Goal: Task Accomplishment & Management: Manage account settings

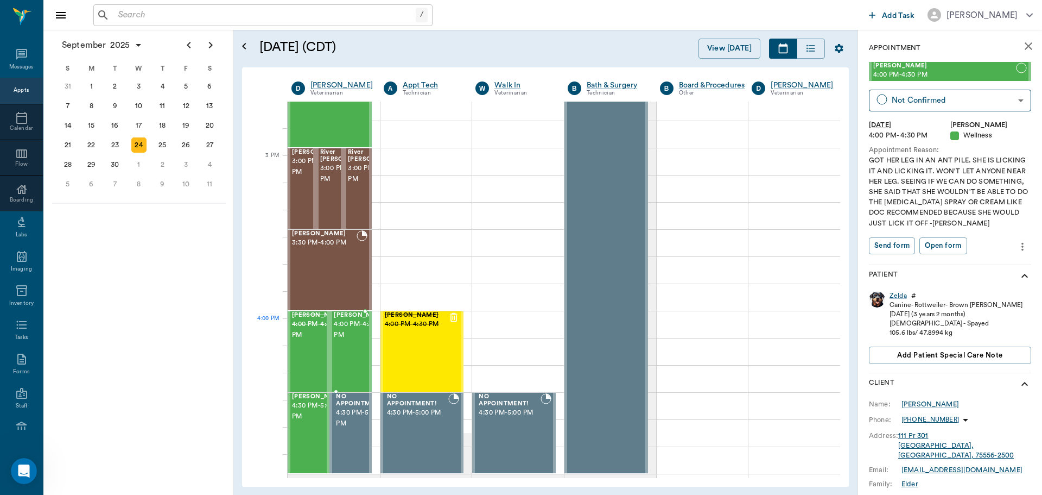
scroll to position [990, 0]
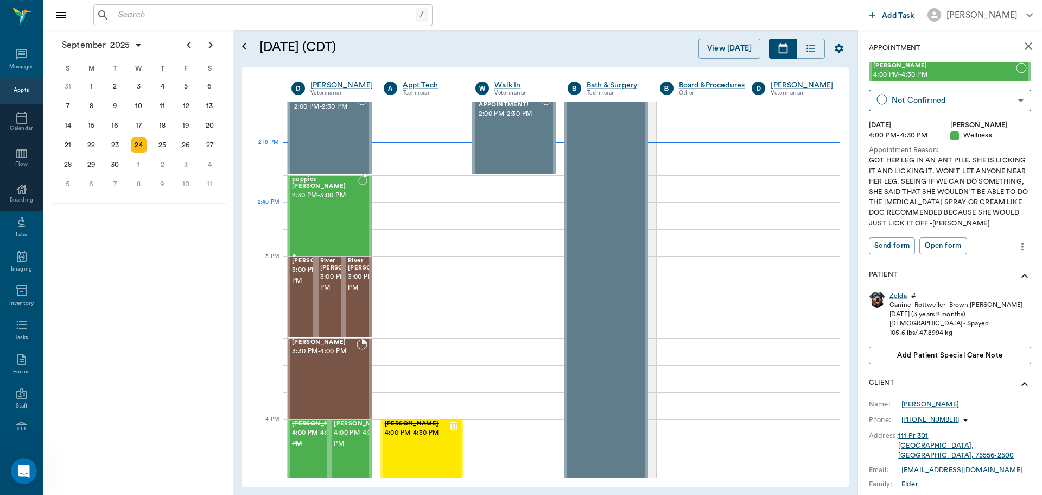
click at [351, 214] on div "puppies [PERSON_NAME] 2:30 PM - 3:00 PM" at bounding box center [325, 215] width 66 height 79
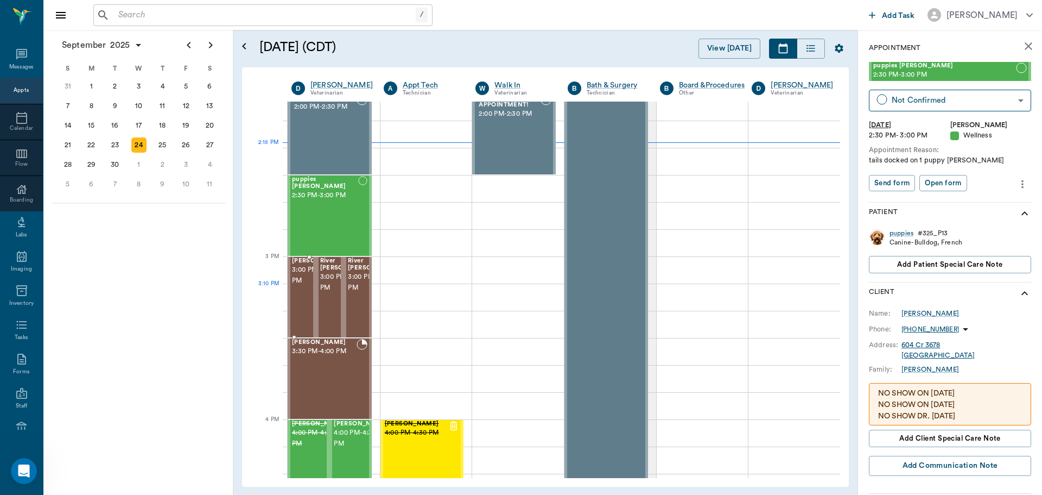
click at [303, 286] on span "3:00 PM - 3:30 PM" at bounding box center [319, 275] width 54 height 22
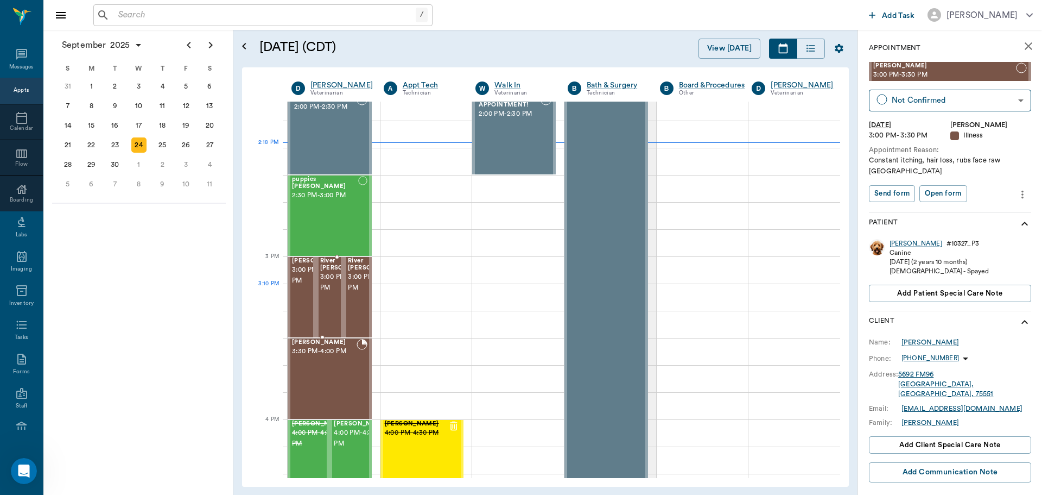
click at [327, 293] on span "3:00 PM - 3:30 PM" at bounding box center [347, 282] width 54 height 22
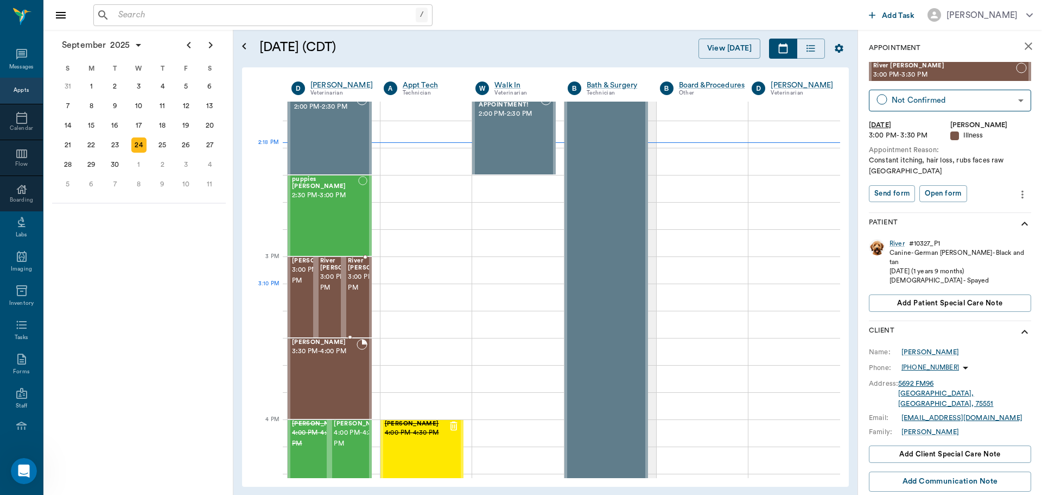
click at [359, 290] on span "3:00 PM - 3:30 PM" at bounding box center [375, 282] width 54 height 22
click at [332, 362] on div "[PERSON_NAME] 3:30 PM - 4:00 PM" at bounding box center [324, 378] width 65 height 79
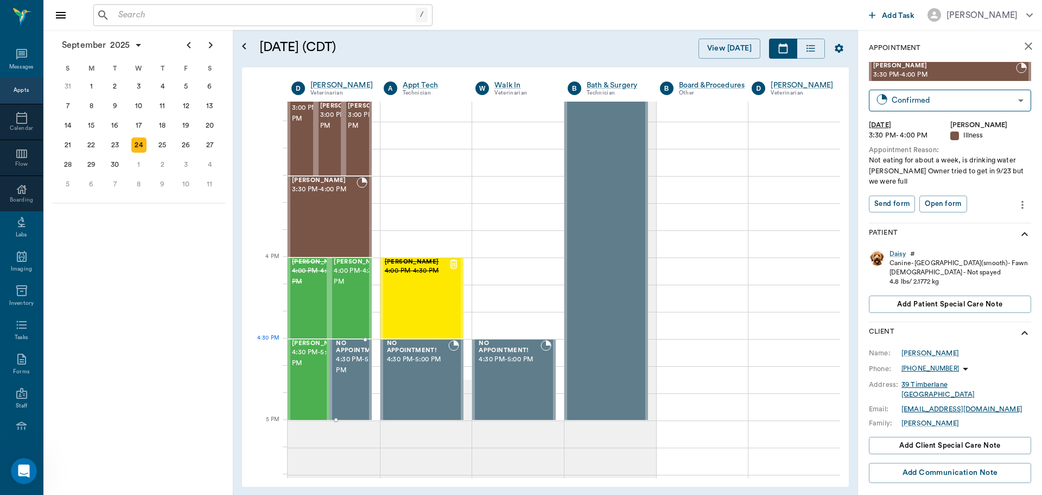
scroll to position [1153, 0]
click at [306, 368] on span "4:30 PM - 5:00 PM" at bounding box center [319, 357] width 54 height 22
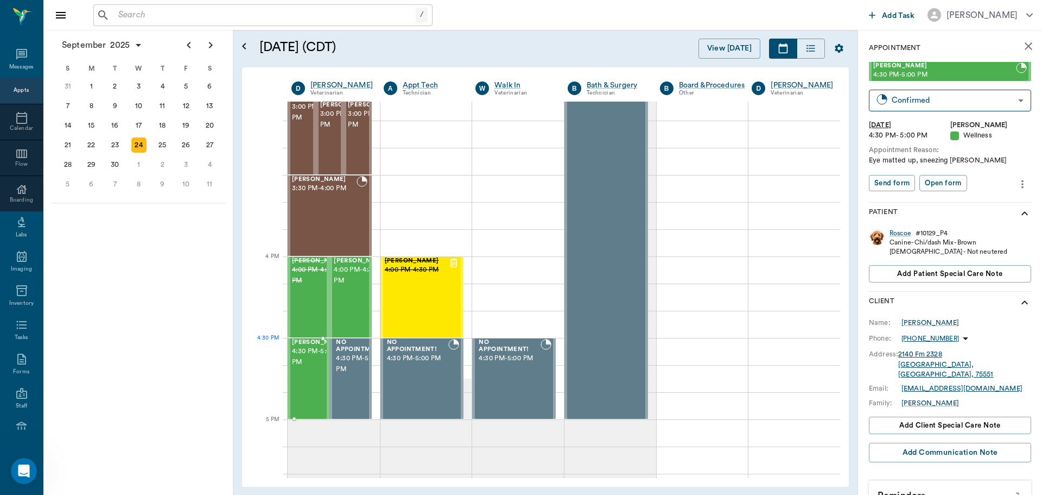
click at [305, 357] on span "4:30 PM - 5:00 PM" at bounding box center [319, 357] width 54 height 22
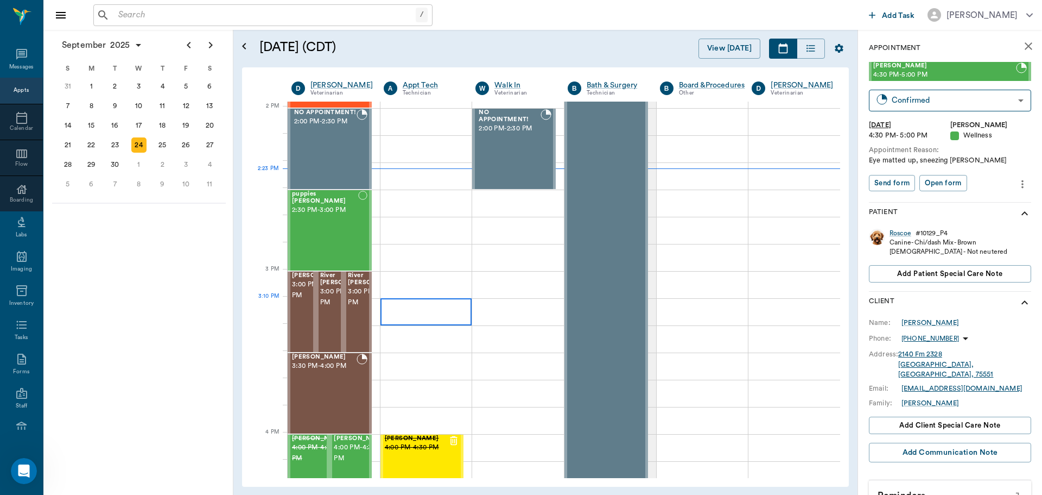
scroll to position [977, 0]
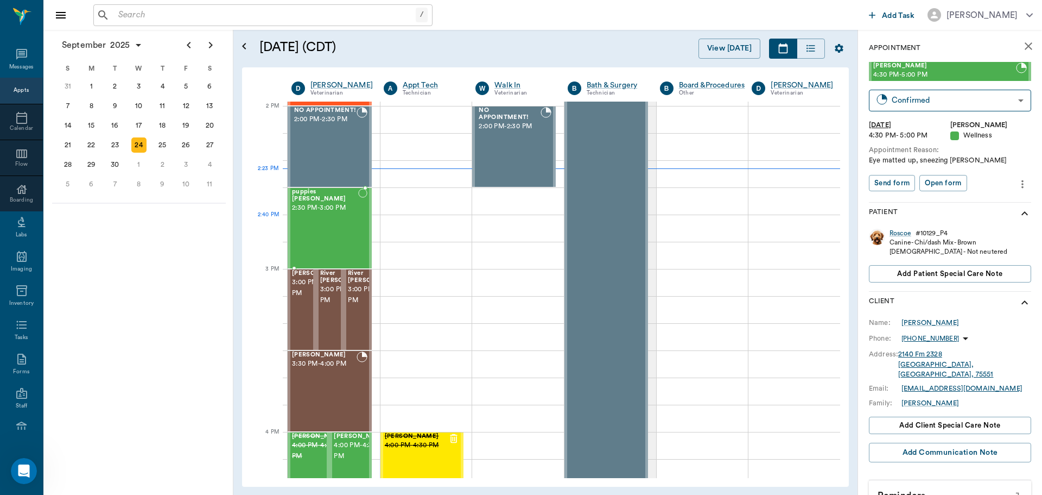
click at [329, 237] on div "puppies [PERSON_NAME] 2:30 PM - 3:00 PM" at bounding box center [325, 227] width 66 height 79
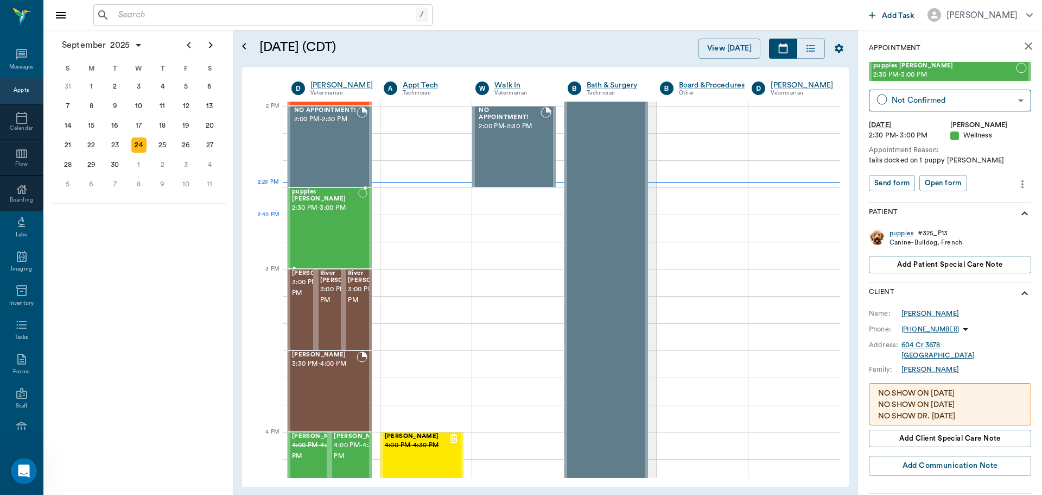
click at [305, 235] on div "puppies [PERSON_NAME] 2:30 PM - 3:00 PM" at bounding box center [325, 227] width 66 height 79
click at [297, 299] on span "3:00 PM - 3:30 PM" at bounding box center [319, 288] width 54 height 22
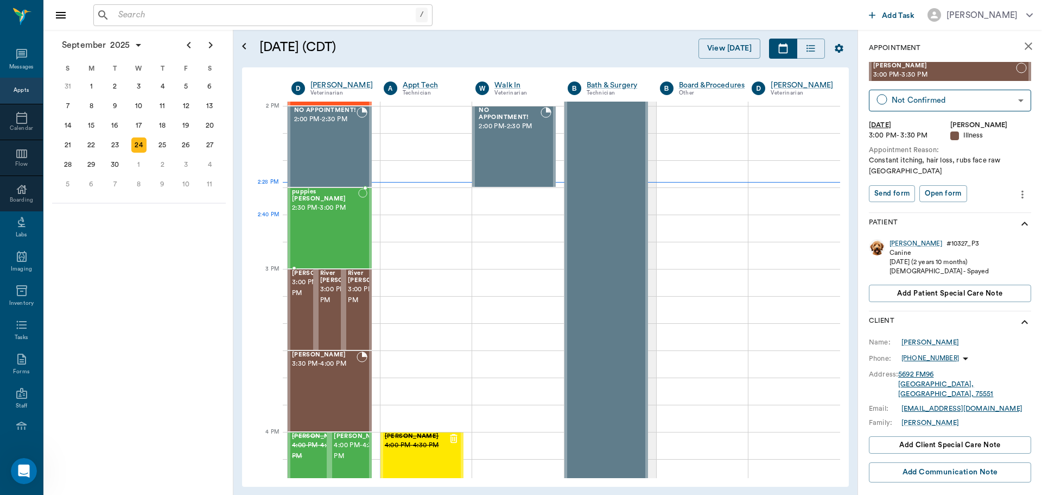
click at [300, 228] on div "puppies [PERSON_NAME] 2:30 PM - 3:00 PM" at bounding box center [325, 227] width 66 height 79
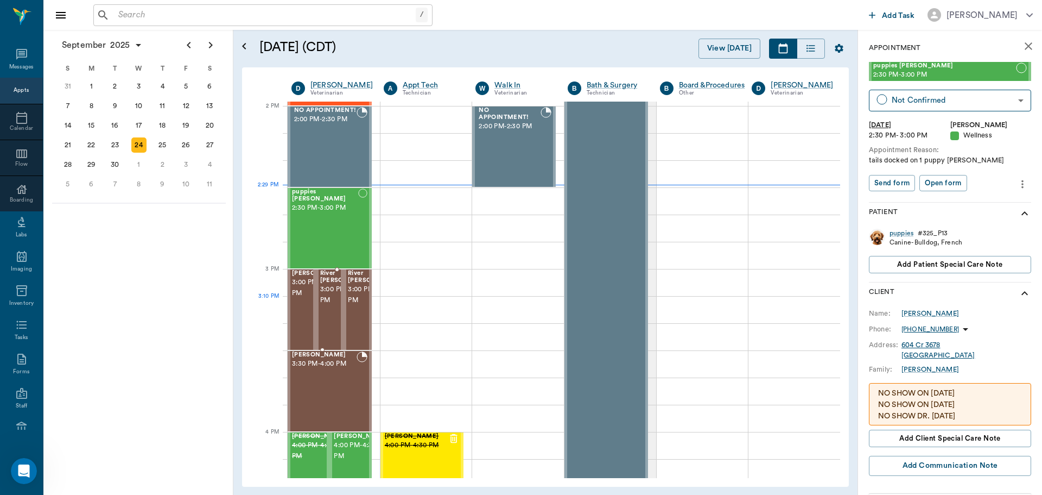
click at [330, 305] on span "3:00 PM - 3:30 PM" at bounding box center [347, 295] width 54 height 22
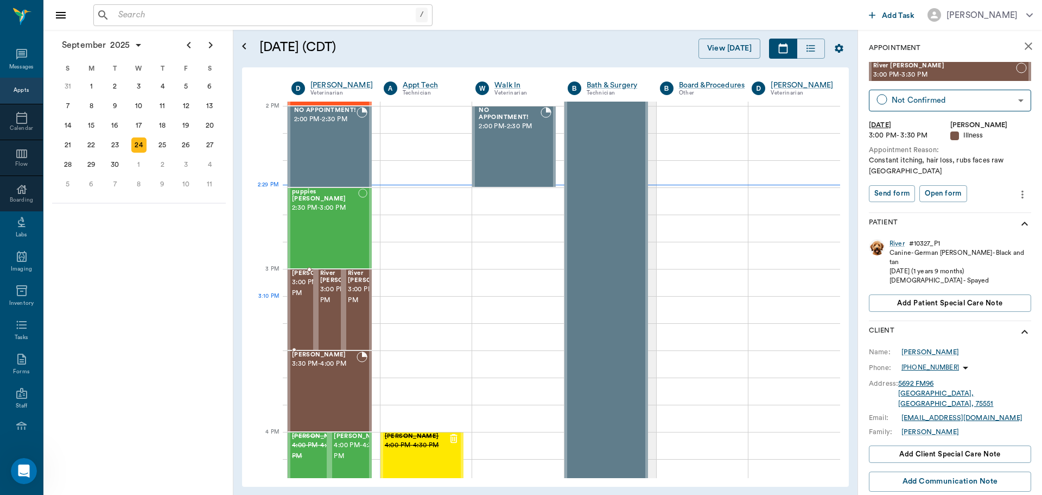
click at [301, 299] on span "3:00 PM - 3:30 PM" at bounding box center [319, 288] width 54 height 22
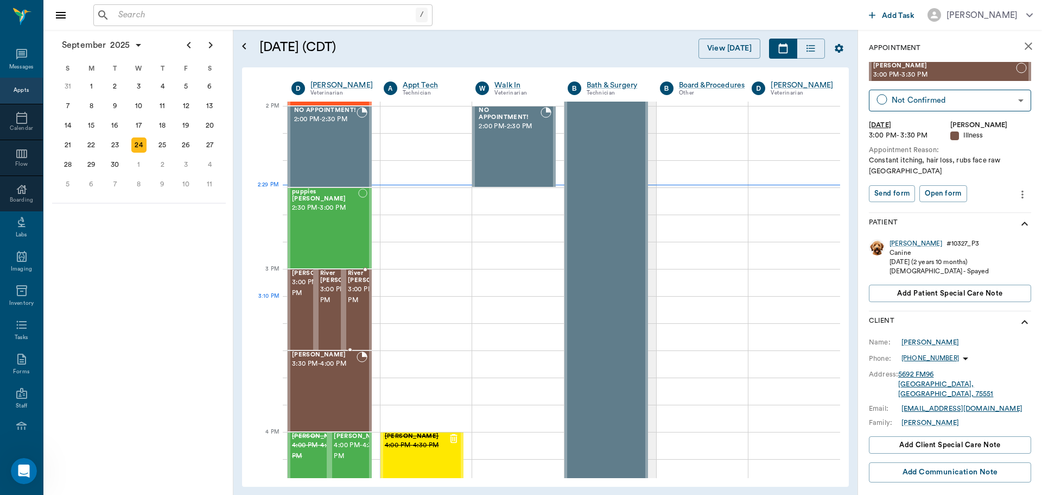
click at [356, 302] on span "3:00 PM - 3:30 PM" at bounding box center [375, 295] width 54 height 22
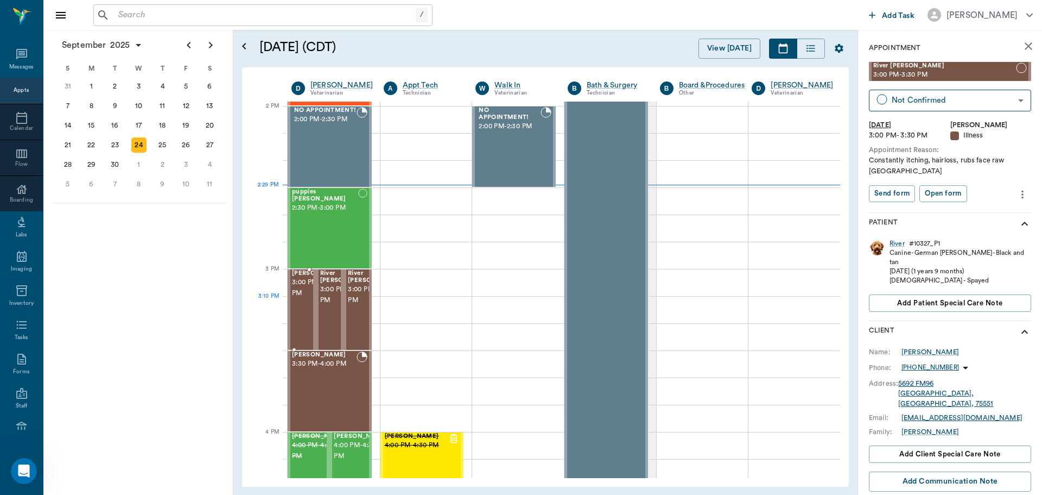
click at [299, 299] on span "3:00 PM - 3:30 PM" at bounding box center [319, 288] width 54 height 22
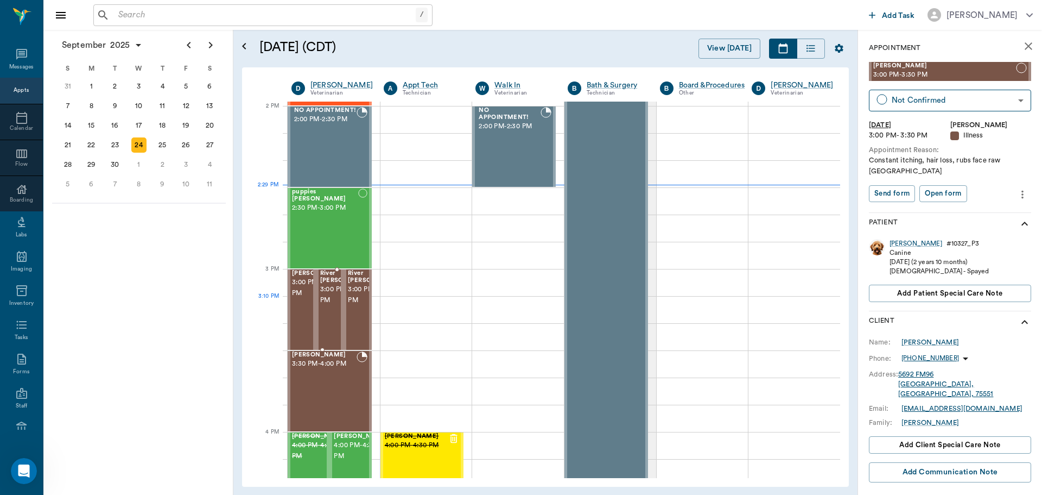
click at [330, 302] on span "3:00 PM - 3:30 PM" at bounding box center [347, 295] width 54 height 22
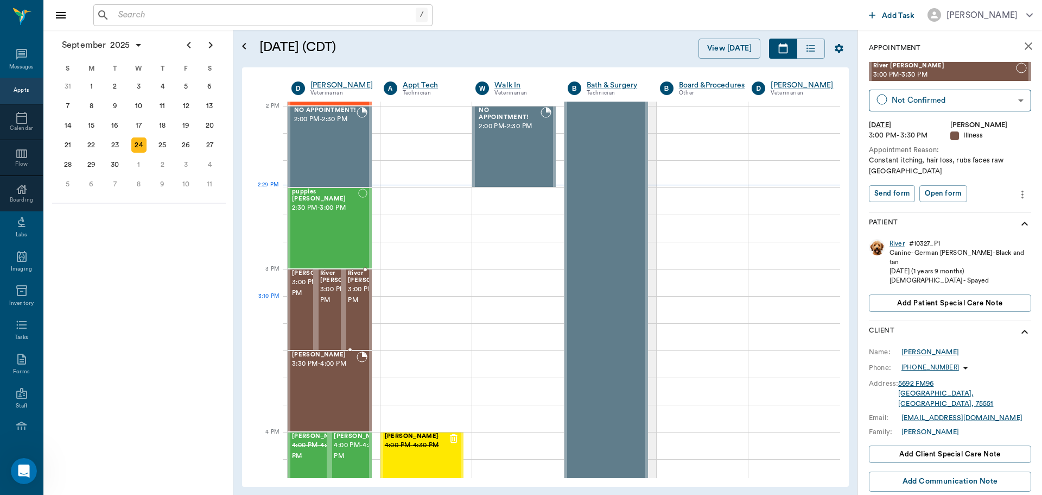
click at [356, 306] on span "3:00 PM - 3:30 PM" at bounding box center [375, 295] width 54 height 22
click at [338, 306] on span "3:00 PM - 3:30 PM" at bounding box center [347, 295] width 54 height 22
click at [360, 299] on span "3:00 PM - 3:30 PM" at bounding box center [375, 295] width 54 height 22
click at [334, 302] on span "3:00 PM - 3:30 PM" at bounding box center [347, 295] width 54 height 22
click at [349, 305] on span "3:00 PM - 3:30 PM" at bounding box center [375, 295] width 54 height 22
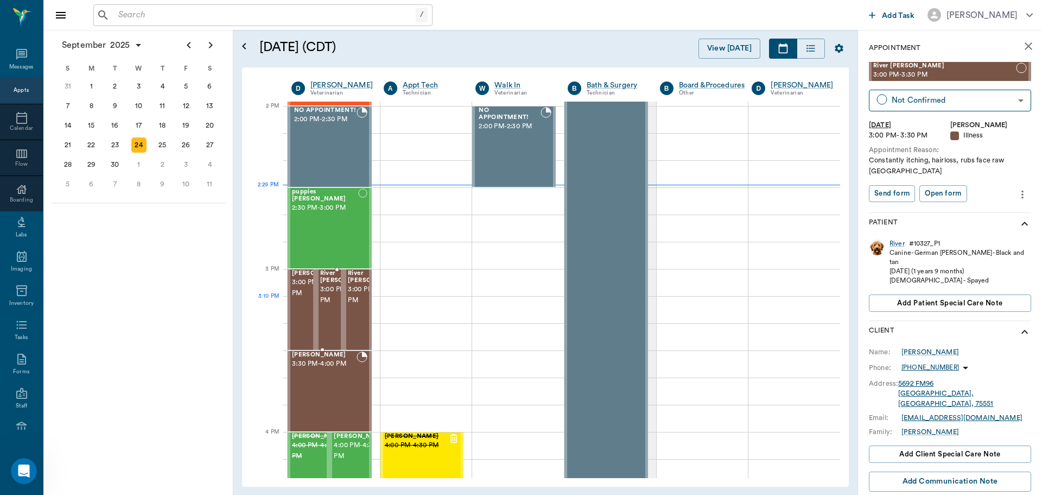
click at [321, 306] on span "3:00 PM - 3:30 PM" at bounding box center [347, 295] width 54 height 22
click at [355, 306] on span "3:00 PM - 3:30 PM" at bounding box center [375, 295] width 54 height 22
click at [331, 306] on span "3:00 PM - 3:30 PM" at bounding box center [347, 295] width 54 height 22
click at [345, 308] on div "River [PERSON_NAME] 3:00 PM - 3:30 PM" at bounding box center [358, 309] width 28 height 80
click at [334, 306] on span "3:00 PM - 3:30 PM" at bounding box center [347, 295] width 54 height 22
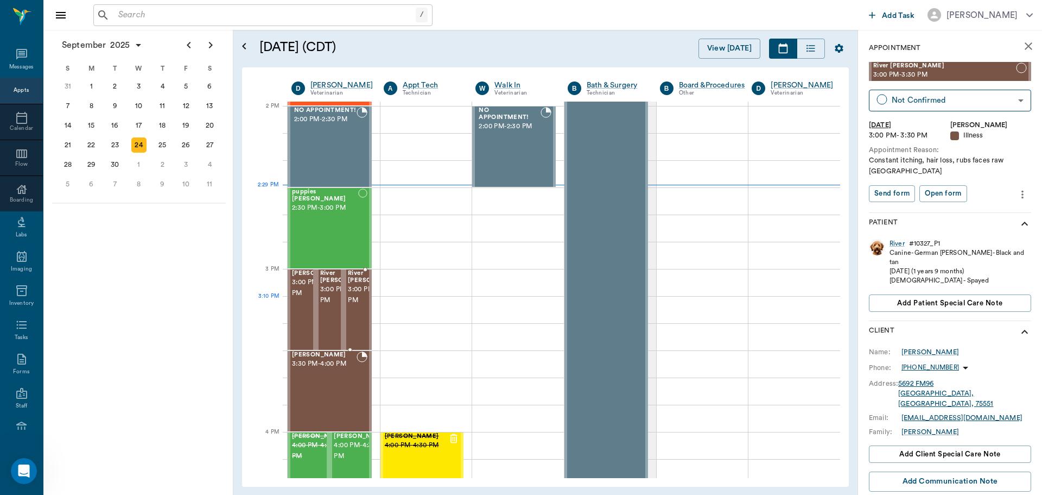
click at [356, 306] on span "3:00 PM - 3:30 PM" at bounding box center [375, 295] width 54 height 22
click at [332, 306] on span "3:00 PM - 3:30 PM" at bounding box center [347, 295] width 54 height 22
click at [355, 306] on span "3:00 PM - 3:30 PM" at bounding box center [375, 295] width 54 height 22
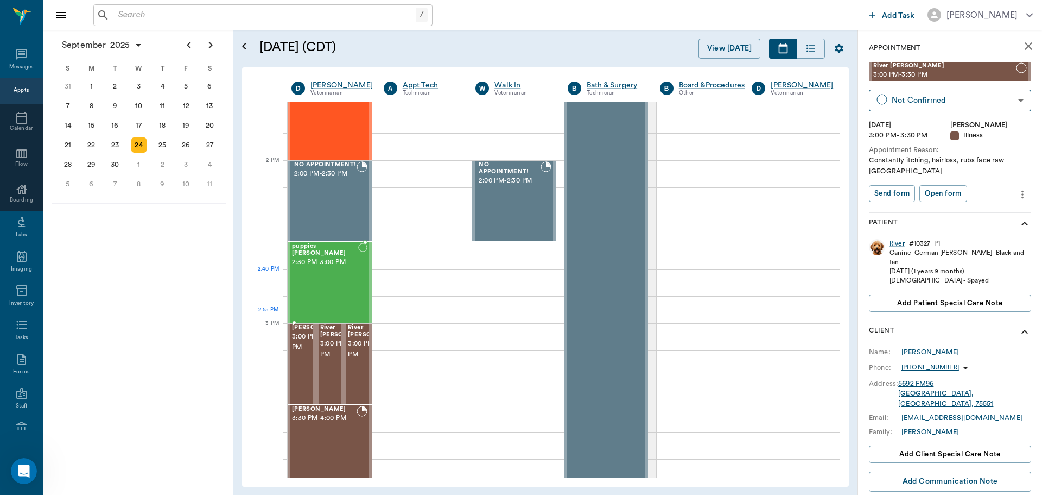
click at [321, 276] on div "puppies [PERSON_NAME] 2:30 PM - 3:00 PM" at bounding box center [325, 282] width 66 height 79
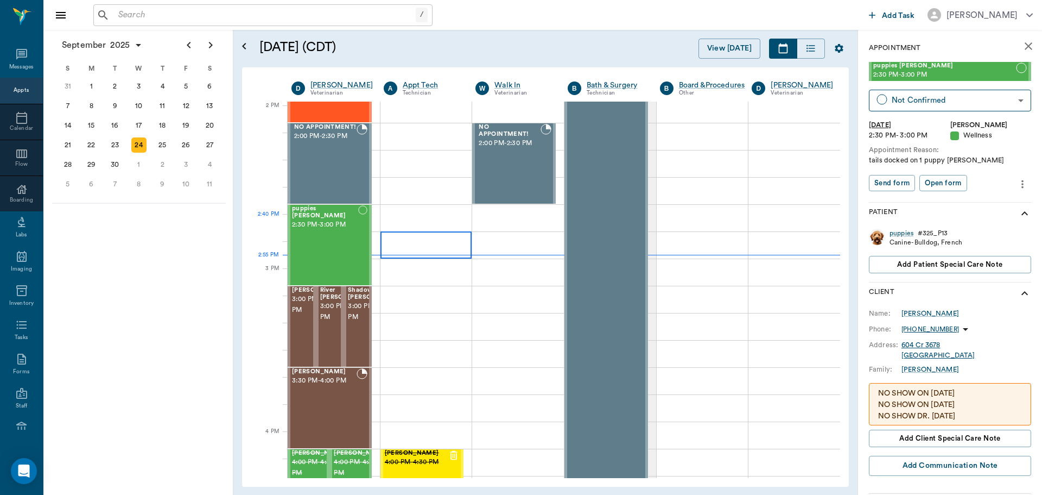
scroll to position [978, 0]
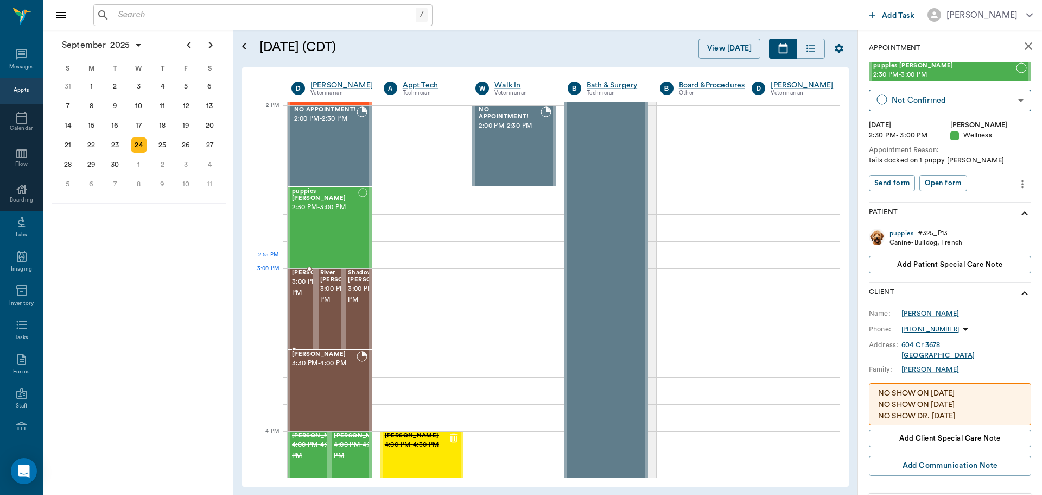
click at [303, 284] on span "3:00 PM - 3:30 PM" at bounding box center [319, 287] width 54 height 22
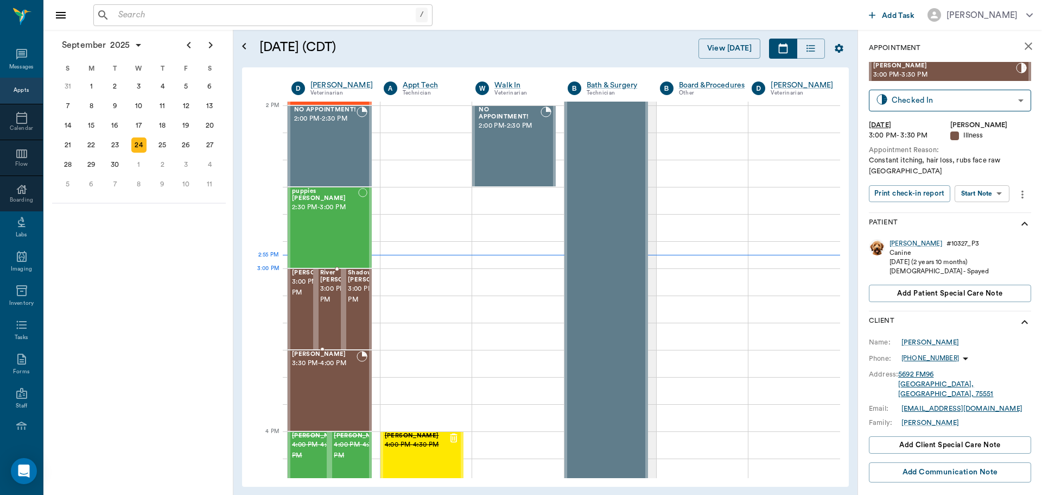
click at [322, 285] on span "3:00 PM - 3:30 PM" at bounding box center [347, 294] width 54 height 22
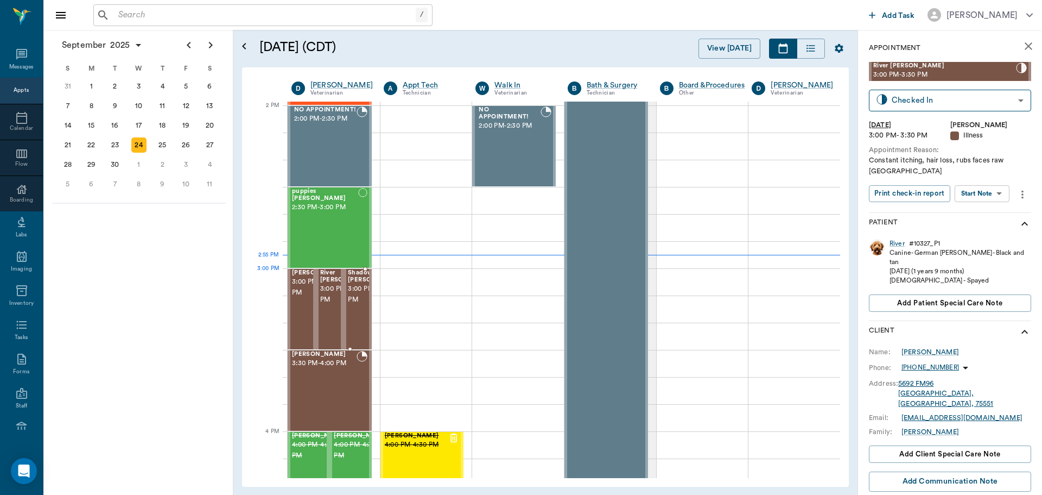
click at [363, 288] on span "3:00 PM - 3:30 PM" at bounding box center [375, 294] width 54 height 22
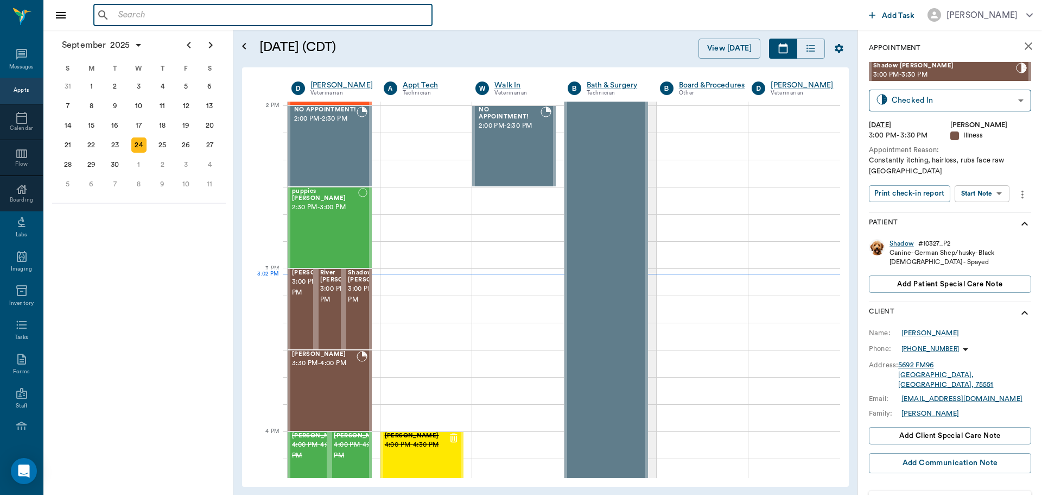
click at [178, 18] on input "text" at bounding box center [271, 15] width 314 height 15
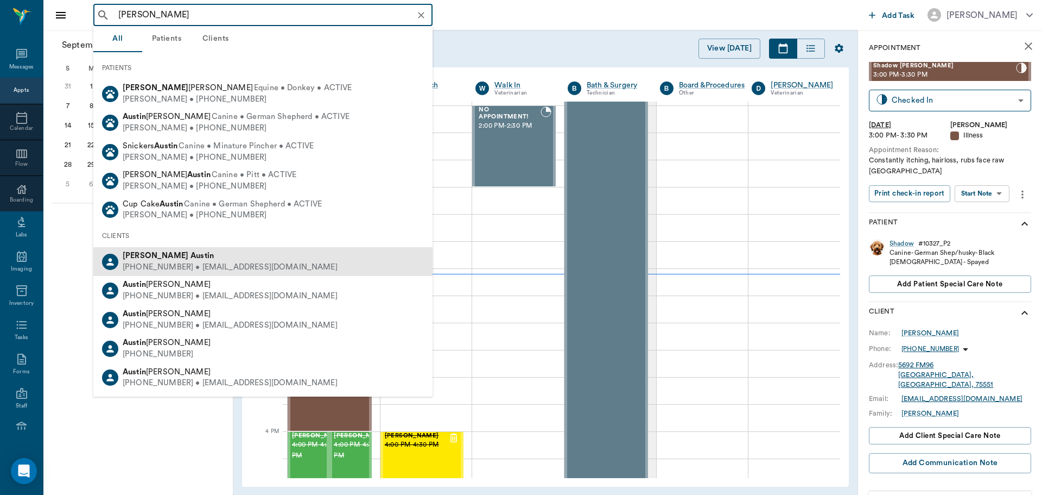
click at [194, 262] on div "(903) 930-6148 • JESS.DAISY2@gmail.com" at bounding box center [230, 267] width 215 height 11
type input "jessica austin"
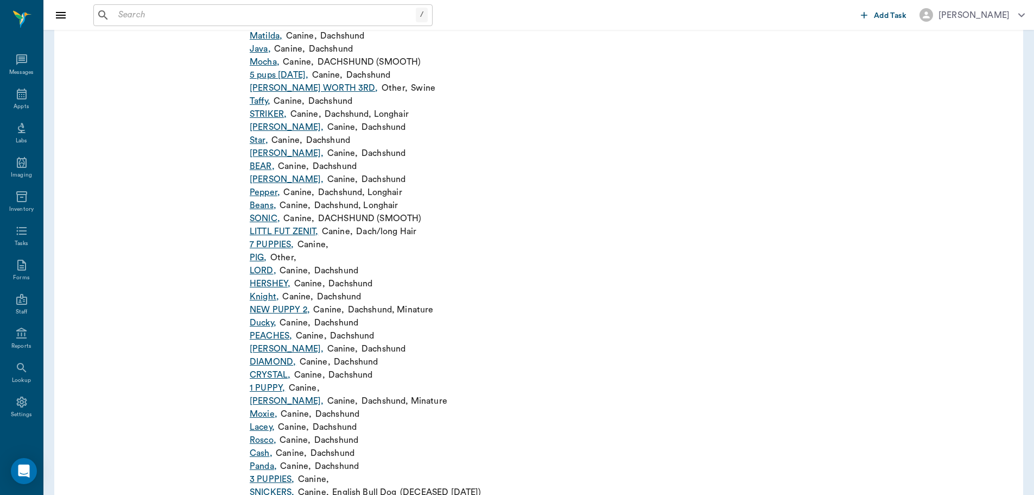
scroll to position [293, 0]
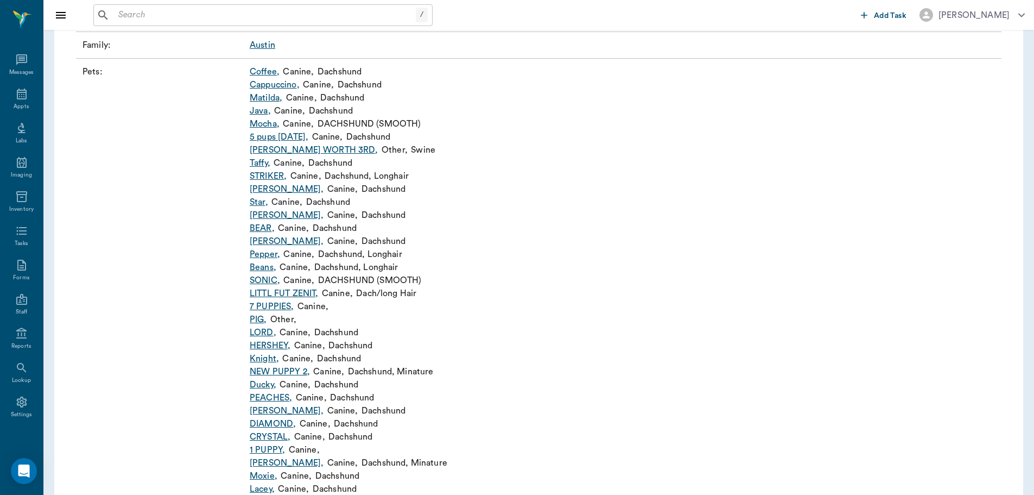
click at [256, 320] on link "PIG ," at bounding box center [258, 319] width 17 height 13
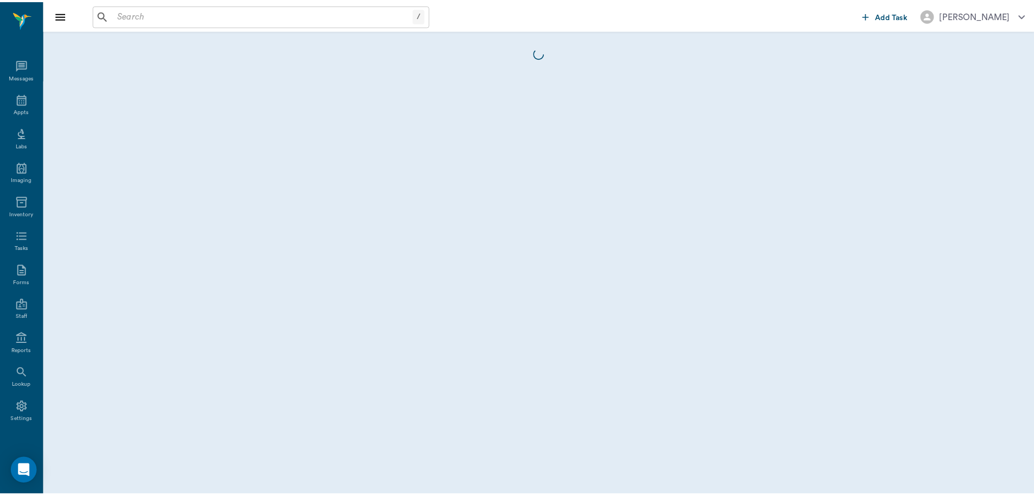
scroll to position [5, 0]
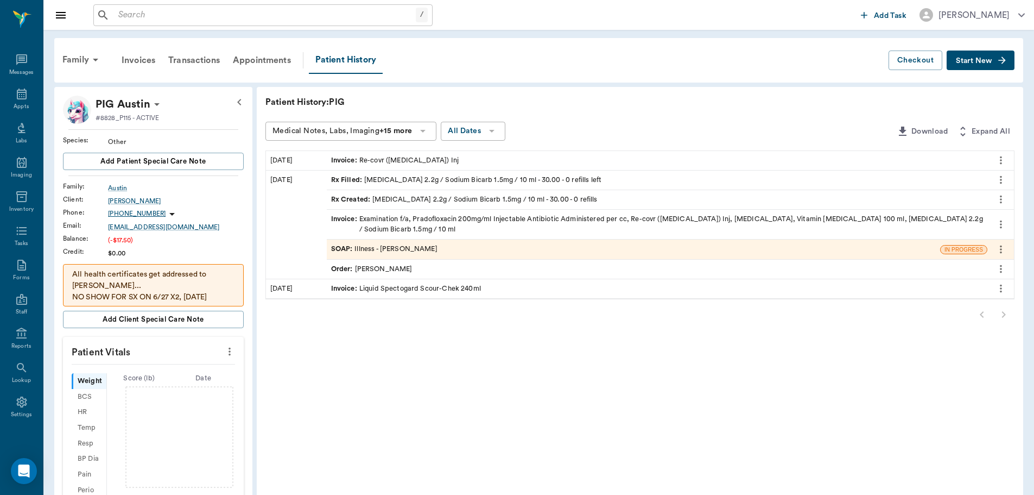
click at [978, 61] on span "Start New" at bounding box center [974, 61] width 36 height 0
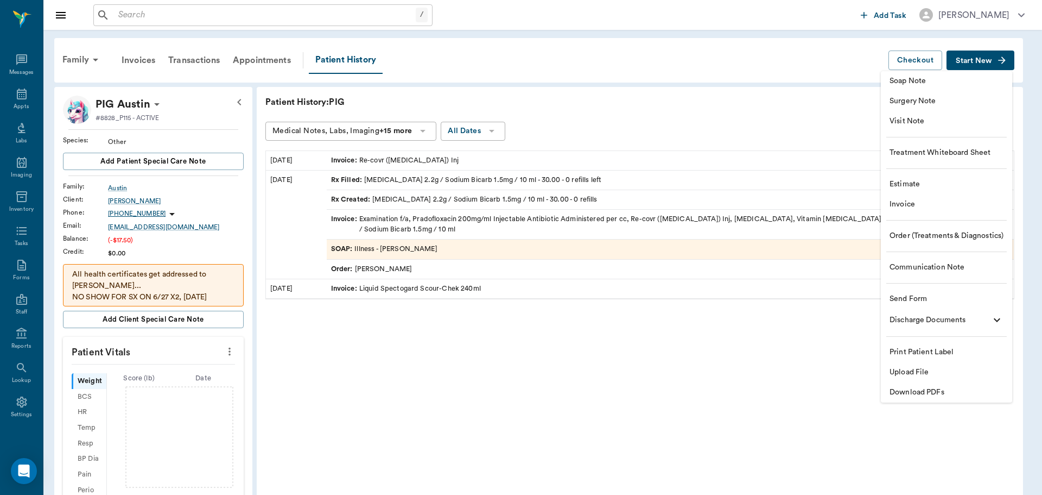
click at [904, 200] on span "Invoice" at bounding box center [947, 204] width 114 height 11
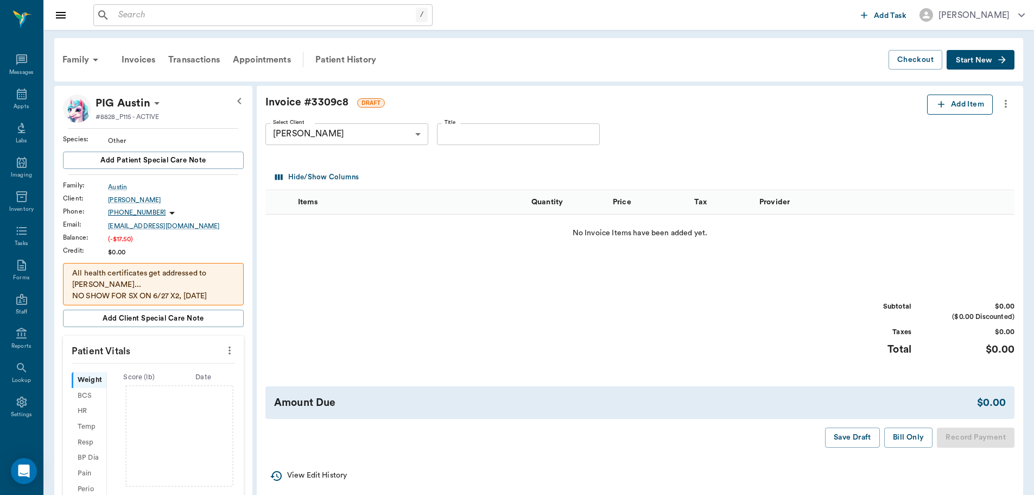
click at [967, 105] on button "Add Item" at bounding box center [960, 104] width 66 height 20
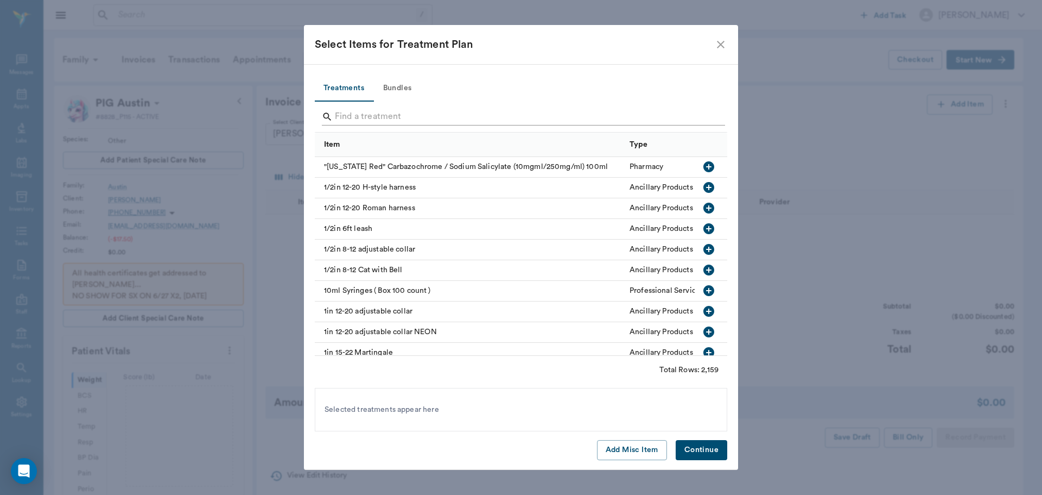
click at [370, 121] on input "Search" at bounding box center [522, 116] width 374 height 17
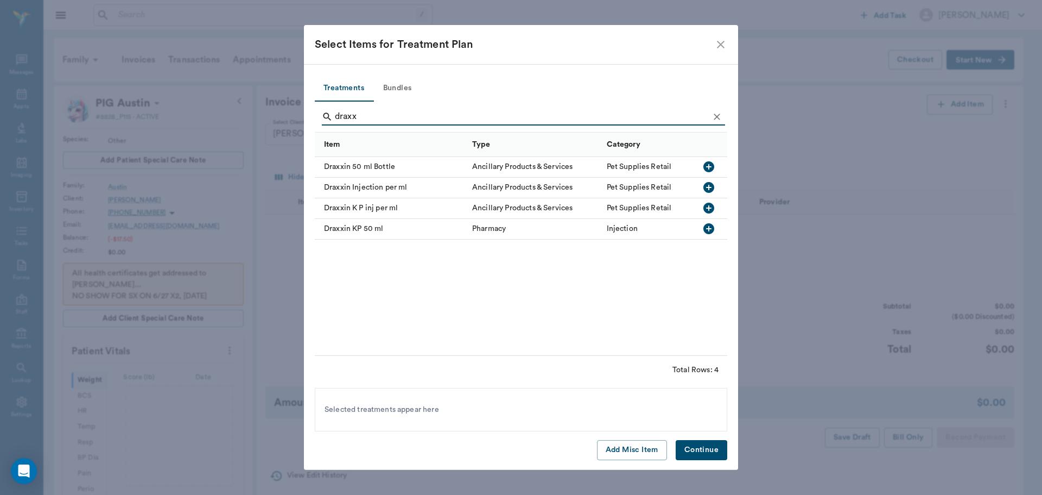
type input "draxx"
click at [712, 207] on icon "button" at bounding box center [709, 207] width 11 height 11
click at [726, 444] on button "Continue" at bounding box center [702, 450] width 52 height 20
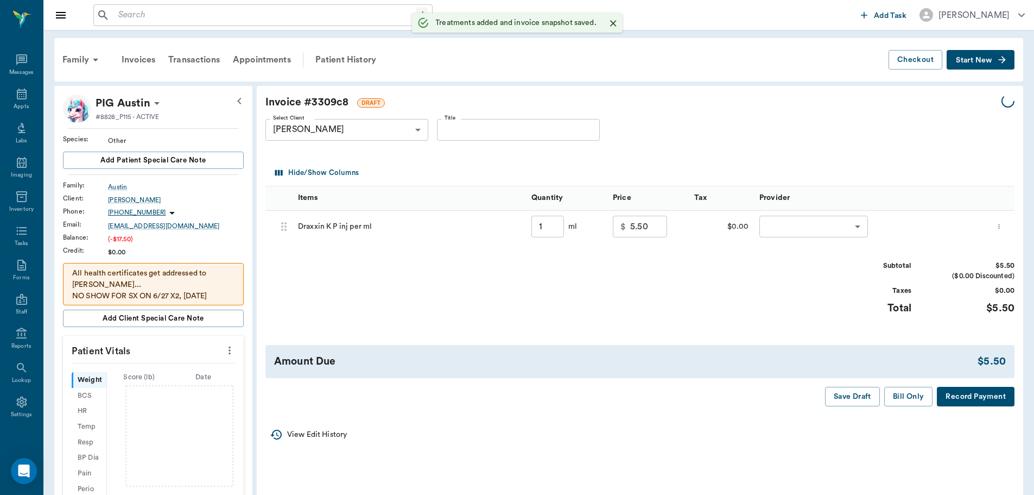
type input "1.00"
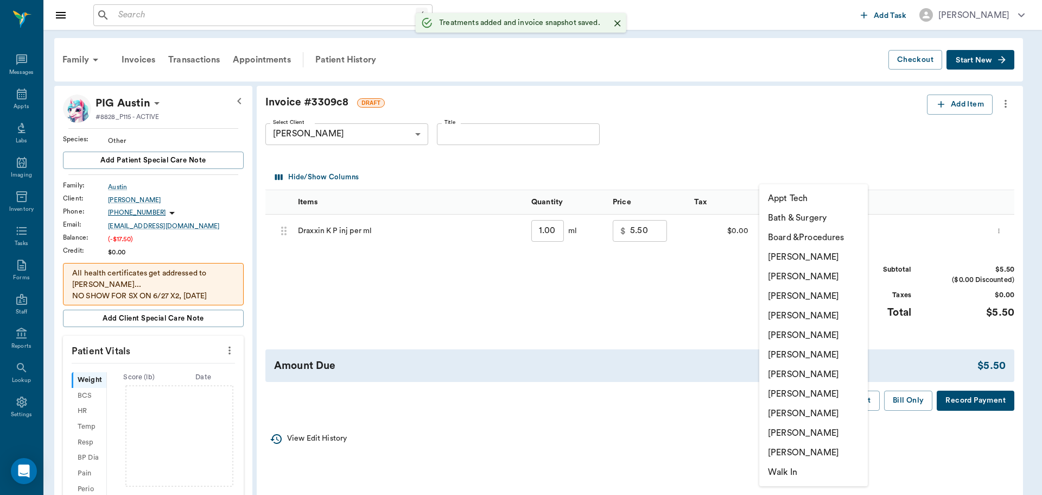
click at [857, 223] on body "/ ​ Add Task Dr. Bert Ellsworth Nectar Messages Appts Labs Imaging Inventory Ta…" at bounding box center [521, 372] width 1042 height 745
click at [799, 312] on li "[PERSON_NAME]" at bounding box center [813, 316] width 109 height 20
type input "none-63ec2f075fda476ae8351a4d"
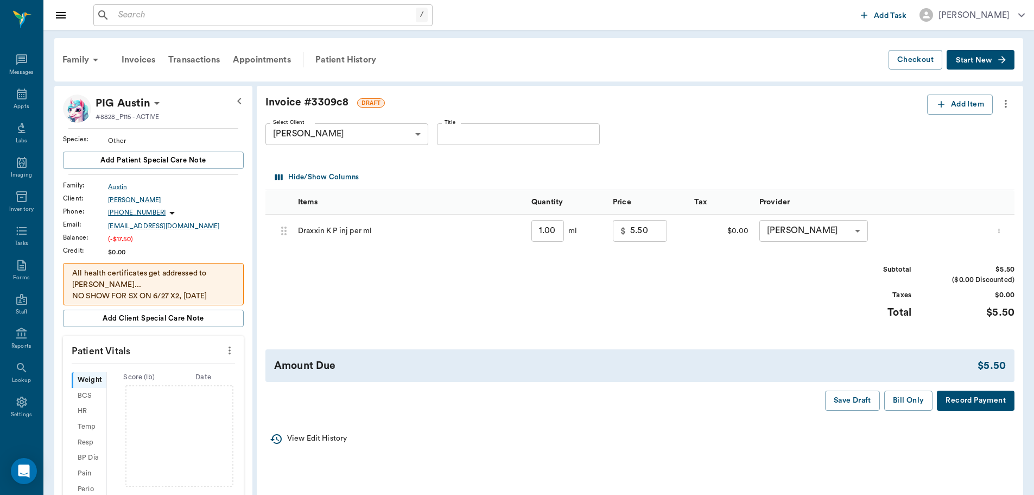
click at [976, 401] on button "Record Payment" at bounding box center [976, 400] width 78 height 20
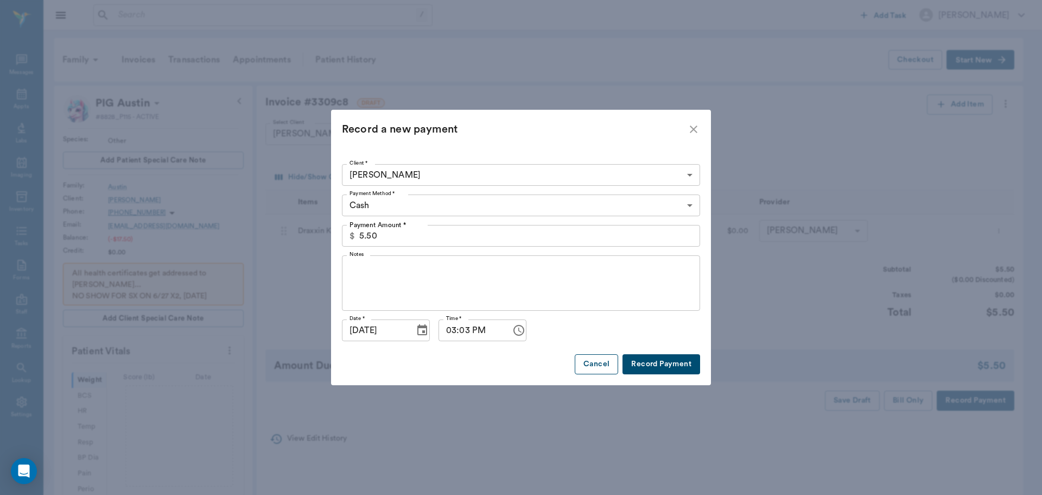
click at [592, 368] on button "Cancel" at bounding box center [596, 364] width 43 height 20
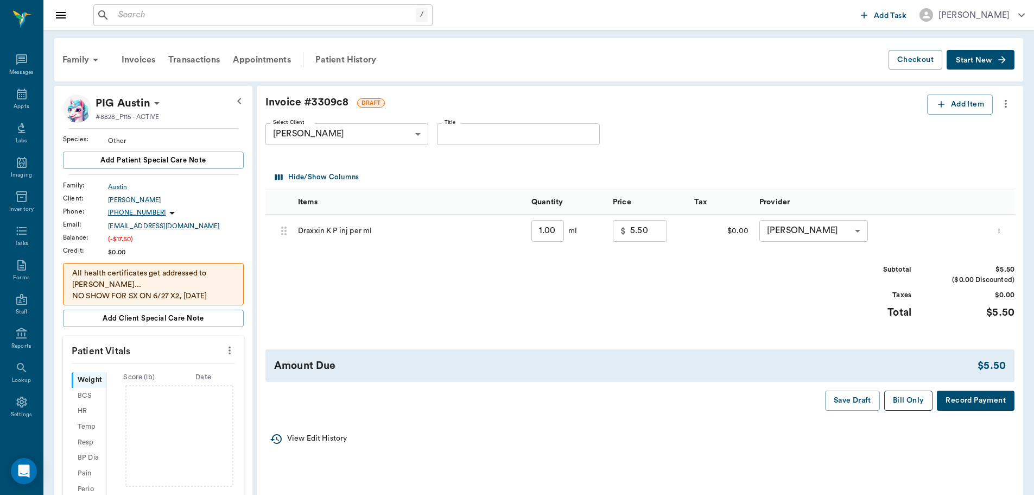
click at [911, 404] on button "Bill Only" at bounding box center [908, 400] width 49 height 20
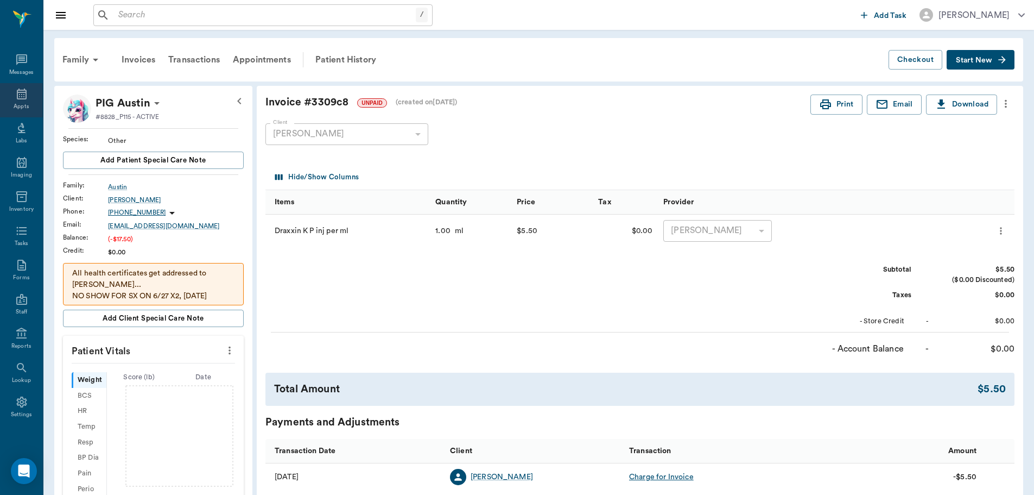
click at [14, 103] on div "Appts" at bounding box center [21, 107] width 15 height 8
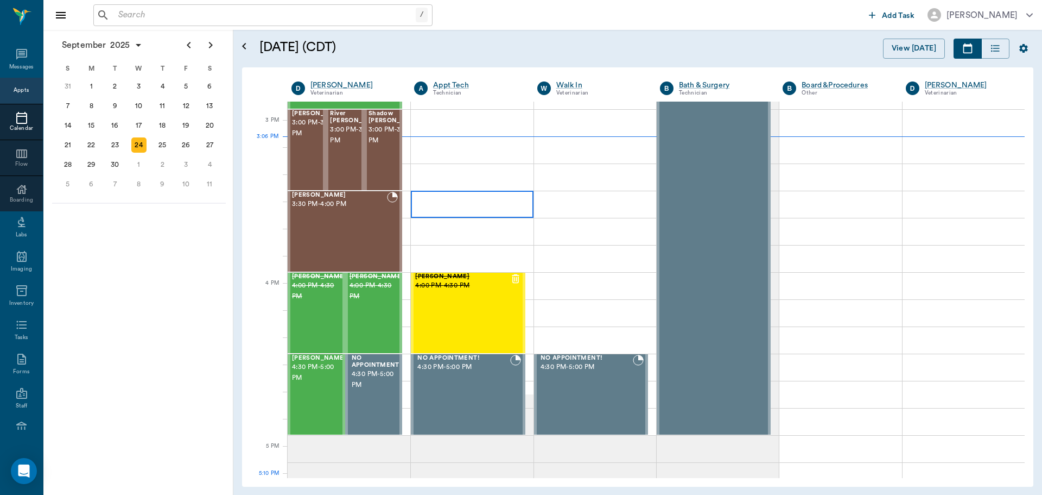
scroll to position [1141, 0]
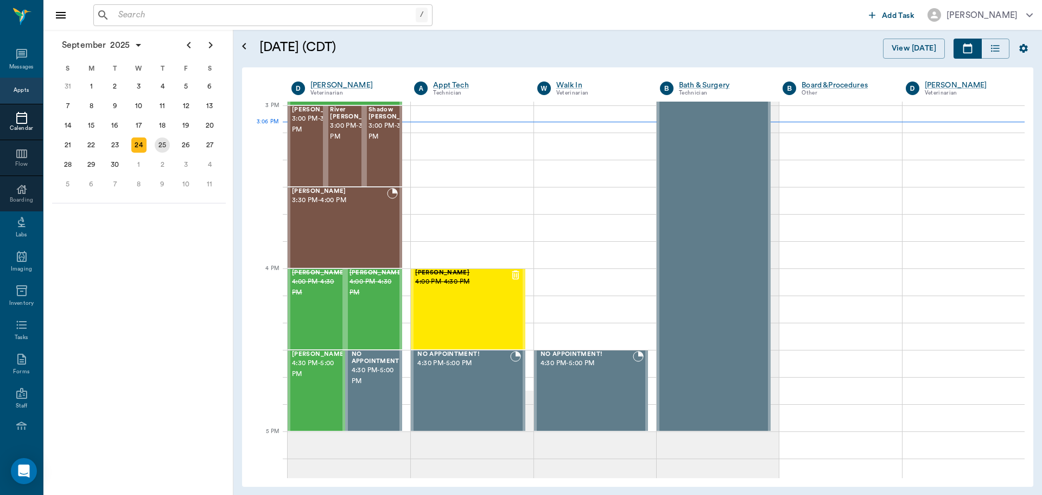
click at [165, 141] on div "25" at bounding box center [162, 144] width 15 height 15
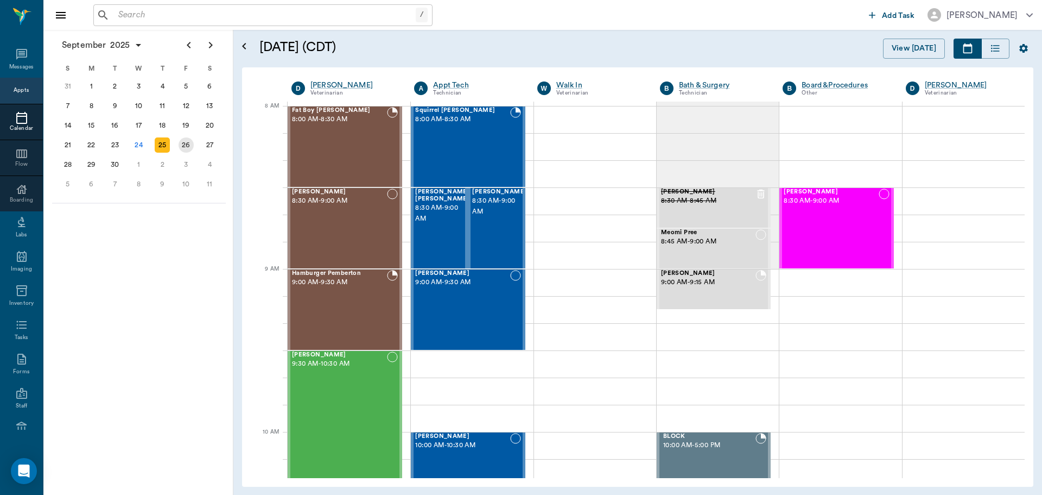
click at [185, 143] on div "26" at bounding box center [186, 144] width 15 height 15
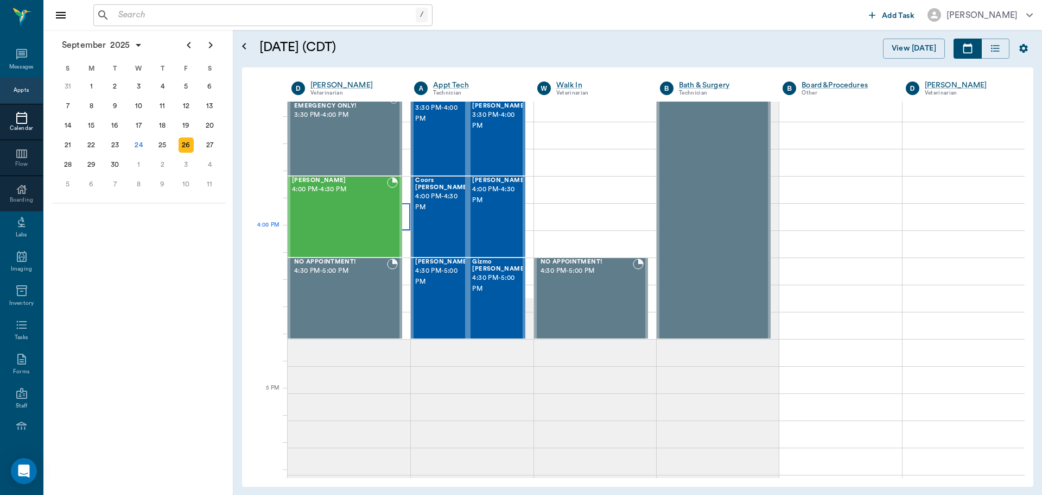
scroll to position [1249, 0]
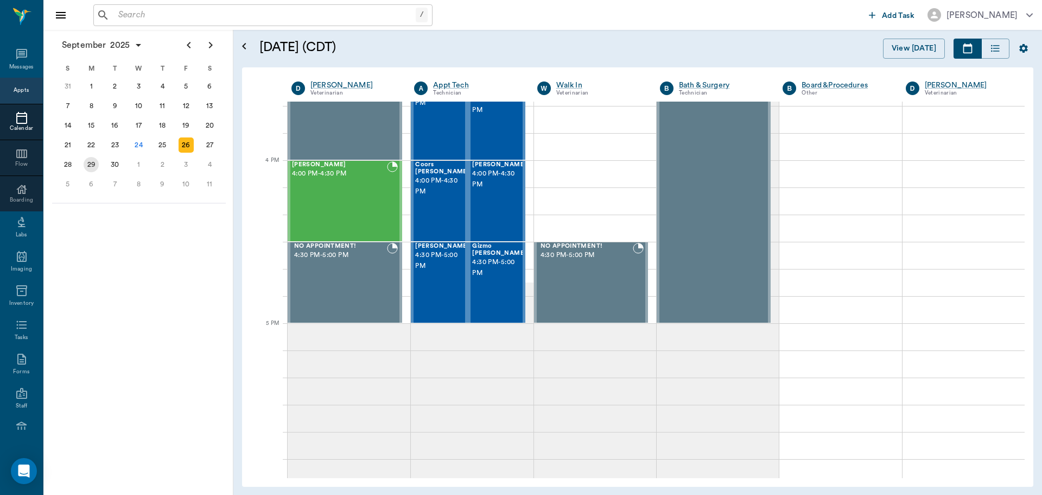
click at [88, 168] on div "29" at bounding box center [91, 164] width 15 height 15
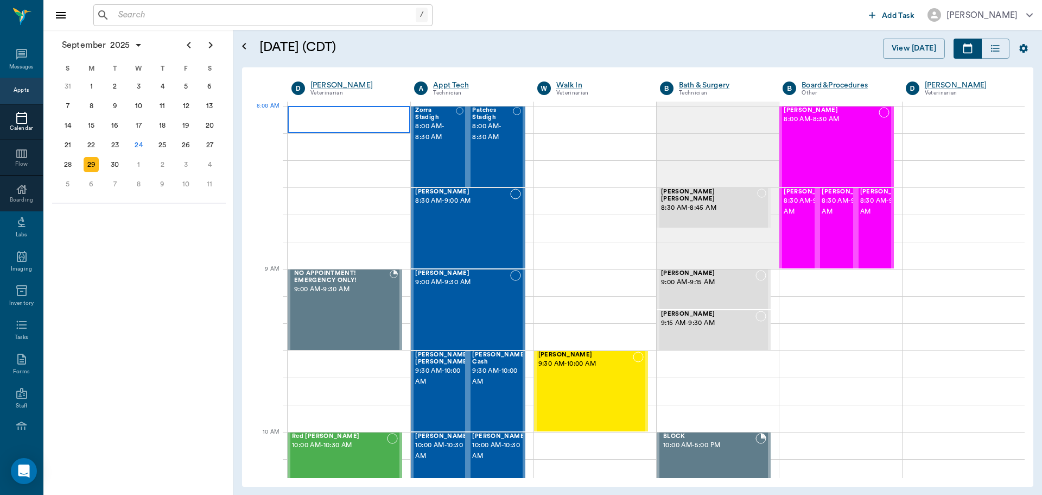
click at [350, 113] on div at bounding box center [349, 119] width 123 height 27
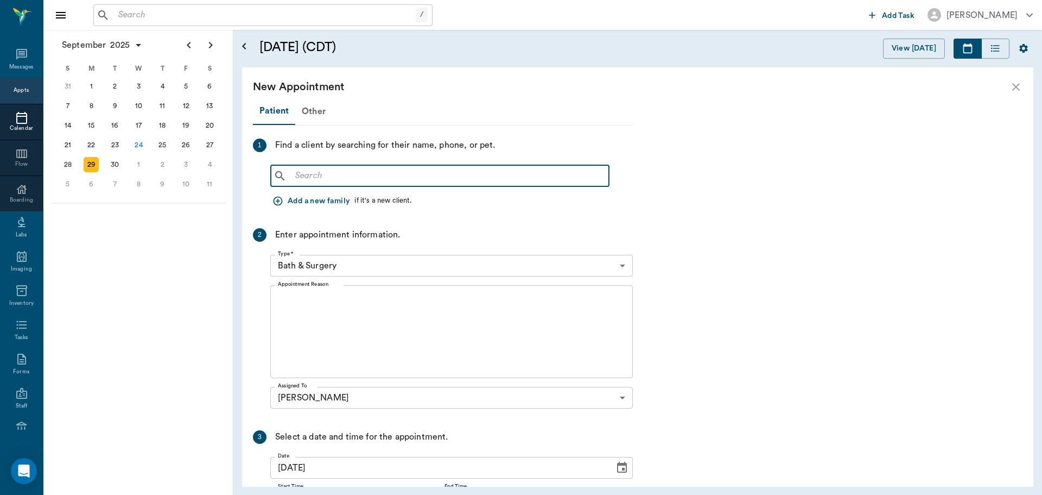
click at [423, 173] on input "text" at bounding box center [448, 175] width 314 height 15
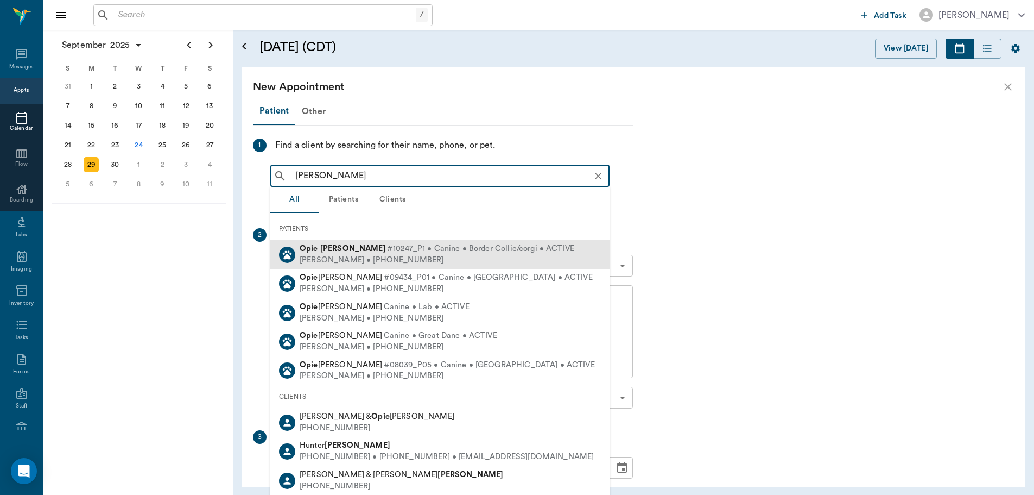
click at [420, 249] on span "#10247_P1 • Canine • Border Collie/corgi • ACTIVE" at bounding box center [480, 248] width 187 height 11
type input "[PERSON_NAME]"
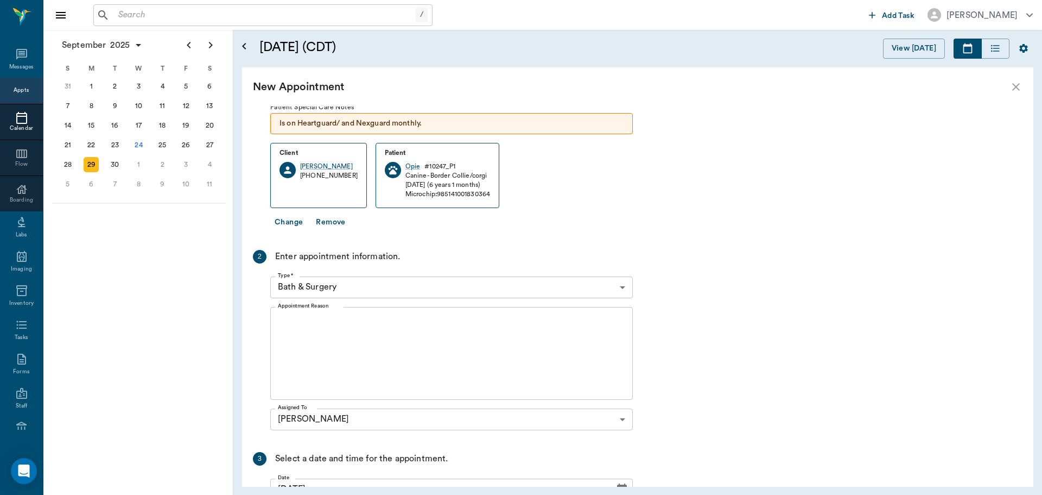
scroll to position [109, 0]
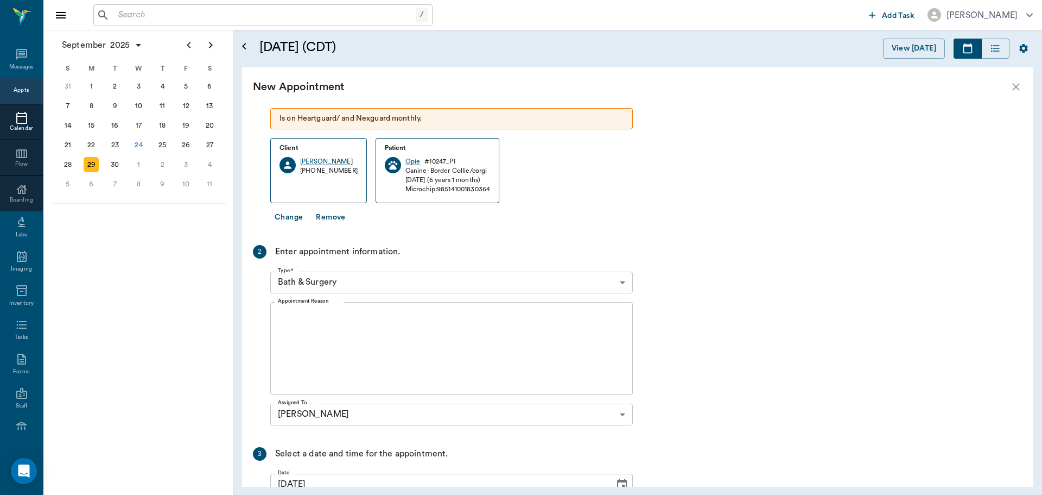
click at [365, 293] on body "/ ​ Add Task Dr. Bert Ellsworth Nectar Messages Appts Calendar Flow Boarding La…" at bounding box center [521, 247] width 1042 height 495
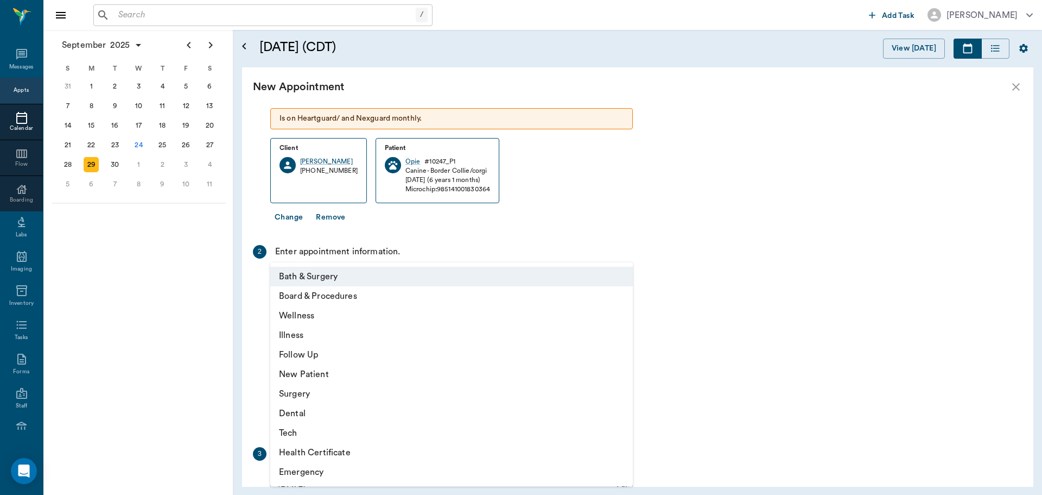
click at [357, 322] on li "Wellness" at bounding box center [451, 316] width 363 height 20
type input "65d2be4f46e3a538d89b8c14"
type input "08:30 AM"
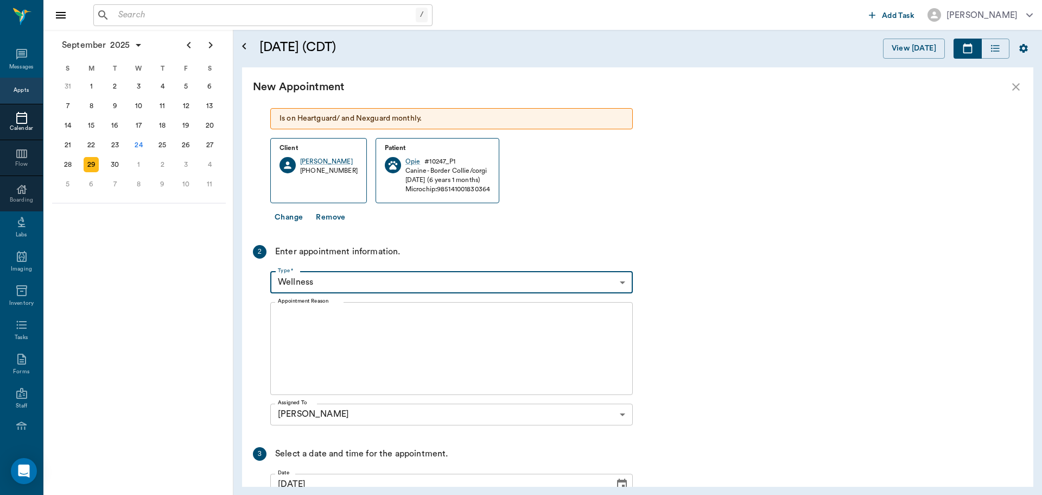
click at [370, 347] on textarea "Appointment Reason" at bounding box center [451, 348] width 347 height 75
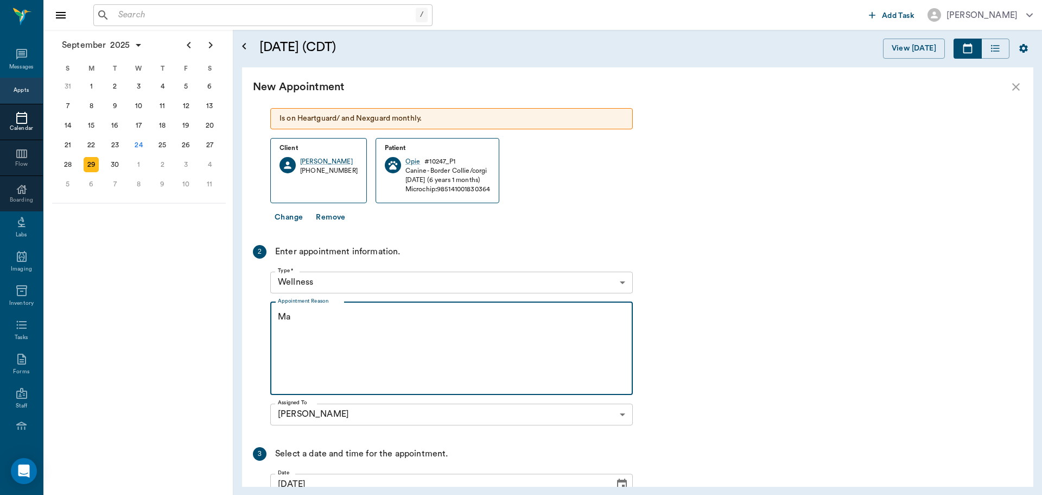
type textarea "M"
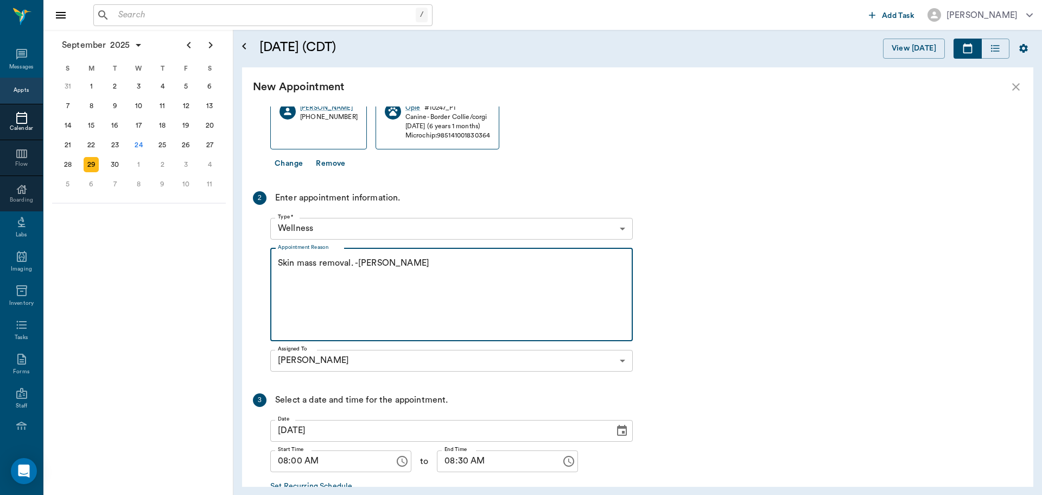
scroll to position [229, 0]
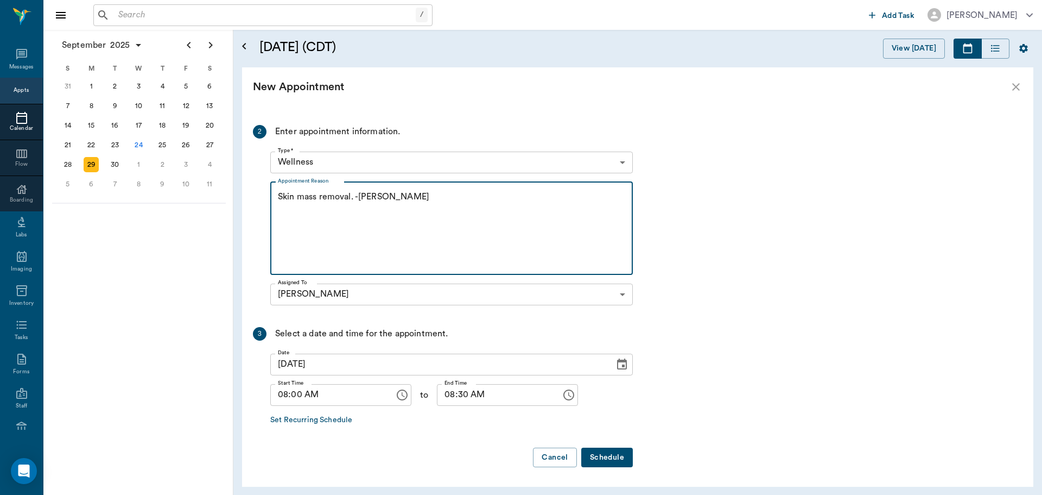
type textarea "Skin mass removal. -[PERSON_NAME]"
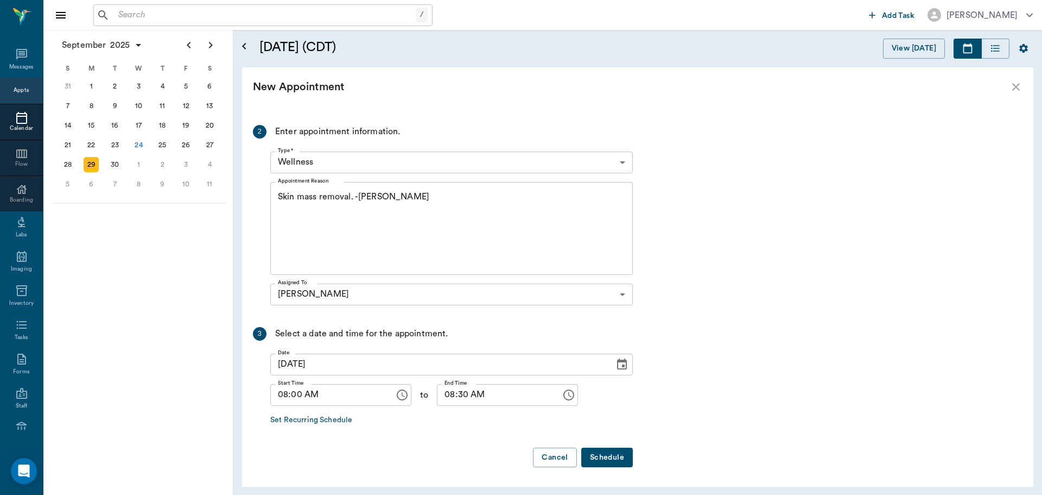
click at [618, 460] on button "Schedule" at bounding box center [607, 457] width 52 height 20
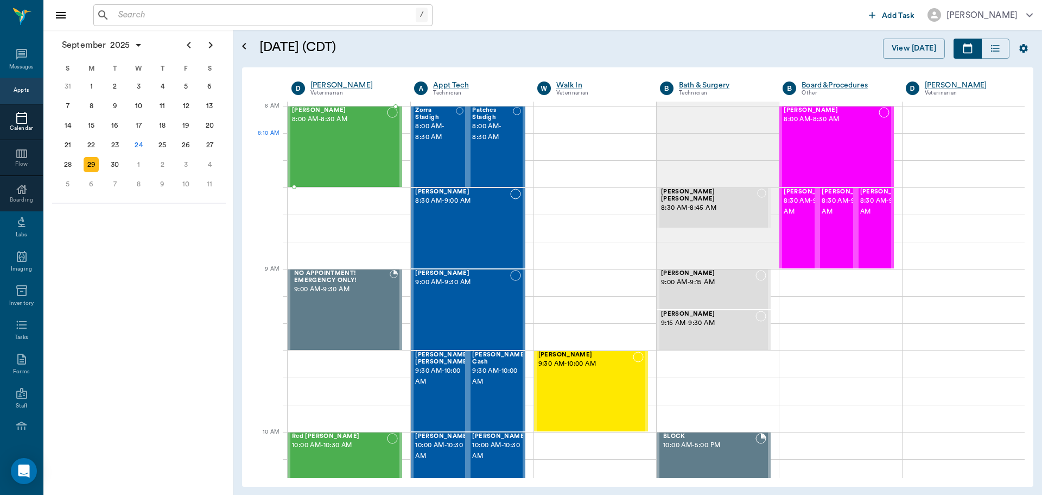
click at [327, 137] on div "[PERSON_NAME] 8:00 AM - 8:30 AM" at bounding box center [339, 146] width 95 height 79
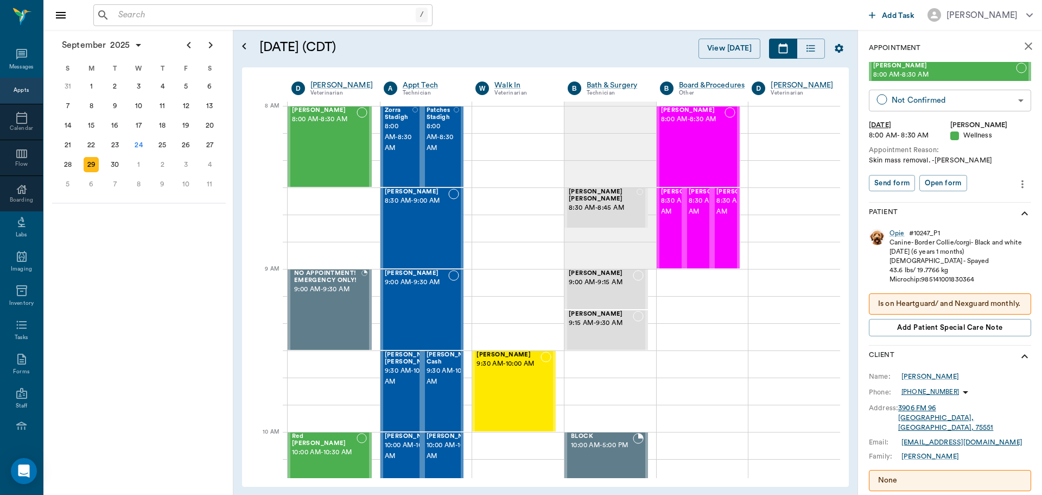
click at [898, 101] on body "/ ​ Add Task Dr. Bert Ellsworth Nectar Messages Appts Calendar Flow Boarding La…" at bounding box center [521, 247] width 1042 height 495
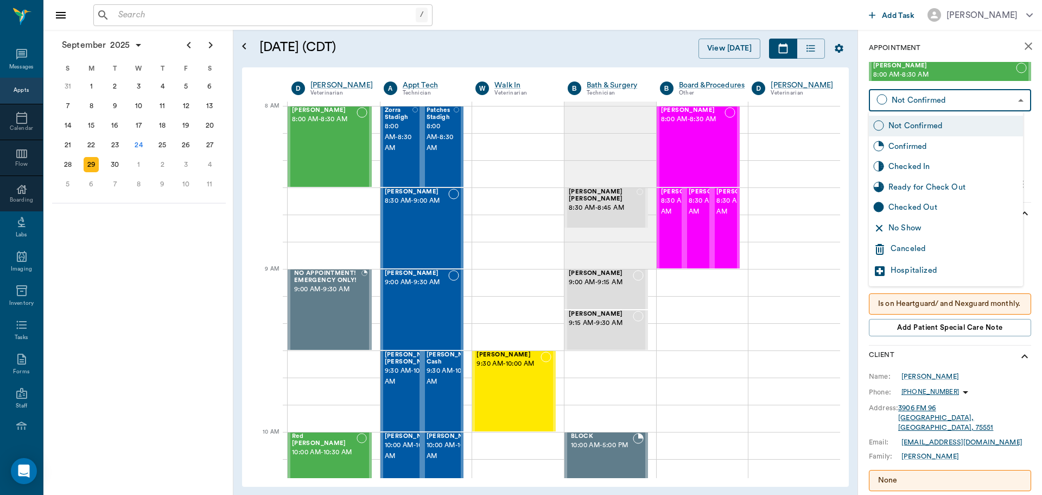
click at [909, 151] on div "Confirmed" at bounding box center [954, 147] width 130 height 12
type input "BOOKED"
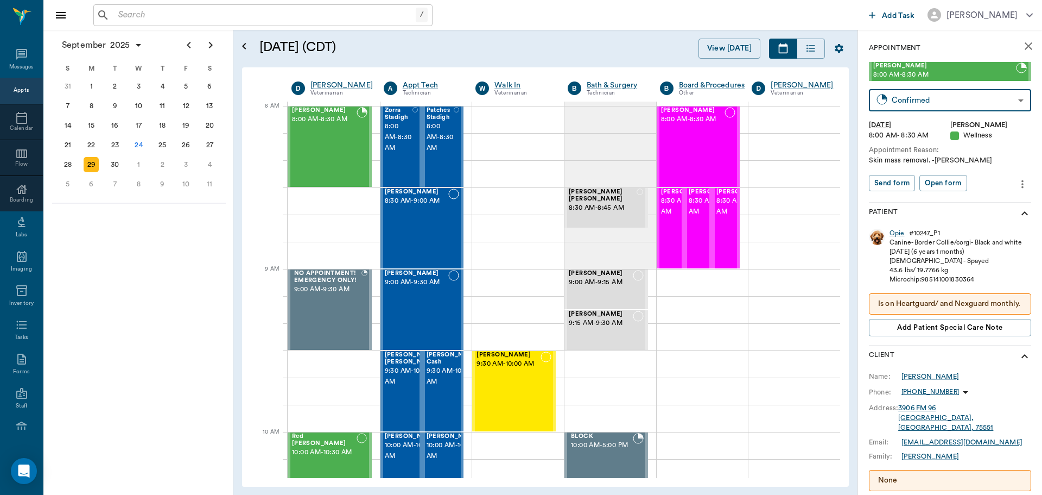
click at [190, 283] on div "September 2025 S M T W T F S 27 28 29 30 31 Aug 1 2 3 4 5 6 7 8 9 10 11 12 13 1…" at bounding box center [138, 262] width 190 height 465
click at [135, 148] on div "24" at bounding box center [138, 144] width 15 height 15
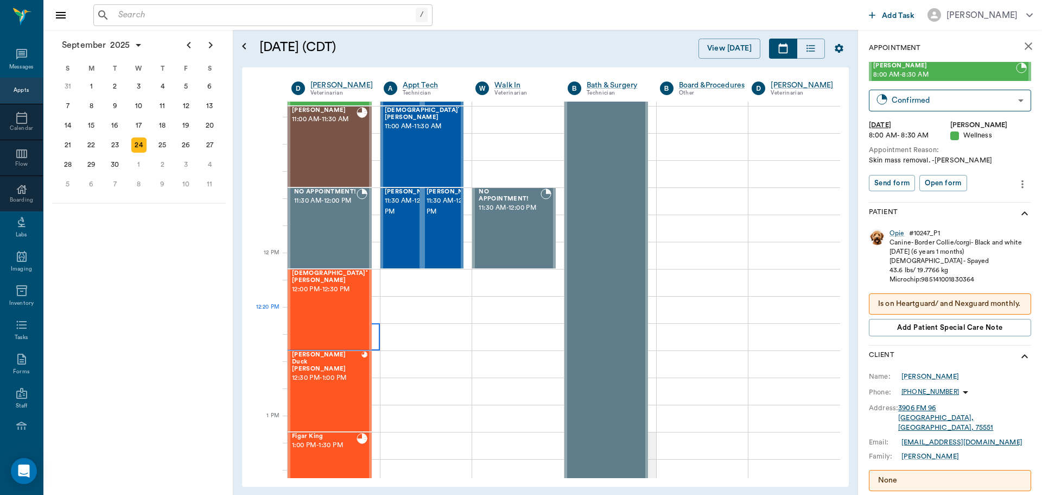
scroll to position [869, 0]
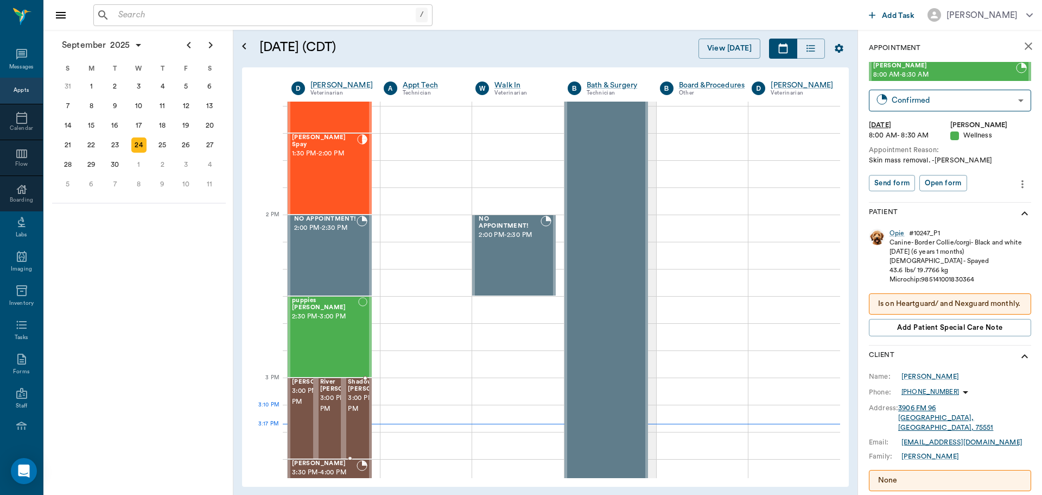
click at [363, 414] on span "3:00 PM - 3:30 PM" at bounding box center [375, 403] width 54 height 22
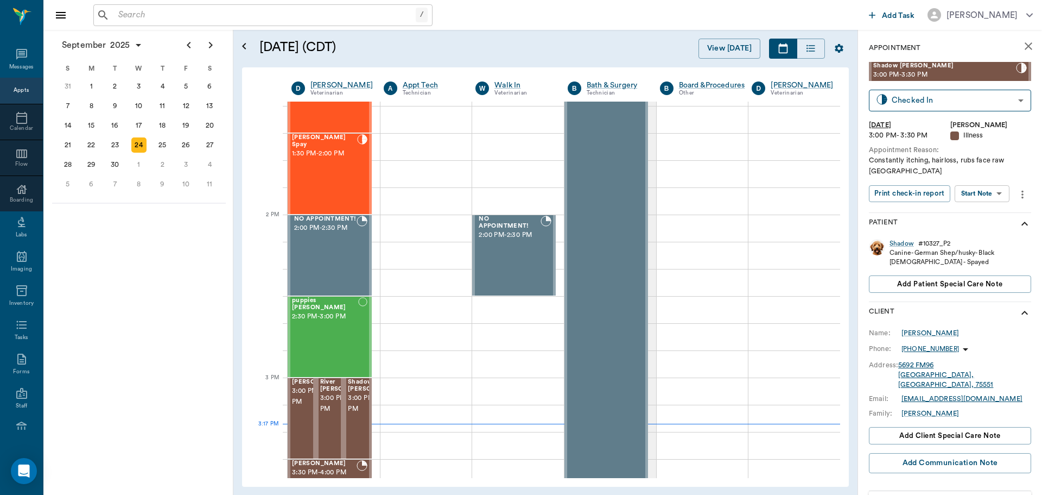
click at [995, 191] on body "/ ​ Add Task Dr. Bert Ellsworth Nectar Messages Appts Calendar Flow Boarding La…" at bounding box center [521, 247] width 1042 height 495
click at [989, 217] on button "Start SOAP" at bounding box center [970, 216] width 37 height 12
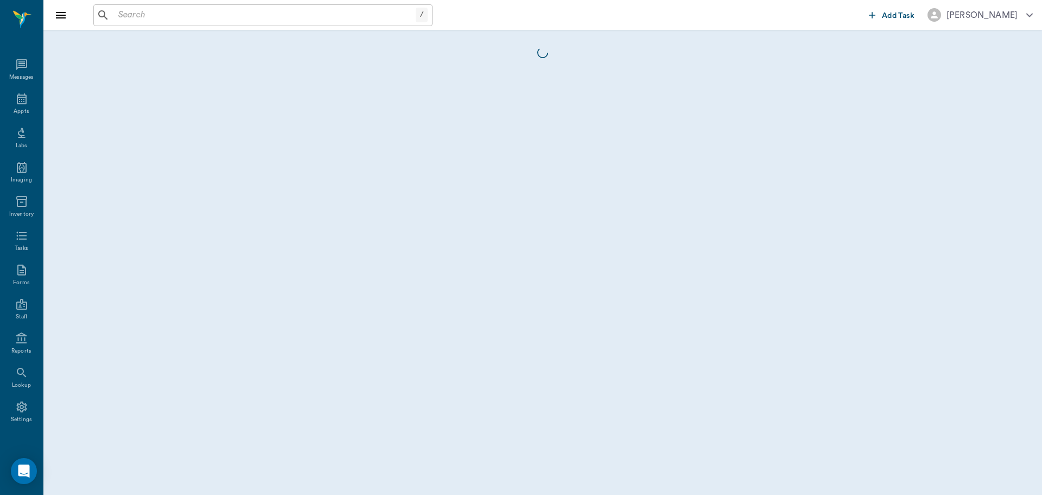
scroll to position [5, 0]
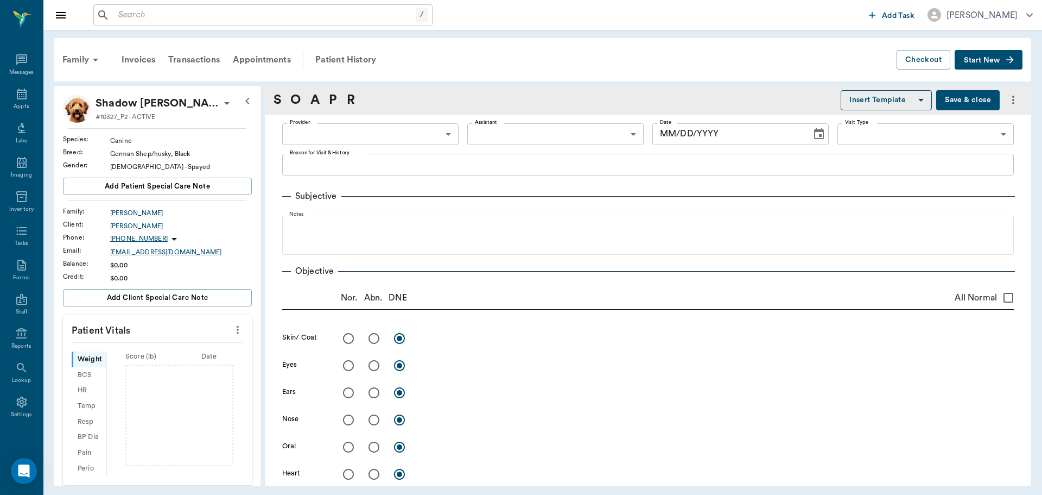
type input "63ec2f075fda476ae8351a4d"
type input "65d2be4f46e3a538d89b8c15"
type textarea "Constantly itching, hairloss, rubs face raw [GEOGRAPHIC_DATA]"
type input "[DATE]"
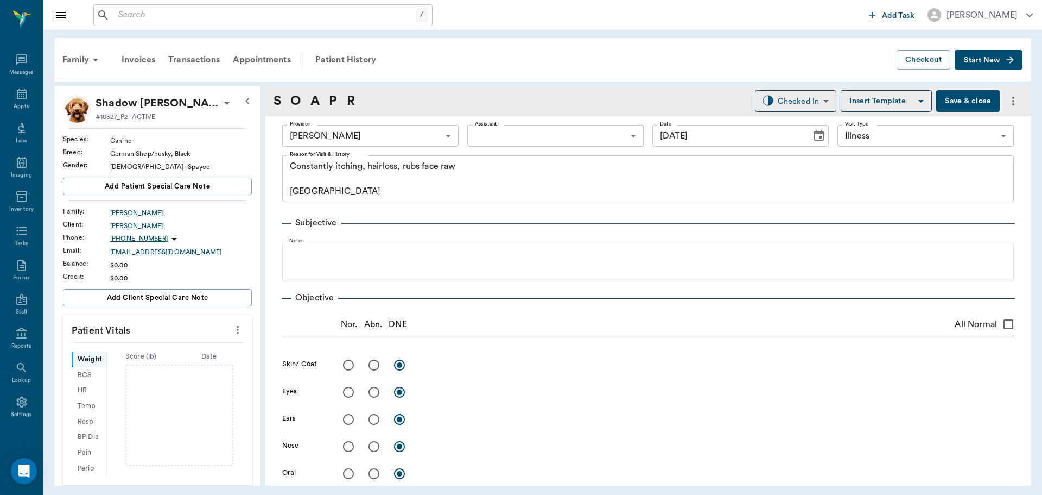
click at [220, 99] on icon at bounding box center [226, 103] width 13 height 13
click at [135, 119] on span "Edit profile" at bounding box center [133, 122] width 91 height 11
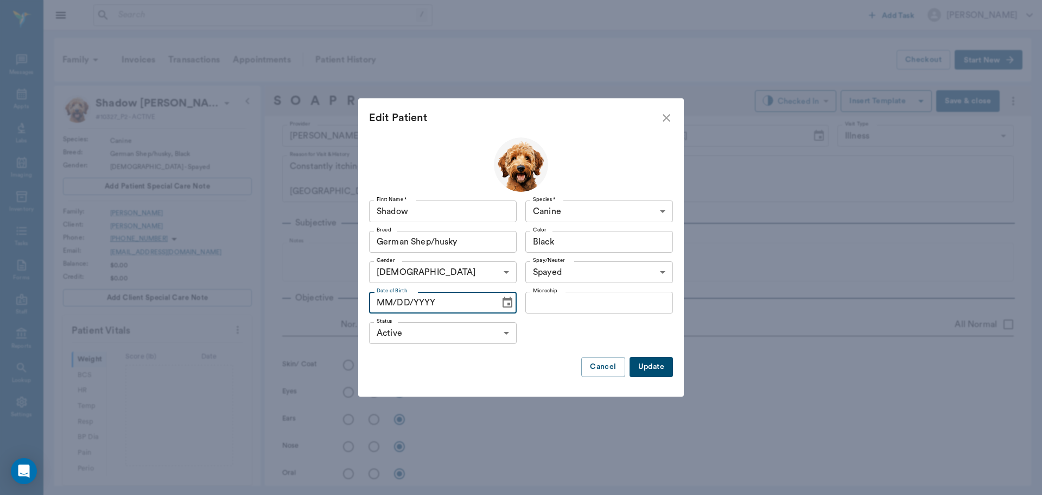
click at [378, 298] on input "MM/DD/YYYY" at bounding box center [430, 303] width 123 height 22
type input "07/04/2023"
click at [656, 372] on button "Update" at bounding box center [651, 367] width 43 height 20
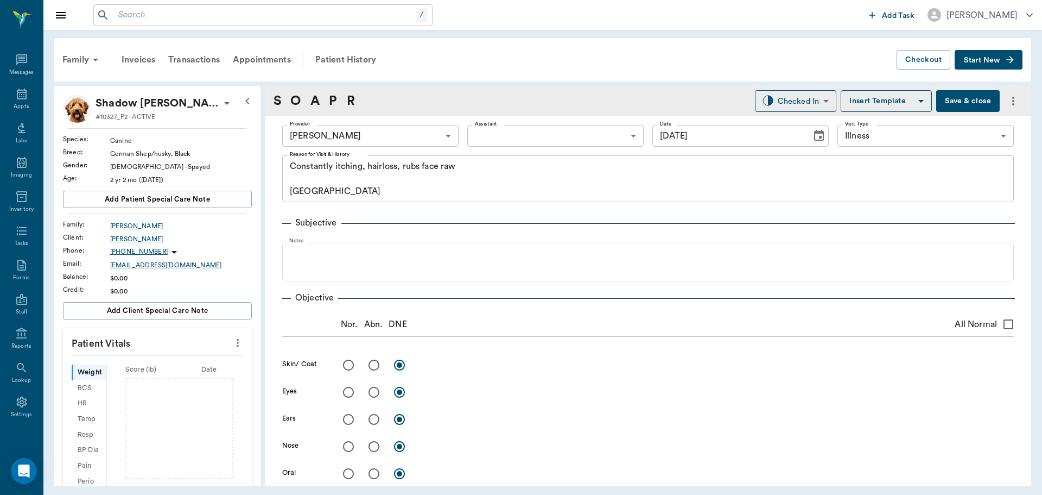
click at [234, 337] on icon "more" at bounding box center [238, 342] width 12 height 13
click at [159, 368] on li "Enter Vitals" at bounding box center [184, 361] width 109 height 20
click at [159, 375] on input "text" at bounding box center [157, 375] width 94 height 22
type input "55.3"
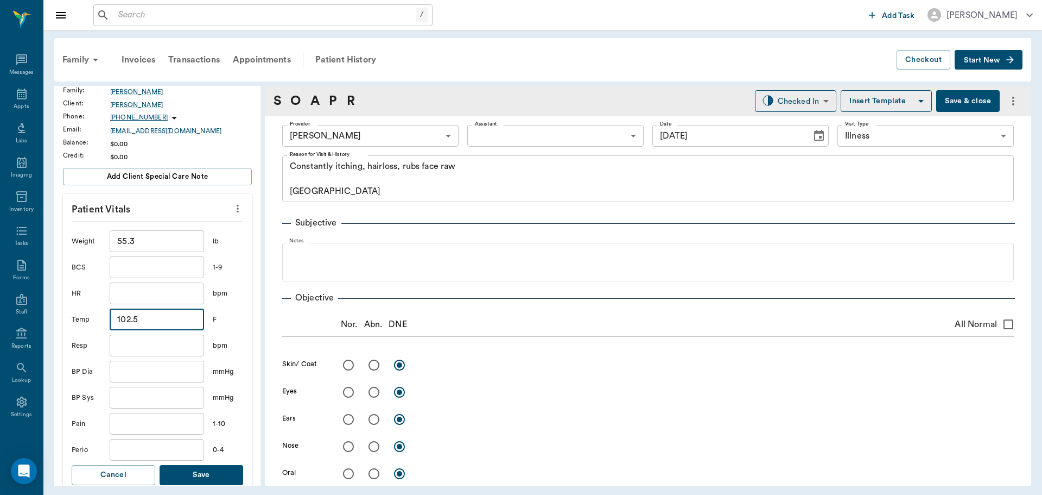
scroll to position [217, 0]
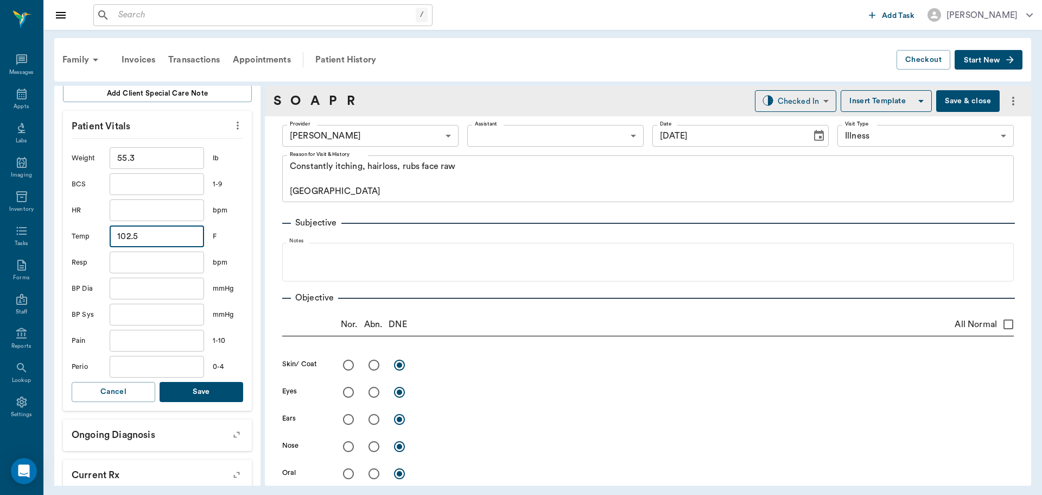
type input "102.5"
click at [200, 387] on button "Save" at bounding box center [202, 392] width 84 height 20
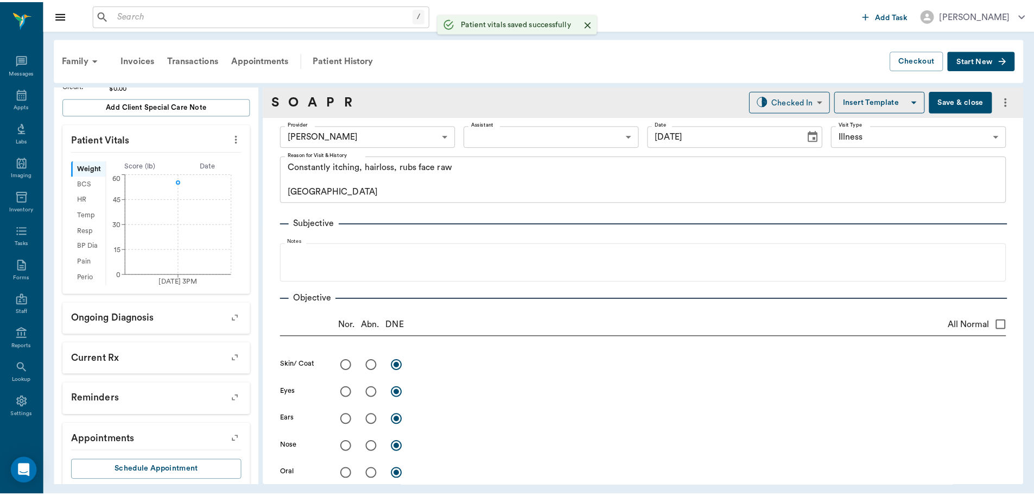
scroll to position [230, 0]
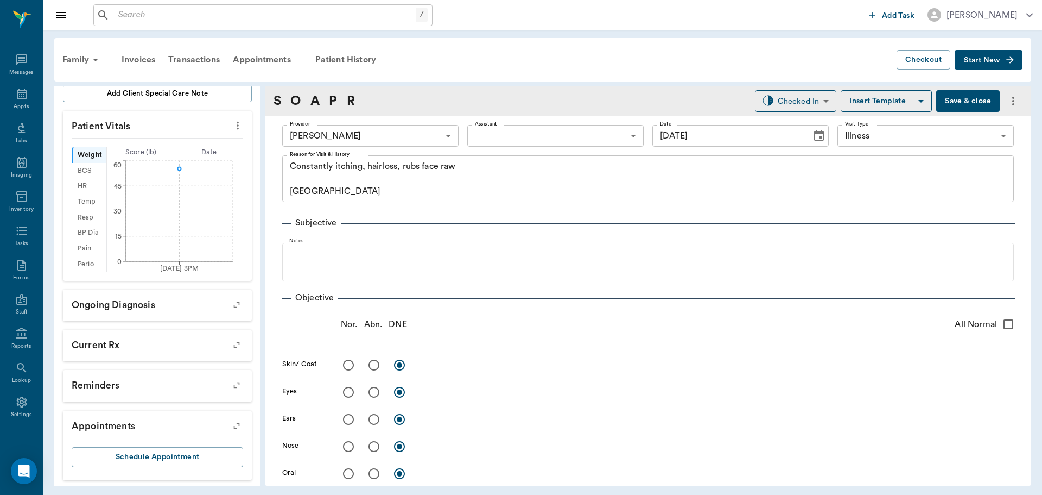
click at [960, 100] on button "Save & close" at bounding box center [968, 101] width 64 height 22
click at [625, 143] on body "/ ​ Add Task Dr. Bert Ellsworth Nectar Messages Appts Labs Imaging Inventory Ta…" at bounding box center [521, 247] width 1042 height 495
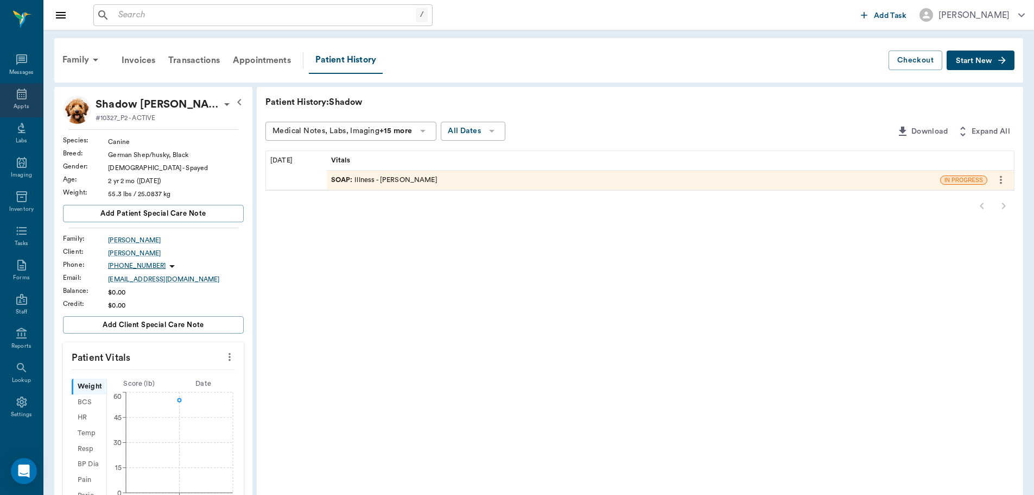
click at [20, 95] on icon at bounding box center [21, 93] width 13 height 13
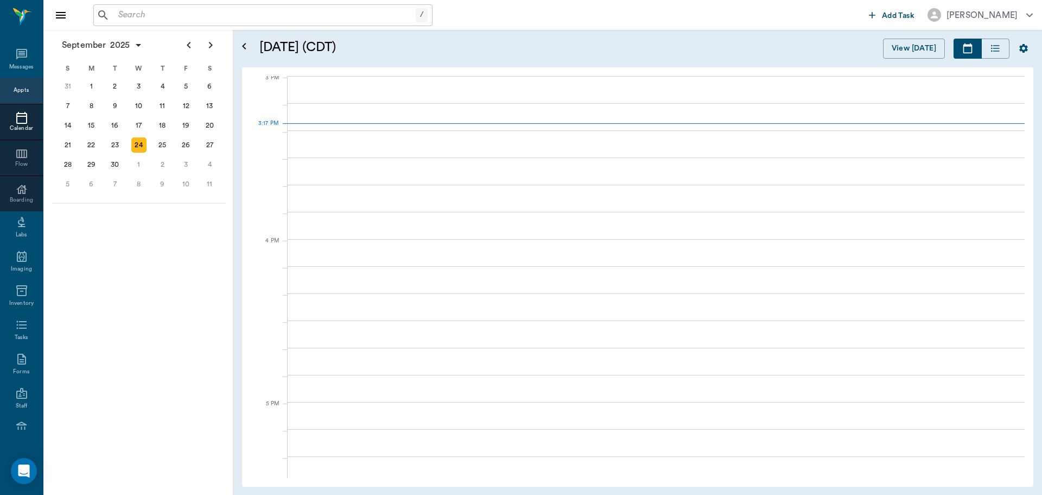
scroll to position [1143, 0]
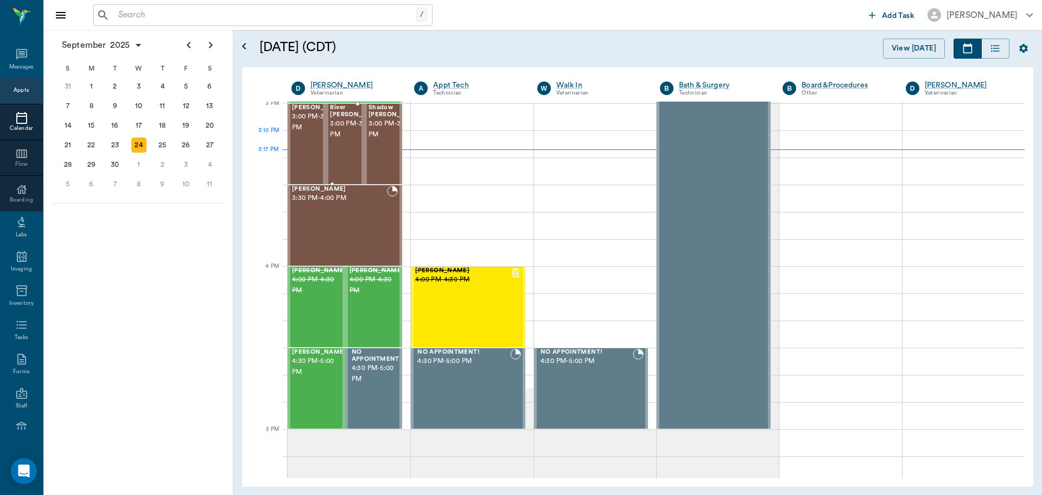
click at [343, 140] on span "3:00 PM - 3:30 PM" at bounding box center [357, 129] width 54 height 22
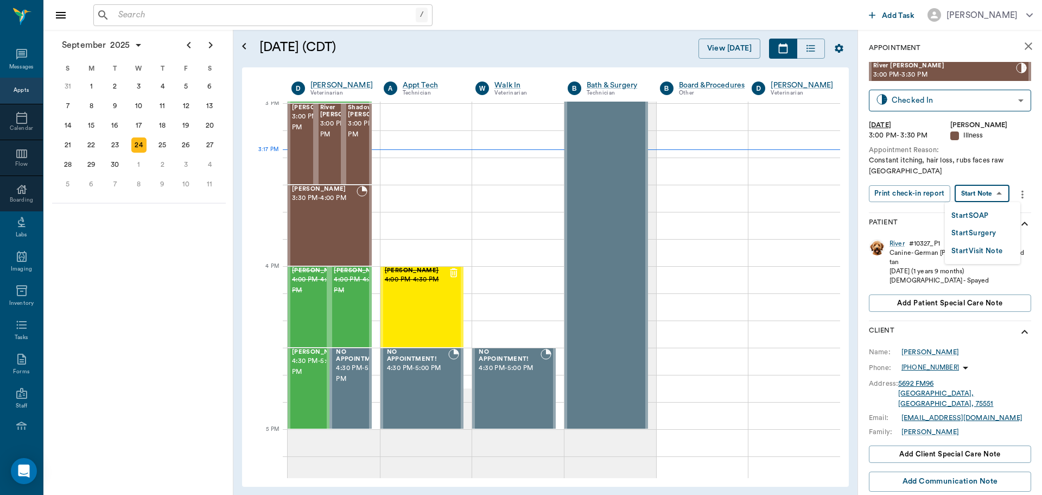
click at [998, 196] on body "/ ​ Add Task Dr. Bert Ellsworth Nectar Messages Appts Calendar Flow Boarding La…" at bounding box center [521, 247] width 1042 height 495
click at [993, 218] on li "Start SOAP" at bounding box center [982, 215] width 75 height 18
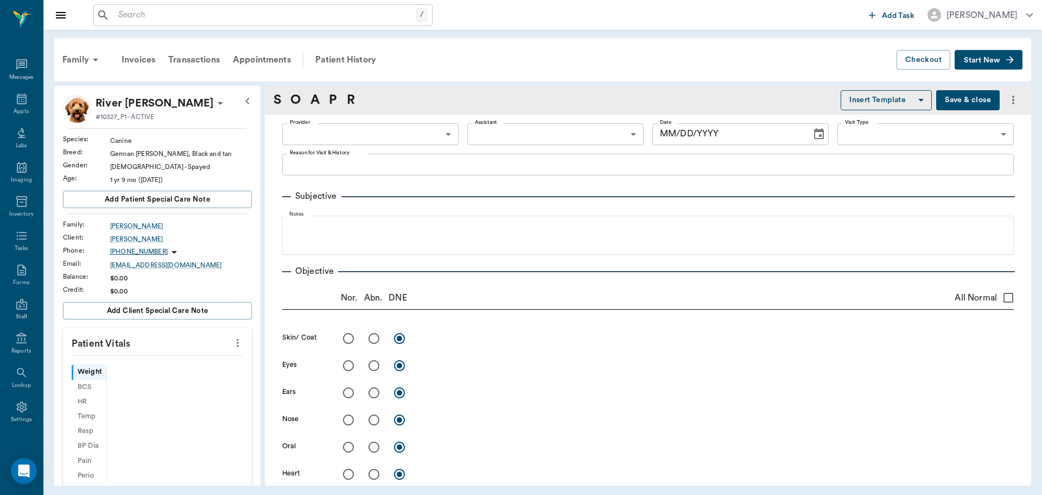
scroll to position [5, 0]
type input "63ec2f075fda476ae8351a4d"
type input "65d2be4f46e3a538d89b8c15"
type textarea "Constant itching, hair loss, rubs faces raw [GEOGRAPHIC_DATA]"
type input "[DATE]"
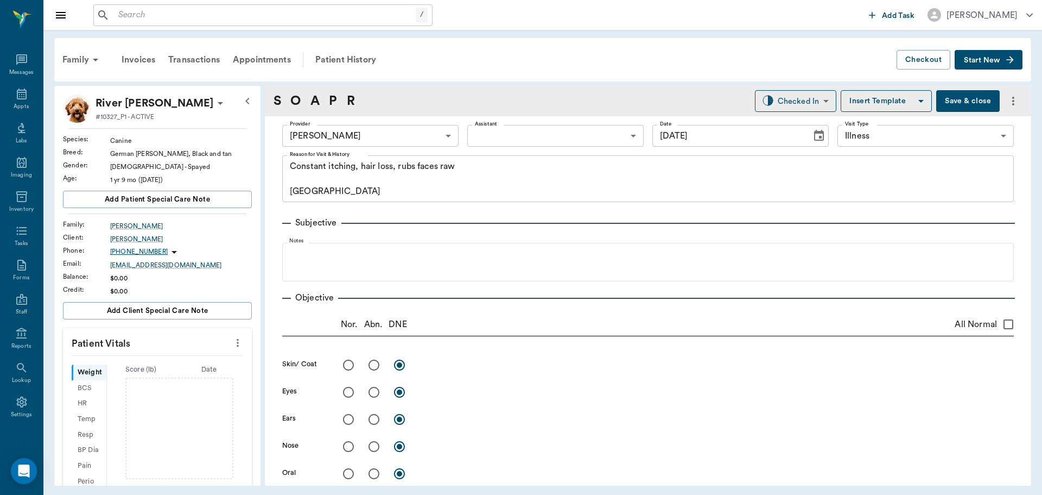
click at [232, 344] on icon "more" at bounding box center [238, 342] width 12 height 13
click at [169, 363] on span "Enter Vitals" at bounding box center [183, 361] width 91 height 11
click at [157, 376] on input "text" at bounding box center [157, 375] width 94 height 22
type input "68.1"
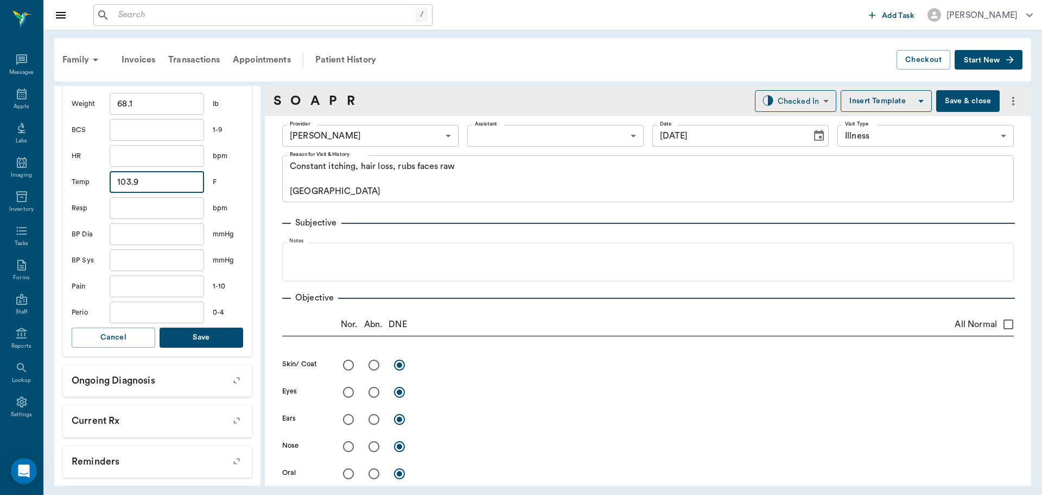
type input "103.9"
click at [214, 339] on button "Save" at bounding box center [202, 337] width 84 height 20
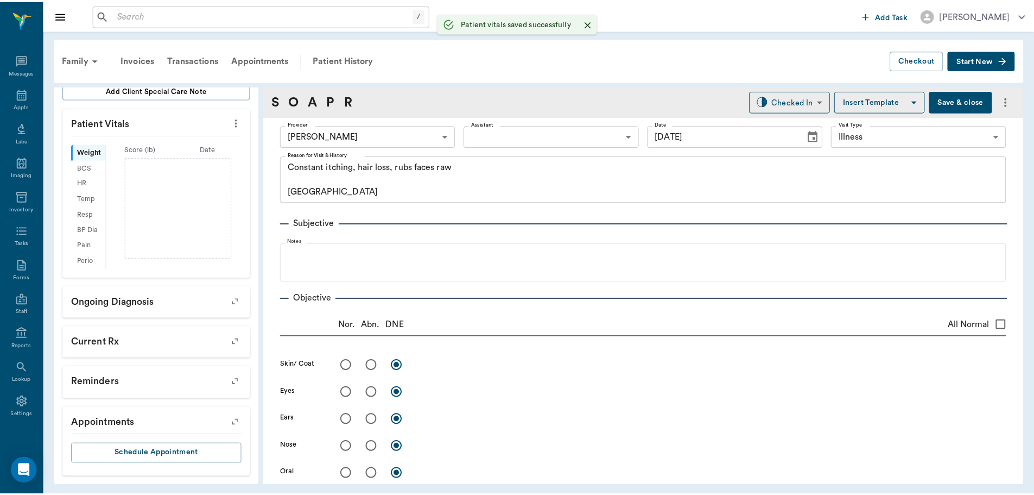
scroll to position [233, 0]
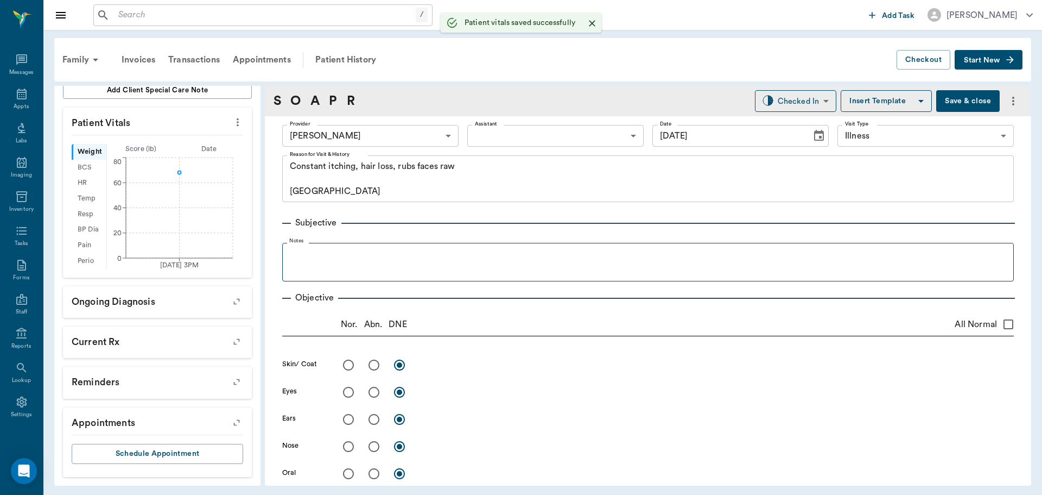
click at [434, 238] on fieldset "Notes" at bounding box center [648, 259] width 732 height 43
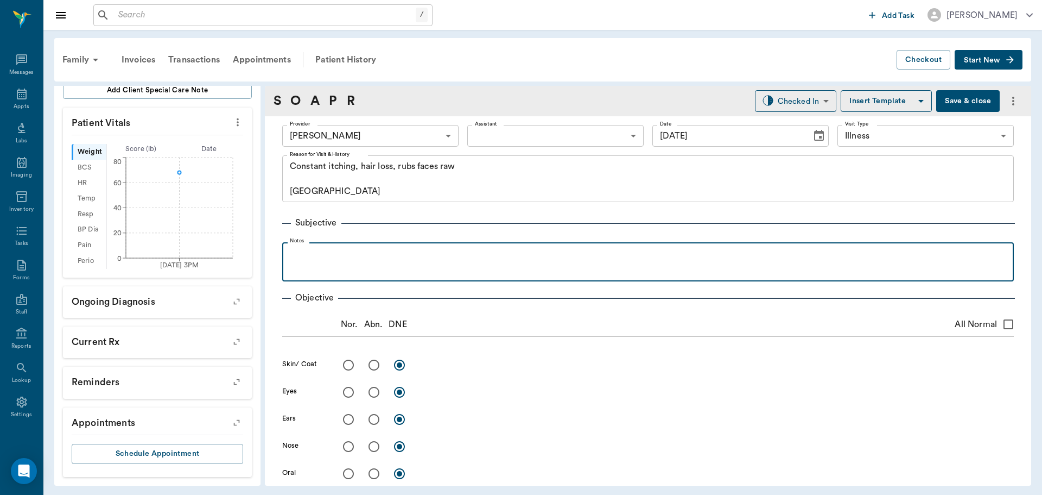
click at [440, 259] on p at bounding box center [648, 254] width 721 height 13
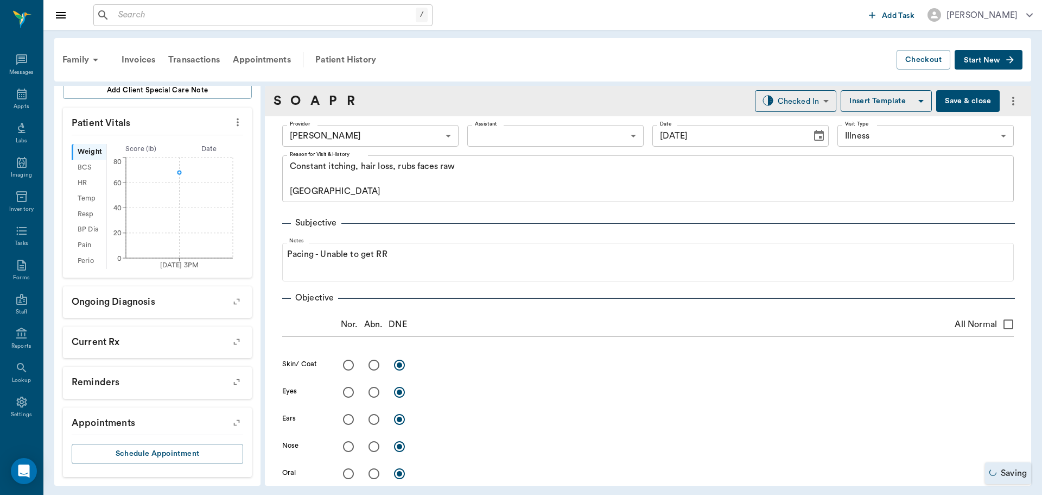
click at [966, 105] on button "Save & close" at bounding box center [968, 101] width 64 height 22
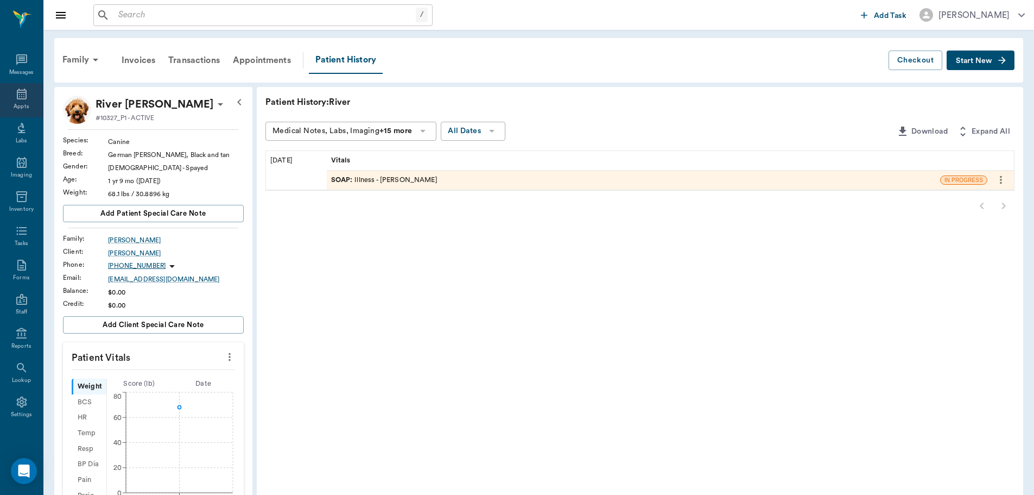
click at [18, 100] on icon at bounding box center [21, 93] width 13 height 13
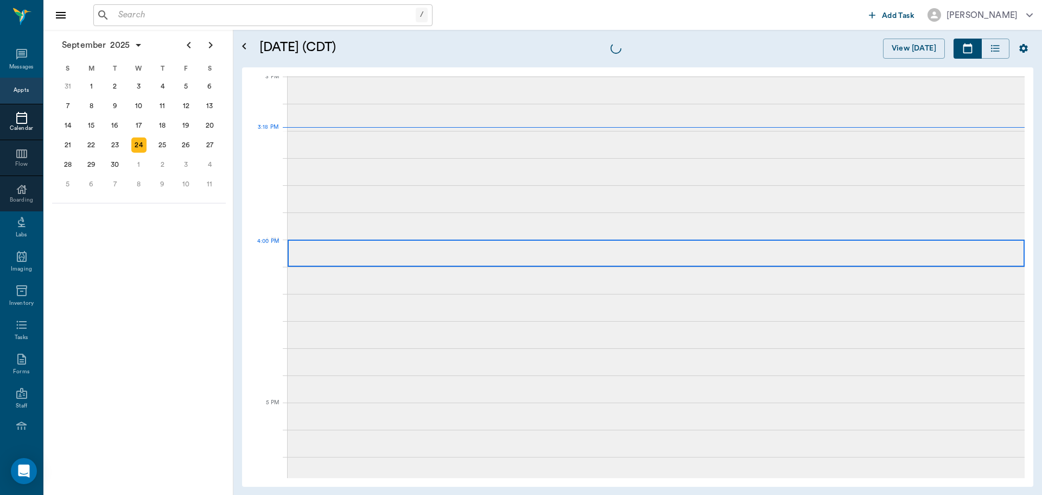
scroll to position [1142, 0]
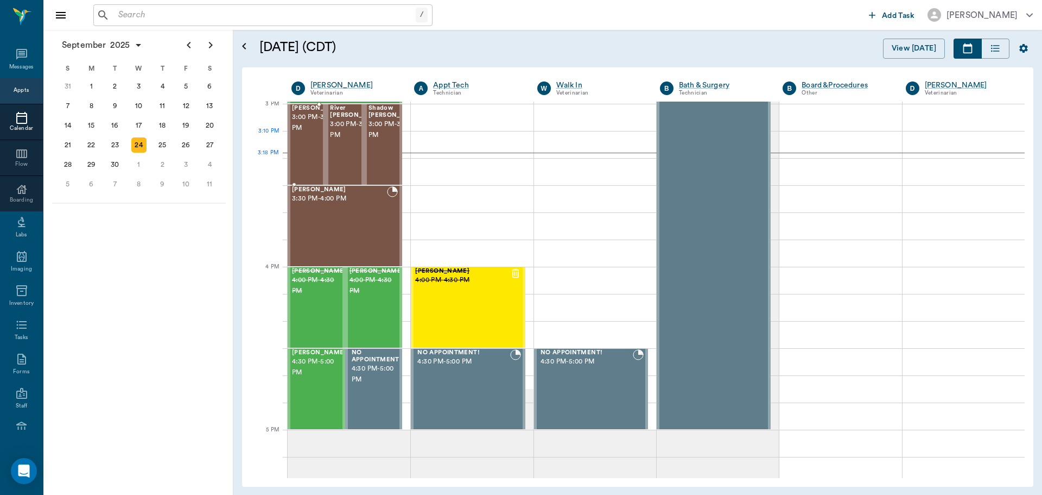
click at [304, 134] on span "3:00 PM - 3:30 PM" at bounding box center [319, 123] width 54 height 22
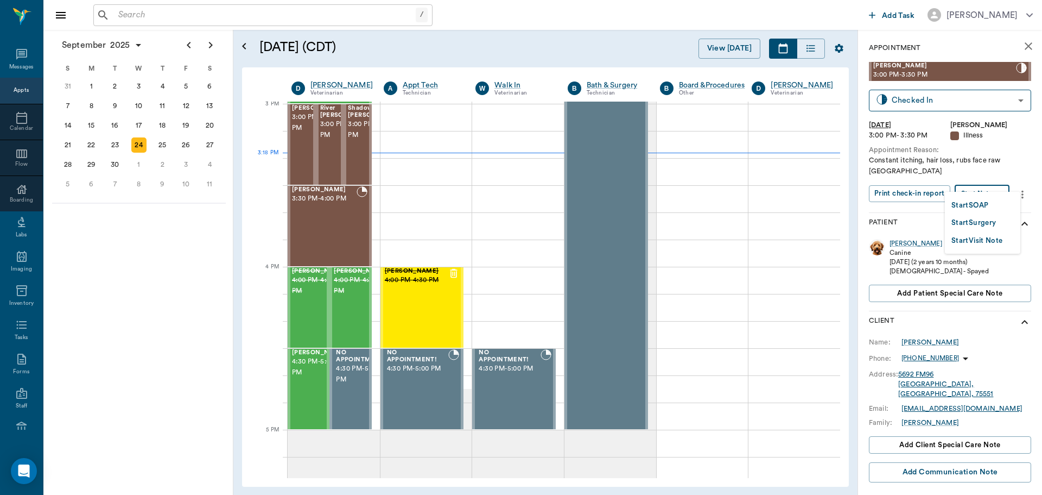
click at [994, 184] on body "/ ​ Add Task Dr. Bert Ellsworth Nectar Messages Appts Calendar Flow Boarding La…" at bounding box center [521, 247] width 1042 height 495
click at [998, 206] on li "Start SOAP" at bounding box center [982, 205] width 75 height 18
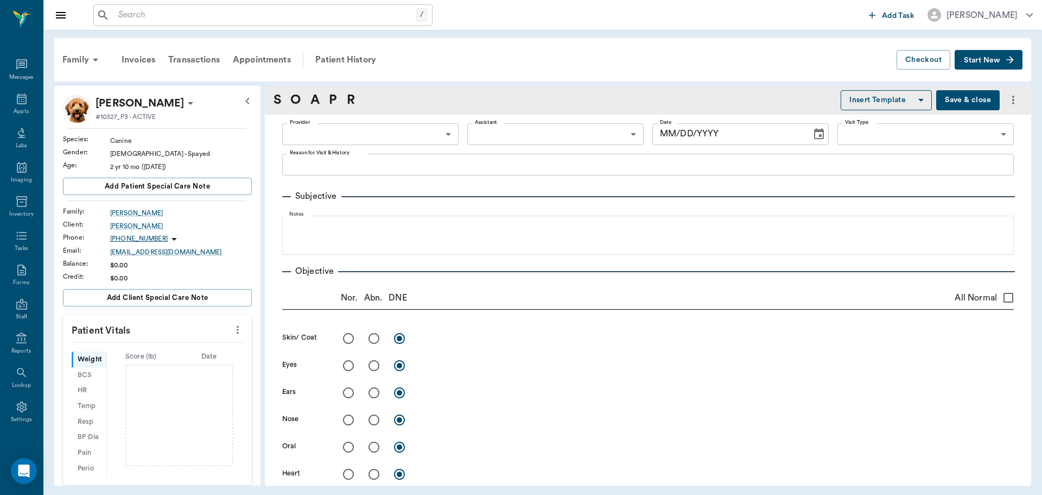
scroll to position [5, 0]
type input "63ec2f075fda476ae8351a4d"
type input "65d2be4f46e3a538d89b8c15"
type textarea "Constant itching, hair loss, rubs face raw [GEOGRAPHIC_DATA]"
type input "[DATE]"
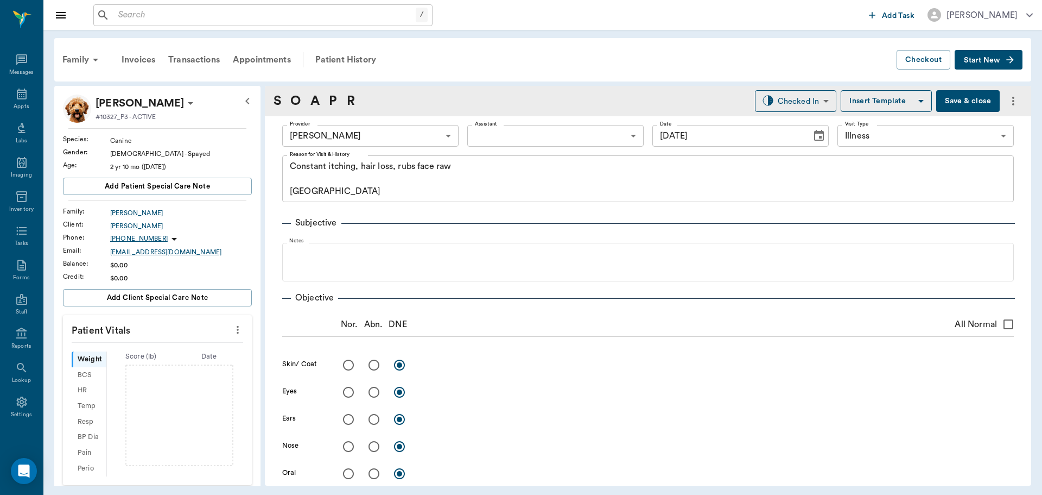
click at [232, 325] on icon "more" at bounding box center [238, 329] width 12 height 13
click at [155, 353] on span "Enter Vitals" at bounding box center [183, 348] width 91 height 11
click at [153, 355] on input "text" at bounding box center [157, 362] width 94 height 22
type input "41"
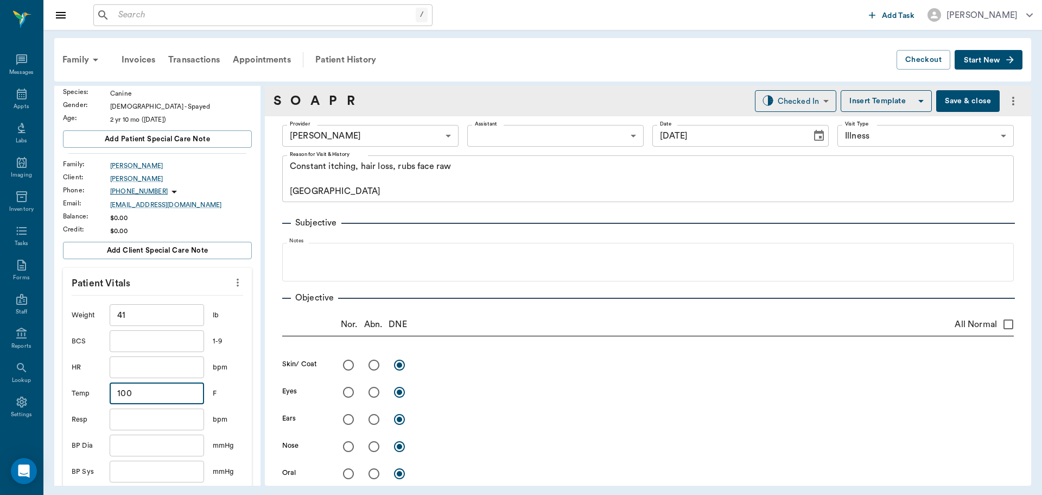
scroll to position [163, 0]
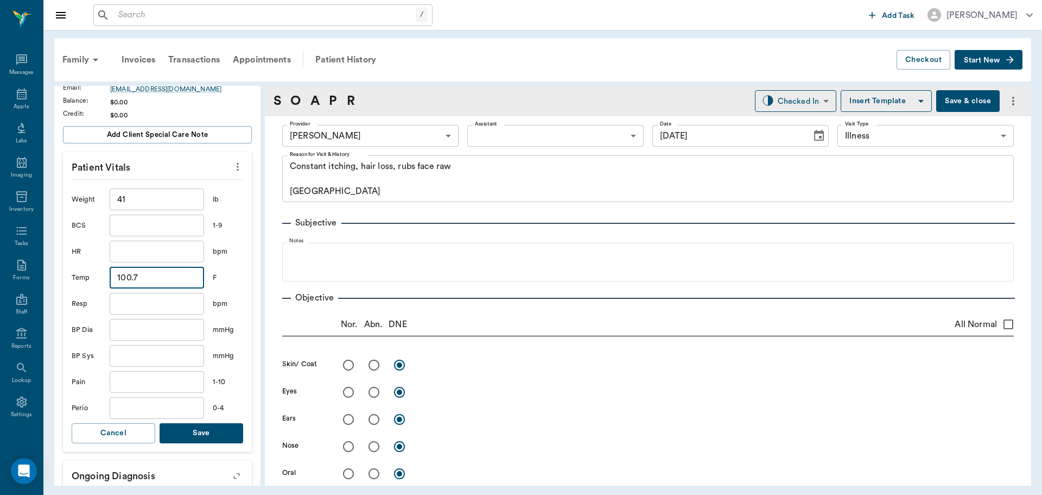
type input "100.7"
click at [223, 426] on button "Save" at bounding box center [202, 433] width 84 height 20
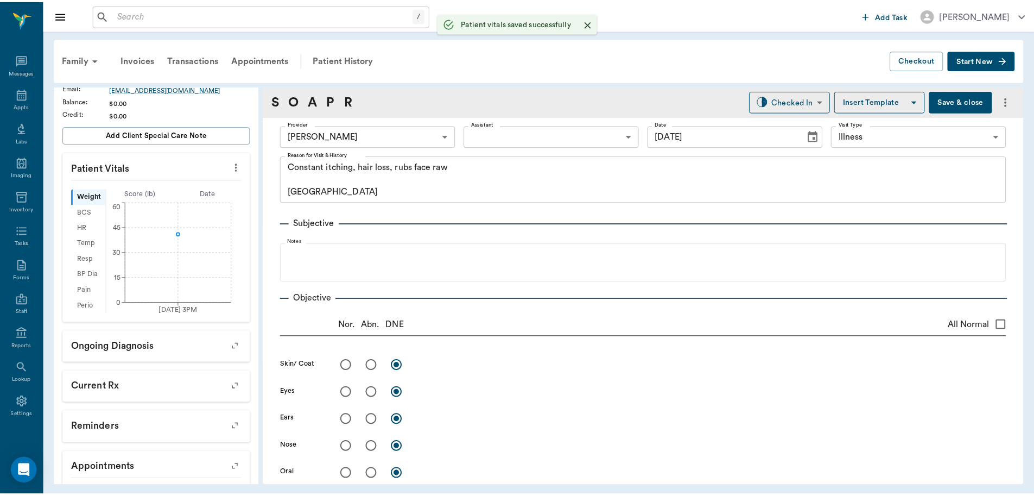
scroll to position [176, 0]
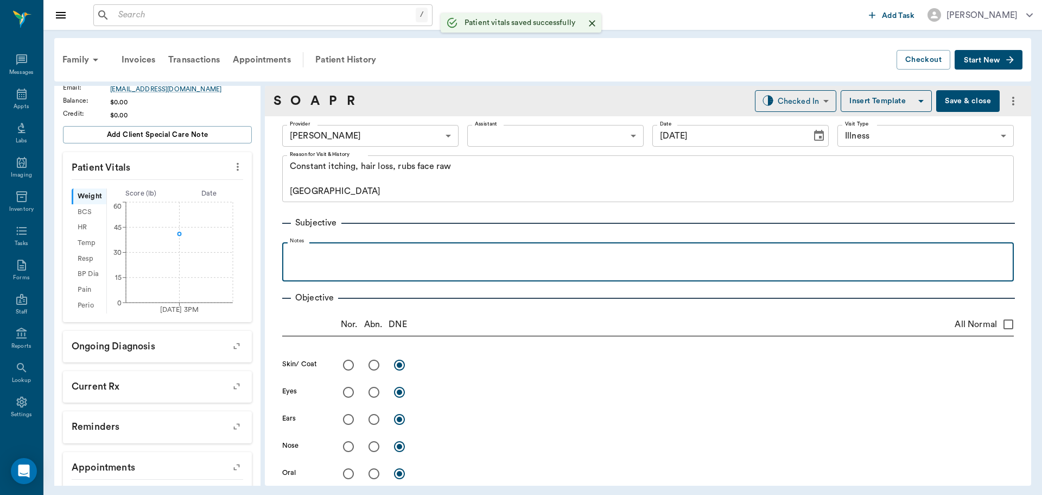
click at [401, 273] on div at bounding box center [648, 261] width 721 height 27
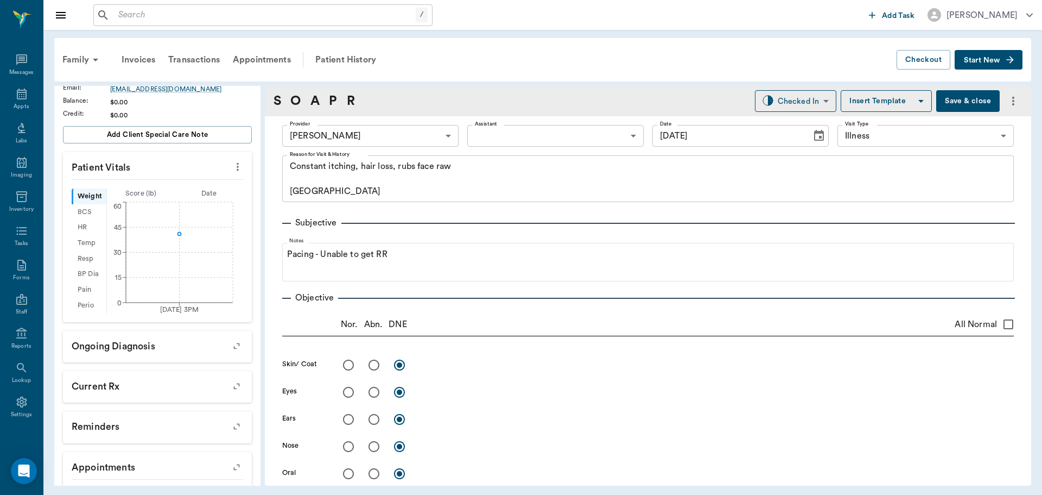
click at [970, 107] on button "Save & close" at bounding box center [968, 101] width 64 height 22
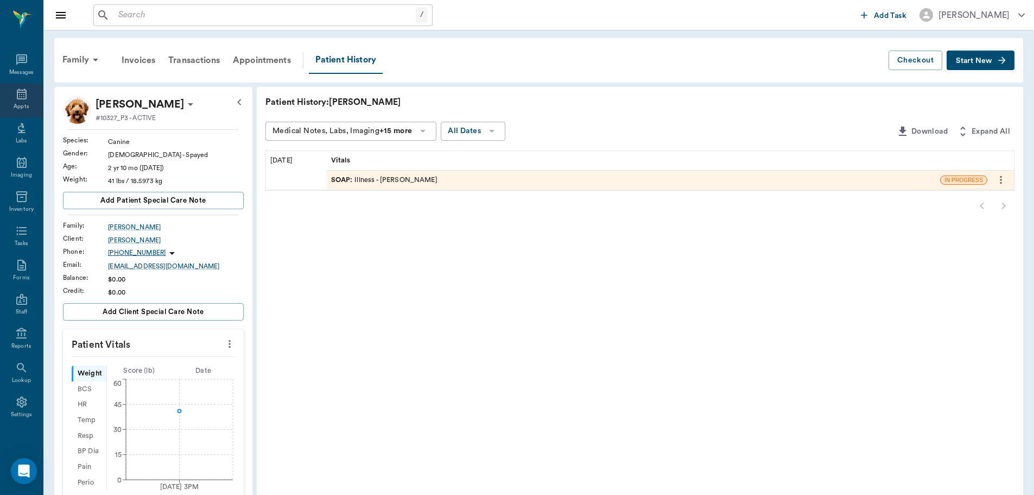
click at [19, 102] on div "Appts" at bounding box center [21, 100] width 43 height 34
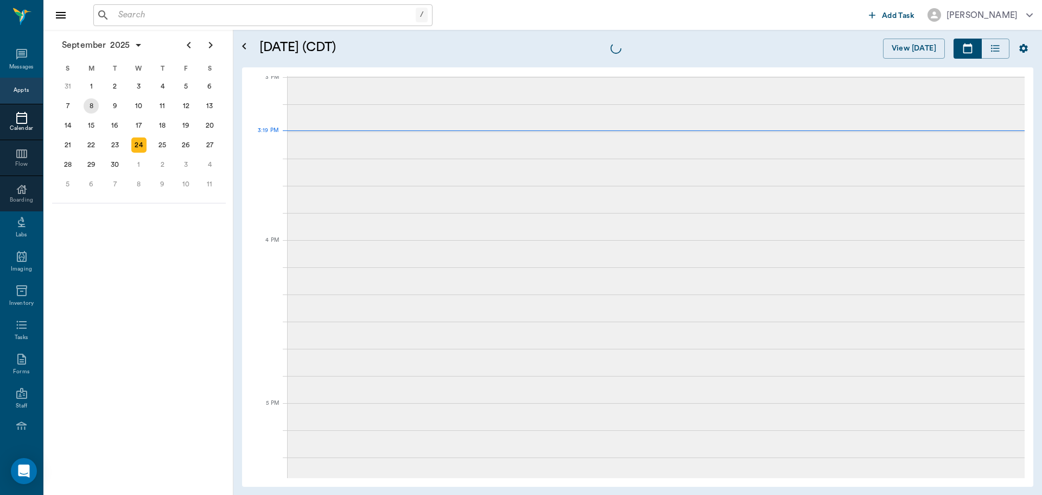
scroll to position [1141, 0]
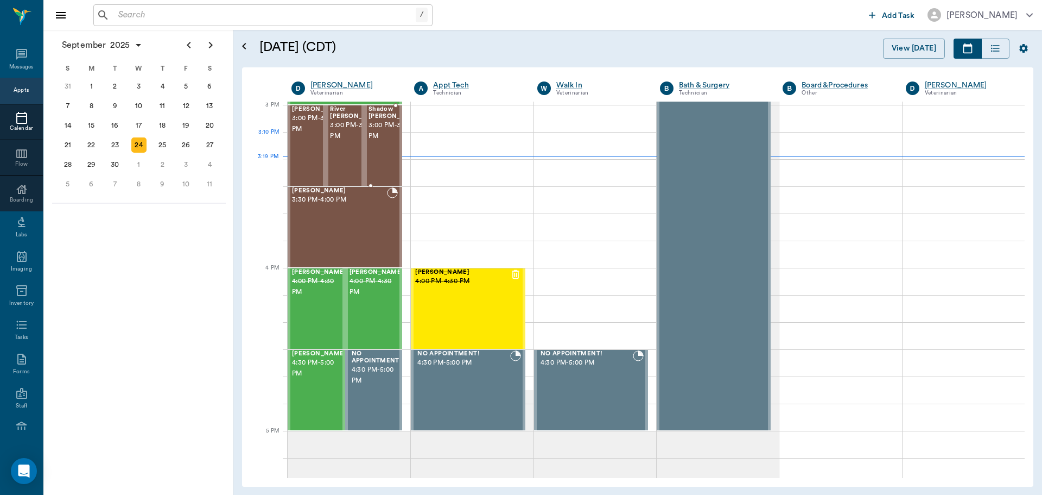
click at [391, 137] on span "3:00 PM - 3:30 PM" at bounding box center [396, 131] width 54 height 22
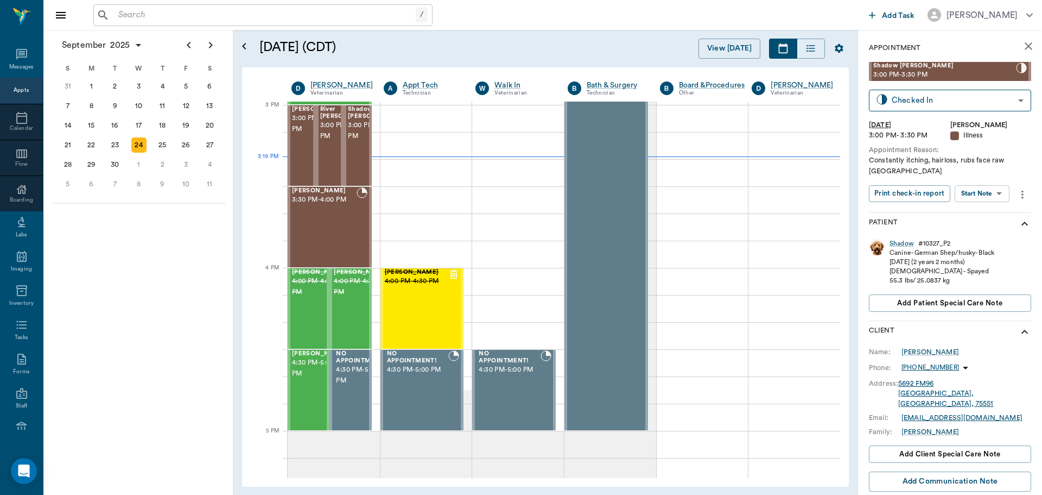
click at [1003, 198] on body "/ ​ Add Task Dr. Bert Ellsworth Nectar Messages Appts Calendar Flow Boarding La…" at bounding box center [521, 247] width 1042 height 495
click at [992, 217] on li "View SOAP" at bounding box center [982, 215] width 75 height 18
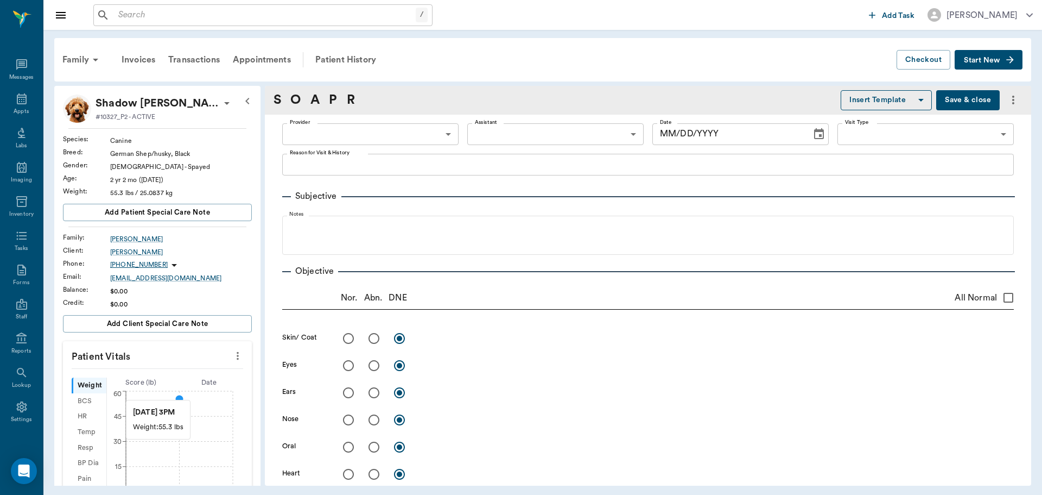
type input "63ec2f075fda476ae8351a4d"
type input "65d2be4f46e3a538d89b8c15"
type textarea "Constantly itching, hairloss, rubs face raw [GEOGRAPHIC_DATA]"
type input "[DATE]"
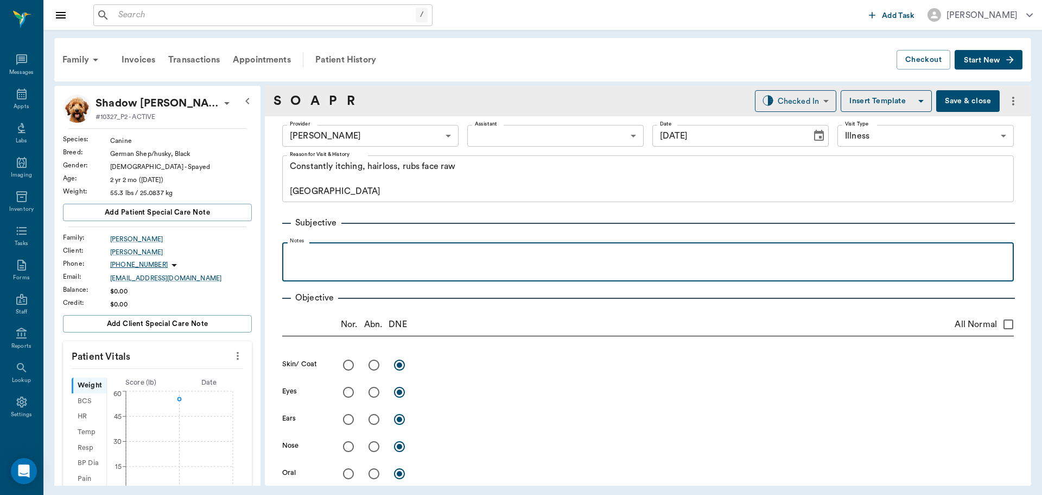
click at [307, 254] on p at bounding box center [648, 254] width 721 height 13
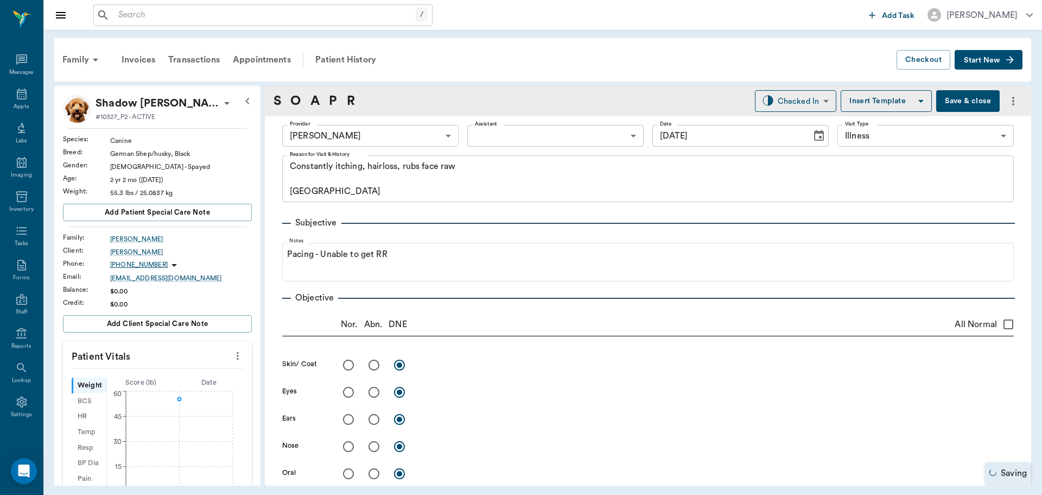
click at [969, 108] on button "Save & close" at bounding box center [968, 101] width 64 height 22
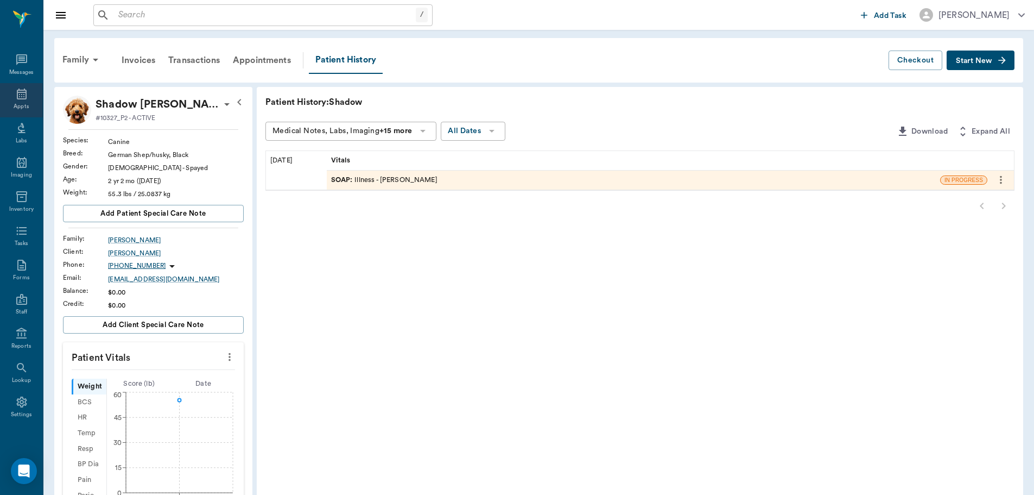
click at [14, 104] on div "Appts" at bounding box center [21, 107] width 15 height 8
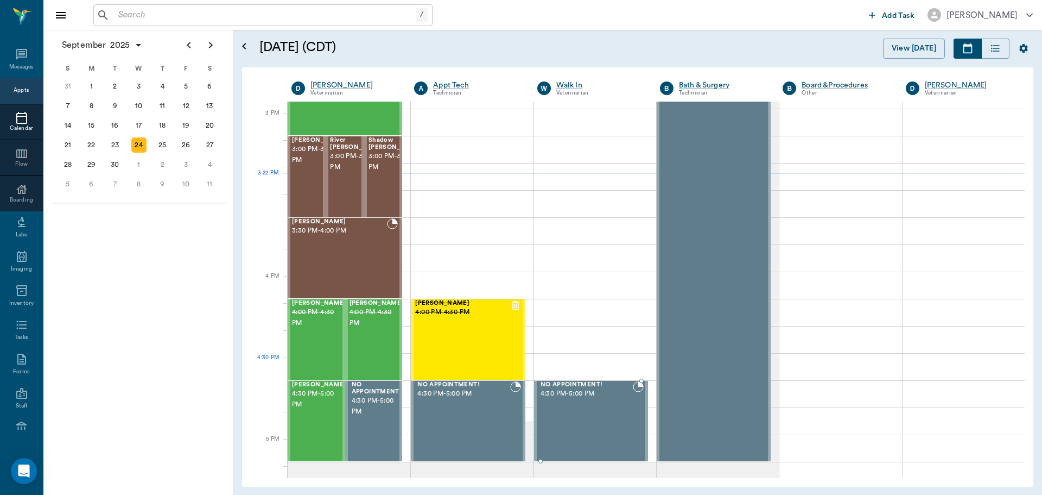
scroll to position [1142, 0]
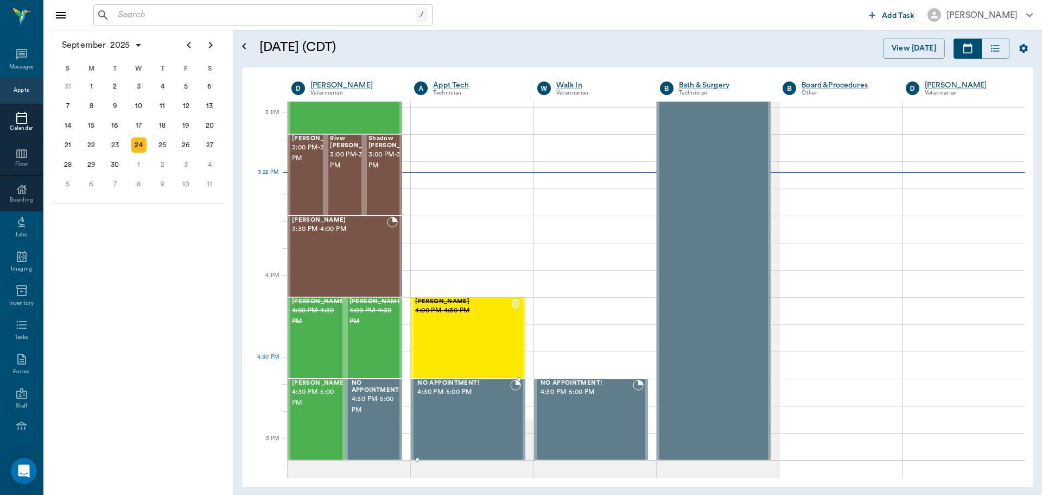
scroll to position [1087, 0]
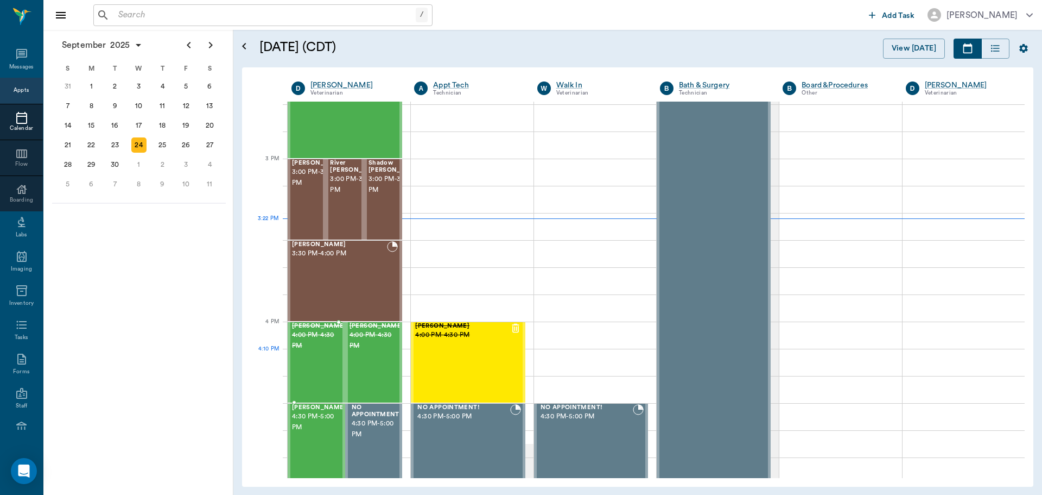
click at [307, 354] on div "[PERSON_NAME] 4:00 PM - 4:30 PM" at bounding box center [319, 361] width 54 height 79
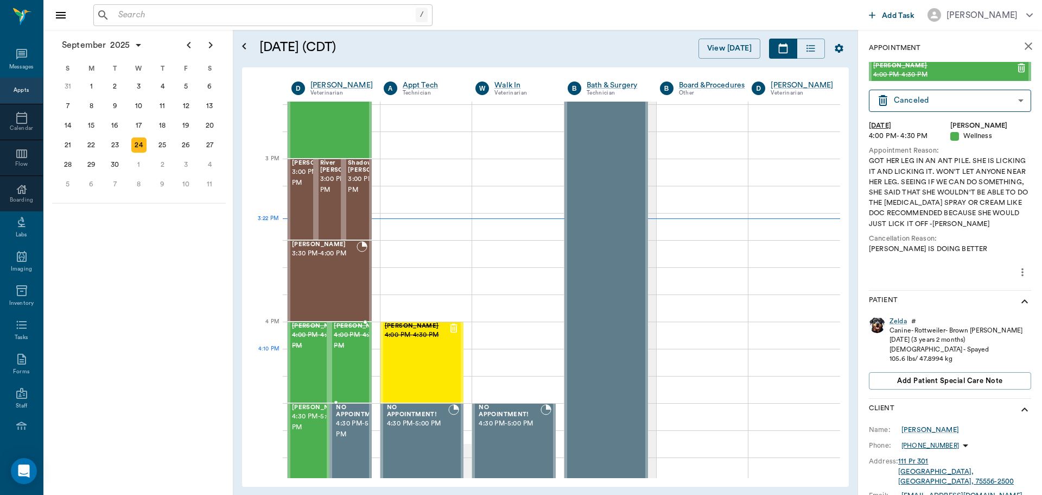
click at [349, 351] on span "4:00 PM - 4:30 PM" at bounding box center [361, 341] width 54 height 22
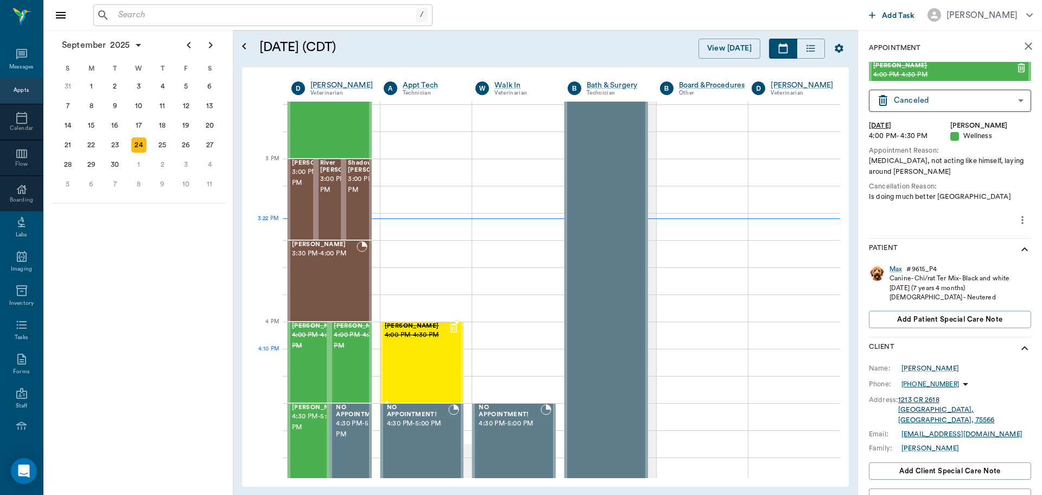
click at [438, 359] on div "[PERSON_NAME] 4:00 PM - 4:30 PM" at bounding box center [417, 361] width 64 height 79
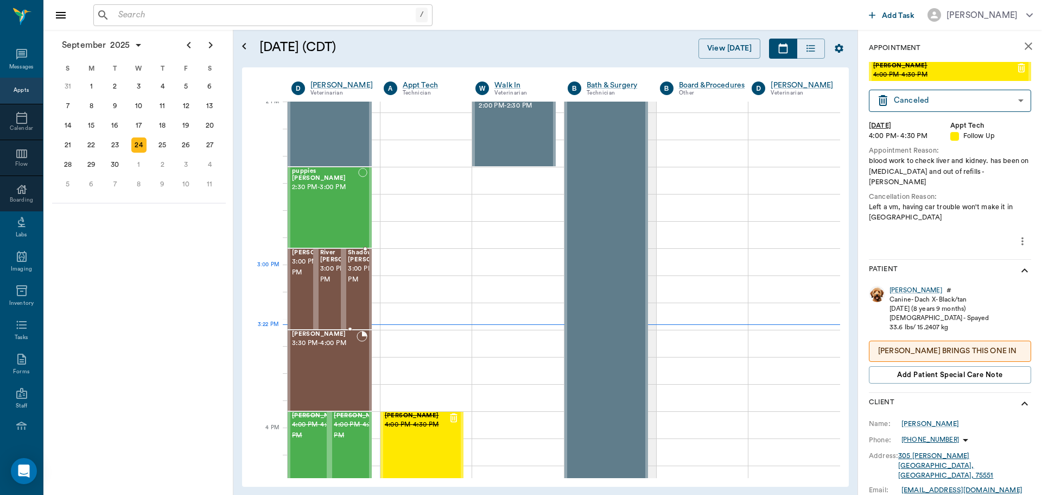
scroll to position [979, 0]
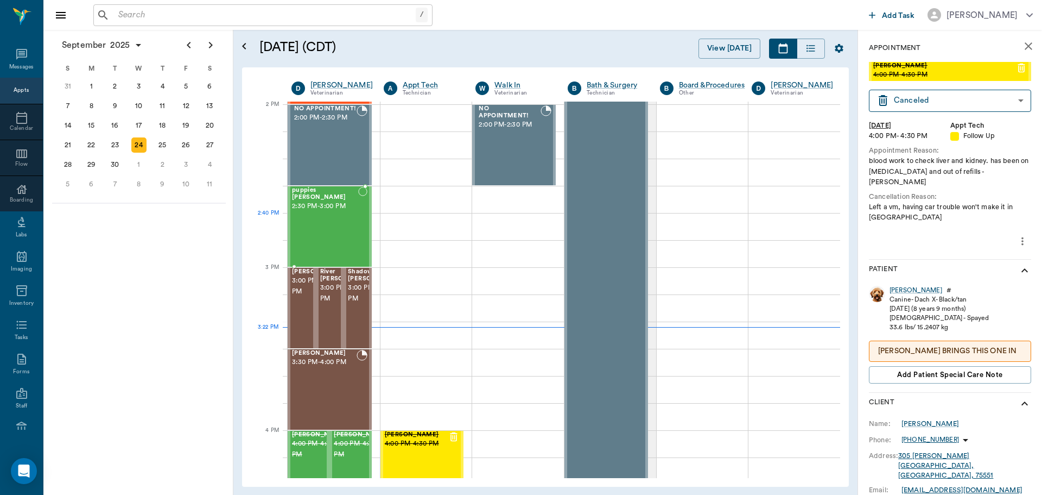
click at [341, 233] on div "puppies [PERSON_NAME] 2:30 PM - 3:00 PM" at bounding box center [325, 226] width 66 height 79
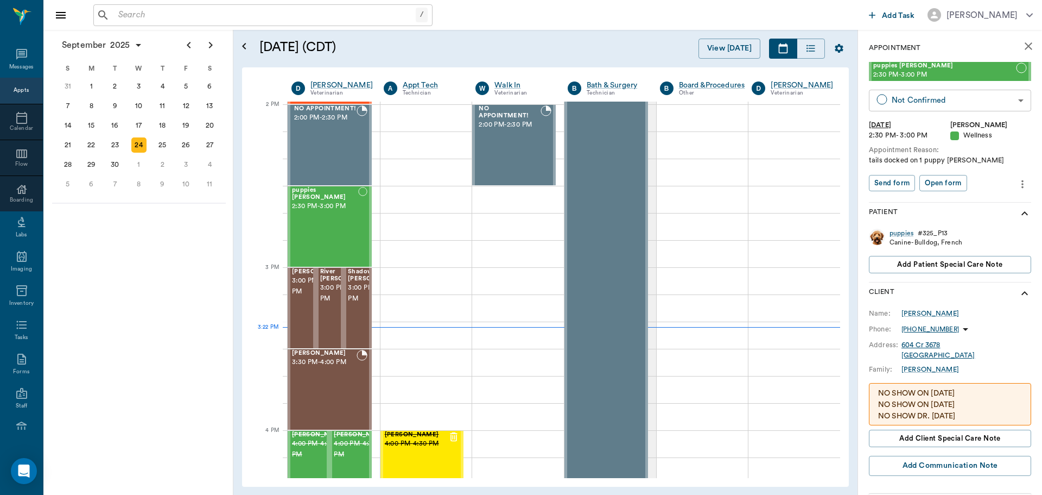
click at [965, 105] on body "/ ​ Add Task [PERSON_NAME] Nectar Messages Appts Calendar Flow Boarding Labs Im…" at bounding box center [521, 247] width 1042 height 495
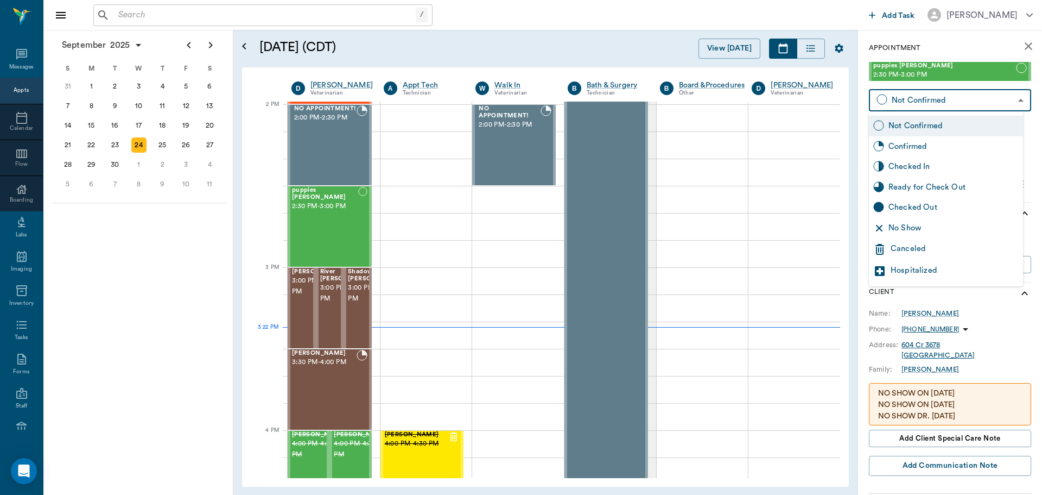
click at [938, 224] on div "No Show" at bounding box center [954, 228] width 130 height 12
type input "NO_SHOW"
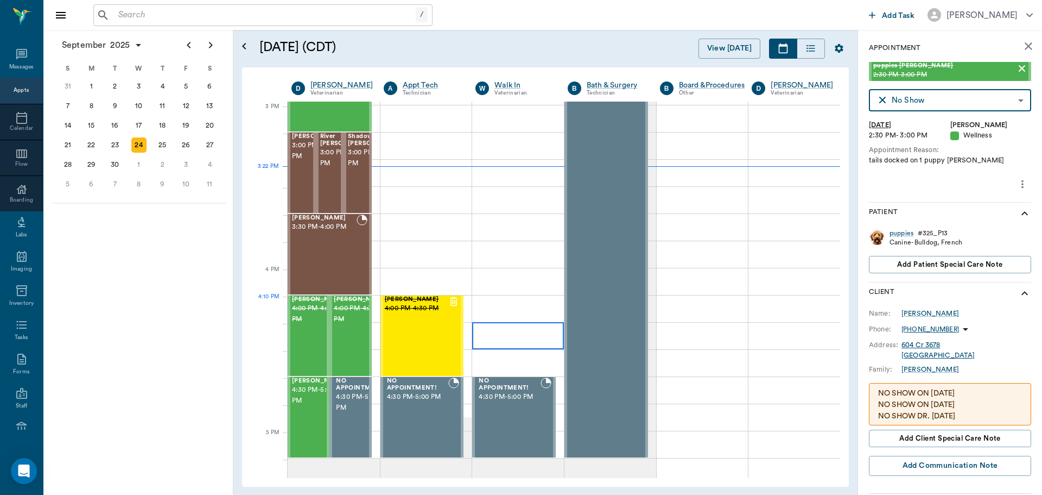
scroll to position [1140, 0]
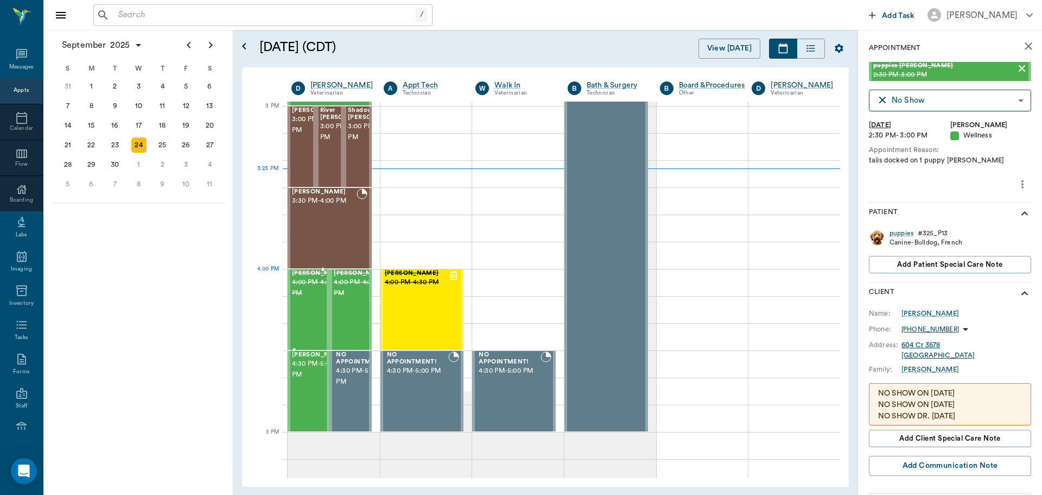
click at [307, 277] on span "[PERSON_NAME]" at bounding box center [319, 273] width 54 height 7
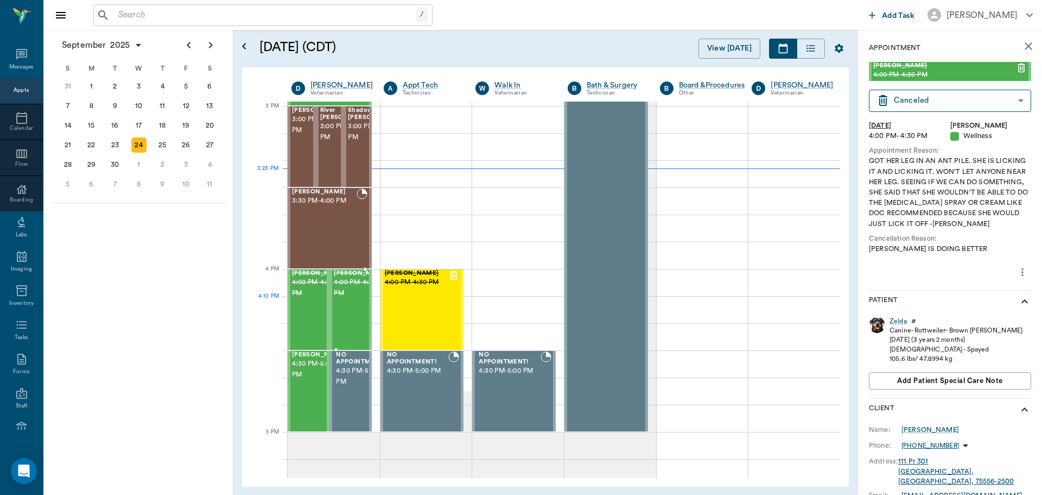
click at [357, 299] on span "4:00 PM - 4:30 PM" at bounding box center [361, 288] width 54 height 22
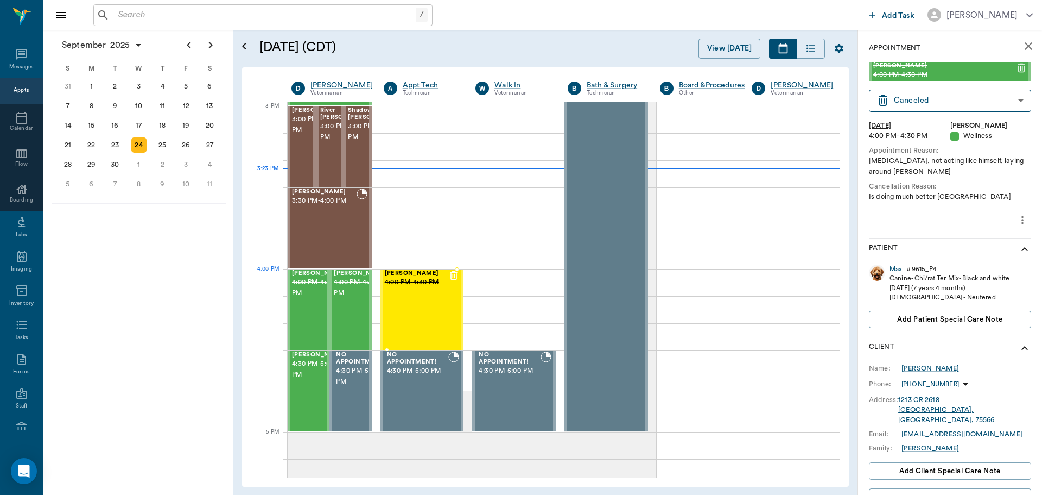
click at [425, 296] on div "[PERSON_NAME] 4:00 PM - 4:30 PM" at bounding box center [417, 309] width 64 height 79
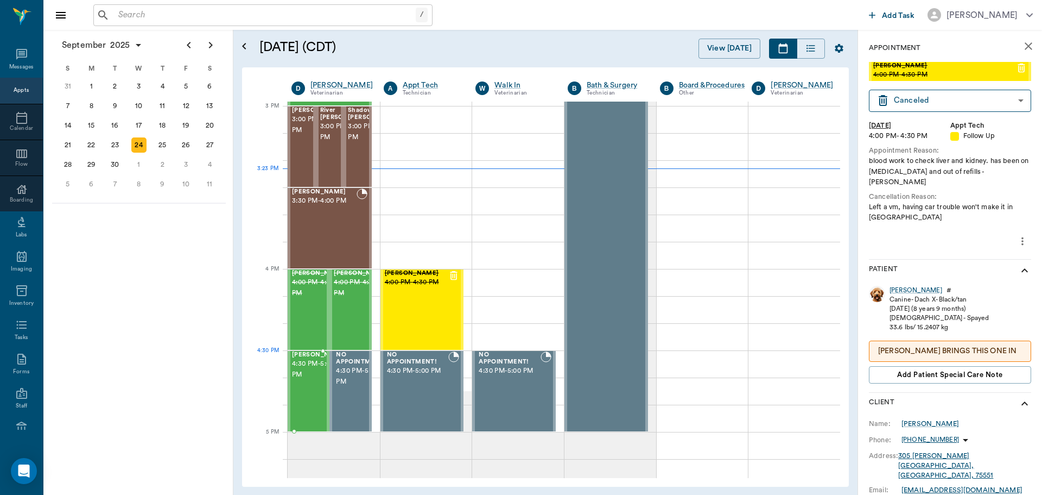
click at [297, 369] on span "4:30 PM - 5:00 PM" at bounding box center [319, 369] width 54 height 22
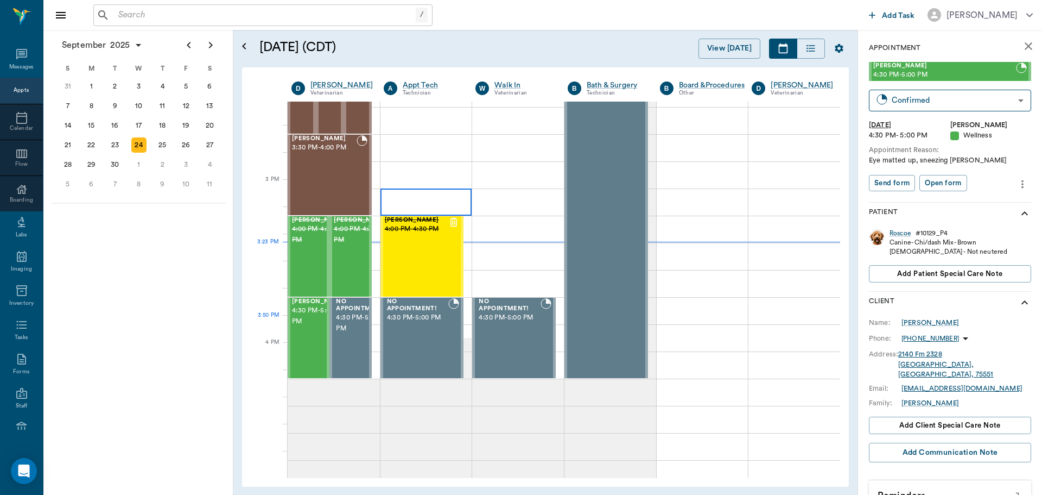
scroll to position [1194, 0]
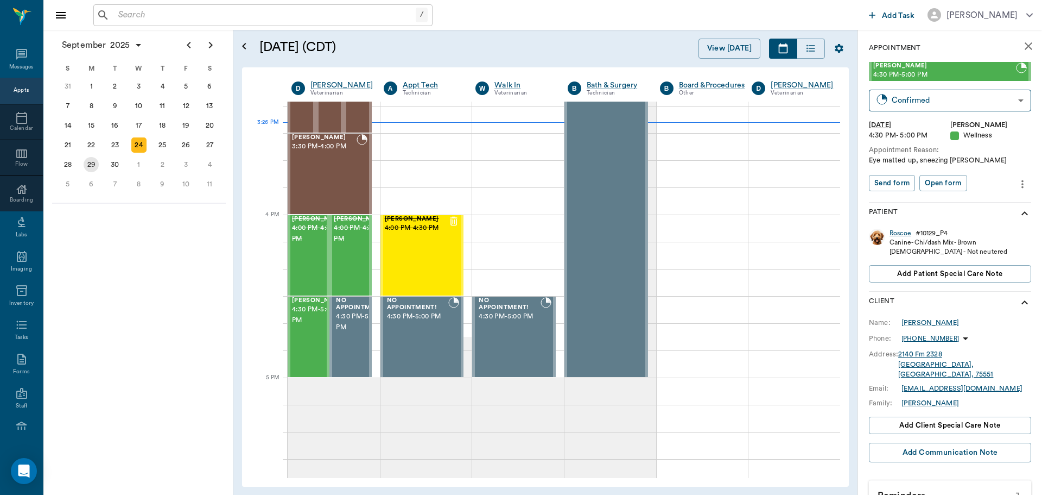
click at [100, 161] on div "29" at bounding box center [92, 165] width 24 height 20
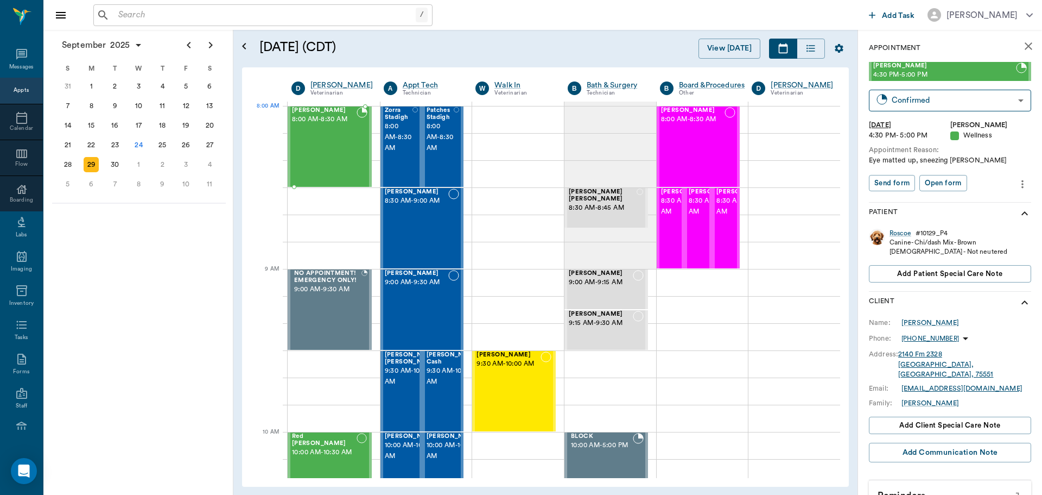
click at [357, 126] on div at bounding box center [362, 146] width 11 height 79
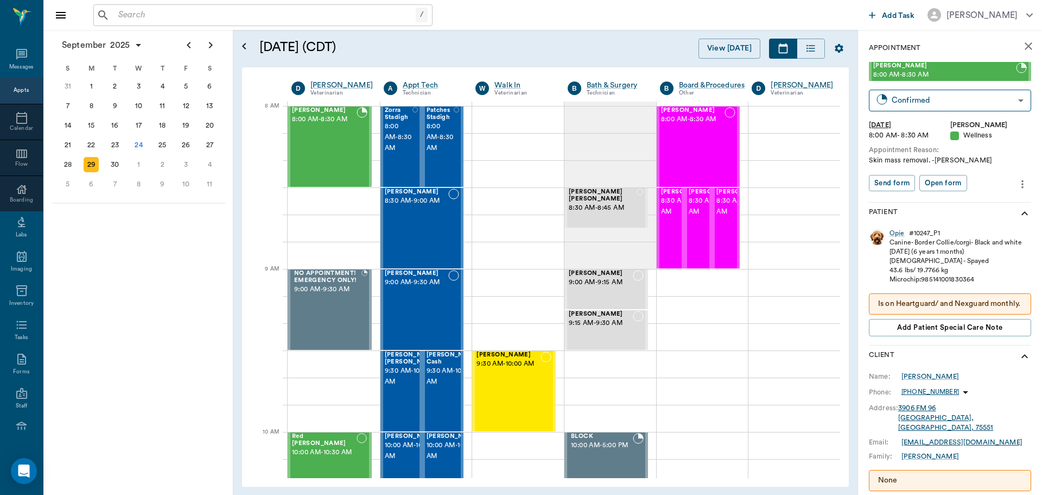
click at [1017, 186] on icon "more" at bounding box center [1023, 184] width 12 height 13
click at [989, 231] on li "Delete appointment" at bounding box center [969, 223] width 109 height 20
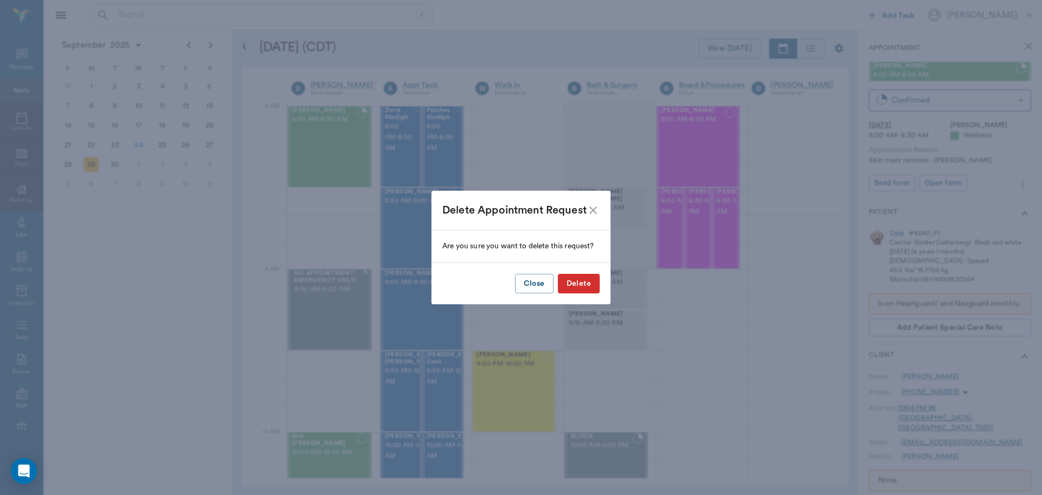
click at [597, 284] on button "Delete" at bounding box center [579, 284] width 42 height 20
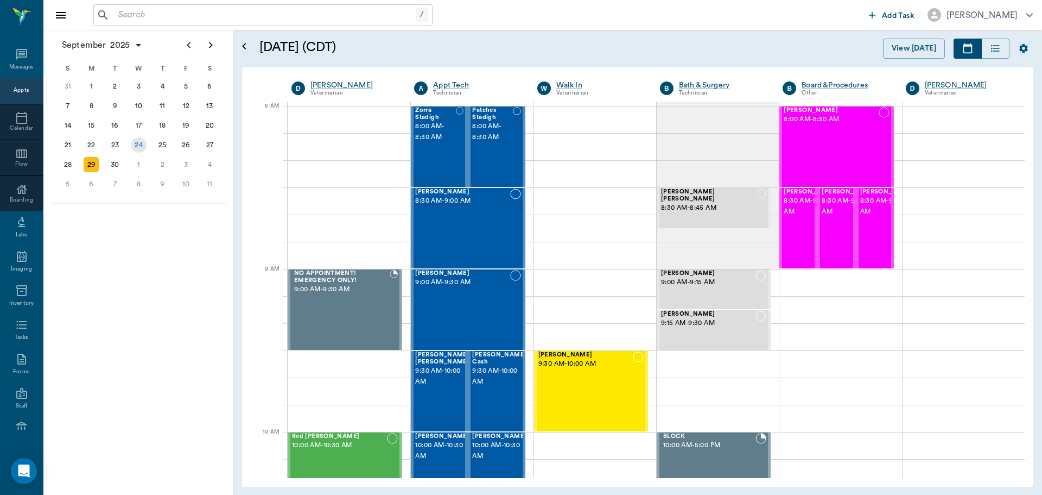
click at [134, 143] on div "24" at bounding box center [138, 144] width 15 height 15
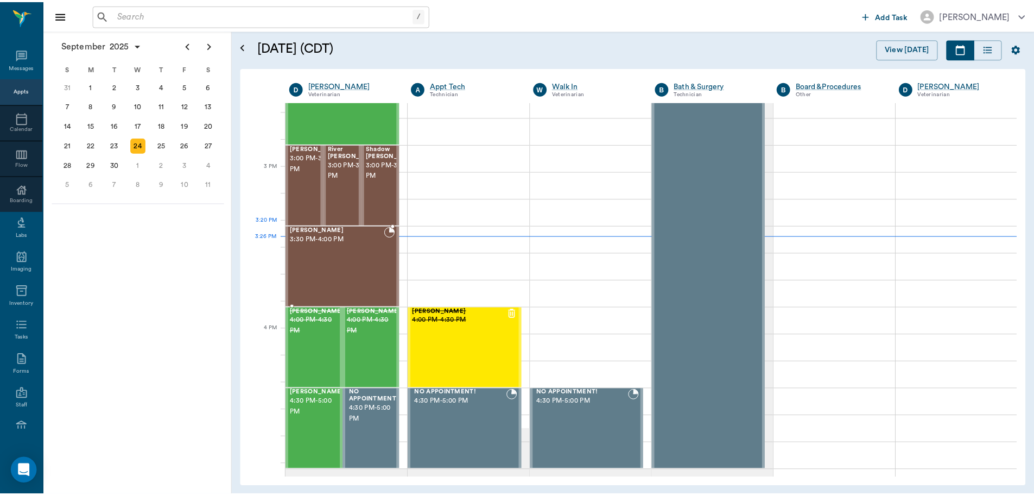
scroll to position [1031, 0]
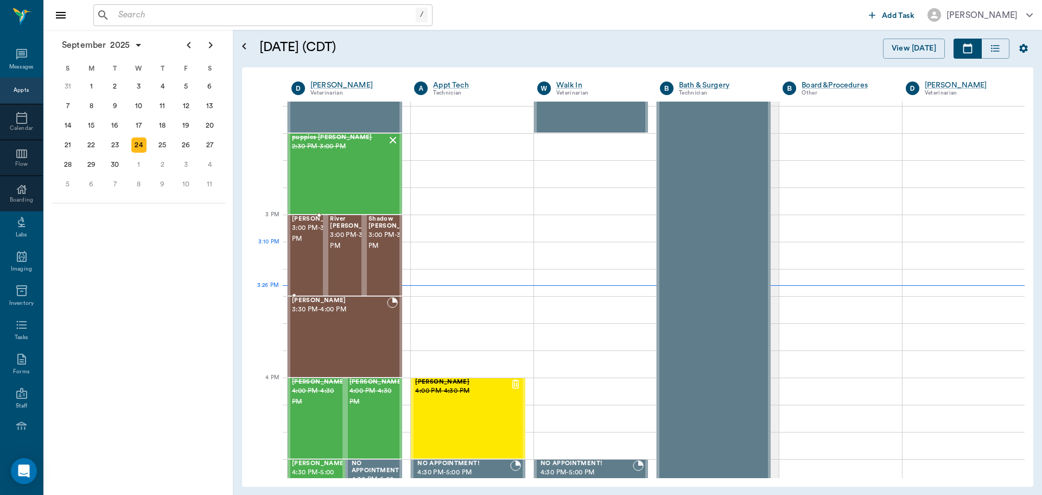
click at [301, 244] on span "3:00 PM - 3:30 PM" at bounding box center [319, 234] width 54 height 22
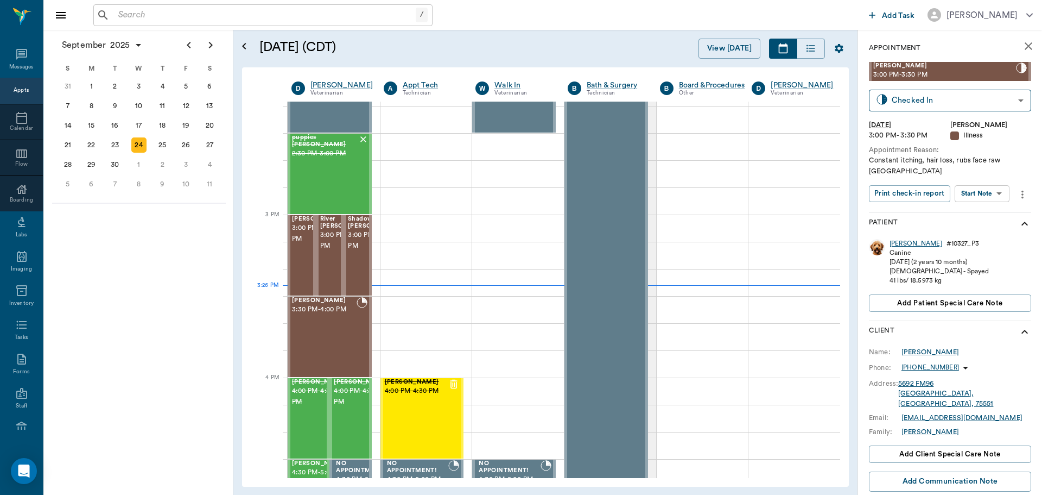
click at [904, 239] on div "[PERSON_NAME]" at bounding box center [916, 243] width 53 height 9
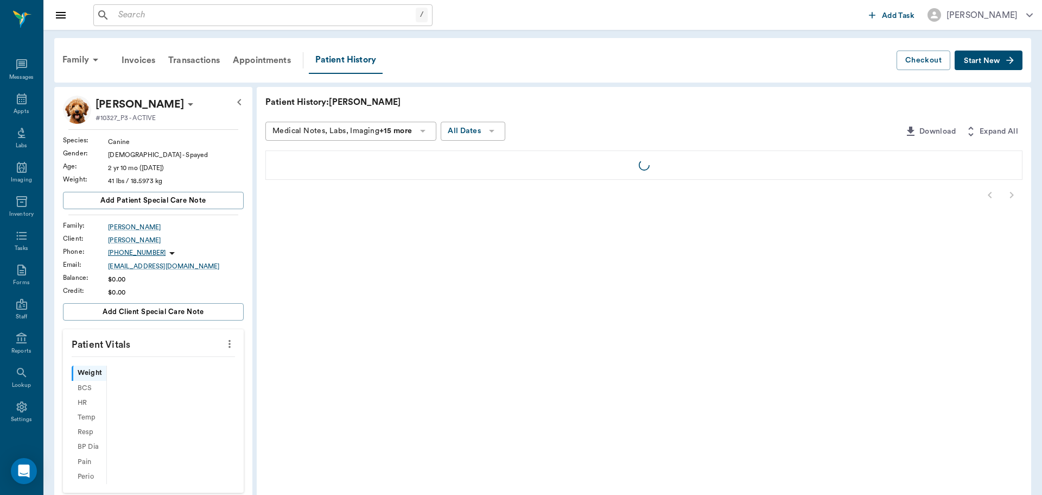
scroll to position [5, 0]
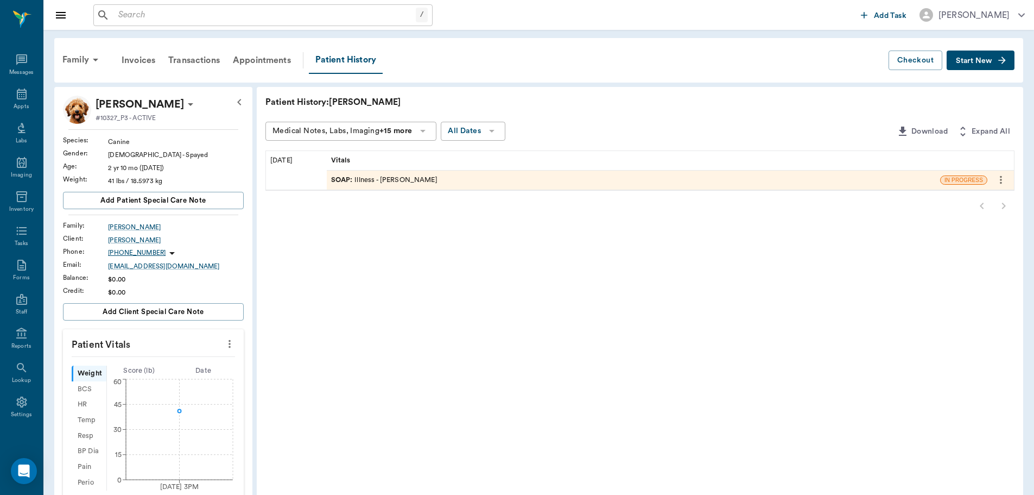
click at [184, 106] on icon at bounding box center [190, 104] width 13 height 13
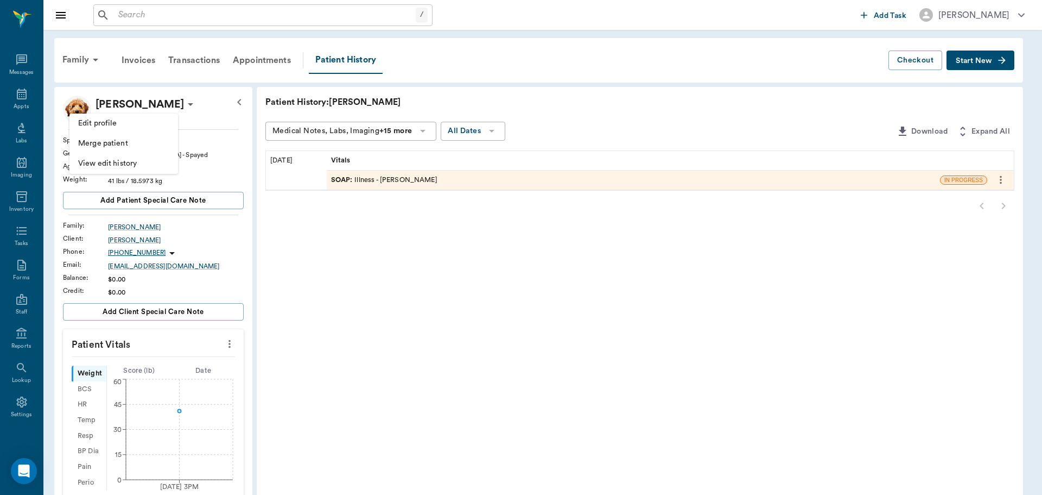
click at [121, 123] on span "Edit profile" at bounding box center [123, 123] width 91 height 11
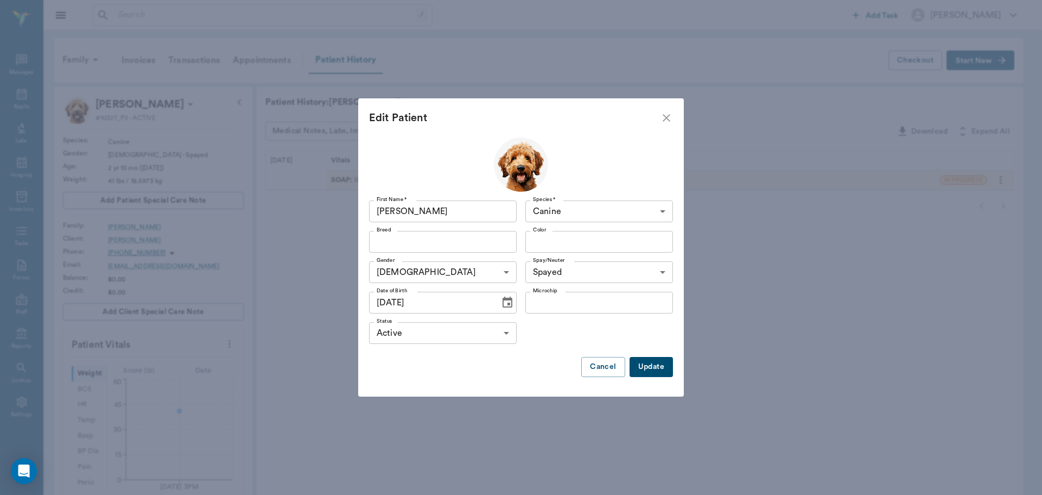
click at [457, 243] on input "Breed" at bounding box center [433, 241] width 123 height 15
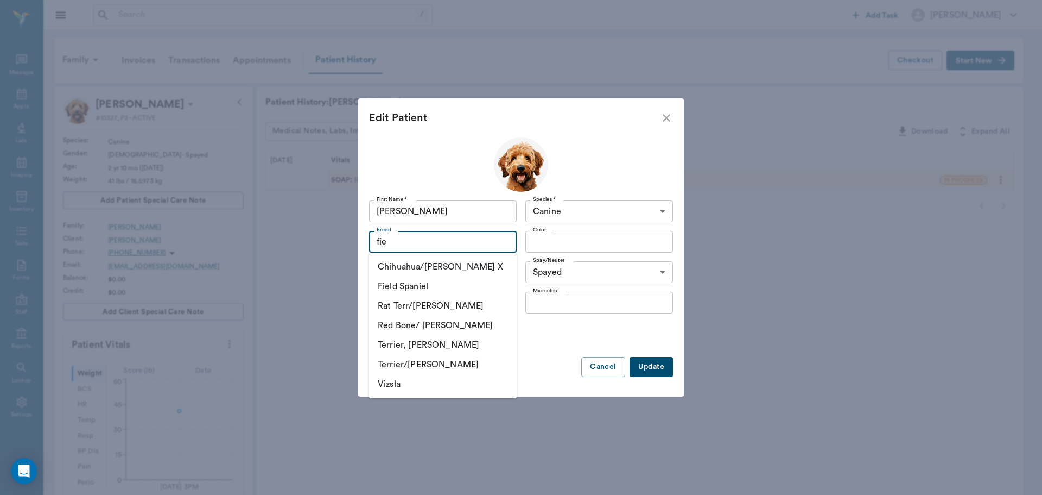
click at [474, 247] on input "fie" at bounding box center [433, 241] width 123 height 15
click at [479, 241] on input "fie" at bounding box center [433, 241] width 123 height 15
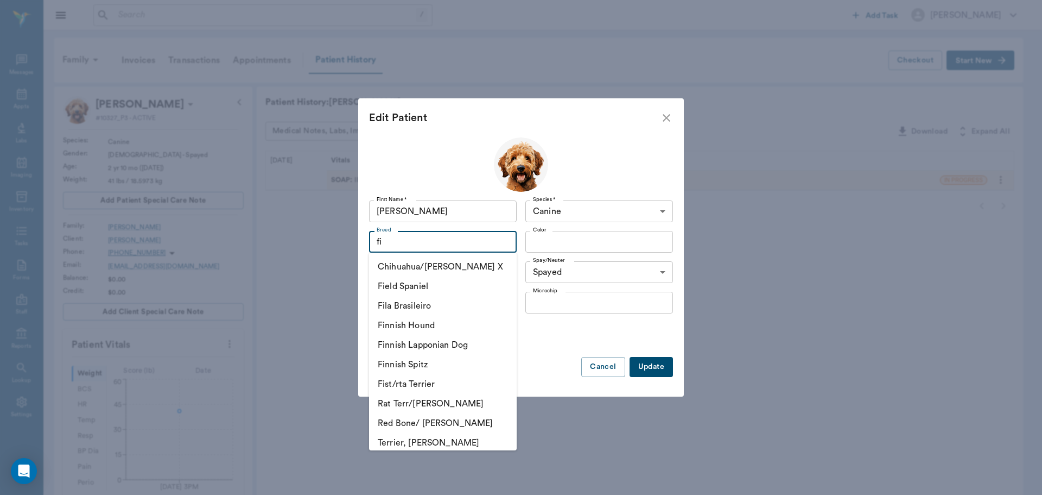
type input "f"
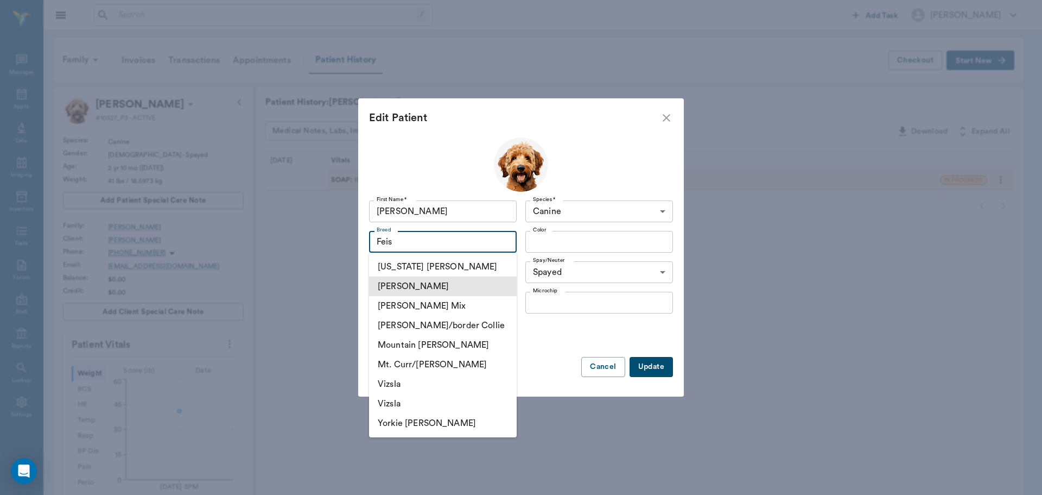
click at [472, 289] on li "Feist" at bounding box center [443, 286] width 148 height 20
type input "Feist"
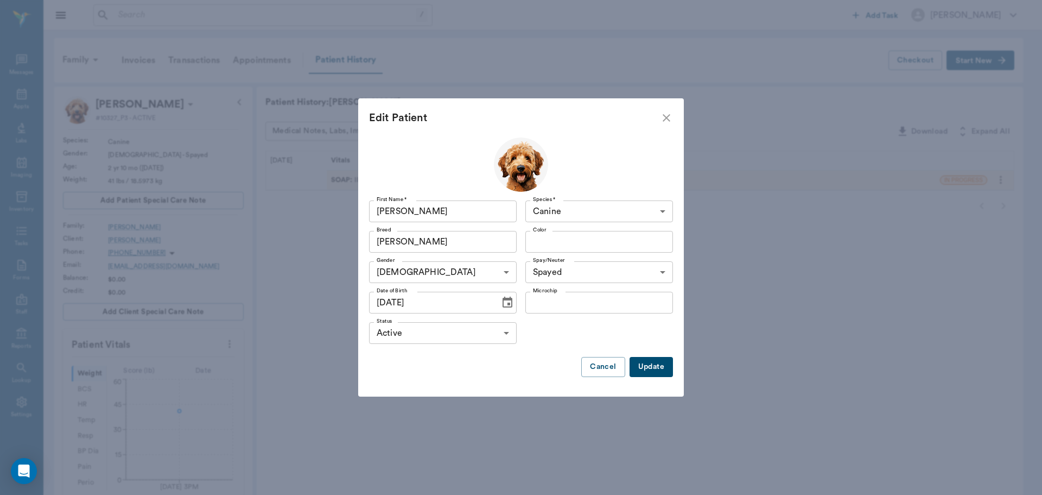
click at [621, 245] on input "Color" at bounding box center [590, 241] width 123 height 15
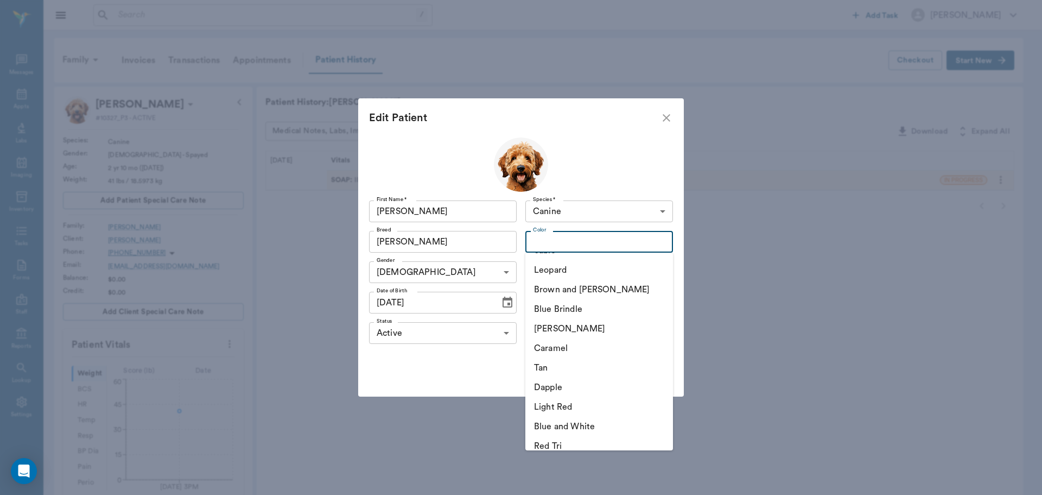
scroll to position [706, 0]
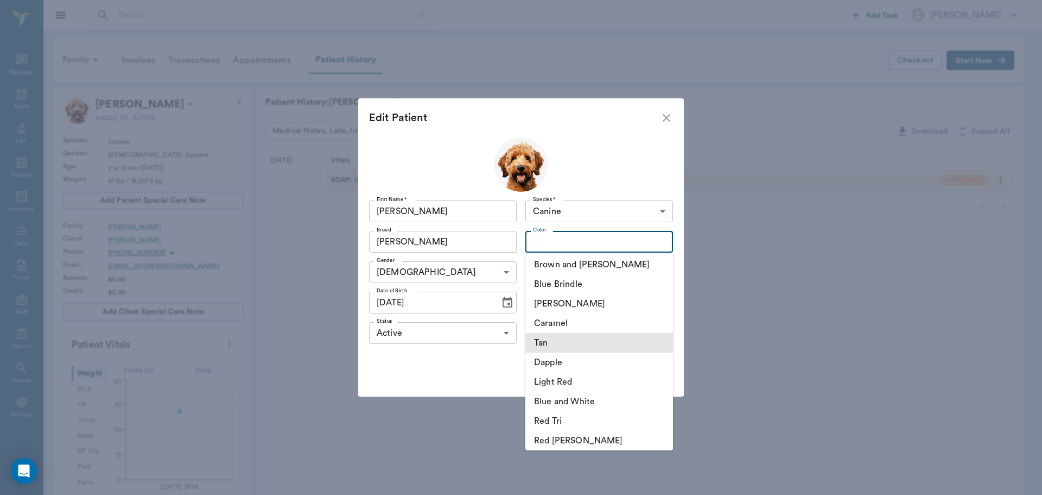
click at [602, 343] on li "Tan" at bounding box center [599, 343] width 148 height 20
type input "Tan"
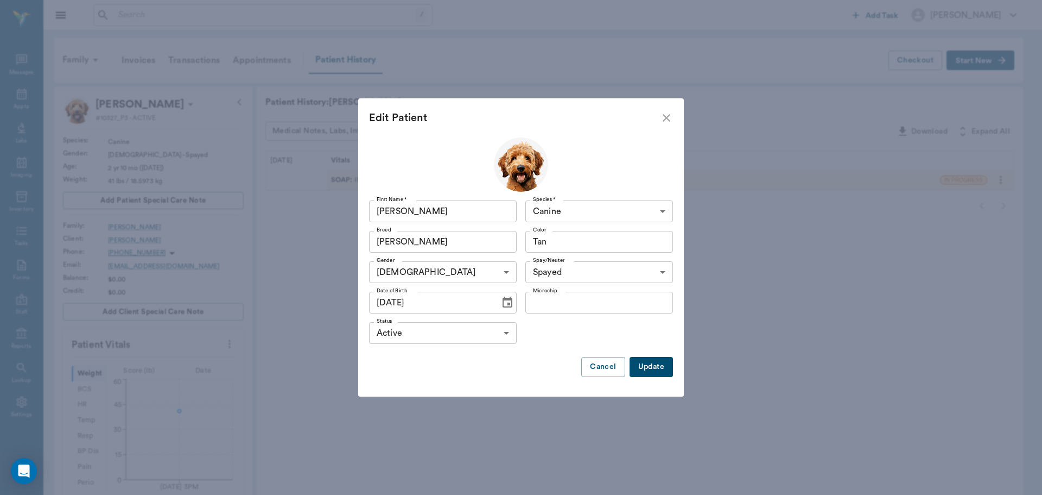
click at [655, 367] on button "Update" at bounding box center [651, 367] width 43 height 20
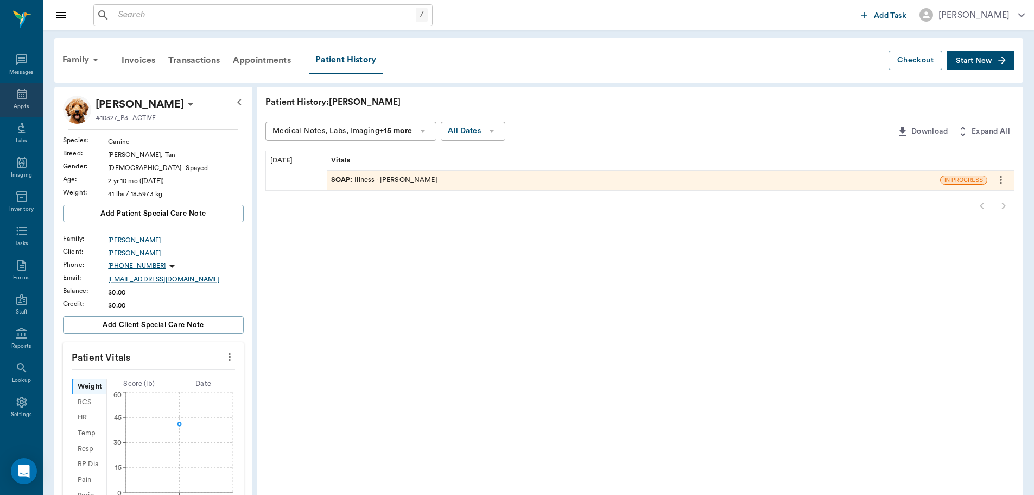
click at [17, 99] on icon at bounding box center [22, 93] width 10 height 11
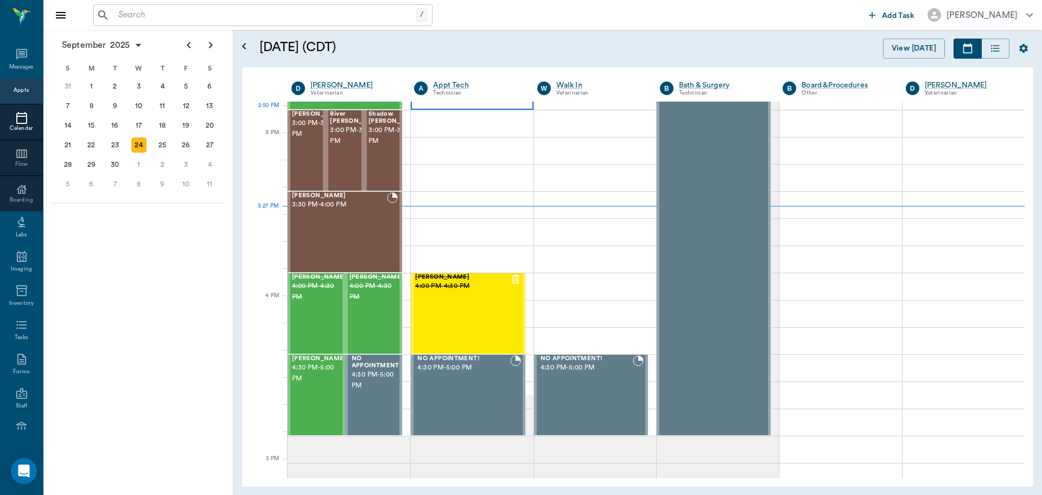
scroll to position [1141, 0]
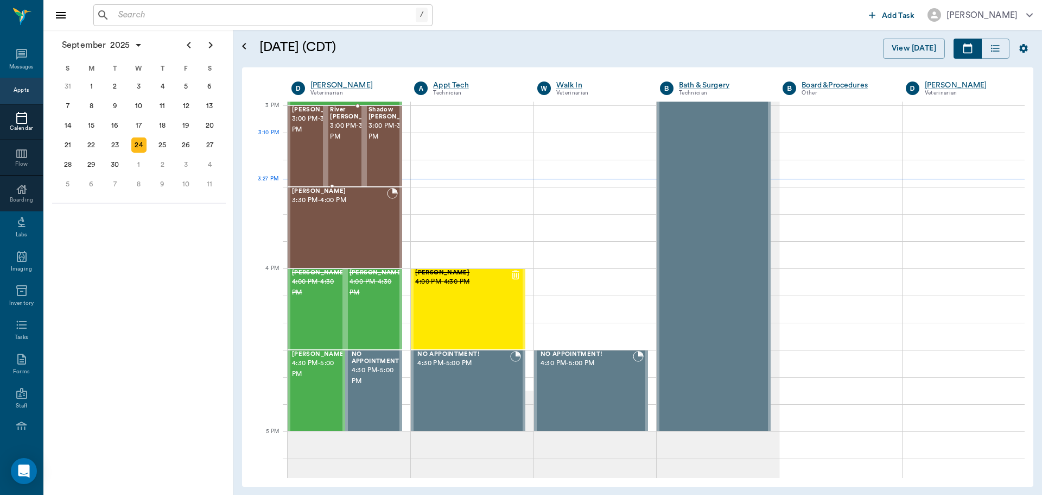
click at [334, 142] on span "3:00 PM - 3:30 PM" at bounding box center [357, 132] width 54 height 22
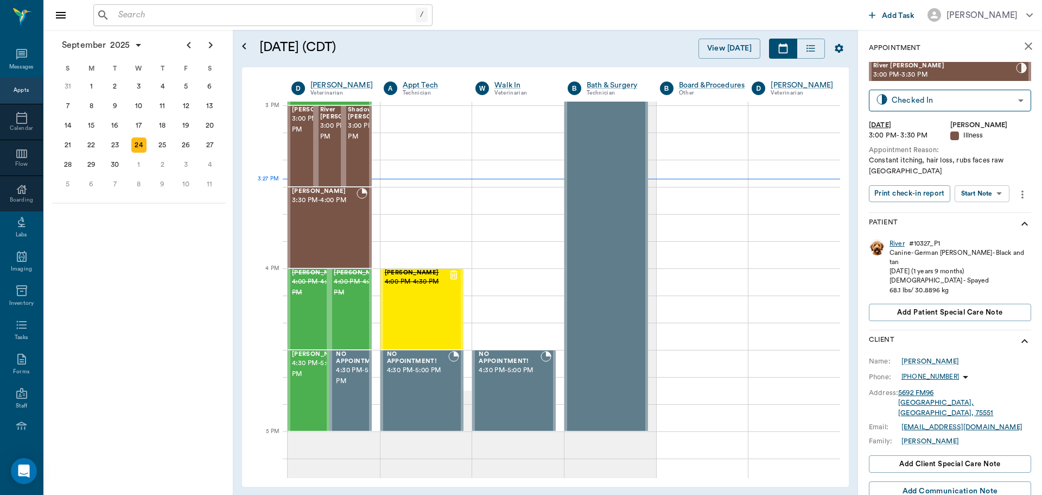
click at [897, 243] on div "River" at bounding box center [897, 243] width 15 height 9
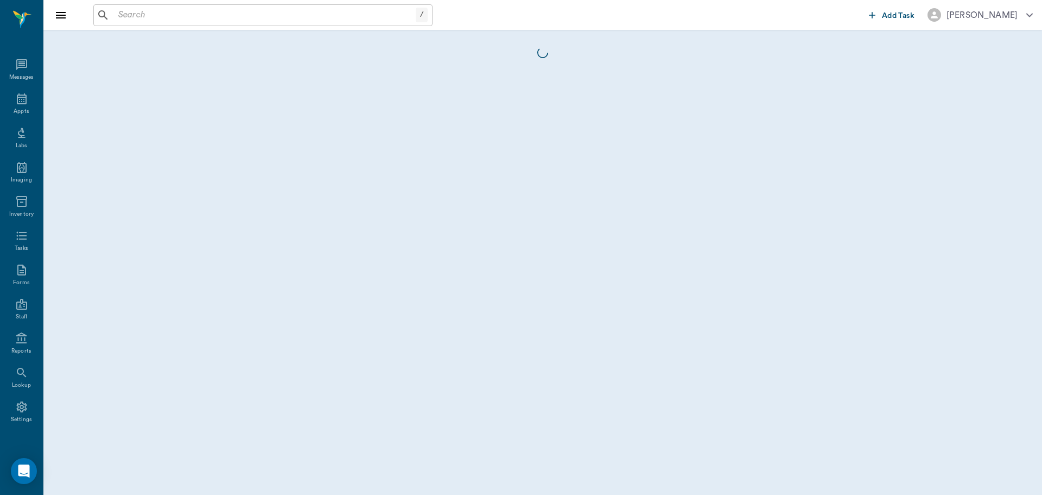
scroll to position [5, 0]
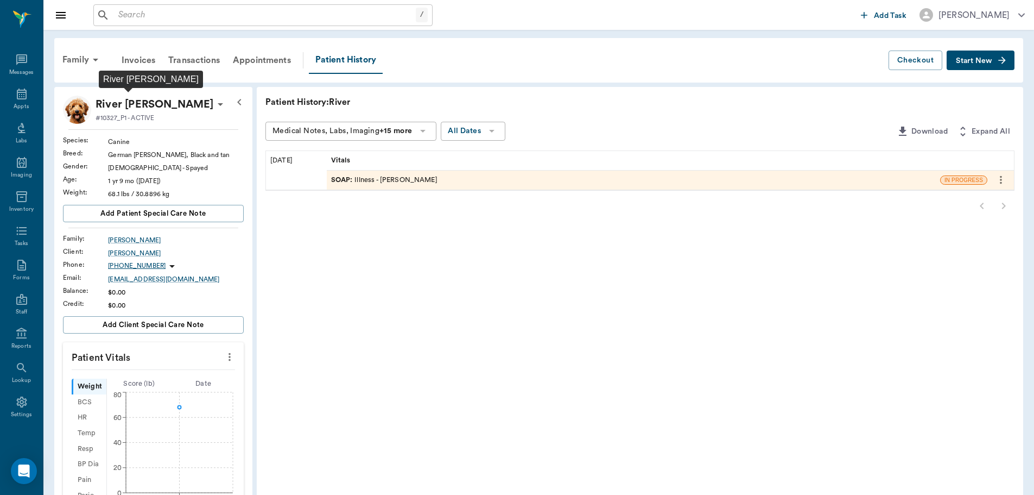
click at [149, 102] on p "River [PERSON_NAME]" at bounding box center [155, 104] width 118 height 17
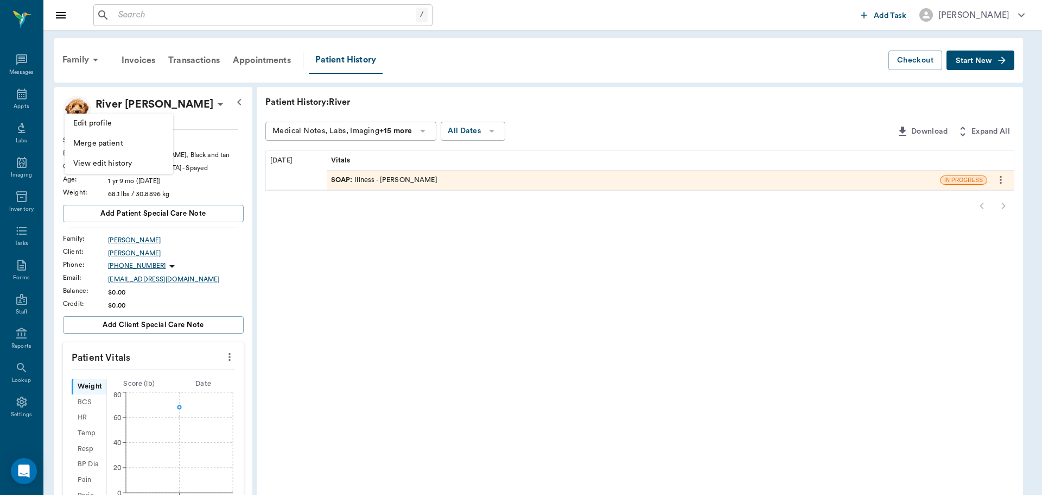
click at [137, 117] on li "Edit profile" at bounding box center [119, 123] width 109 height 20
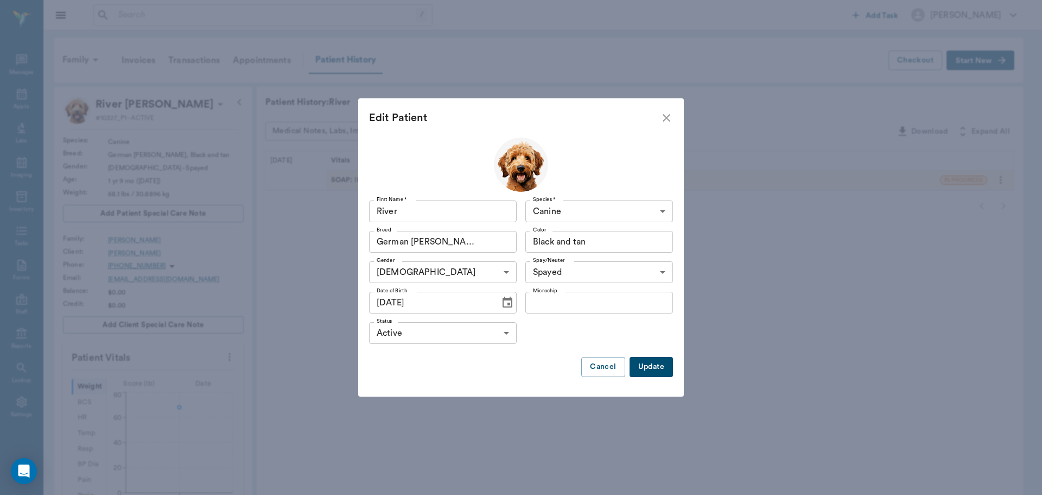
click at [661, 363] on button "Update" at bounding box center [651, 367] width 43 height 20
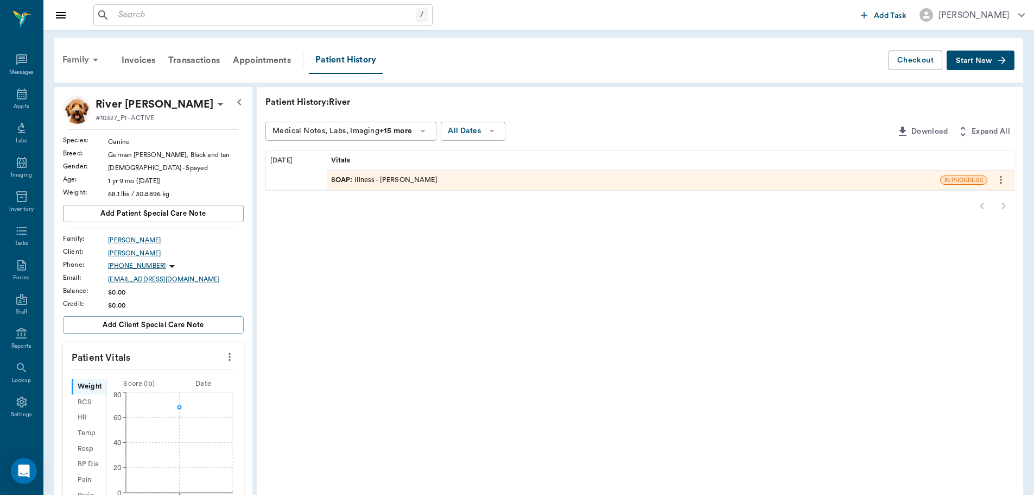
click at [85, 53] on div "Family" at bounding box center [82, 60] width 53 height 26
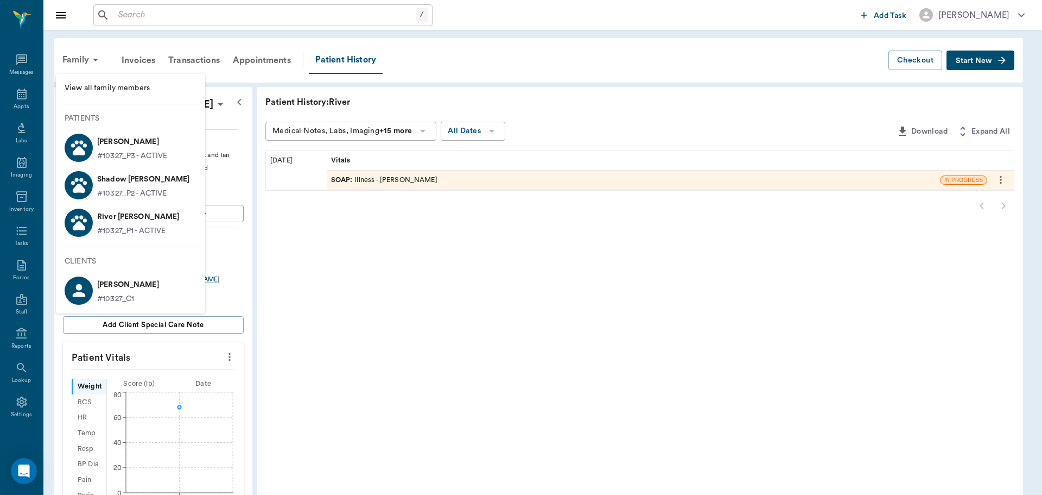
click at [159, 178] on p "Shadow [PERSON_NAME]" at bounding box center [143, 178] width 93 height 17
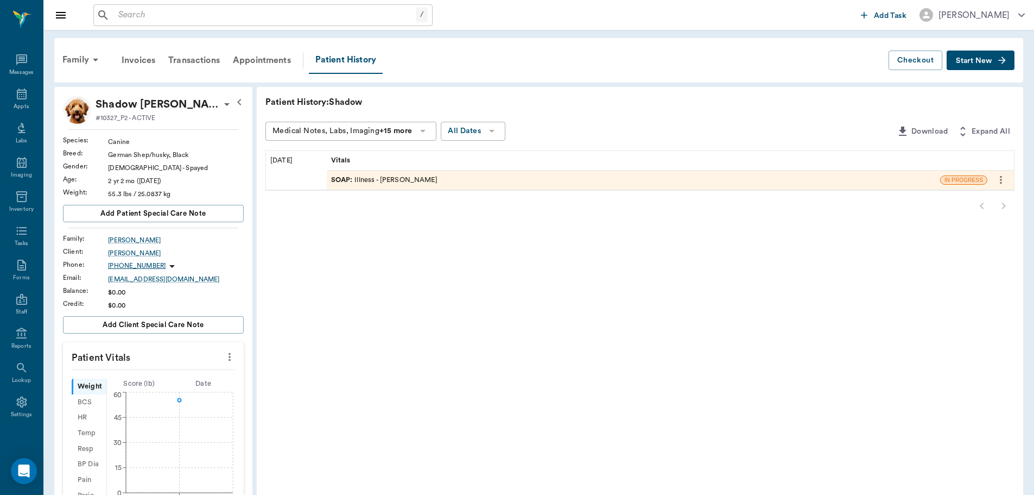
click at [220, 100] on icon at bounding box center [226, 104] width 13 height 13
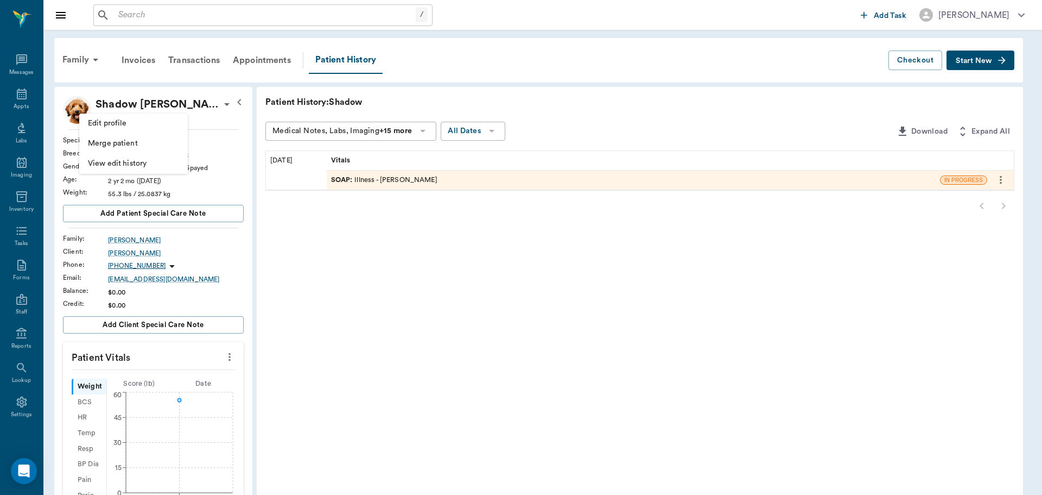
click at [154, 116] on li "Edit profile" at bounding box center [133, 123] width 109 height 20
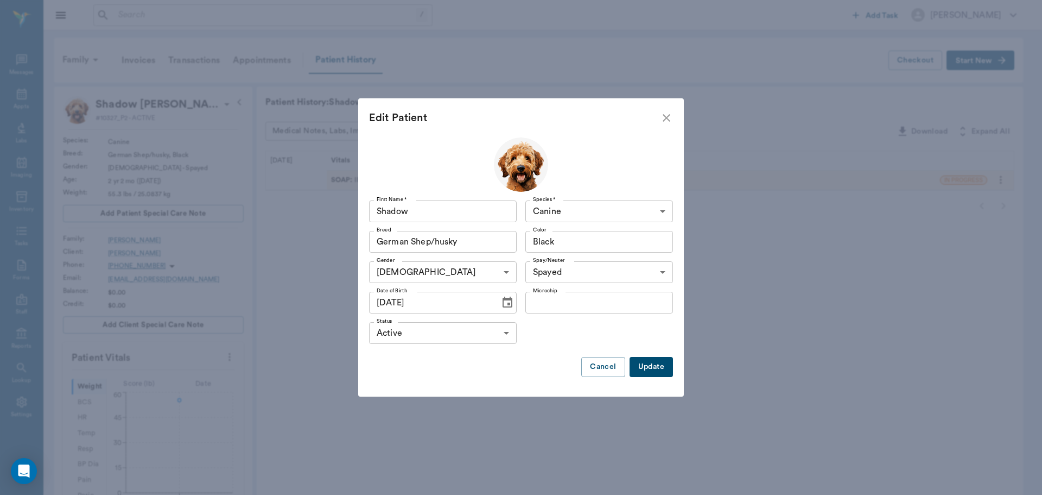
click at [655, 367] on button "Update" at bounding box center [651, 367] width 43 height 20
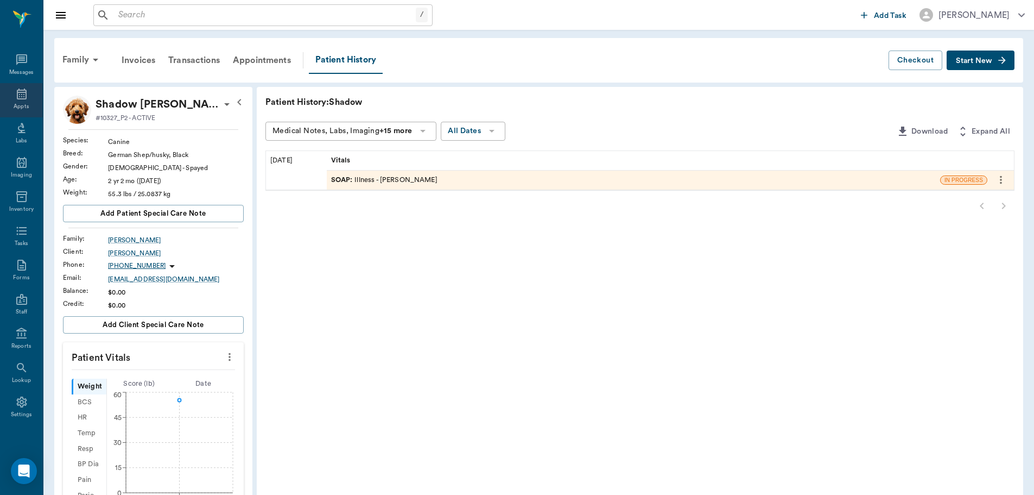
click at [17, 100] on div "Appts" at bounding box center [21, 100] width 43 height 34
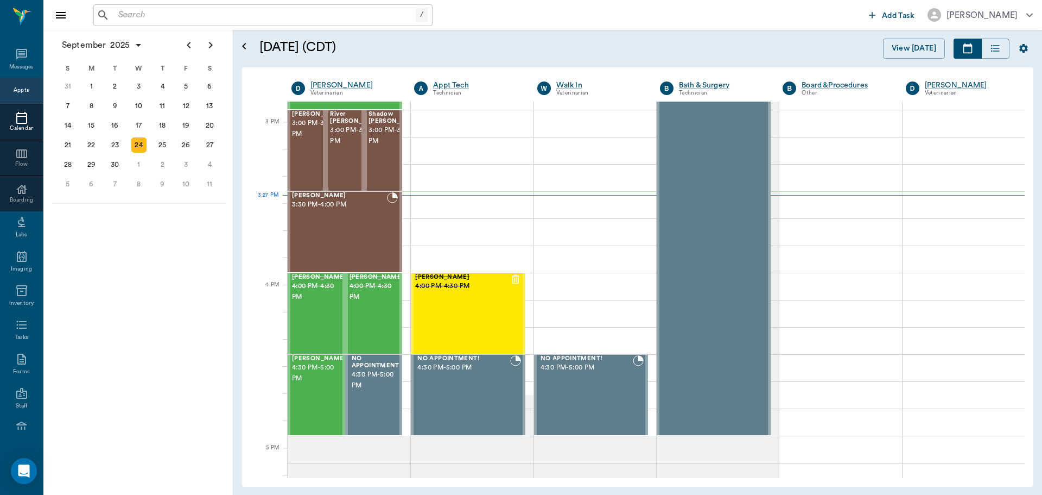
scroll to position [1142, 0]
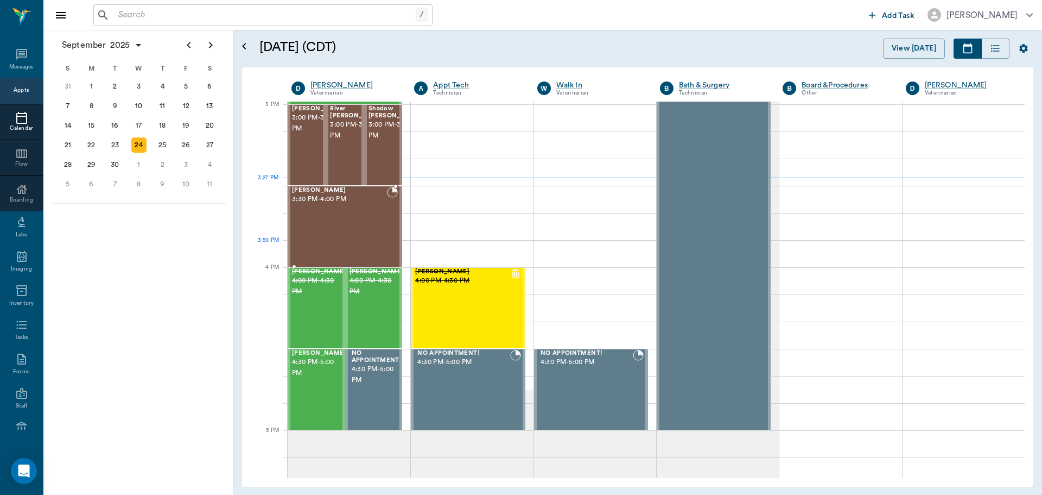
click at [389, 245] on div at bounding box center [392, 226] width 11 height 79
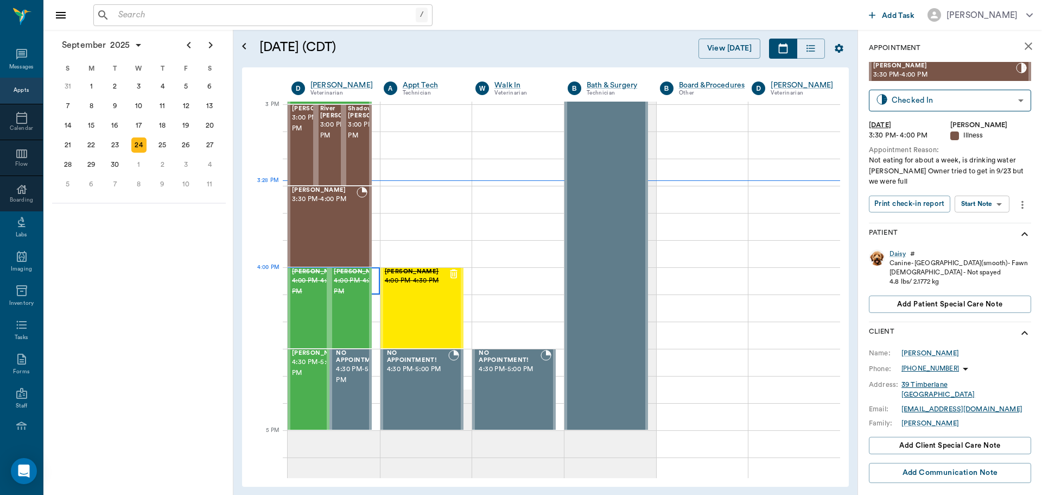
click at [371, 274] on div at bounding box center [334, 280] width 92 height 27
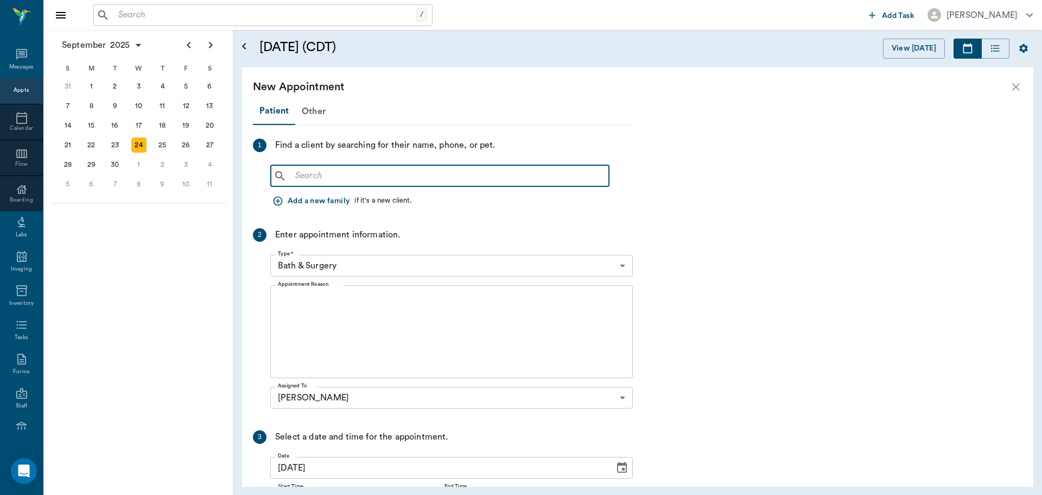
click at [475, 179] on input "text" at bounding box center [448, 175] width 314 height 15
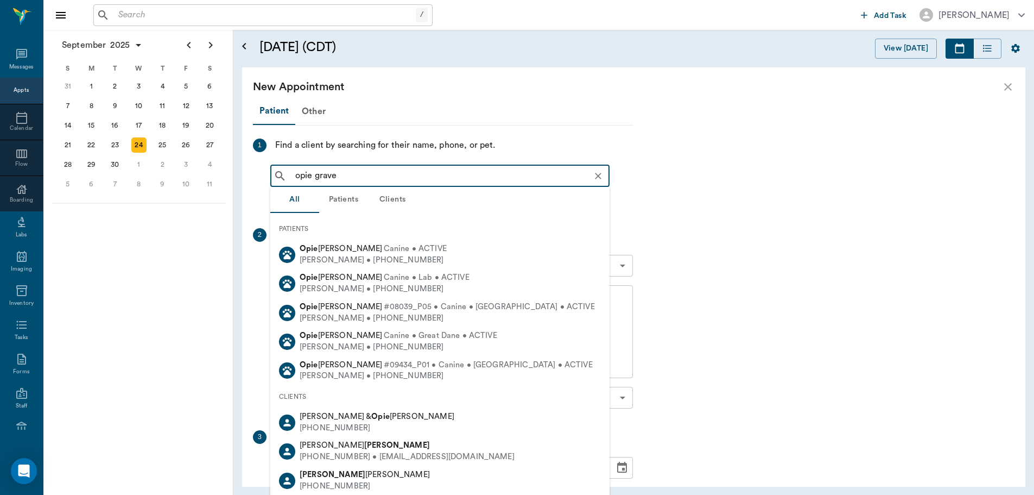
type input "opie graves"
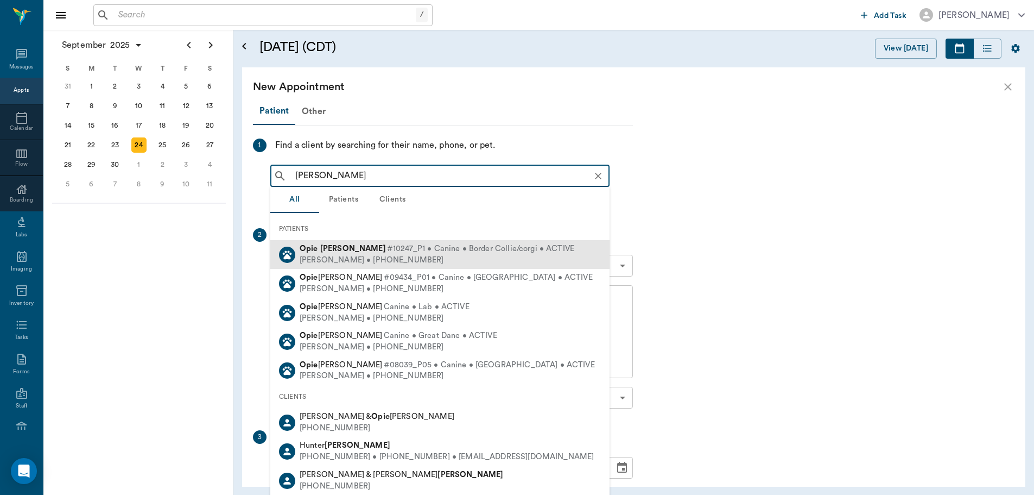
click at [376, 259] on div "Hunter Graves • (530) 392-2641" at bounding box center [437, 260] width 275 height 11
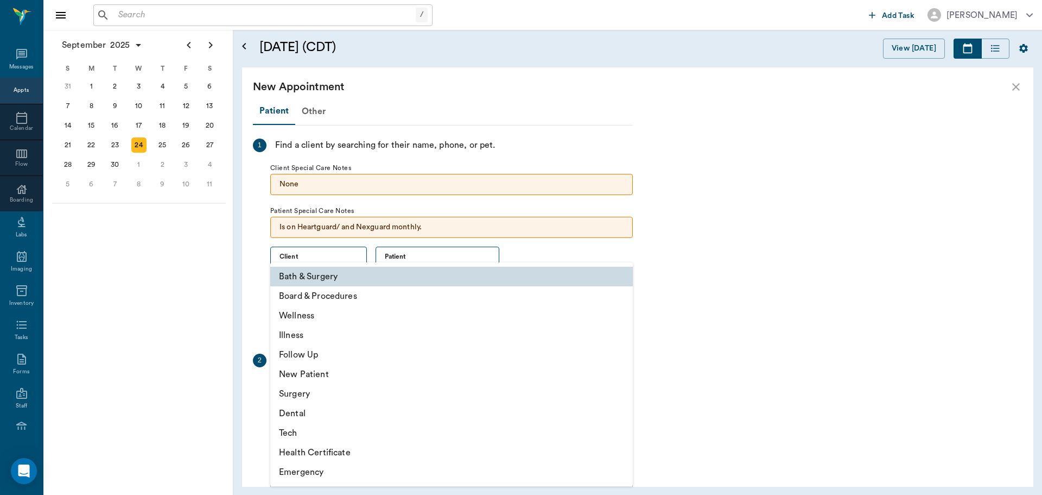
click at [353, 394] on body "/ ​ Add Task Dr. Bert Ellsworth Nectar Messages Appts Calendar Flow Boarding La…" at bounding box center [521, 247] width 1042 height 495
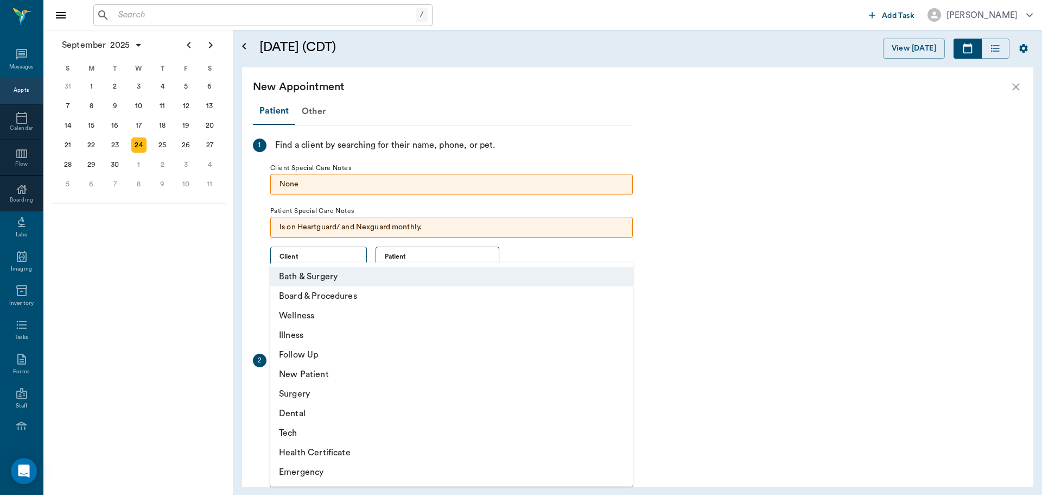
click at [354, 321] on li "Wellness" at bounding box center [451, 316] width 363 height 20
type input "65d2be4f46e3a538d89b8c14"
type input "04:30 PM"
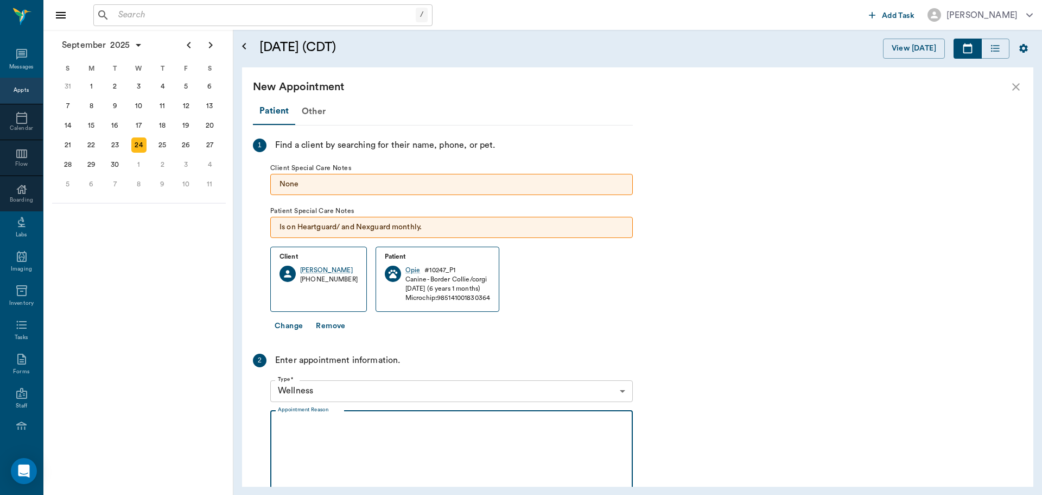
click at [391, 438] on textarea "Appointment Reason" at bounding box center [451, 456] width 347 height 75
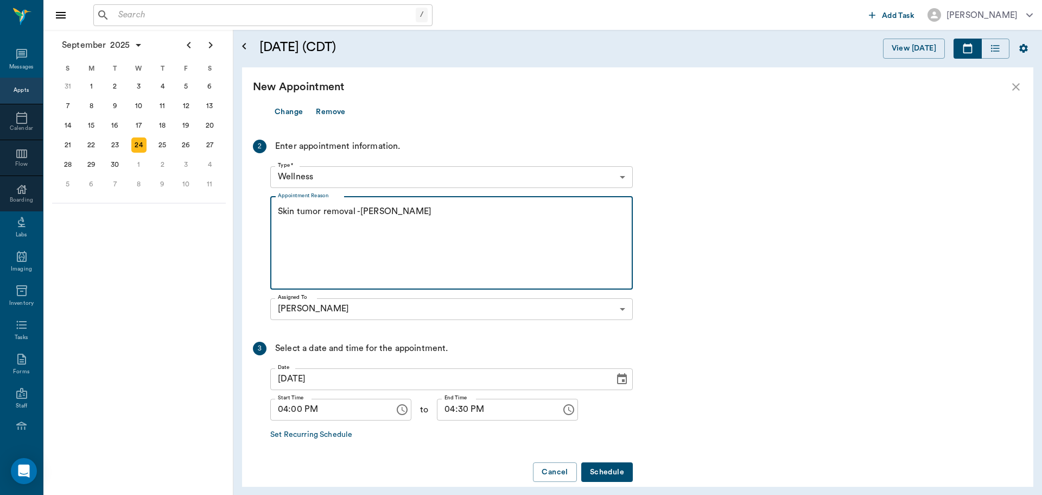
scroll to position [229, 0]
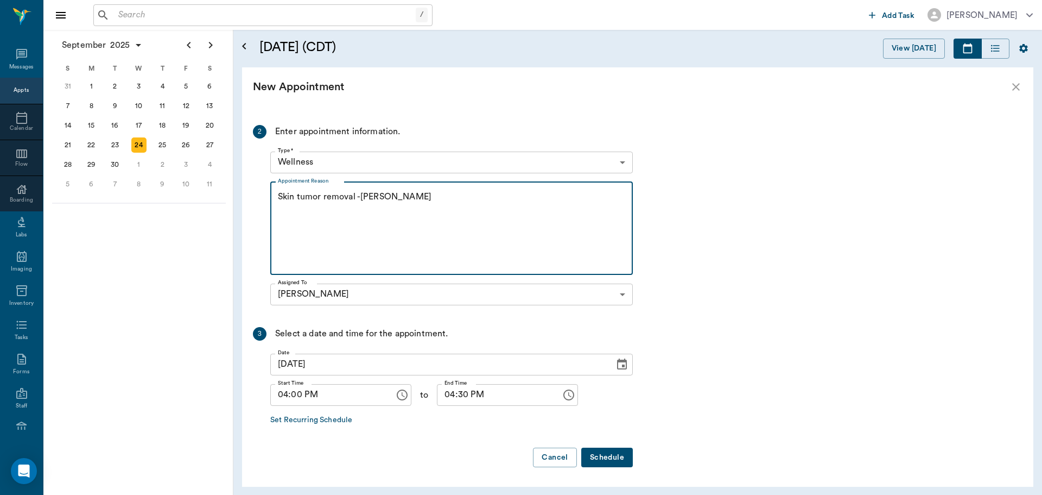
type textarea "Skin tumor removal -[PERSON_NAME]"
click at [601, 455] on button "Schedule" at bounding box center [607, 457] width 52 height 20
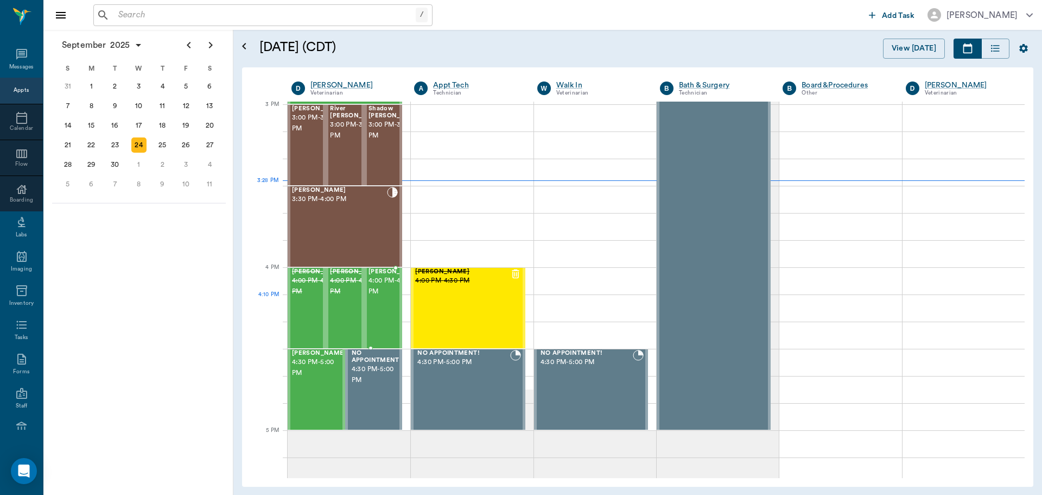
click at [381, 297] on span "4:00 PM - 4:30 PM" at bounding box center [396, 286] width 54 height 22
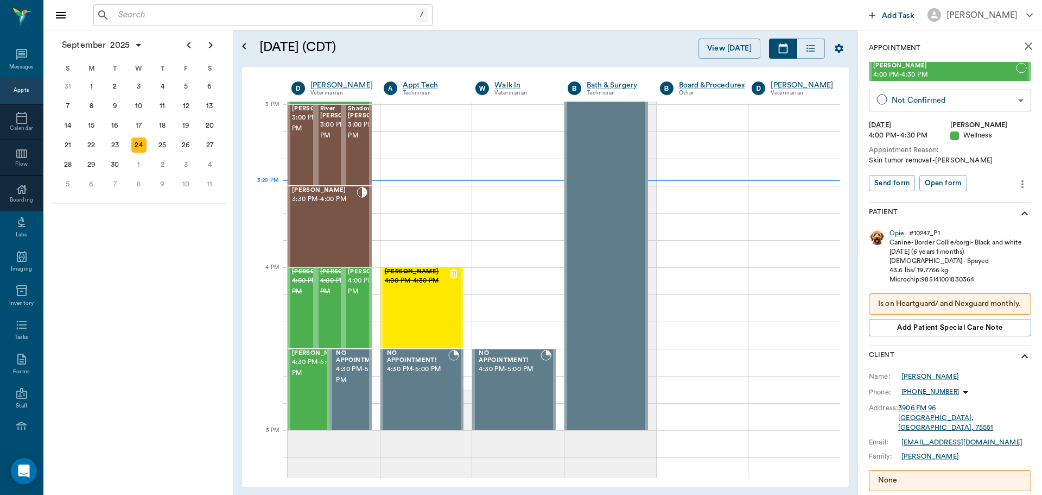
click at [963, 101] on body "/ ​ Add Task Dr. Bert Ellsworth Nectar Messages Appts Calendar Flow Boarding La…" at bounding box center [521, 247] width 1042 height 495
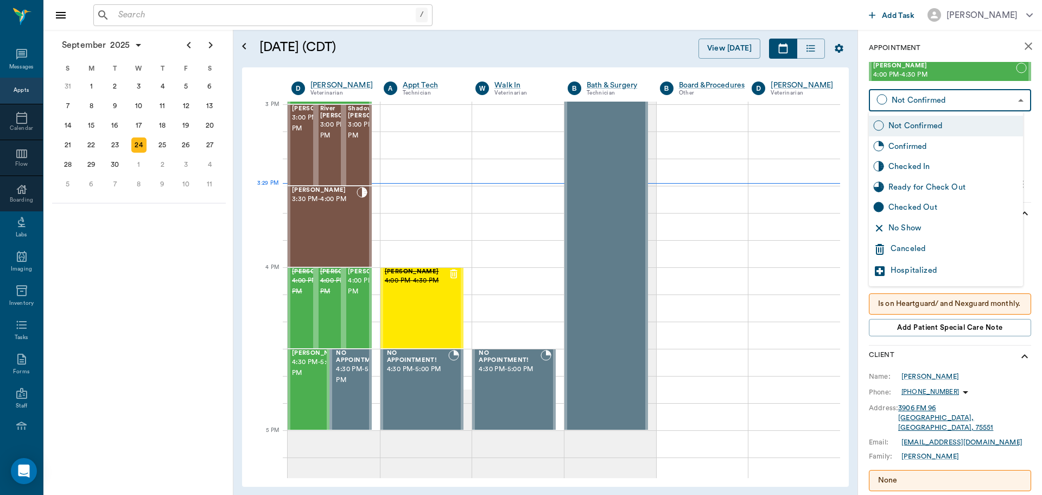
click at [965, 144] on div "Confirmed" at bounding box center [954, 147] width 130 height 12
type input "BOOKED"
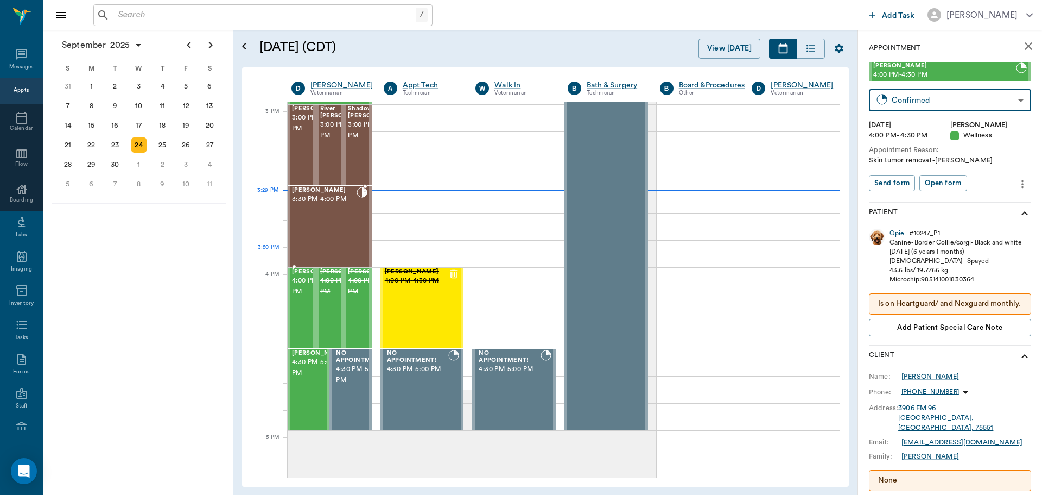
scroll to position [1087, 0]
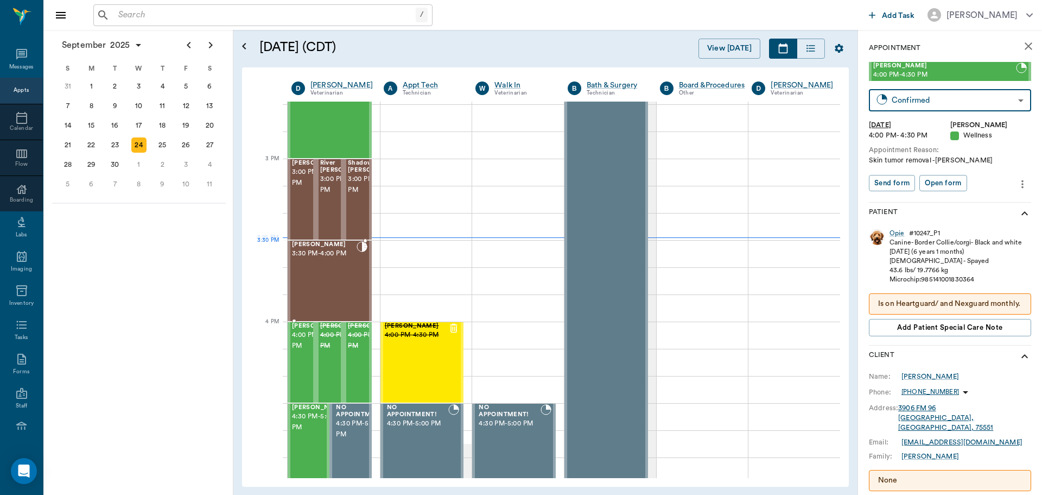
click at [318, 267] on div "Daisy Icenhower 3:30 PM - 4:00 PM" at bounding box center [324, 280] width 65 height 79
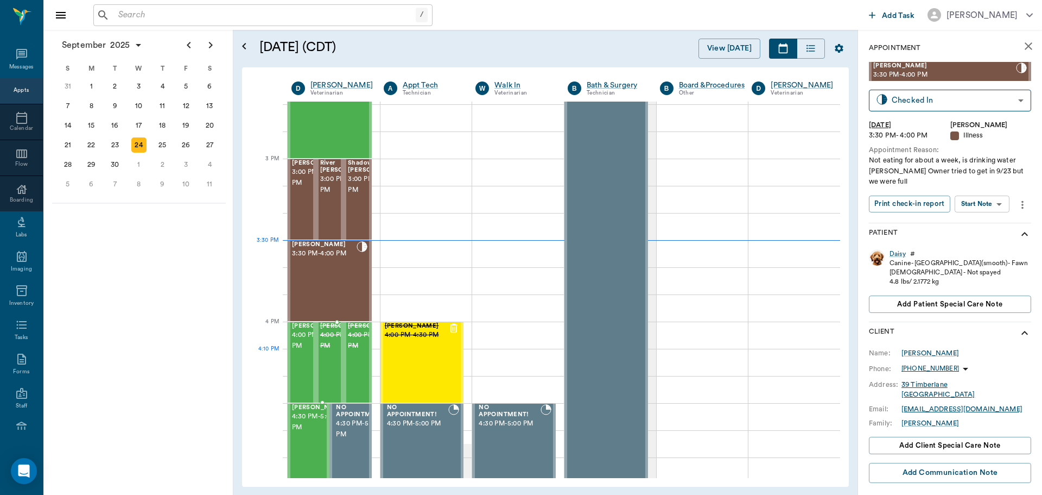
click at [328, 351] on span "4:00 PM - 4:30 PM" at bounding box center [347, 341] width 54 height 22
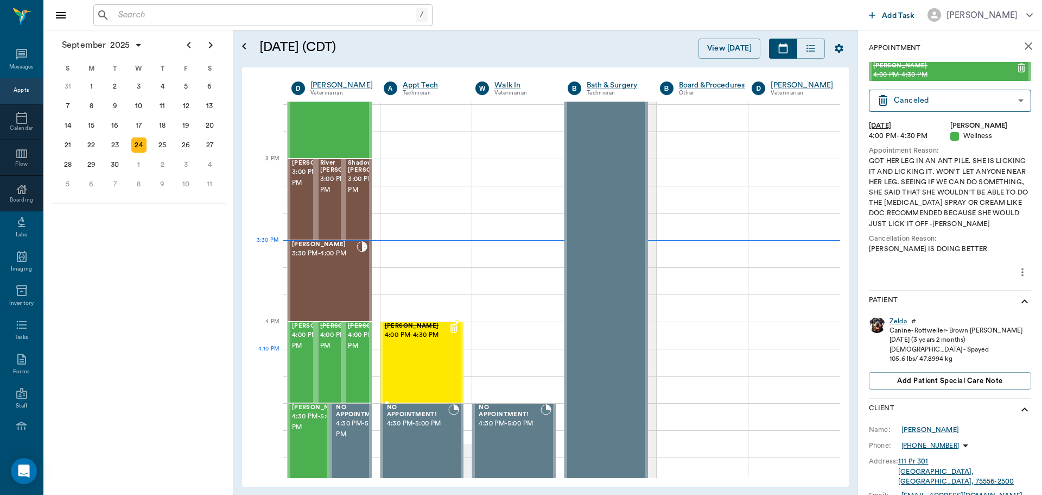
click at [394, 352] on div "Molly Adams 4:00 PM - 4:30 PM" at bounding box center [417, 361] width 64 height 79
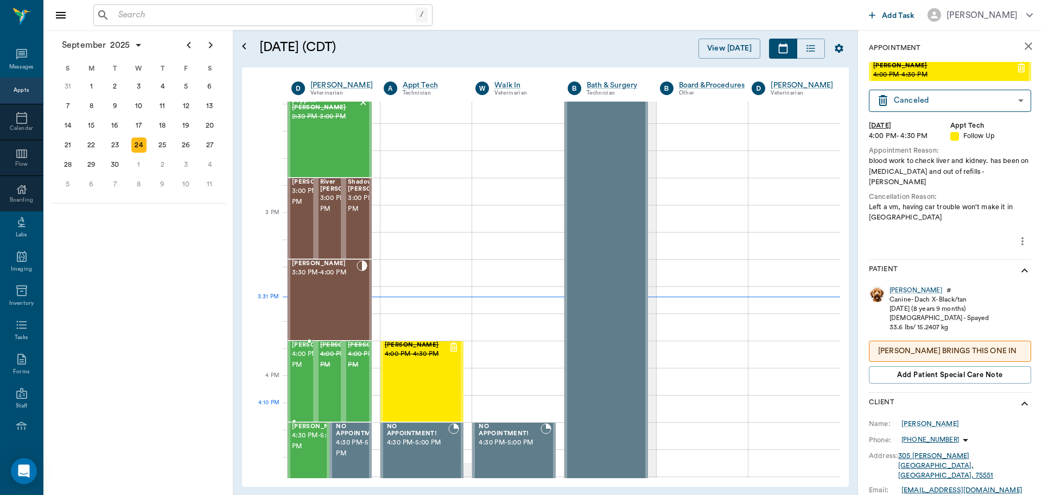
scroll to position [1087, 0]
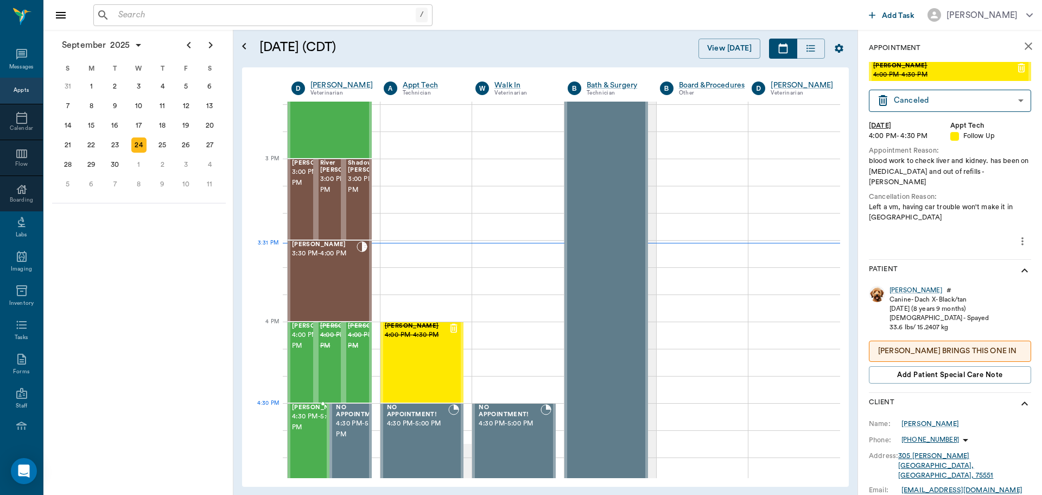
click at [305, 420] on span "4:30 PM - 5:00 PM" at bounding box center [319, 422] width 54 height 22
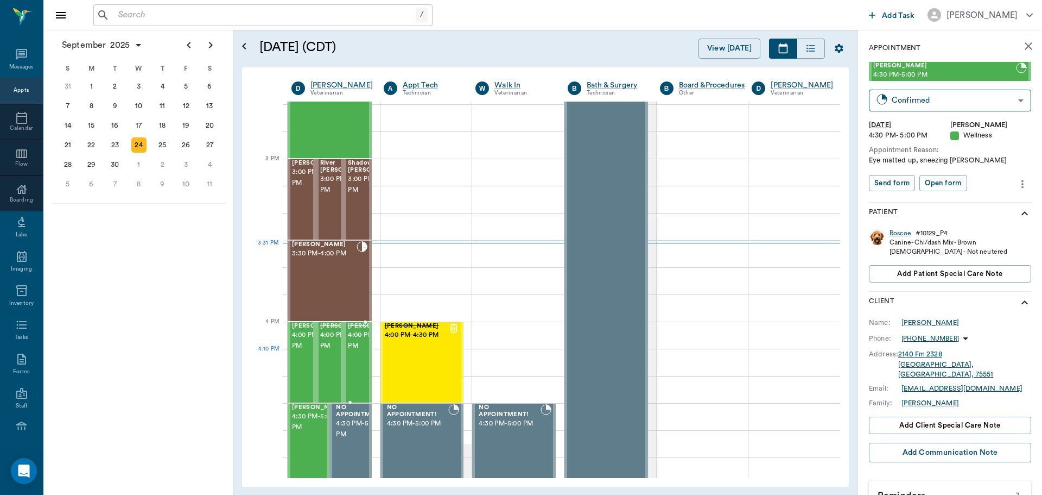
click at [361, 351] on span "4:00 PM - 4:30 PM" at bounding box center [375, 341] width 54 height 22
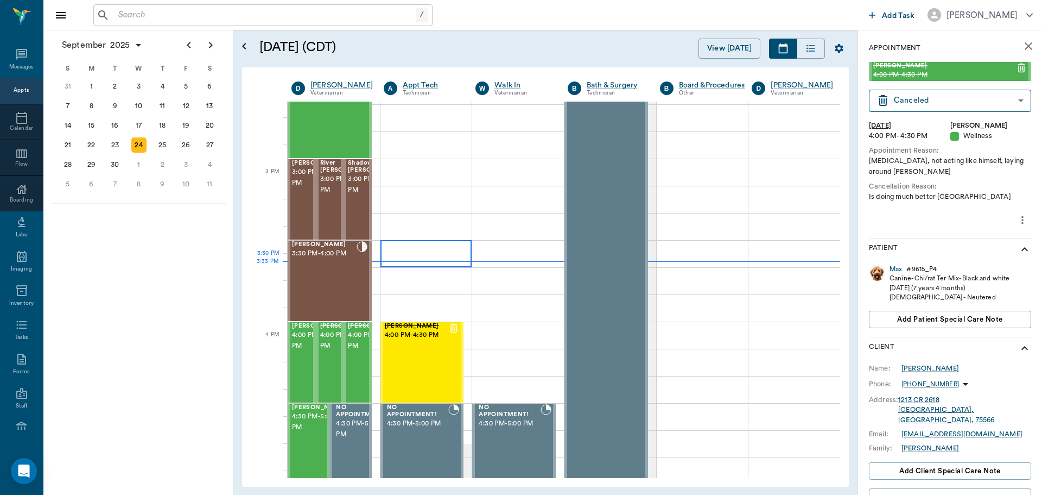
scroll to position [979, 0]
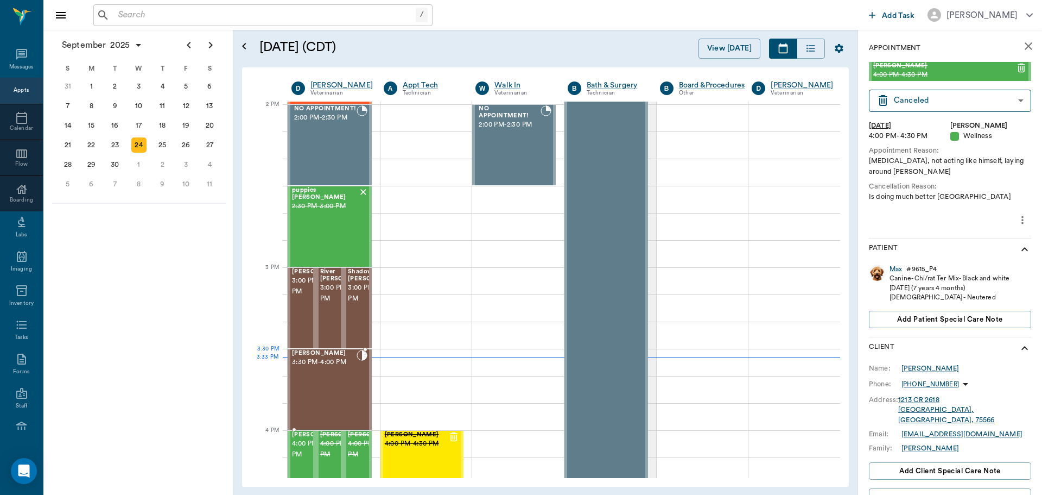
click at [332, 368] on div "Daisy Icenhower 3:30 PM - 4:00 PM" at bounding box center [324, 389] width 65 height 79
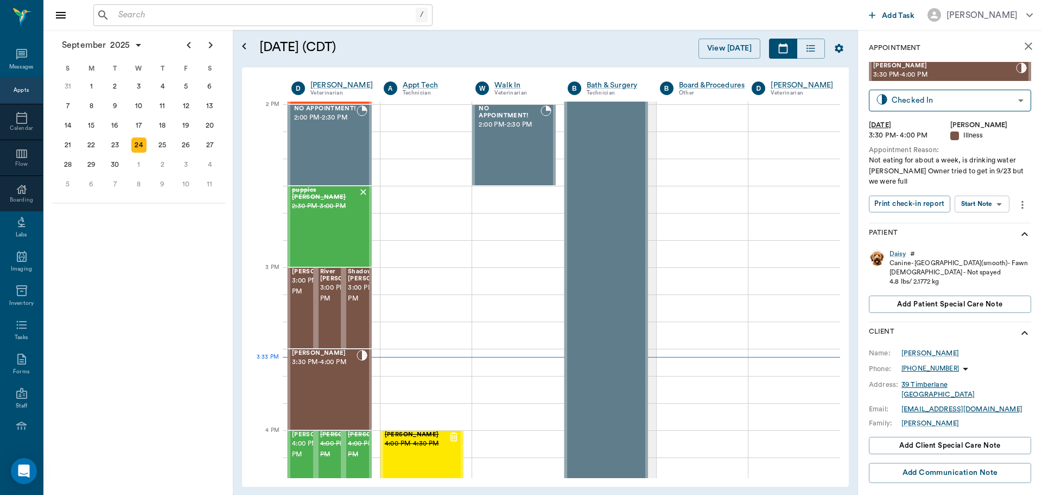
click at [991, 207] on body "/ ​ Add Task Dr. Bert Ellsworth Nectar Messages Appts Calendar Flow Boarding La…" at bounding box center [521, 247] width 1042 height 495
click at [1022, 182] on div at bounding box center [521, 247] width 1042 height 495
click at [1017, 200] on icon "more" at bounding box center [1023, 204] width 12 height 13
click at [1017, 187] on div at bounding box center [521, 247] width 1042 height 495
click at [895, 252] on div "Daisy" at bounding box center [898, 253] width 16 height 9
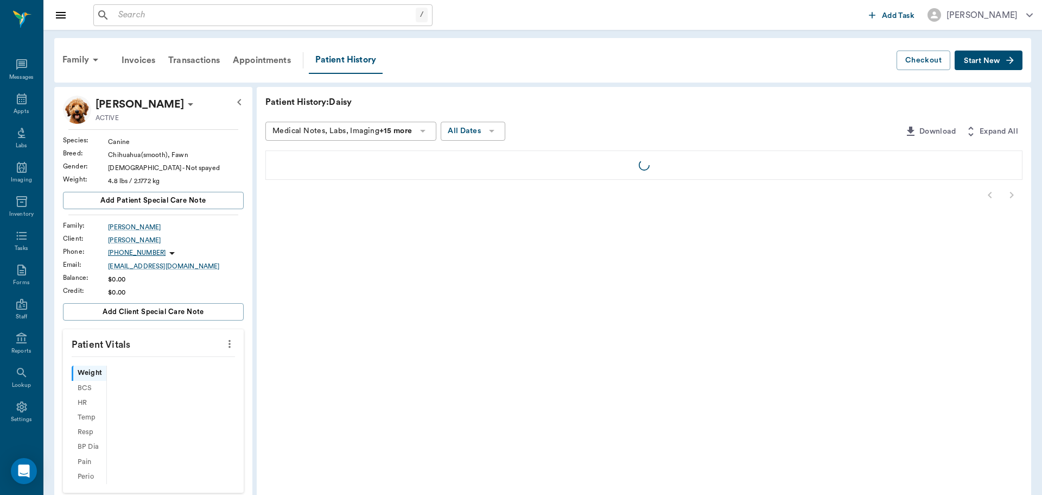
scroll to position [5, 0]
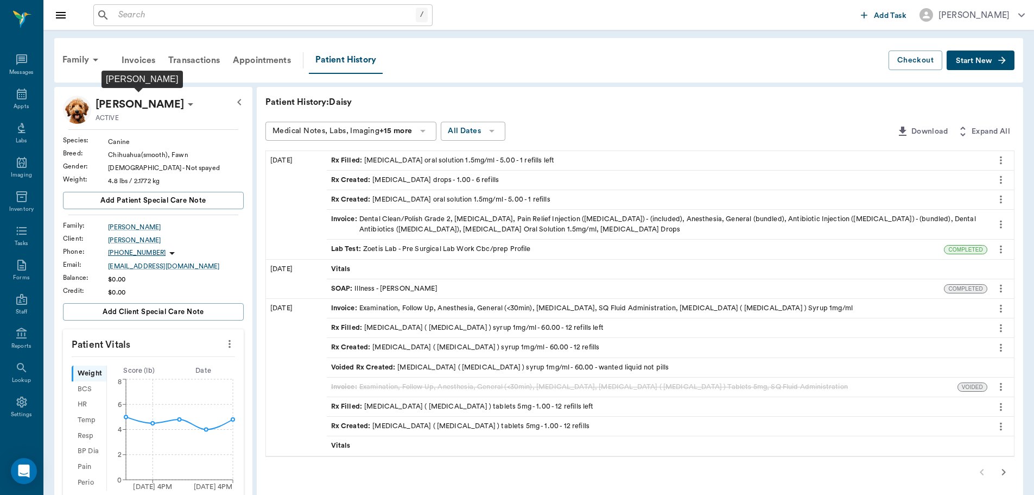
click at [150, 108] on p "[PERSON_NAME]" at bounding box center [140, 104] width 88 height 17
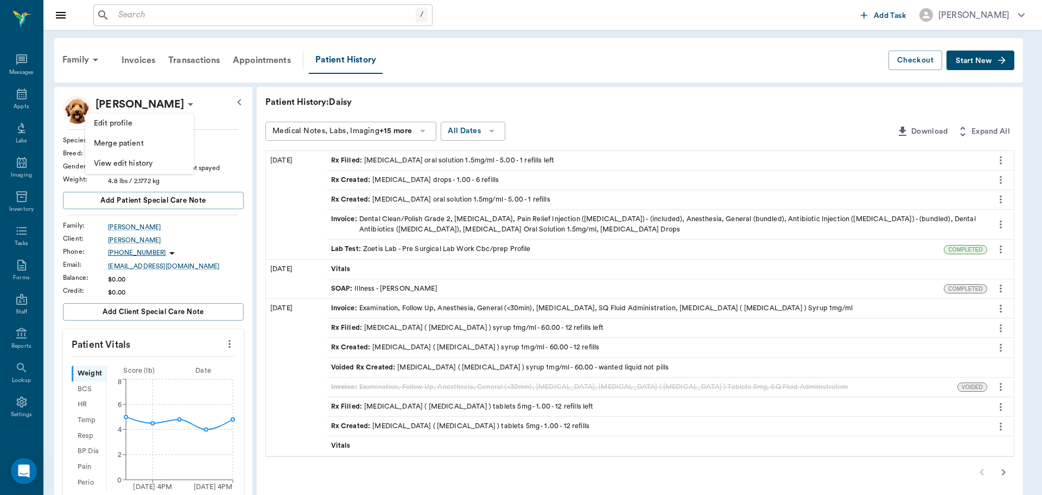
click at [153, 124] on span "Edit profile" at bounding box center [139, 123] width 91 height 11
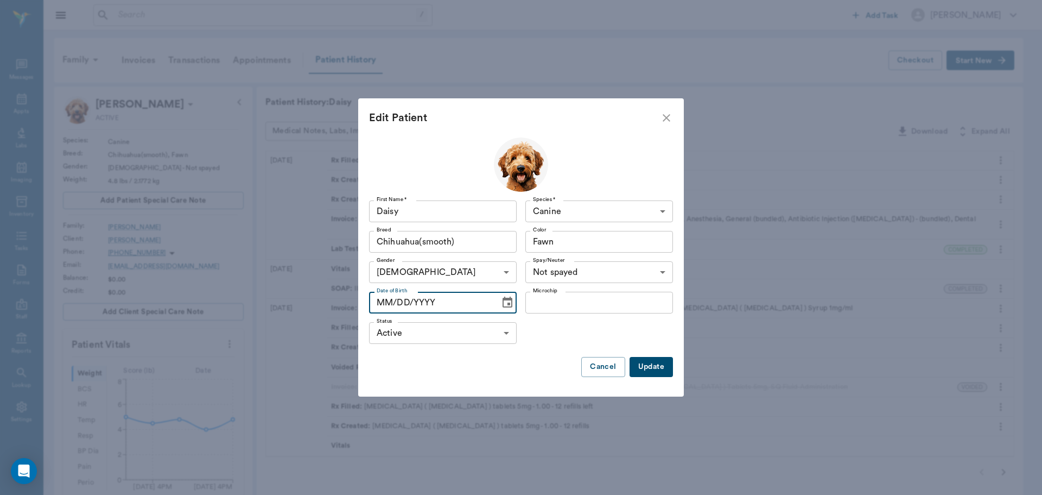
click at [385, 301] on input "MM/DD/YYYY" at bounding box center [430, 303] width 123 height 22
type input "01/01/2011"
click at [647, 361] on button "Update" at bounding box center [651, 367] width 43 height 20
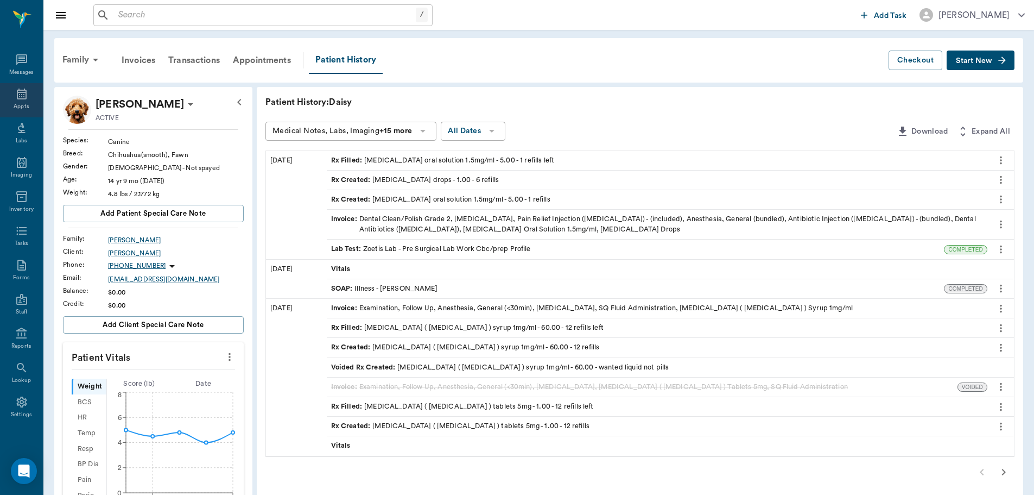
click at [16, 106] on div "Appts" at bounding box center [21, 107] width 15 height 8
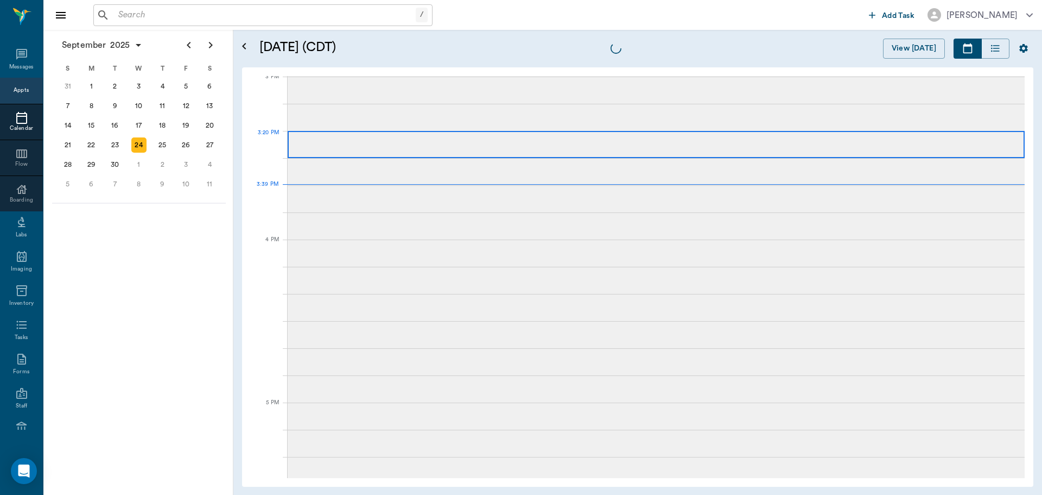
scroll to position [1142, 0]
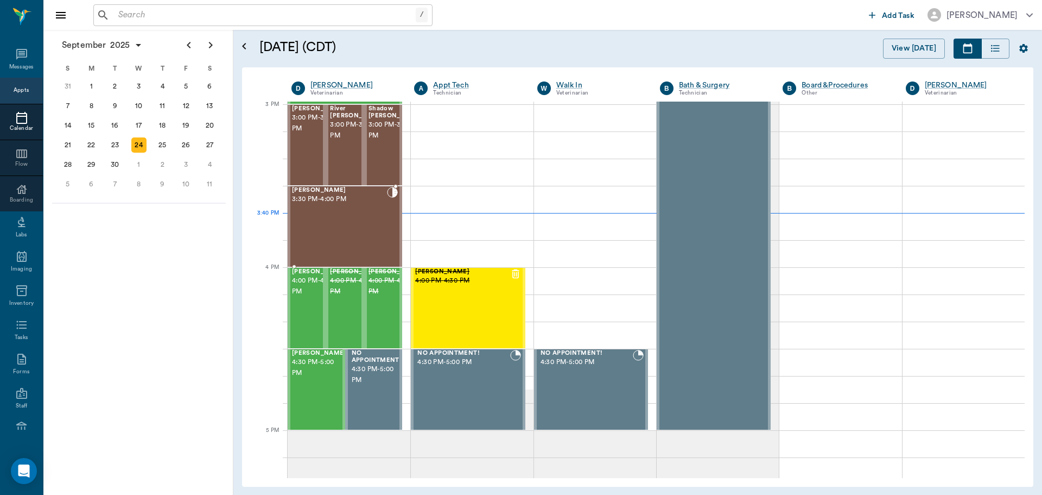
click at [314, 225] on div "[PERSON_NAME] 3:30 PM - 4:00 PM" at bounding box center [339, 226] width 95 height 79
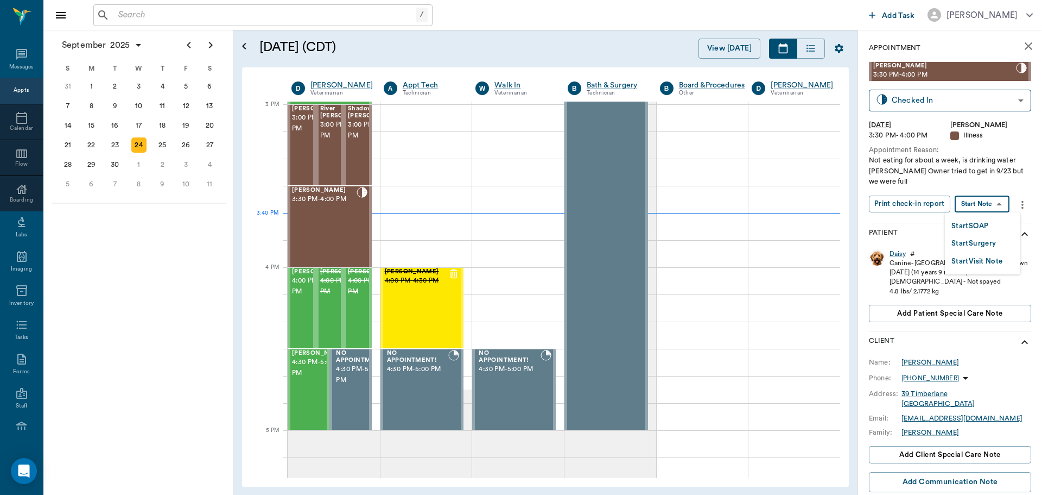
click at [986, 202] on body "/ ​ Add Task Dr. Bert Ellsworth Nectar Messages Appts Calendar Flow Boarding La…" at bounding box center [521, 247] width 1042 height 495
click at [984, 224] on button "Start SOAP" at bounding box center [970, 226] width 37 height 12
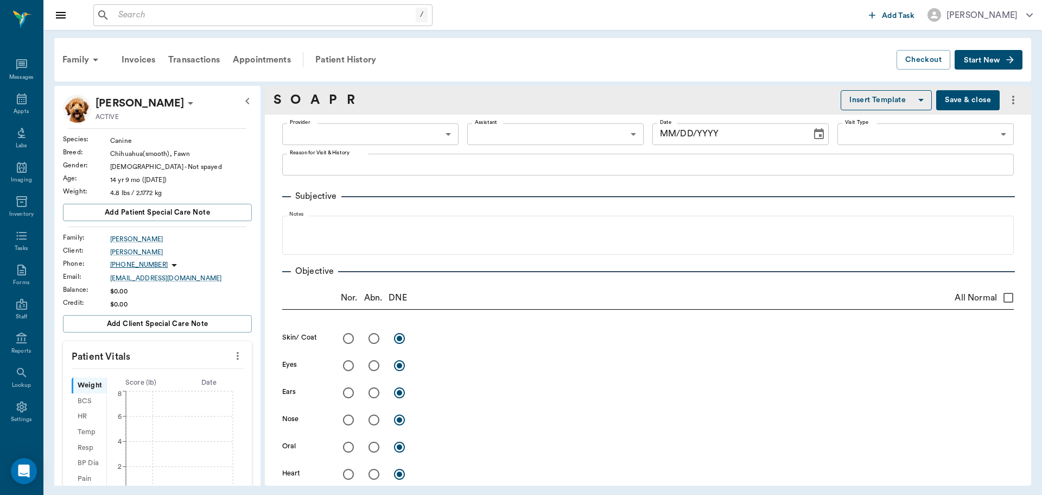
type input "63ec2f075fda476ae8351a4d"
type input "65d2be4f46e3a538d89b8c15"
type textarea "Not eating for about a week, is drinking water [PERSON_NAME] Owner tried to get…"
type input "[DATE]"
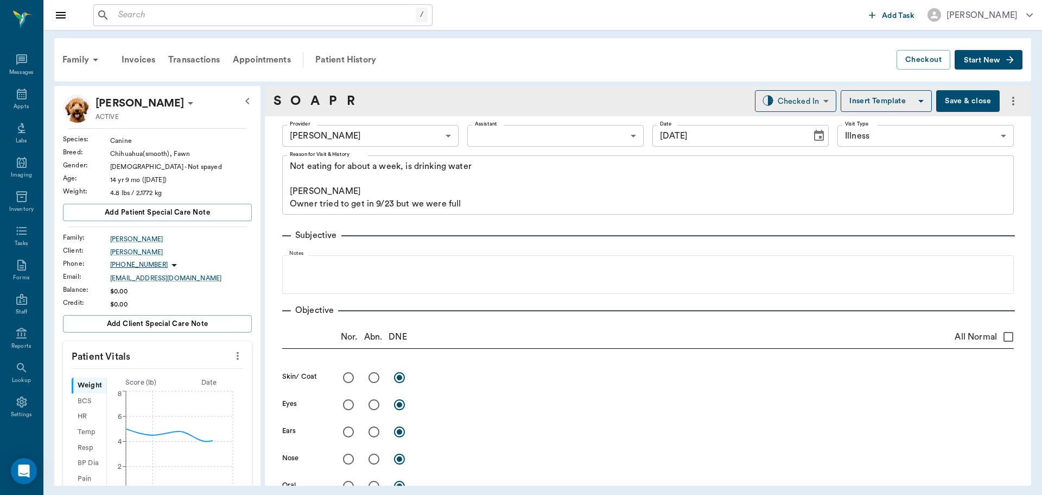
click at [547, 131] on body "/ ​ Add Task Dr. Bert Ellsworth Nectar Messages Appts Labs Imaging Inventory Ta…" at bounding box center [521, 247] width 1042 height 495
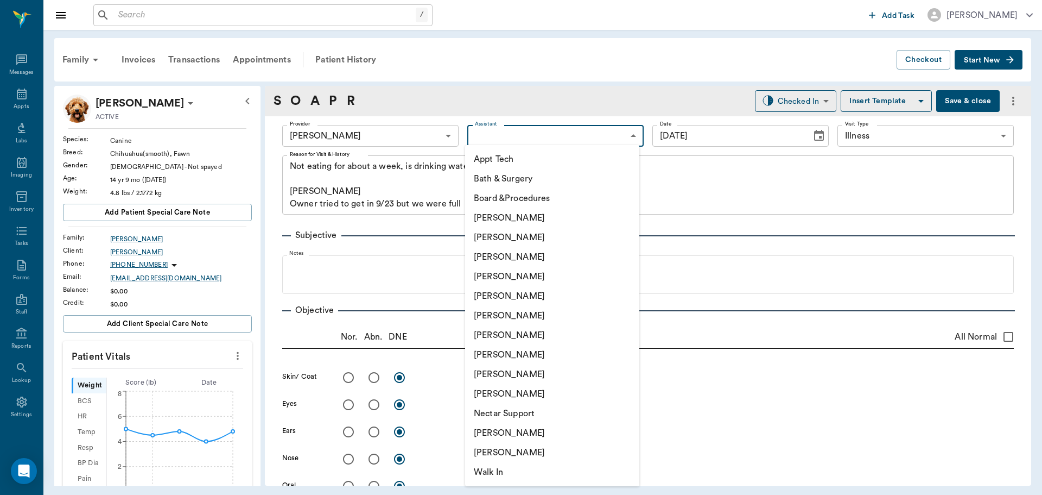
click at [505, 352] on li "Julie Dickerson" at bounding box center [552, 355] width 174 height 20
type input "63ec2e7e52e12b0ba117b124"
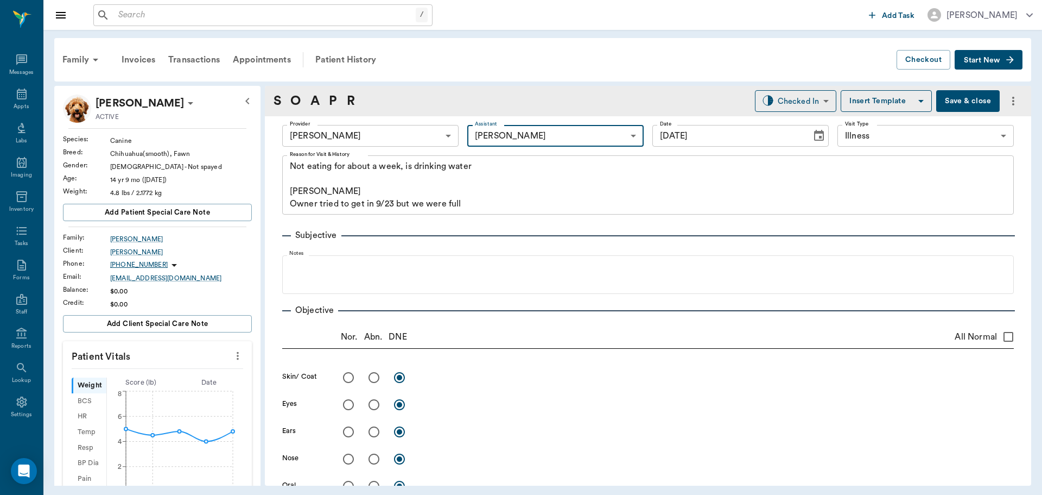
click at [232, 357] on icon "more" at bounding box center [238, 355] width 12 height 13
click at [173, 372] on span "Enter Vitals" at bounding box center [183, 374] width 91 height 11
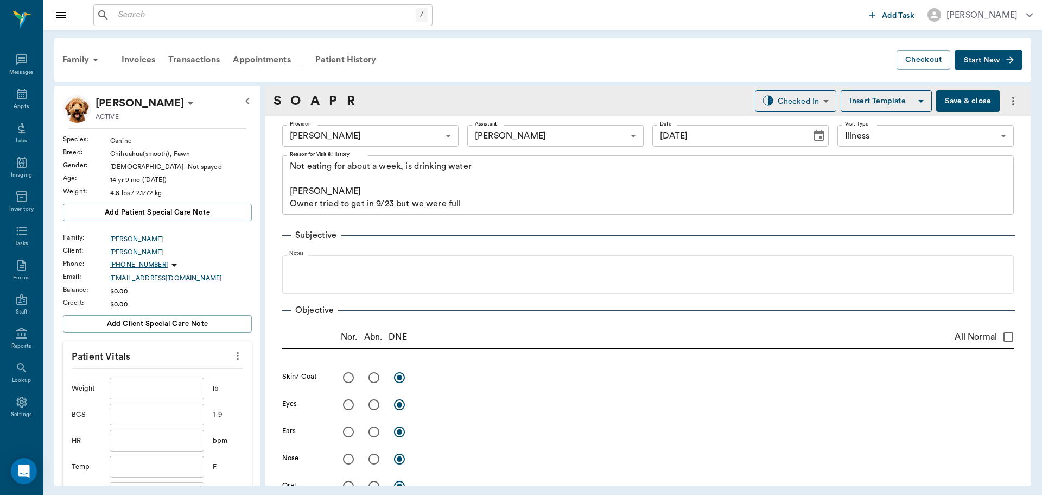
click at [150, 388] on input "text" at bounding box center [157, 388] width 94 height 22
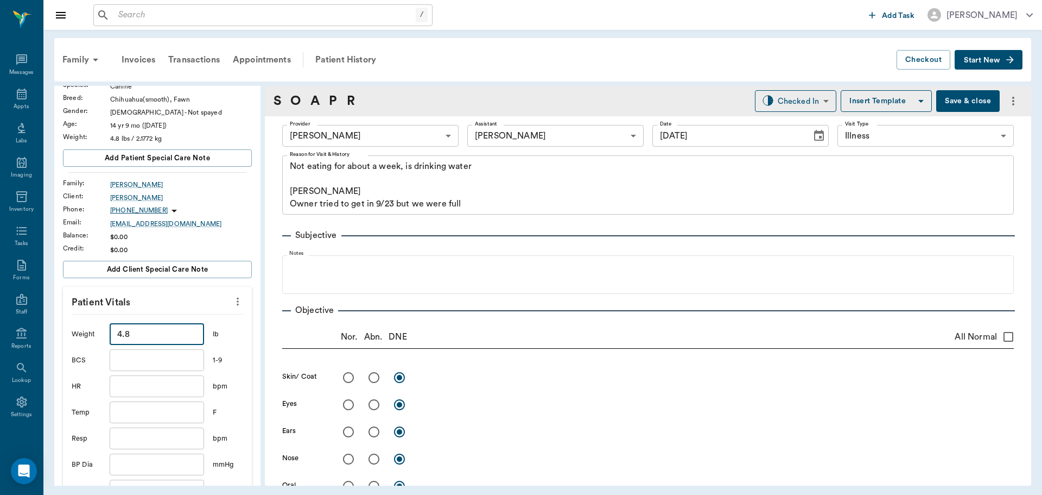
type input "4.8"
click at [133, 407] on input "text" at bounding box center [157, 412] width 94 height 22
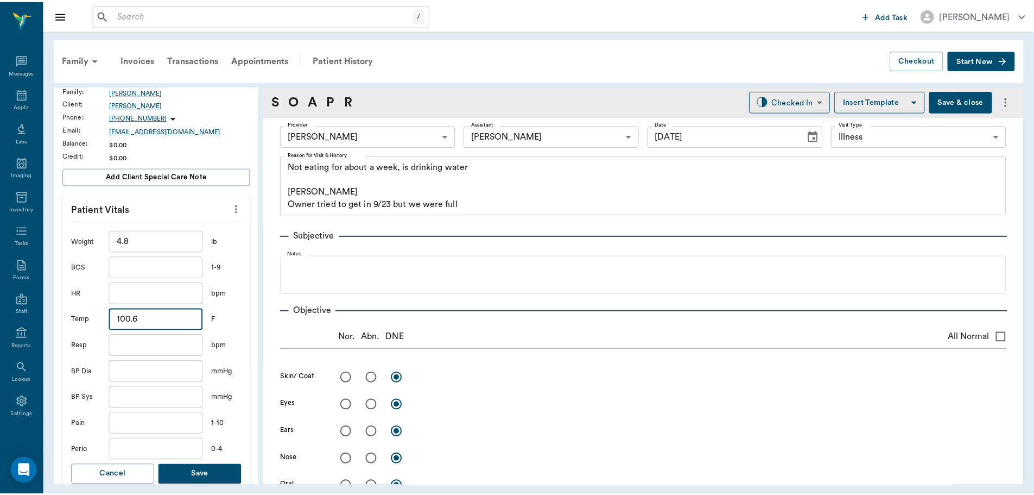
scroll to position [163, 0]
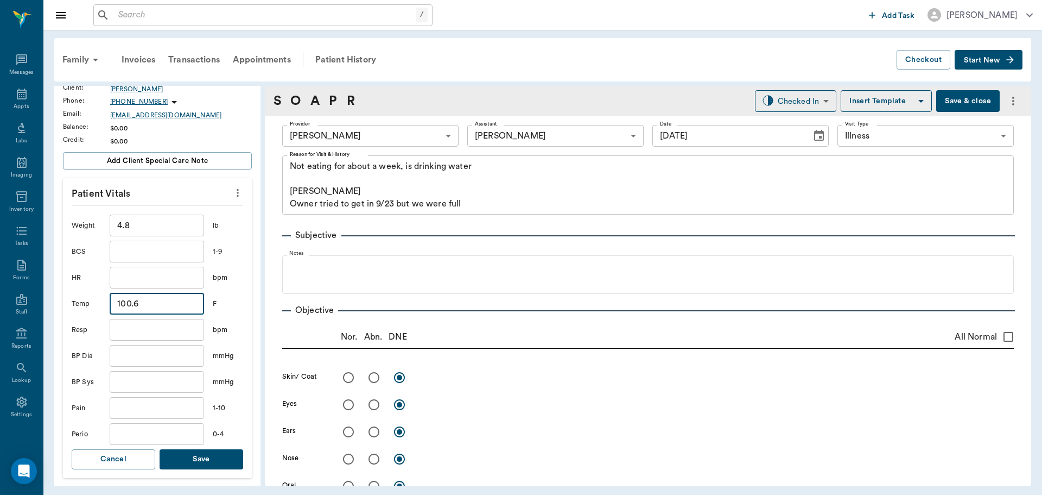
type input "100.6"
click at [137, 326] on input "text" at bounding box center [157, 330] width 94 height 22
type input "18"
click at [205, 461] on button "Save" at bounding box center [202, 459] width 84 height 20
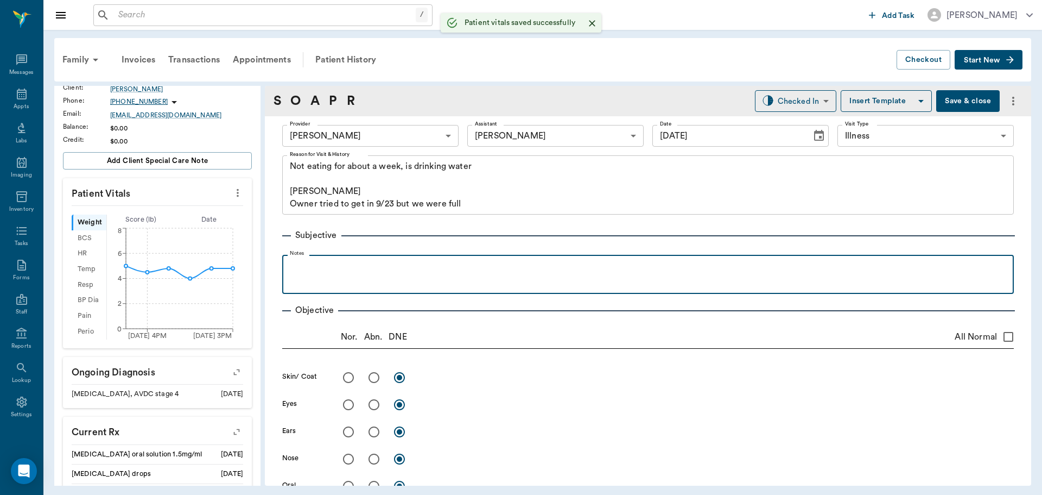
click at [301, 266] on p at bounding box center [648, 266] width 721 height 13
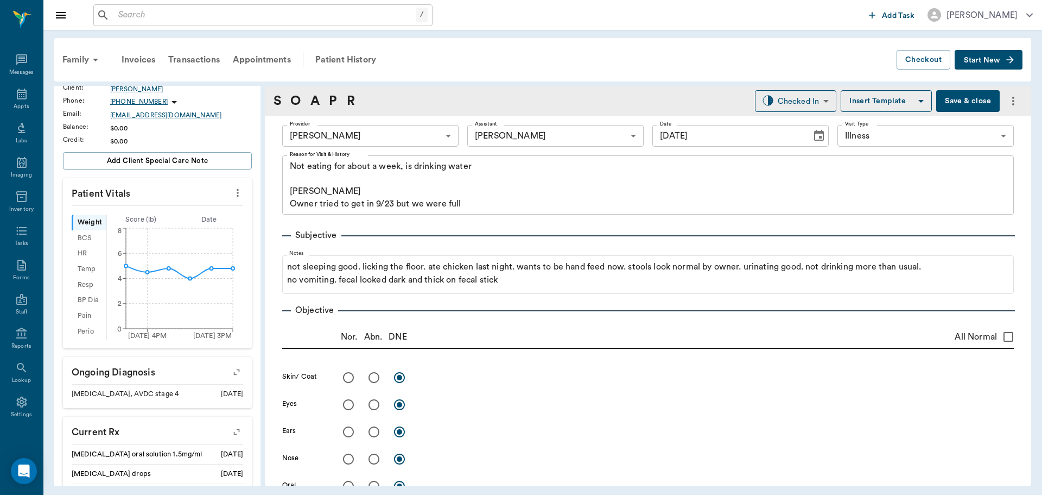
click at [946, 103] on button "Save & close" at bounding box center [968, 101] width 64 height 22
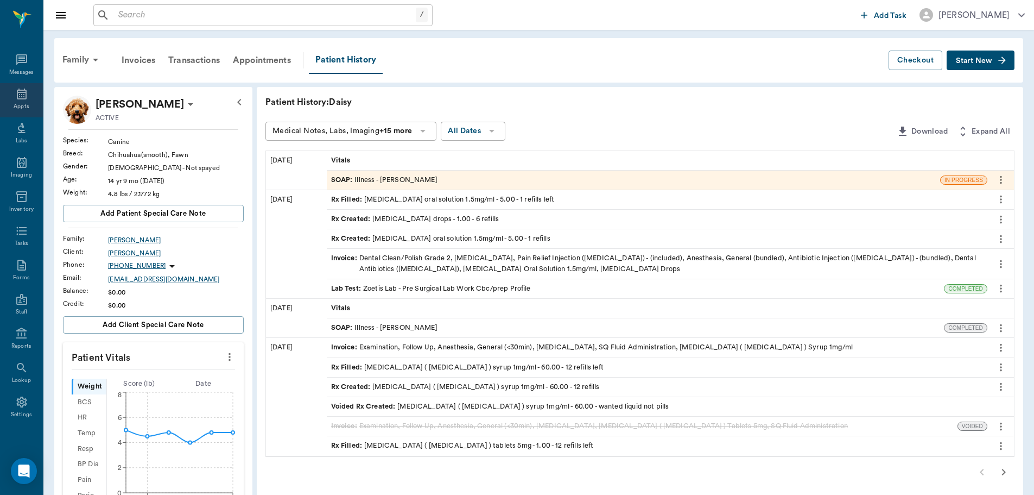
click at [15, 97] on icon at bounding box center [21, 93] width 13 height 13
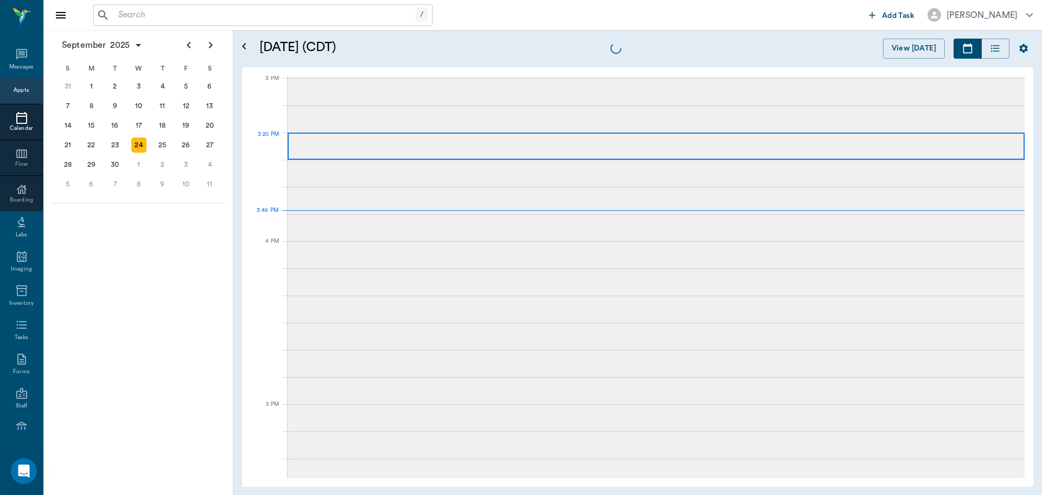
scroll to position [1141, 0]
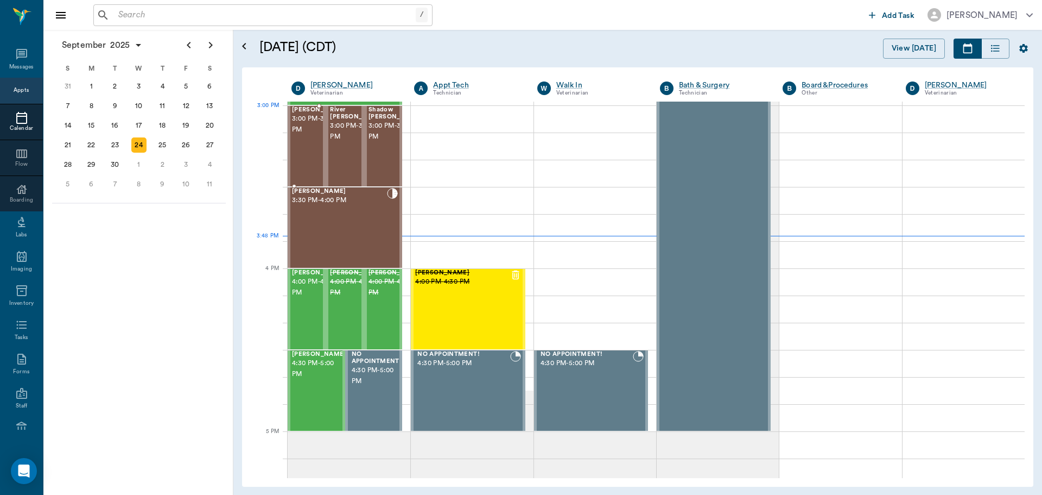
click at [309, 122] on span "3:00 PM - 3:30 PM" at bounding box center [319, 124] width 54 height 22
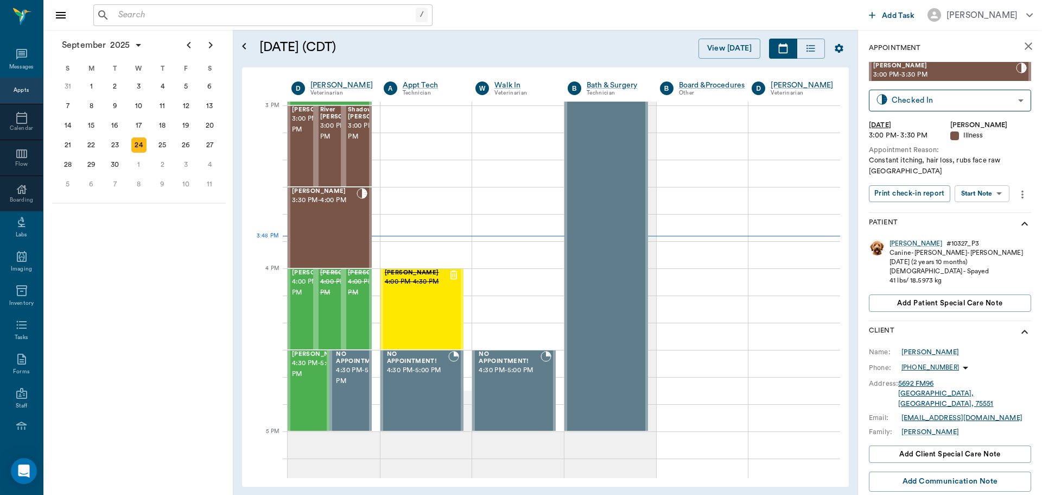
click at [996, 174] on body "/ ​ Add Task Dr. Bert Ellsworth Nectar Messages Appts Calendar Flow Boarding La…" at bounding box center [521, 247] width 1042 height 495
click at [979, 205] on button "View SOAP" at bounding box center [970, 205] width 37 height 12
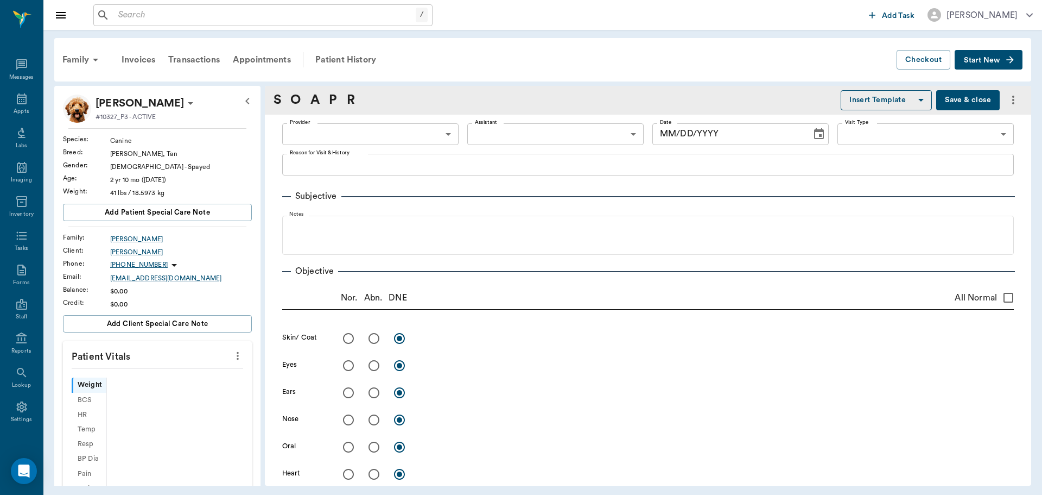
scroll to position [5, 0]
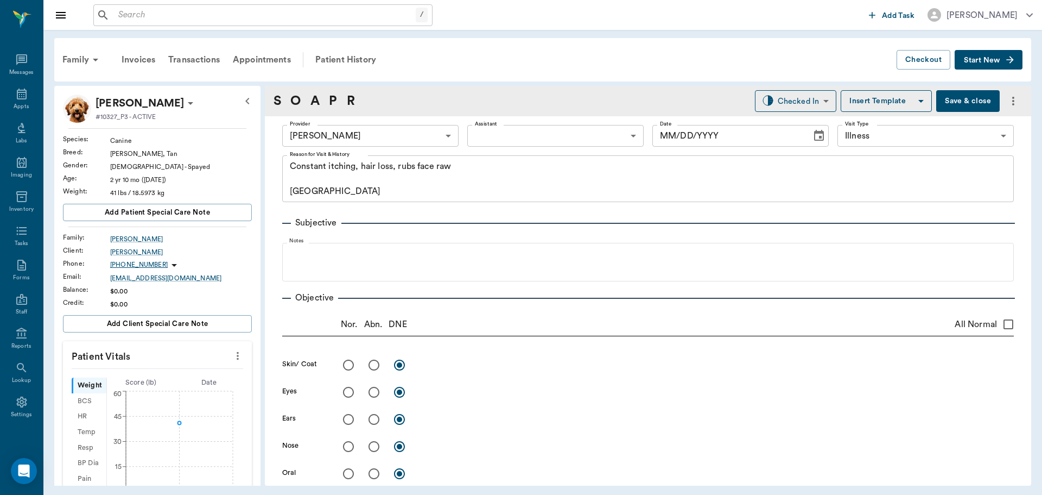
type input "63ec2f075fda476ae8351a4d"
type input "65d2be4f46e3a538d89b8c15"
type textarea "Constant itching, hair loss, rubs face raw [GEOGRAPHIC_DATA]"
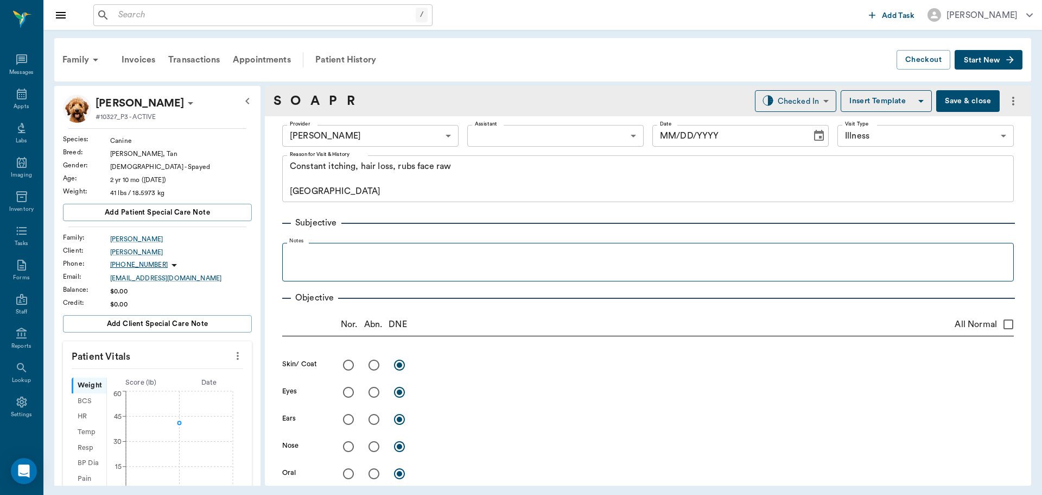
type input "[DATE]"
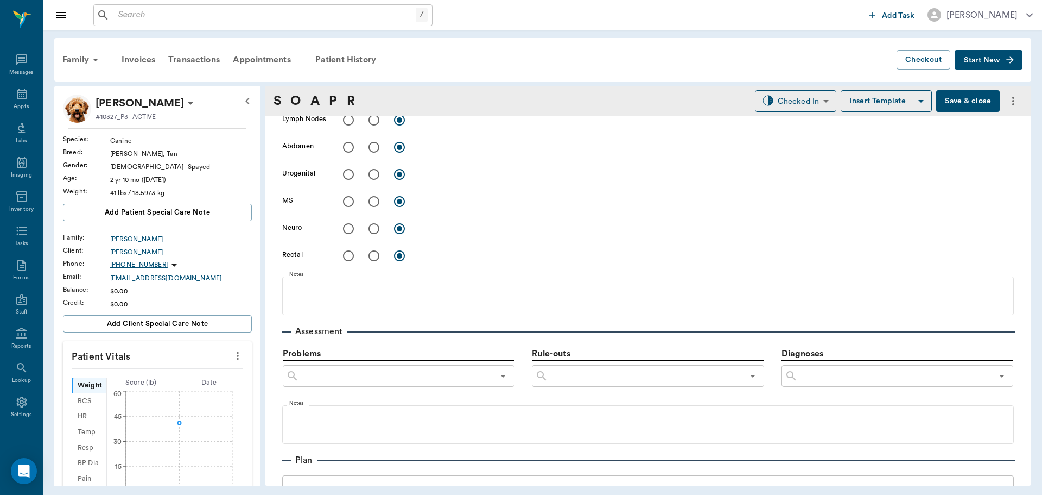
scroll to position [651, 0]
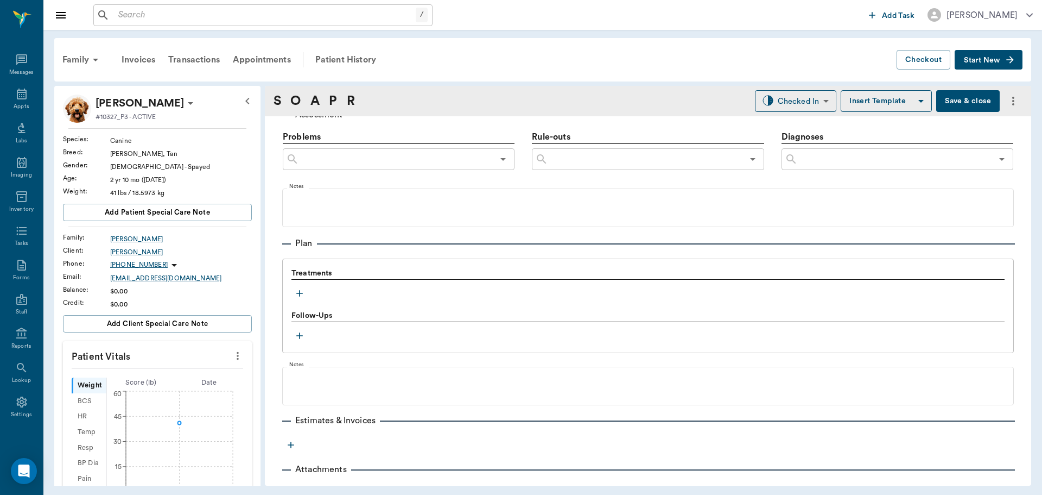
click at [305, 286] on div "Treatments" at bounding box center [648, 285] width 713 height 34
click at [303, 287] on button "button" at bounding box center [300, 293] width 16 height 16
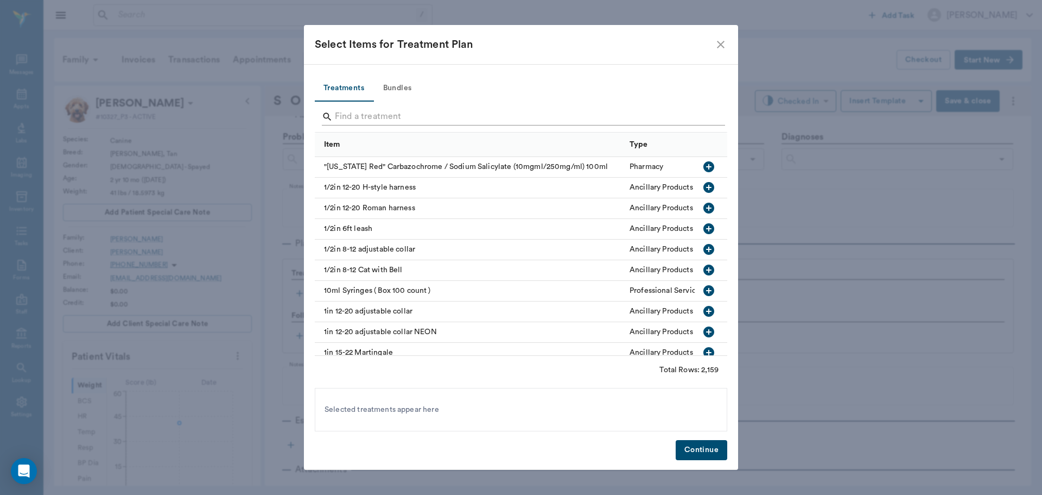
click at [392, 111] on input "Search" at bounding box center [522, 116] width 374 height 17
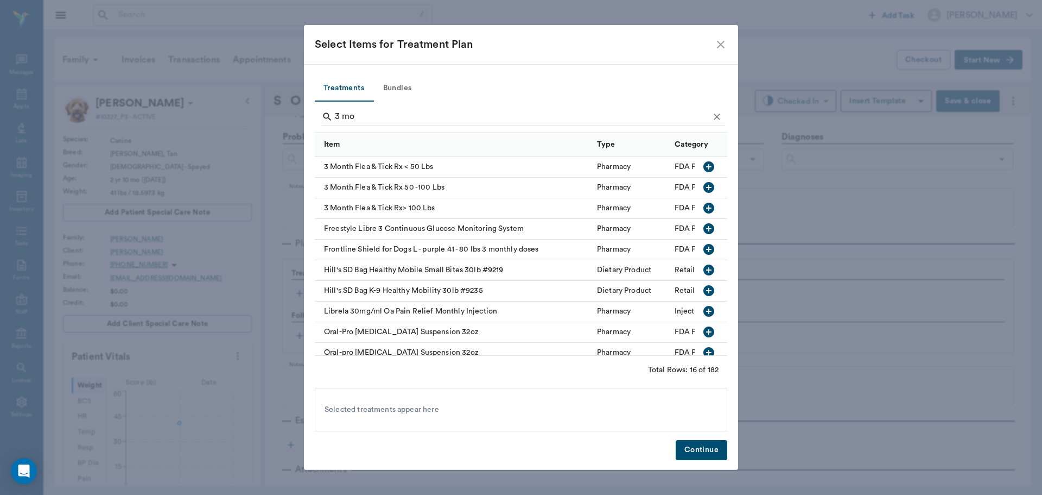
click at [707, 166] on icon "button" at bounding box center [708, 166] width 13 height 13
click at [425, 109] on input "3 mo" at bounding box center [522, 116] width 374 height 17
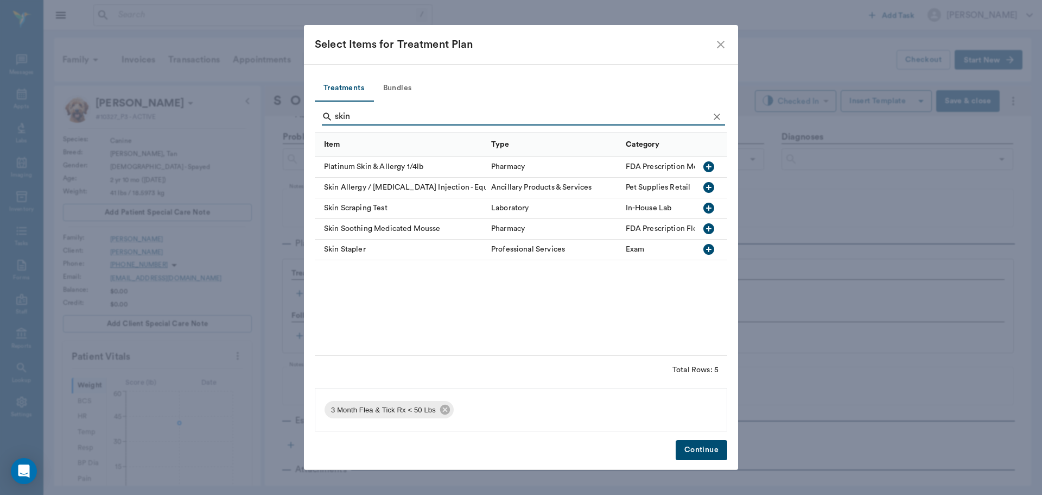
click at [712, 204] on icon "button" at bounding box center [709, 207] width 11 height 11
click at [529, 114] on input "skin" at bounding box center [522, 116] width 374 height 17
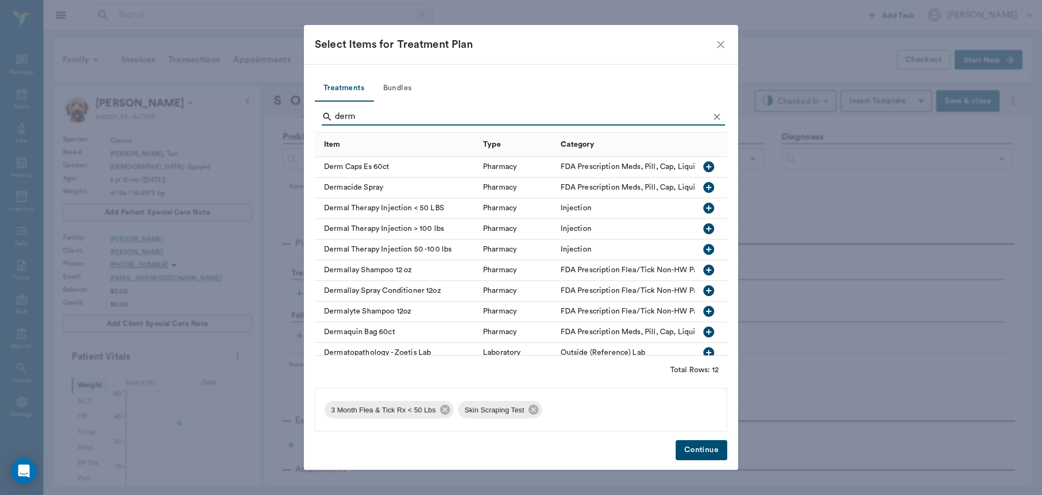
type input "derm"
click at [704, 211] on icon "button" at bounding box center [709, 207] width 11 height 11
click at [717, 449] on button "Continue" at bounding box center [702, 450] width 52 height 20
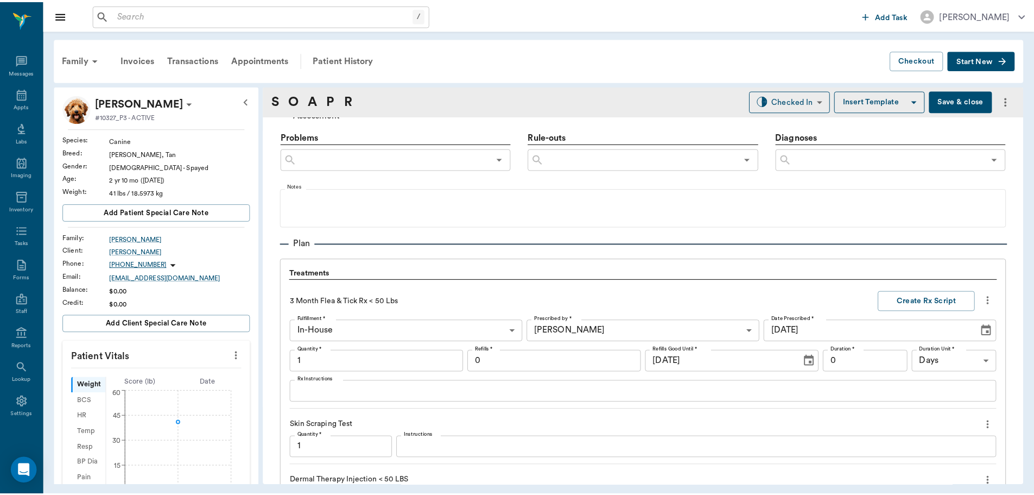
scroll to position [900, 0]
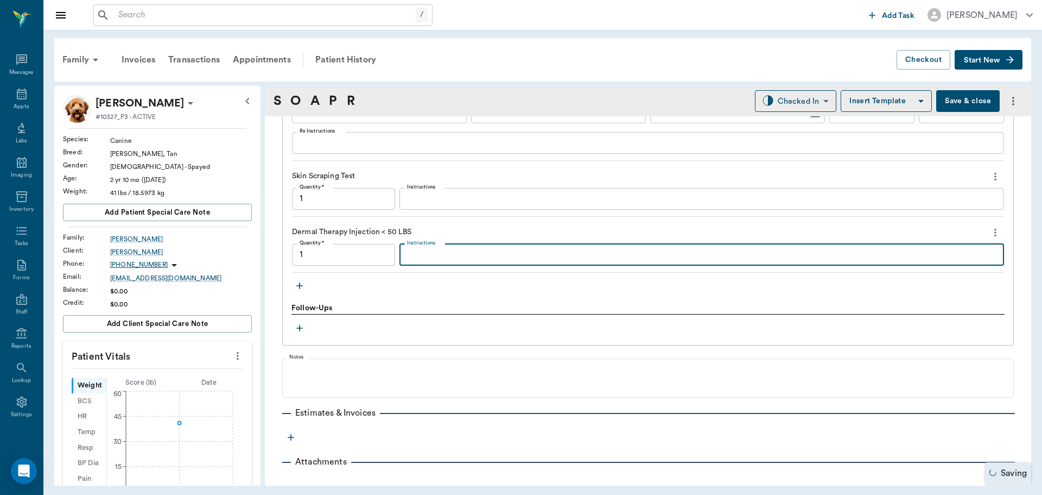
click at [445, 258] on textarea "Instructions" at bounding box center [702, 254] width 590 height 12
type input "1.00"
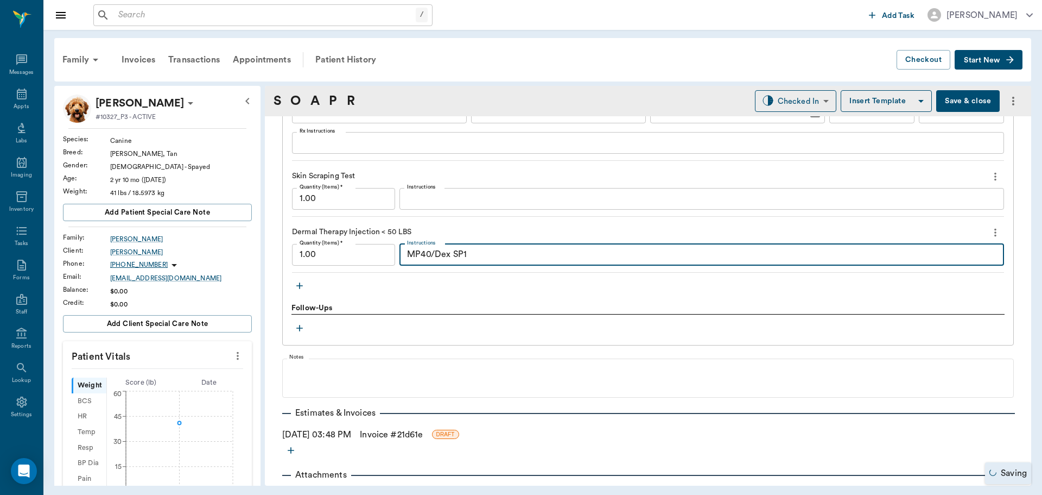
type textarea "MP40/Dex SP1"
click at [418, 434] on link "Invoice # 21d61e" at bounding box center [391, 434] width 63 height 13
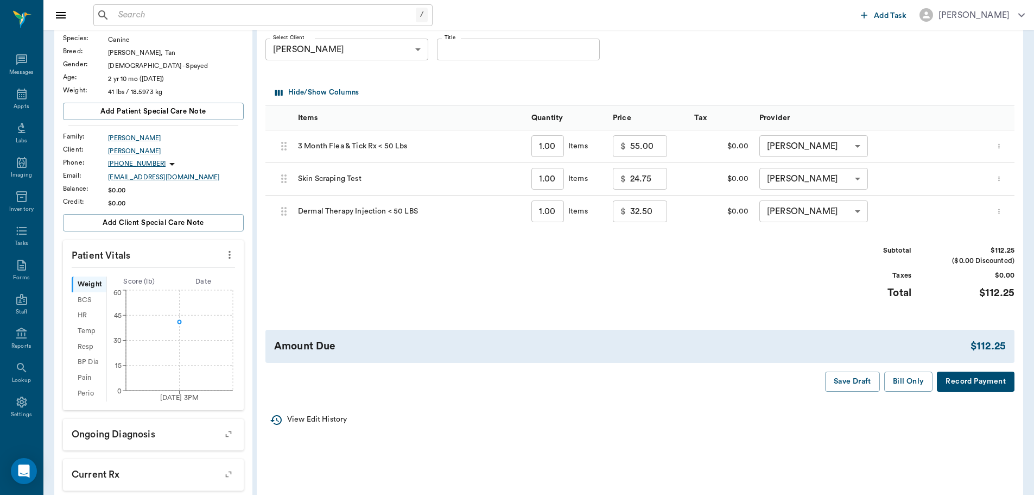
scroll to position [109, 0]
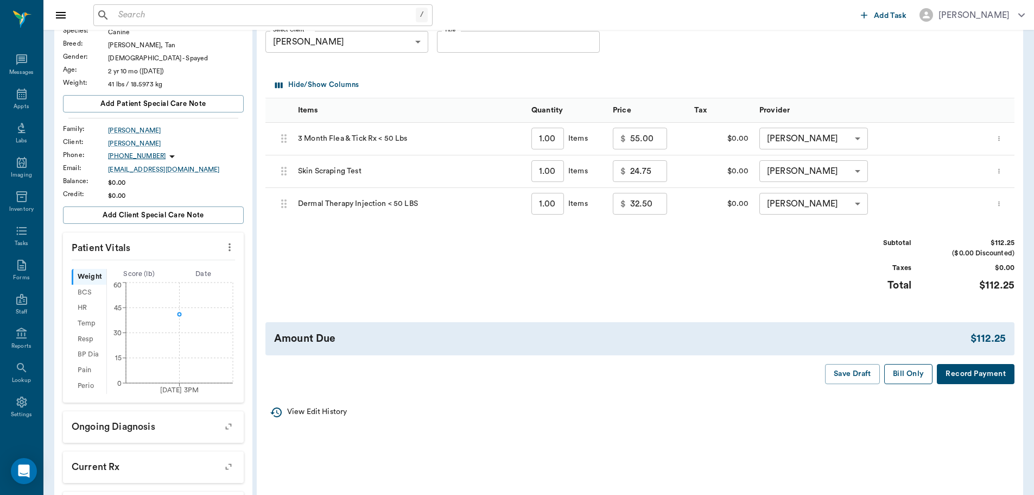
click at [911, 376] on button "Bill Only" at bounding box center [908, 374] width 49 height 20
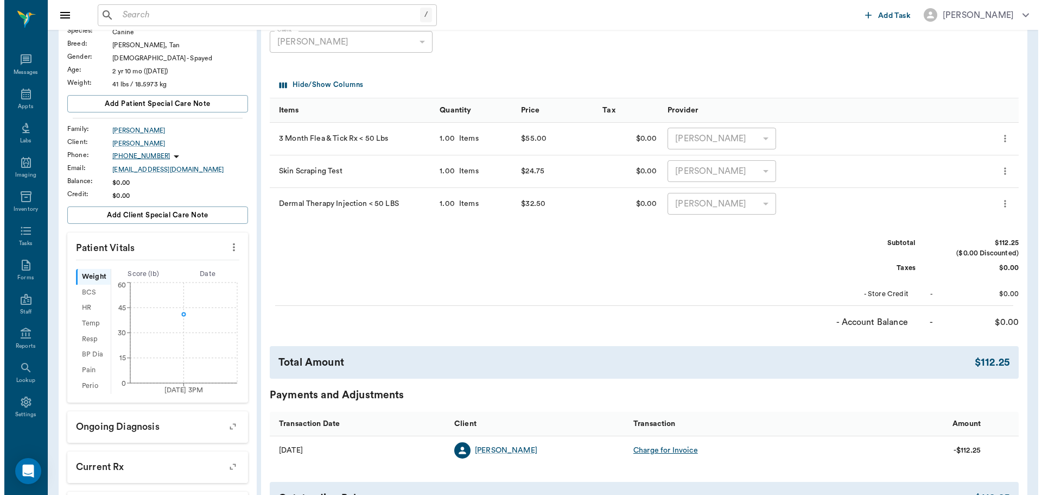
scroll to position [0, 0]
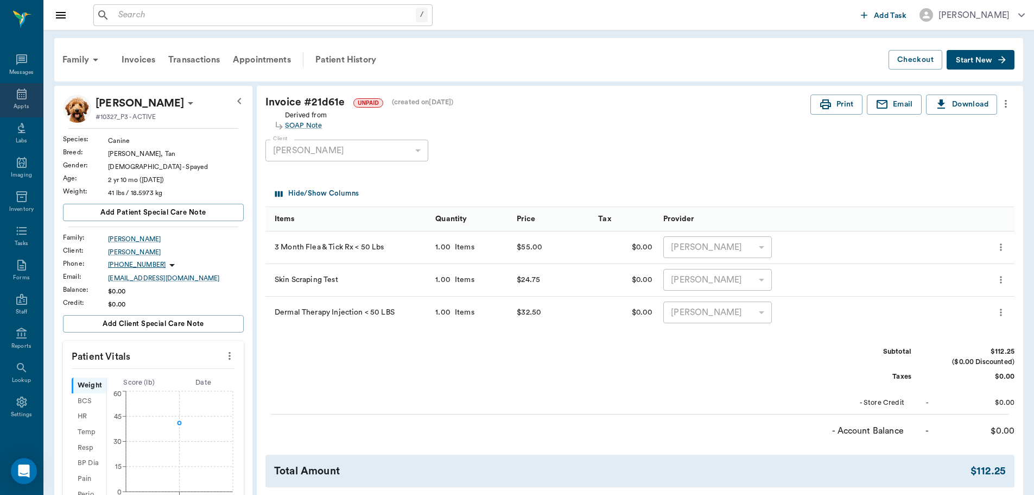
click at [15, 93] on icon at bounding box center [21, 93] width 13 height 13
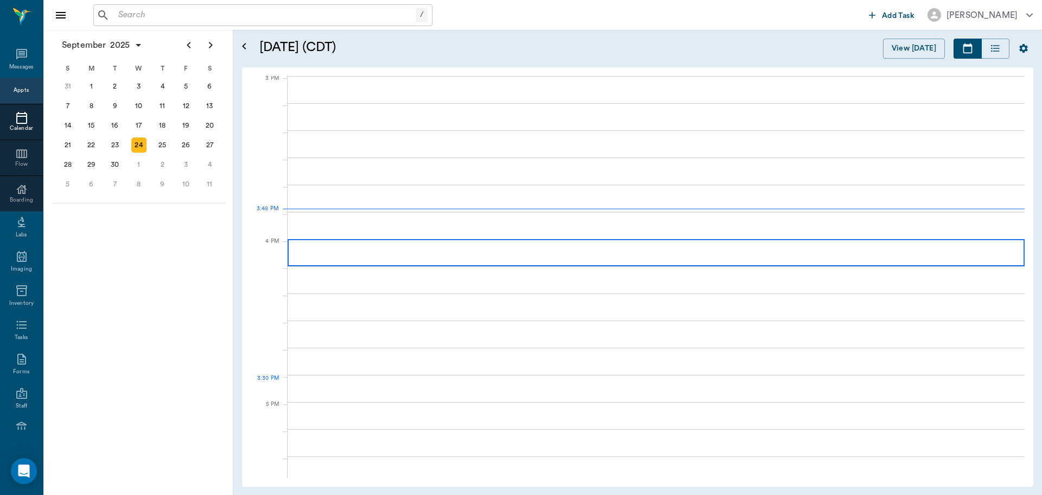
scroll to position [1142, 0]
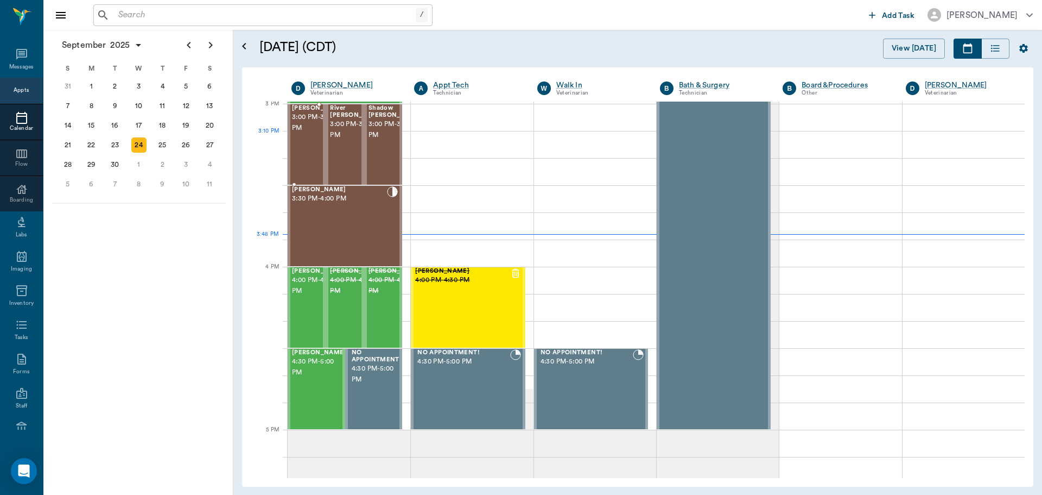
click at [306, 134] on span "3:00 PM - 3:30 PM" at bounding box center [319, 123] width 54 height 22
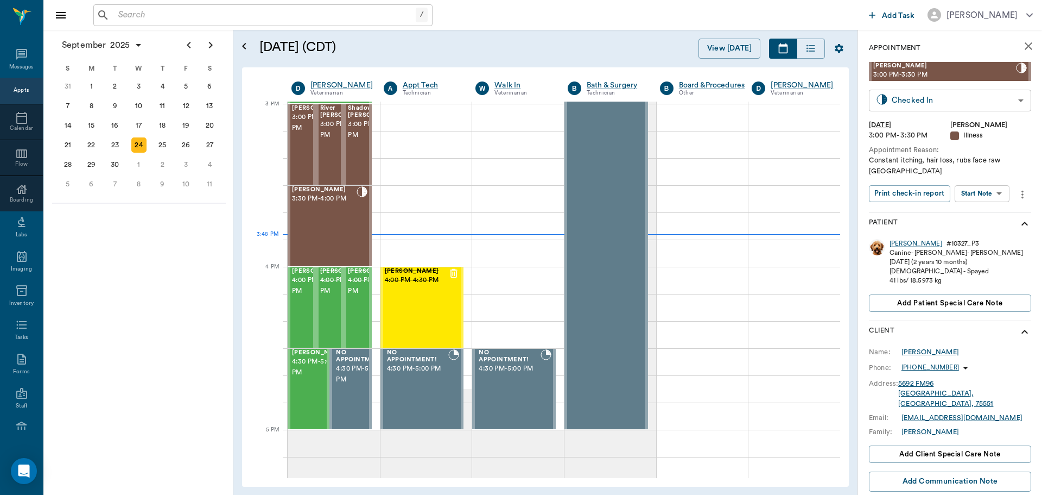
click at [1006, 103] on body "/ ​ Add Task Dr. Bert Ellsworth Nectar Messages Appts Calendar Flow Boarding La…" at bounding box center [521, 247] width 1042 height 495
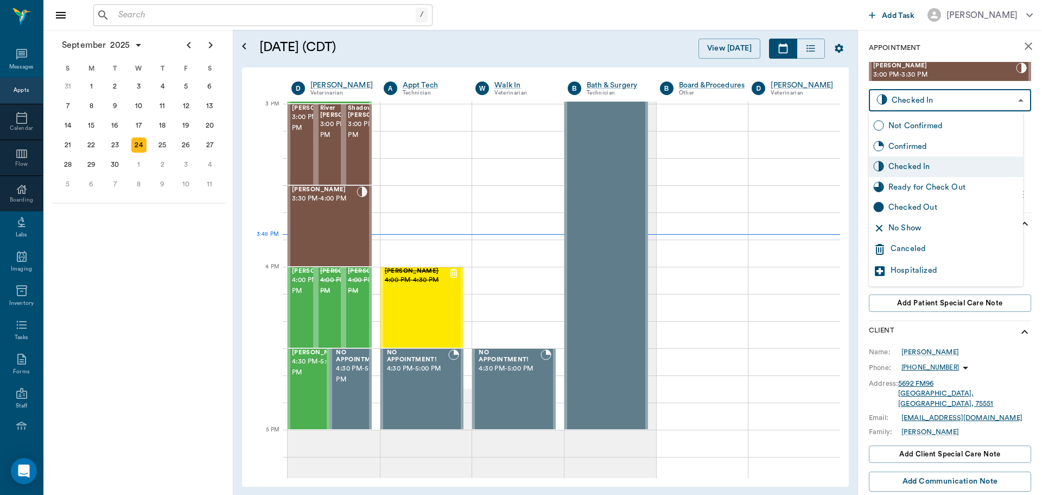
click at [973, 193] on div "Ready for Check Out" at bounding box center [954, 187] width 130 height 12
type input "READY_TO_CHECKOUT"
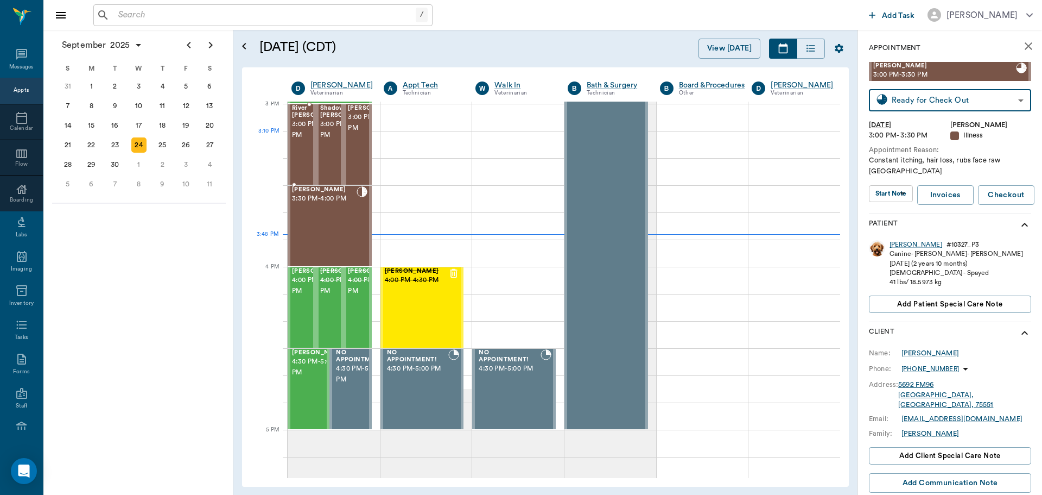
click at [303, 136] on span "3:00 PM - 3:30 PM" at bounding box center [319, 130] width 54 height 22
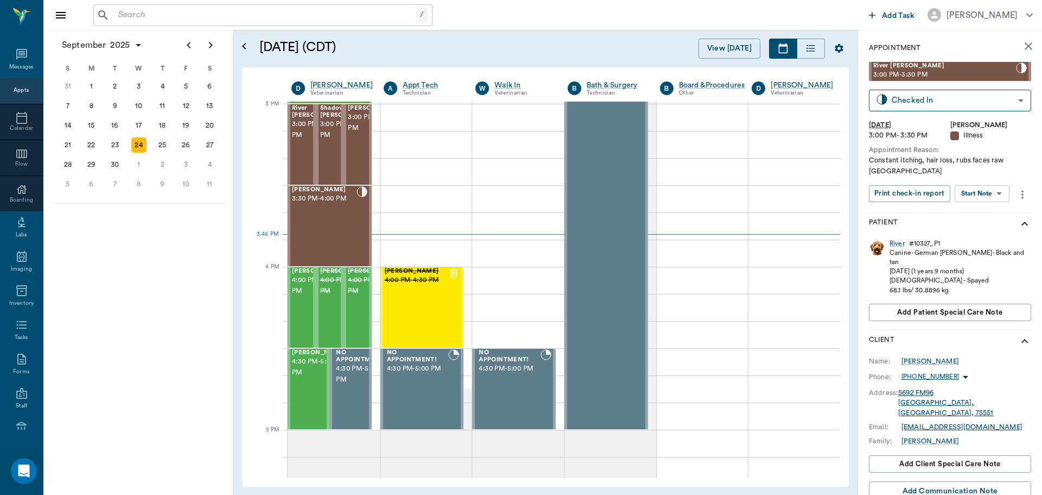
click at [995, 193] on body "/ ​ Add Task Dr. Bert Ellsworth Nectar Messages Appts Calendar Flow Boarding La…" at bounding box center [521, 247] width 1042 height 495
click at [991, 213] on li "View SOAP" at bounding box center [982, 215] width 75 height 18
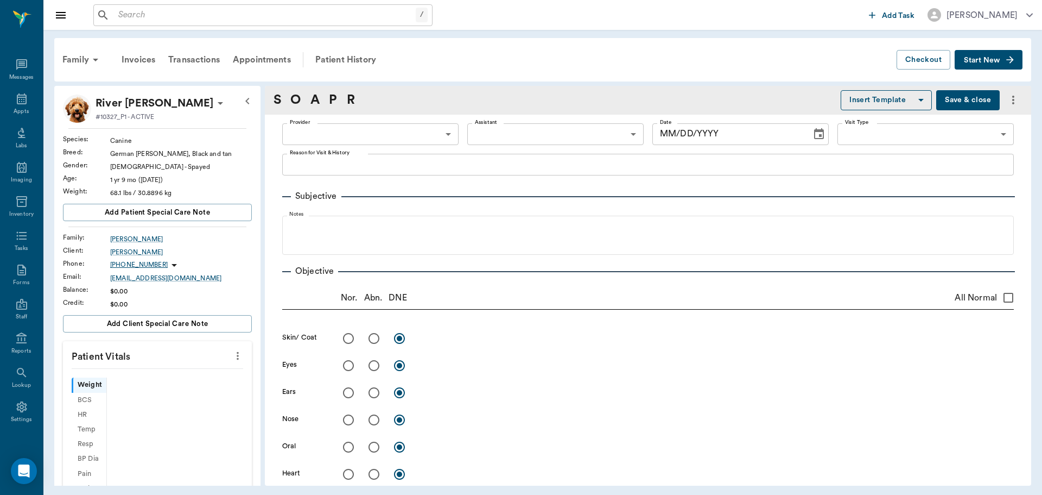
scroll to position [5, 0]
type input "63ec2f075fda476ae8351a4d"
type input "65d2be4f46e3a538d89b8c15"
type textarea "Constant itching, hair loss, rubs faces raw [GEOGRAPHIC_DATA]"
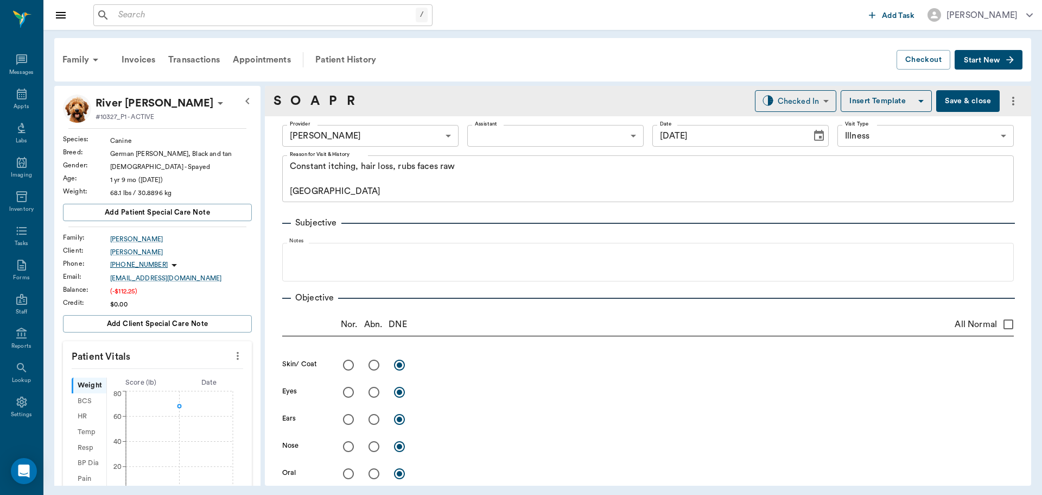
type input "[DATE]"
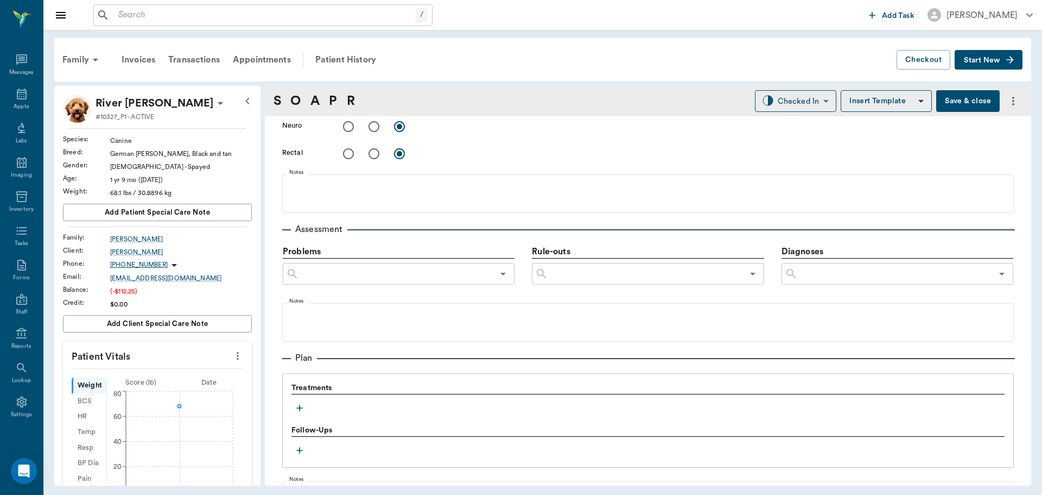
scroll to position [672, 0]
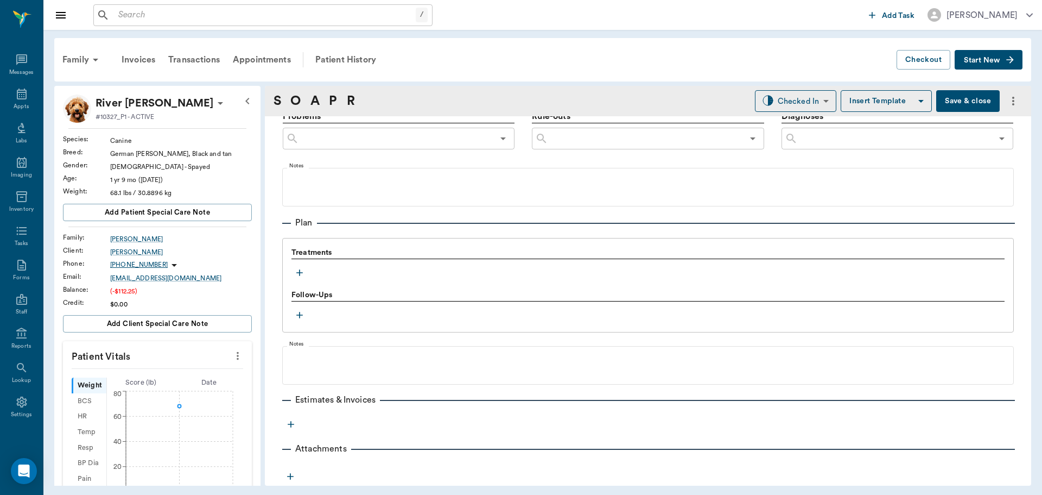
click at [299, 265] on button "button" at bounding box center [300, 272] width 16 height 16
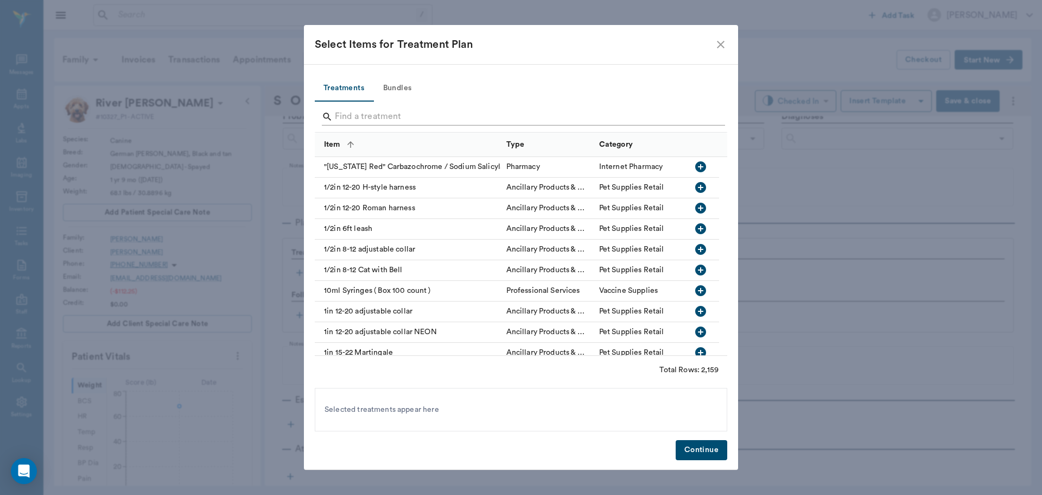
click at [394, 116] on input "Search" at bounding box center [522, 116] width 374 height 17
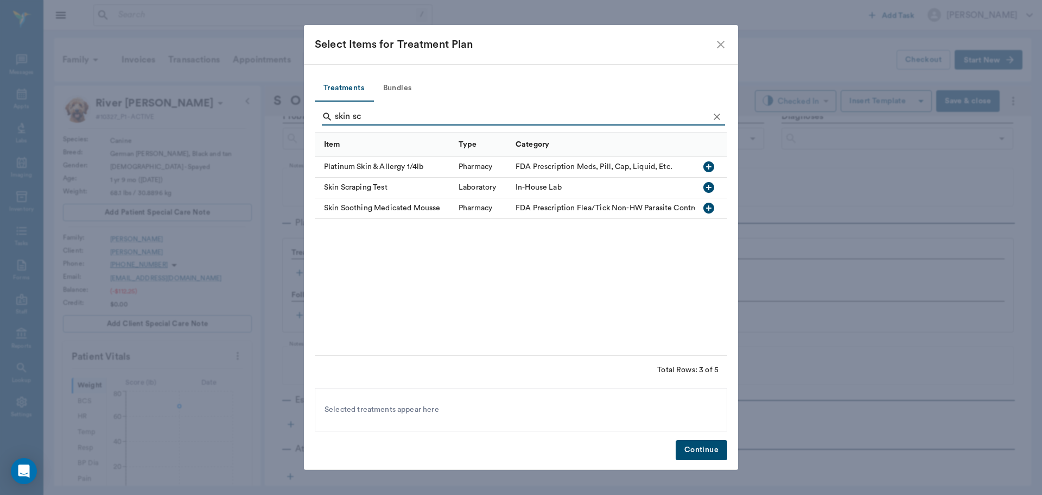
click at [704, 188] on icon "button" at bounding box center [709, 187] width 11 height 11
click at [453, 118] on input "skin sc" at bounding box center [522, 116] width 374 height 17
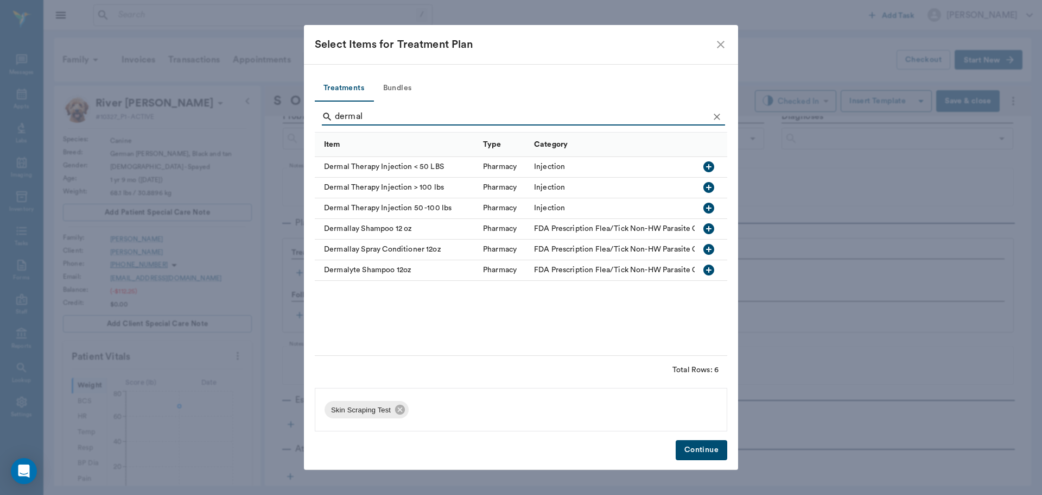
type input "dermal"
click at [709, 210] on icon "button" at bounding box center [708, 207] width 13 height 13
click at [709, 447] on button "Continue" at bounding box center [702, 450] width 52 height 20
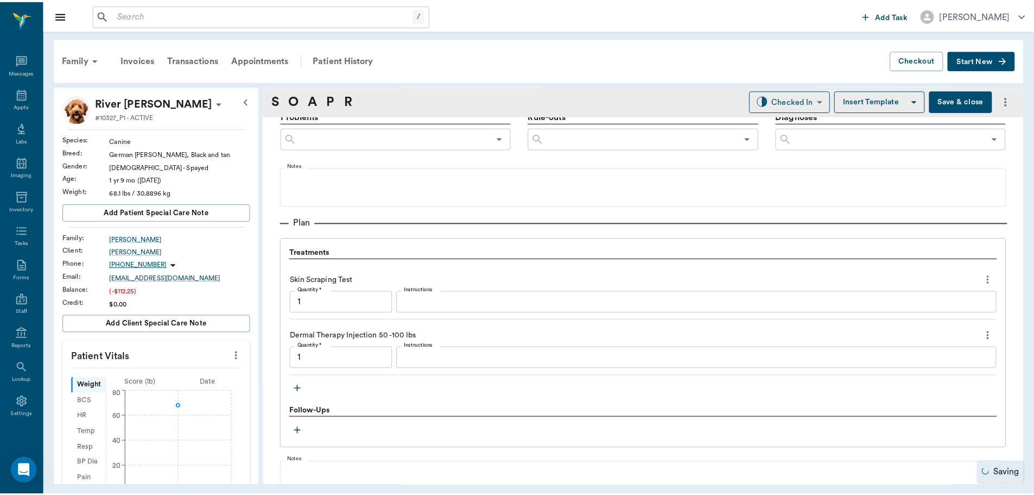
scroll to position [788, 0]
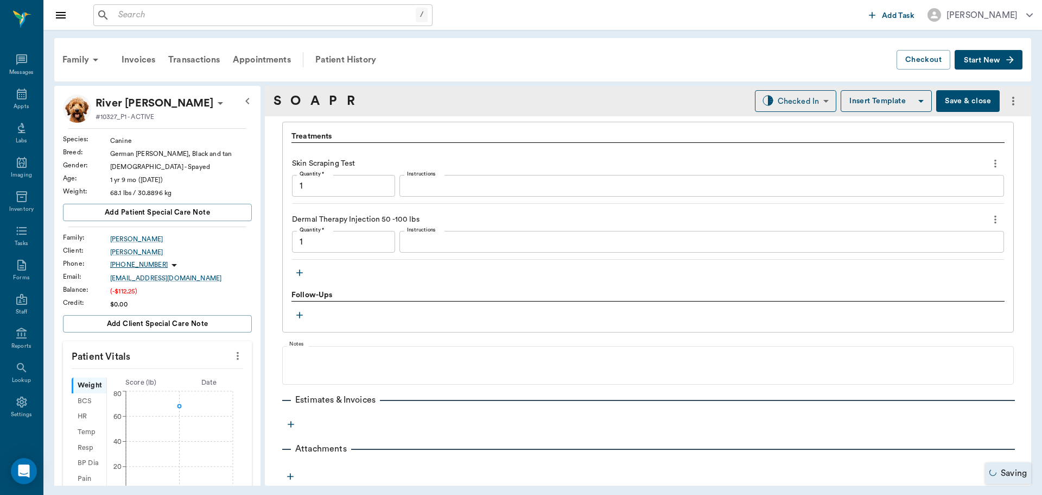
type input "1.00"
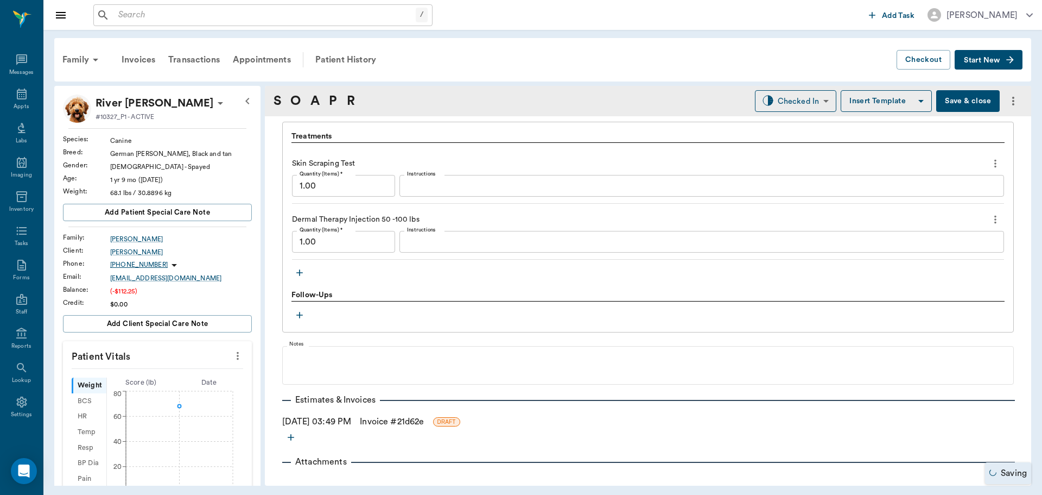
click at [404, 421] on link "Invoice # 21d62e" at bounding box center [392, 421] width 64 height 13
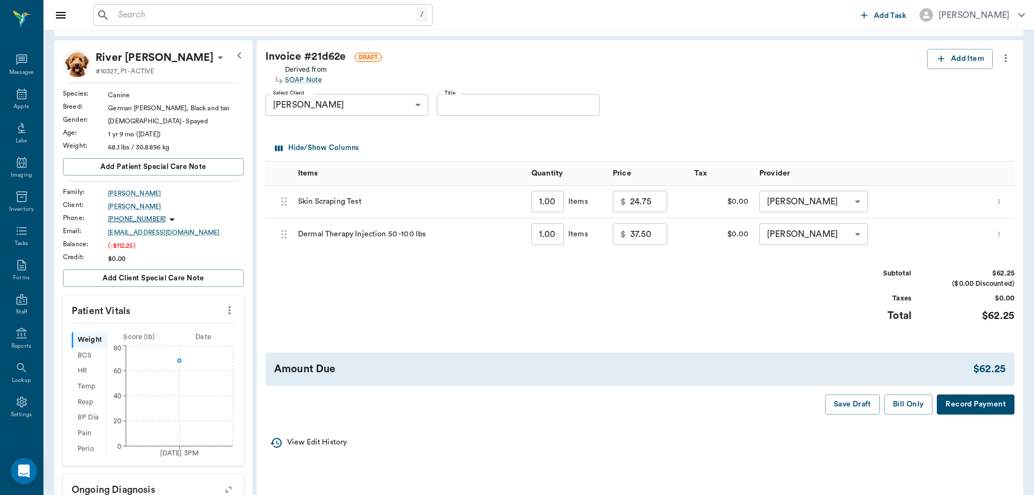
scroll to position [109, 0]
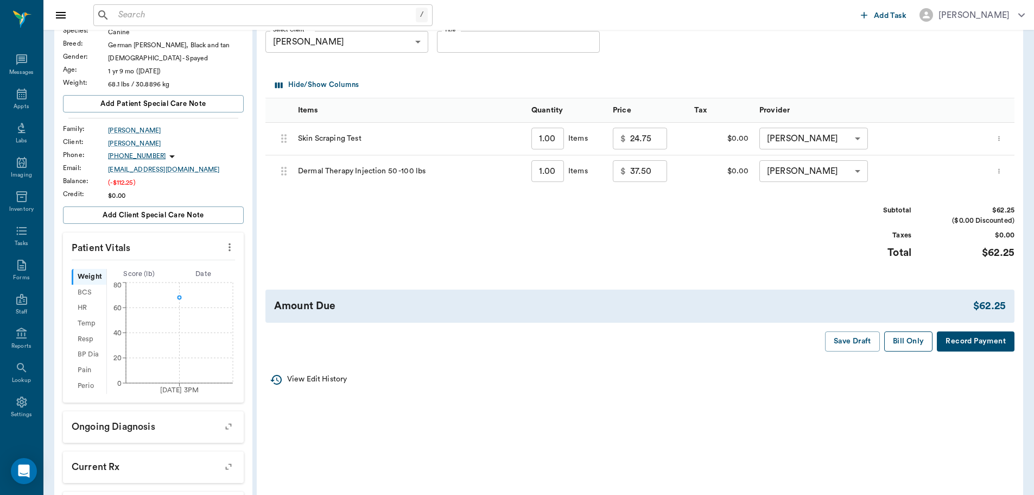
click at [911, 349] on button "Bill Only" at bounding box center [908, 341] width 49 height 20
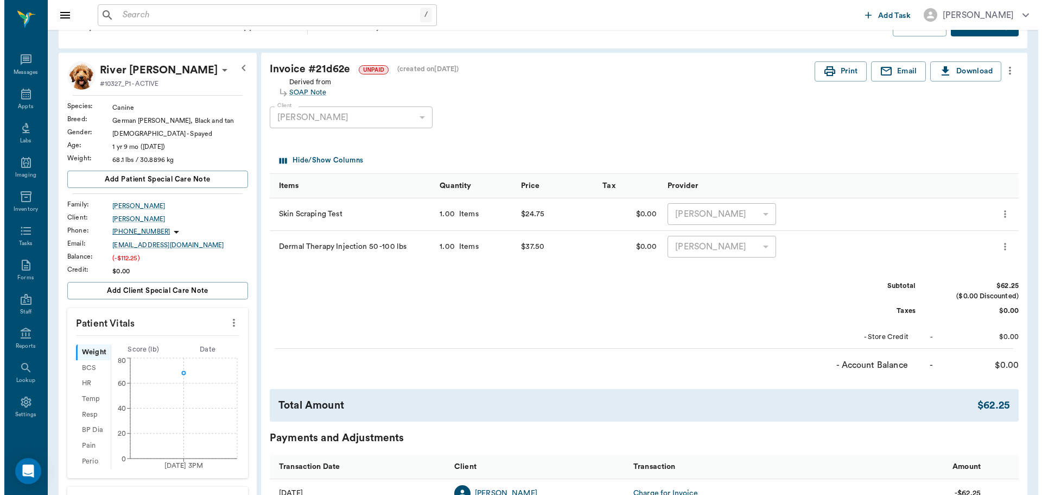
scroll to position [0, 0]
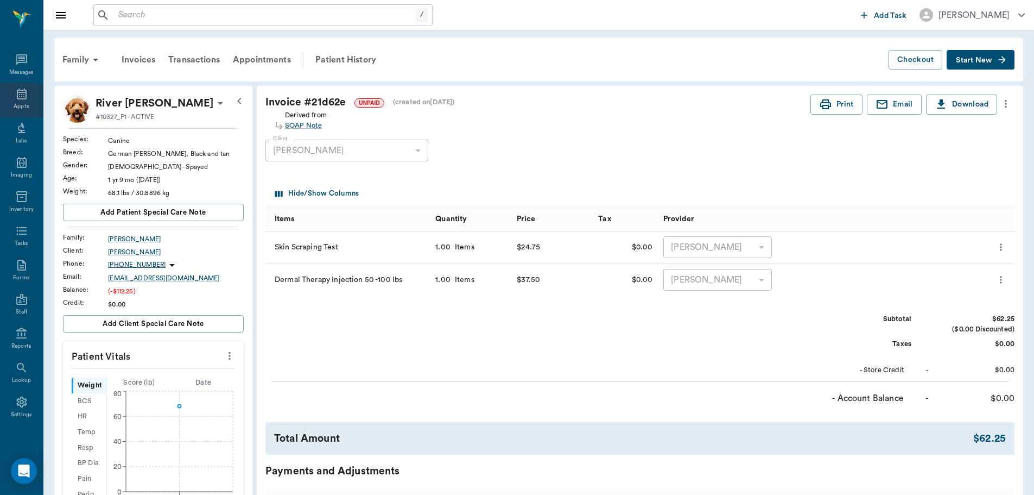
click at [13, 101] on div "Appts" at bounding box center [21, 100] width 43 height 34
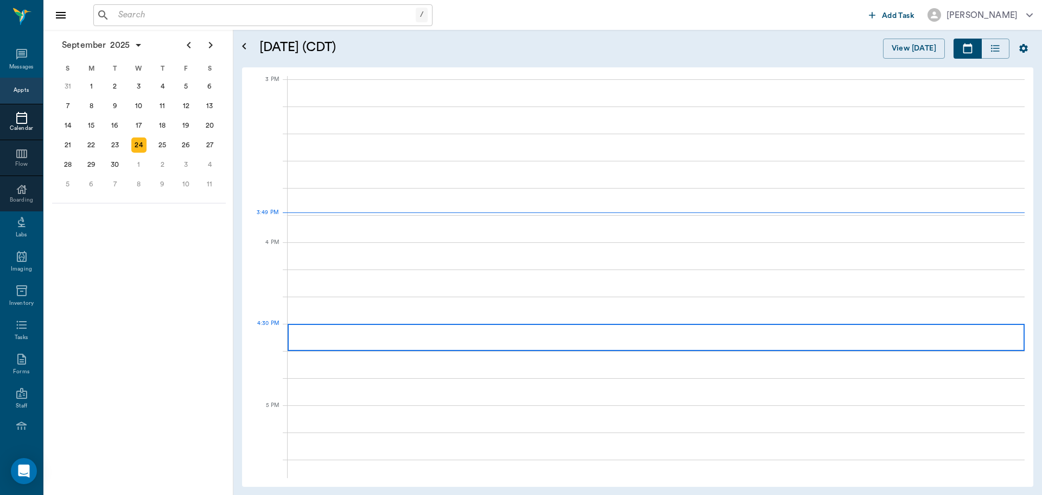
scroll to position [1141, 0]
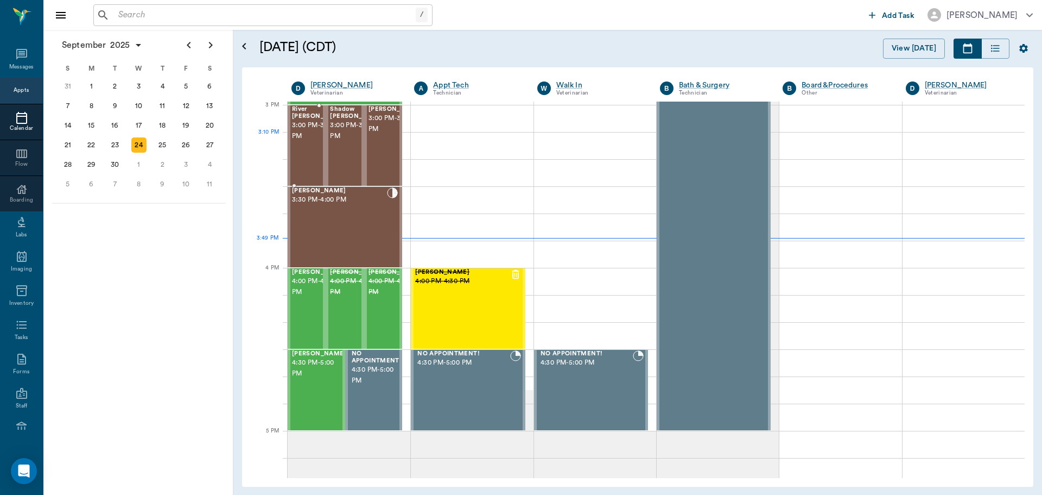
click at [301, 134] on span "3:00 PM - 3:30 PM" at bounding box center [319, 131] width 54 height 22
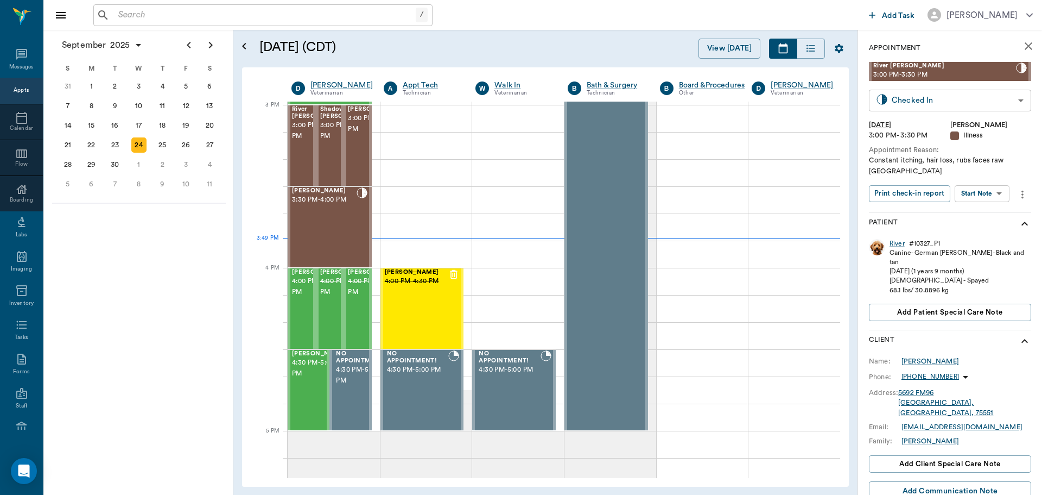
click at [996, 105] on body "/ ​ Add Task Dr. Bert Ellsworth Nectar Messages Appts Calendar Flow Boarding La…" at bounding box center [521, 247] width 1042 height 495
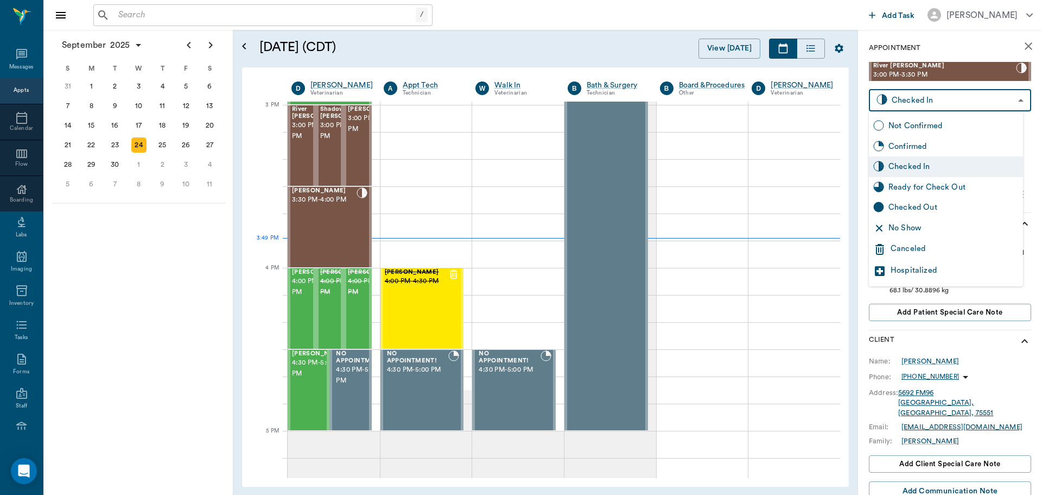
click at [974, 190] on div "Ready for Check Out" at bounding box center [954, 187] width 130 height 12
type input "READY_TO_CHECKOUT"
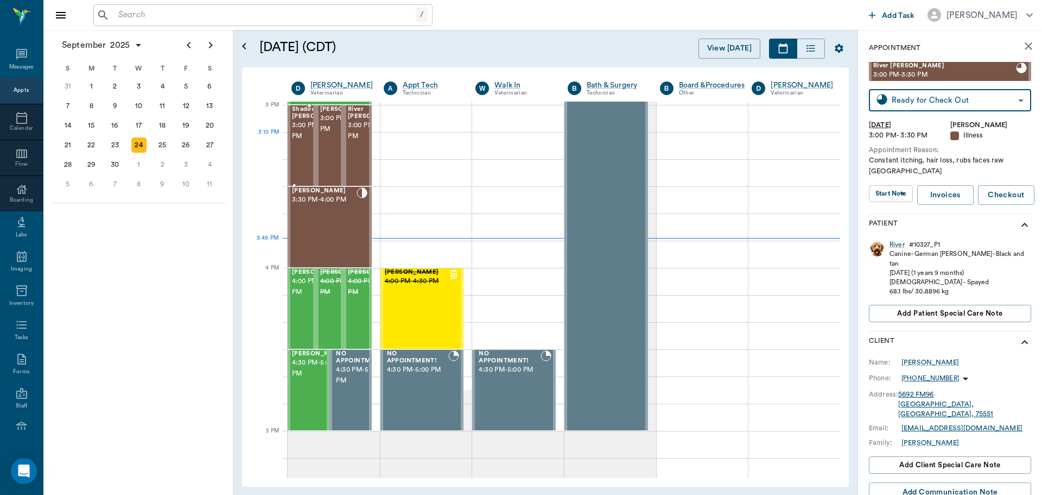
click at [300, 137] on span "3:00 PM - 3:30 PM" at bounding box center [319, 131] width 54 height 22
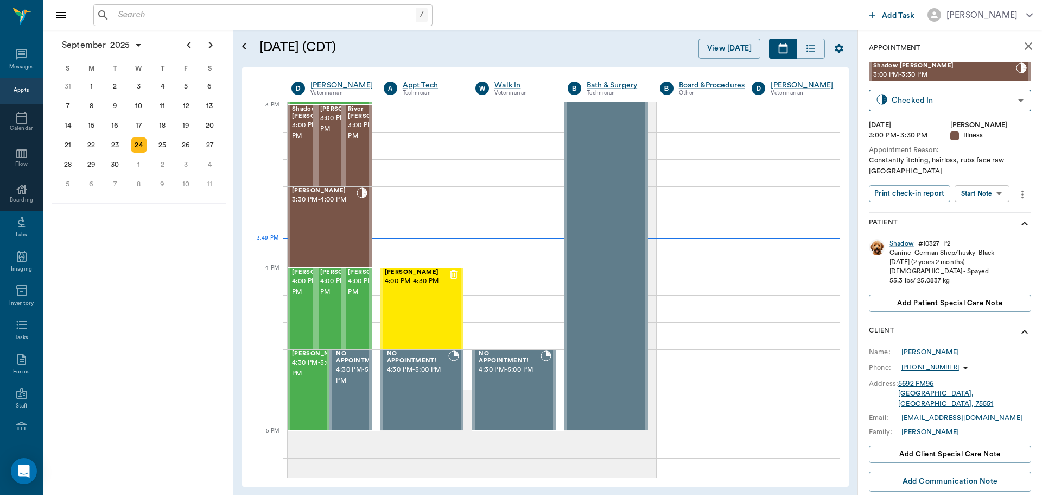
click at [995, 191] on body "/ ​ Add Task Dr. Bert Ellsworth Nectar Messages Appts Calendar Flow Boarding La…" at bounding box center [521, 247] width 1042 height 495
click at [995, 217] on li "View SOAP" at bounding box center [982, 215] width 75 height 18
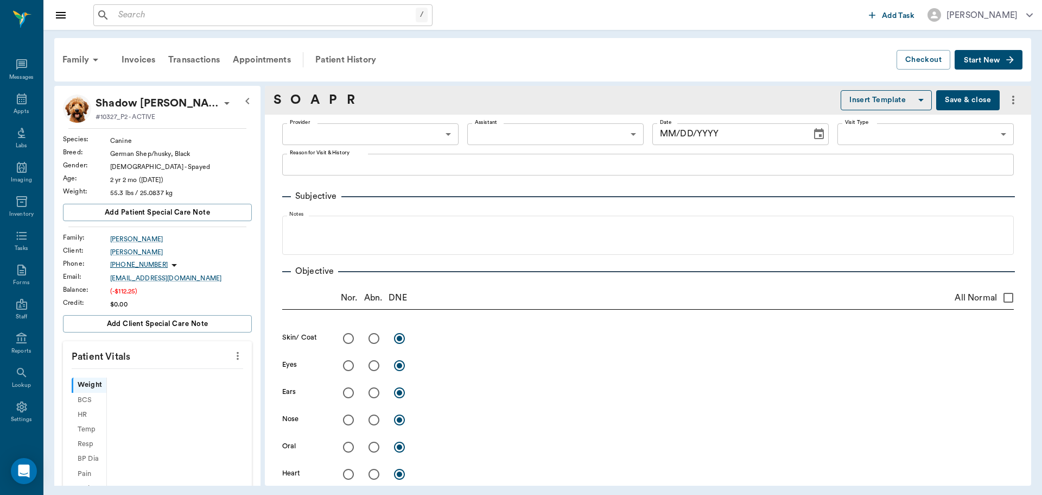
scroll to position [5, 0]
type input "63ec2f075fda476ae8351a4d"
type input "65d2be4f46e3a538d89b8c15"
type textarea "Constantly itching, hairloss, rubs face raw [GEOGRAPHIC_DATA]"
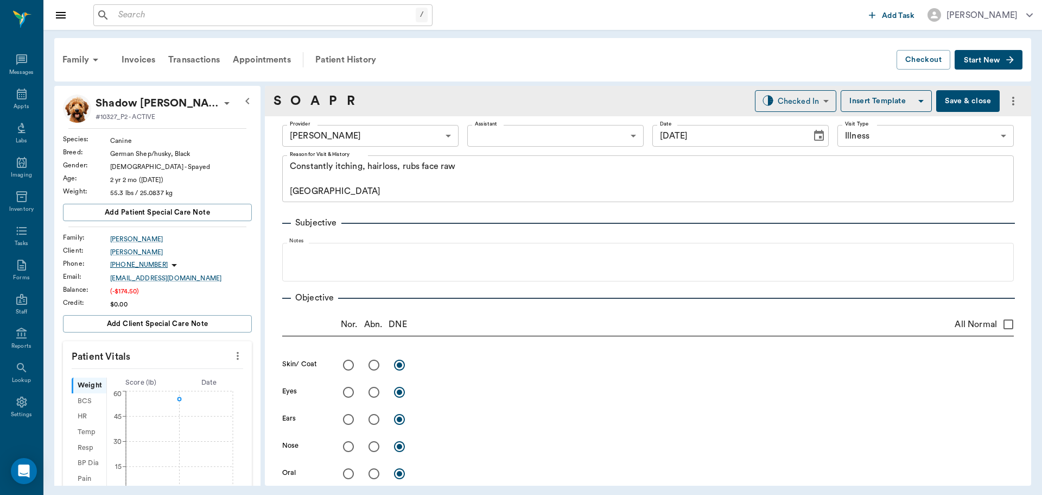
type input "[DATE]"
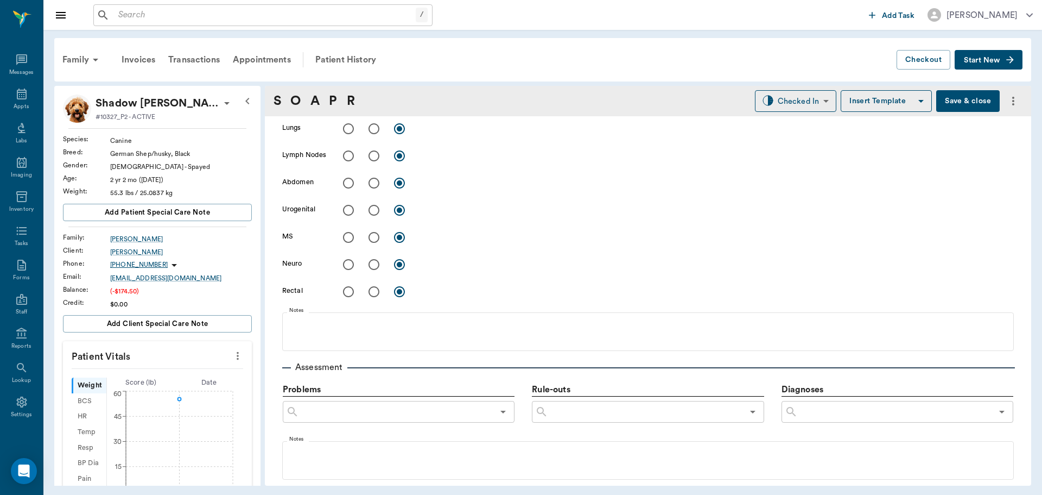
scroll to position [651, 0]
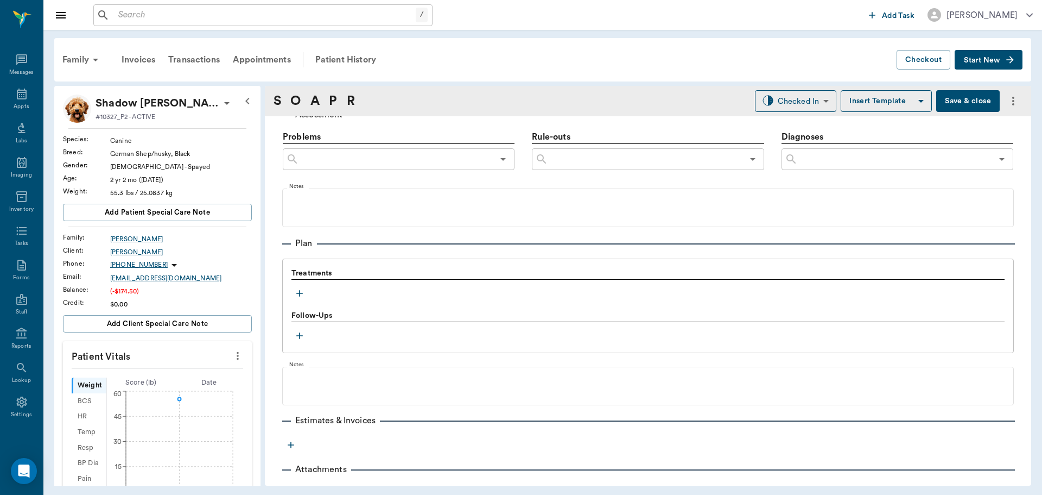
click at [300, 293] on icon "button" at bounding box center [299, 293] width 11 height 11
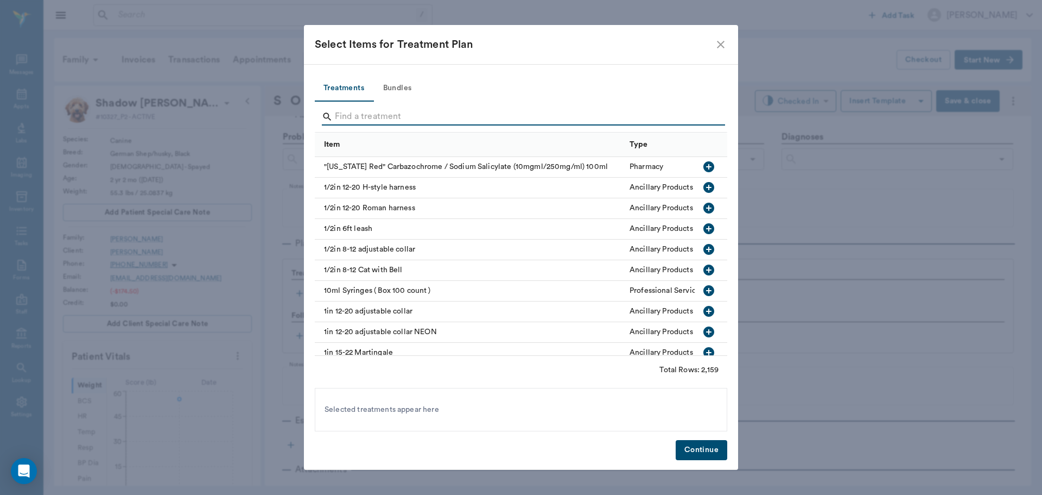
click at [452, 118] on input "Search" at bounding box center [522, 116] width 374 height 17
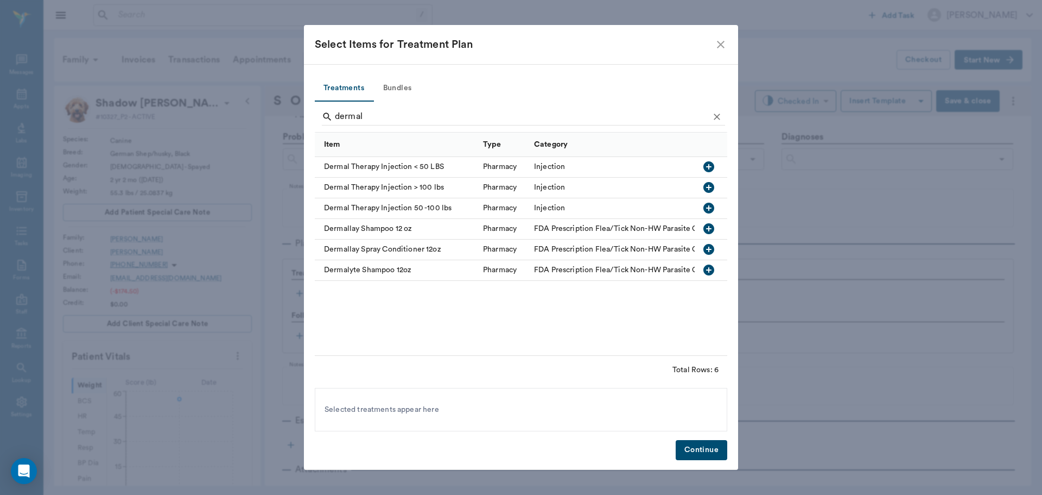
click at [708, 204] on icon "button" at bounding box center [709, 207] width 11 height 11
click at [413, 128] on div "dermal" at bounding box center [523, 118] width 403 height 28
click at [420, 122] on input "dermal" at bounding box center [522, 116] width 374 height 17
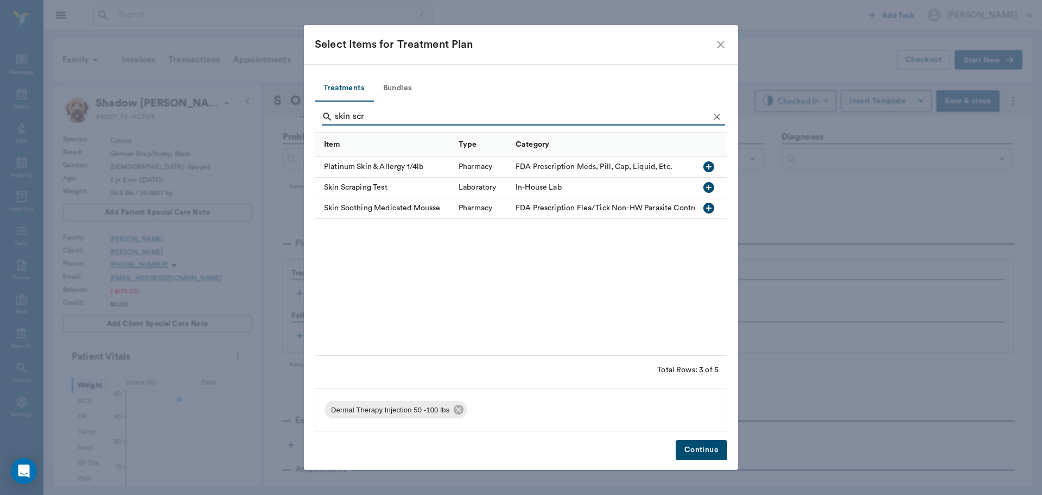
type input "skin scr"
click at [710, 188] on icon "button" at bounding box center [709, 187] width 11 height 11
click at [705, 451] on button "Continue" at bounding box center [702, 450] width 52 height 20
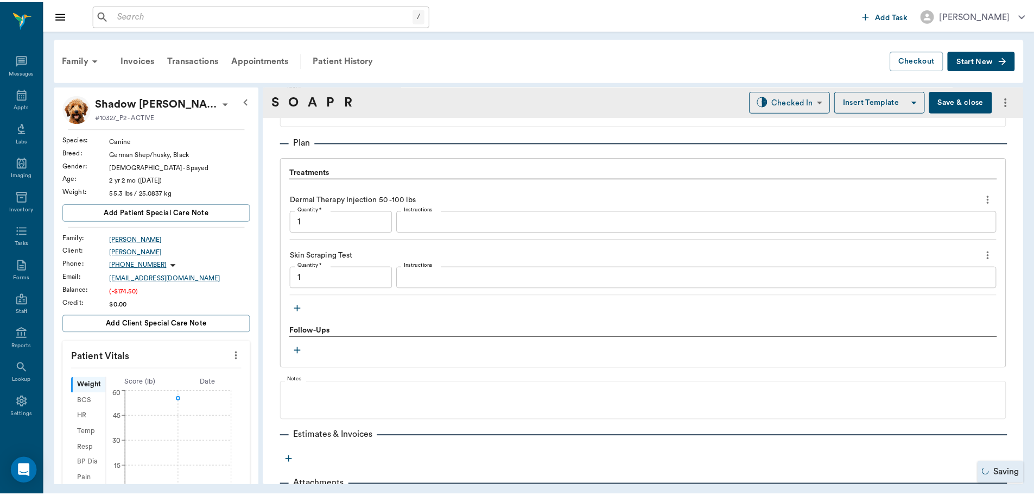
scroll to position [788, 0]
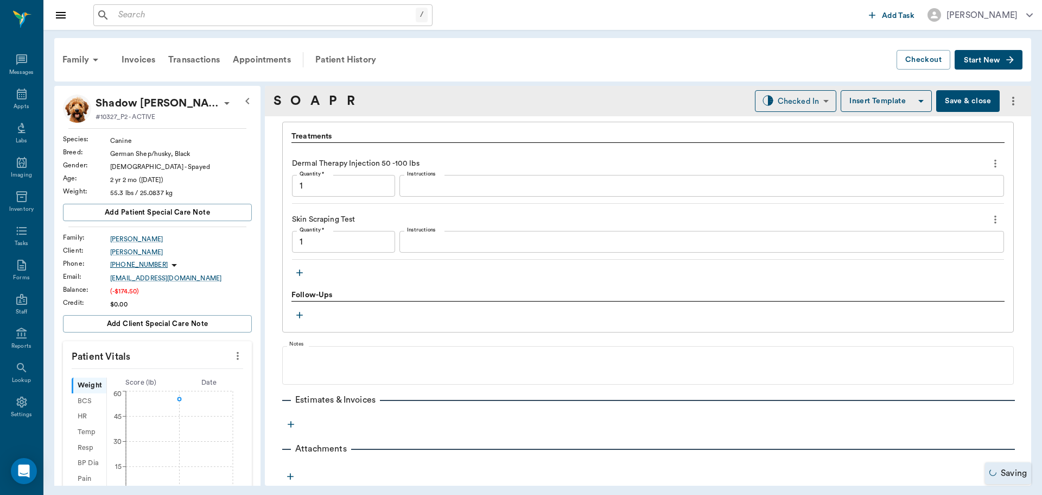
type input "1.00"
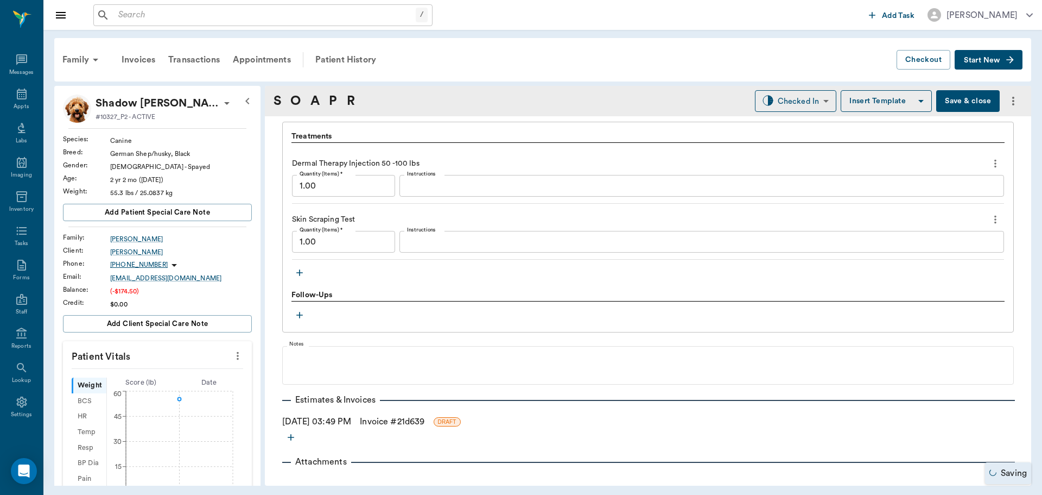
click at [391, 417] on link "Invoice # 21d639" at bounding box center [392, 421] width 65 height 13
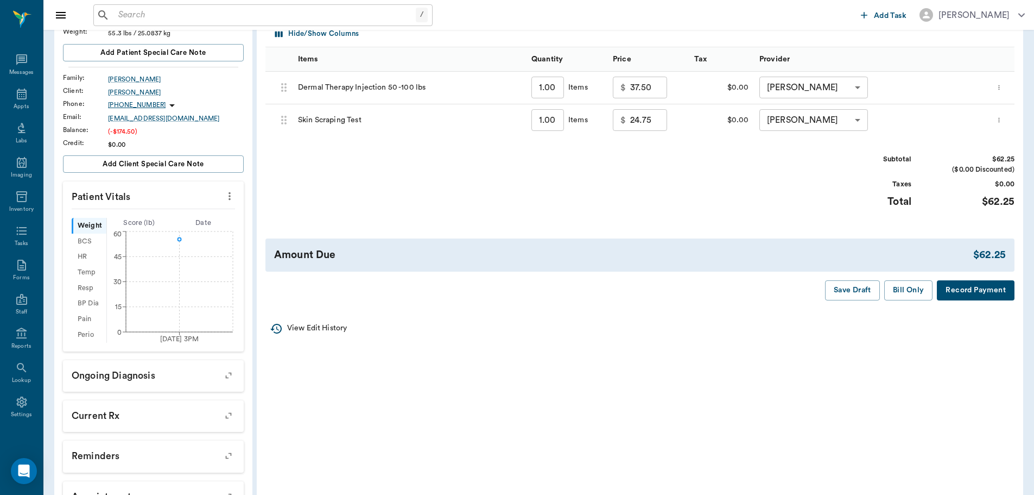
scroll to position [163, 0]
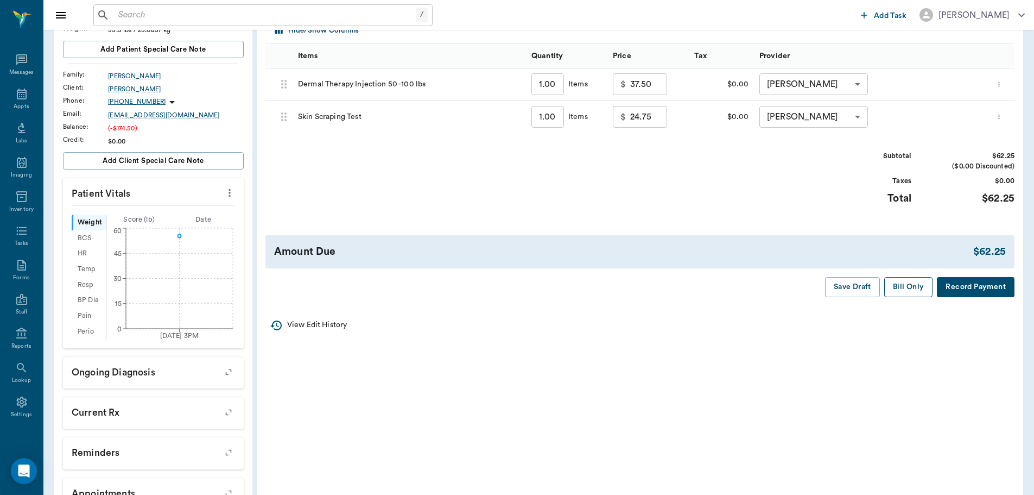
click at [910, 289] on button "Bill Only" at bounding box center [908, 287] width 49 height 20
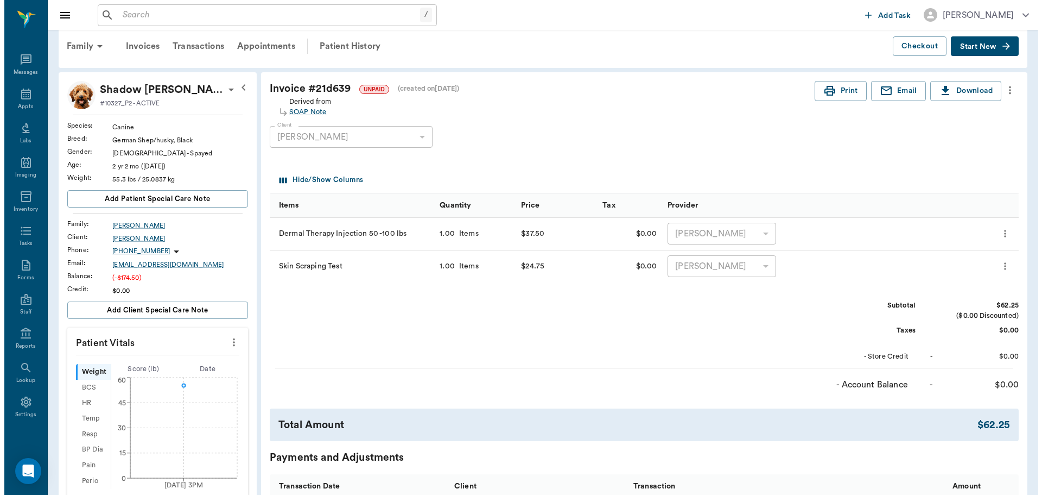
scroll to position [0, 0]
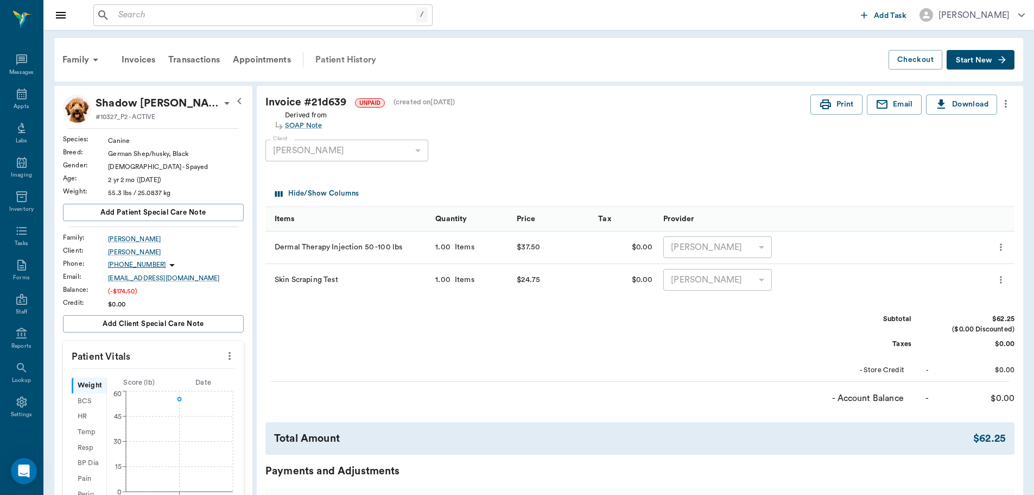
click at [360, 58] on div "Patient History" at bounding box center [346, 60] width 74 height 26
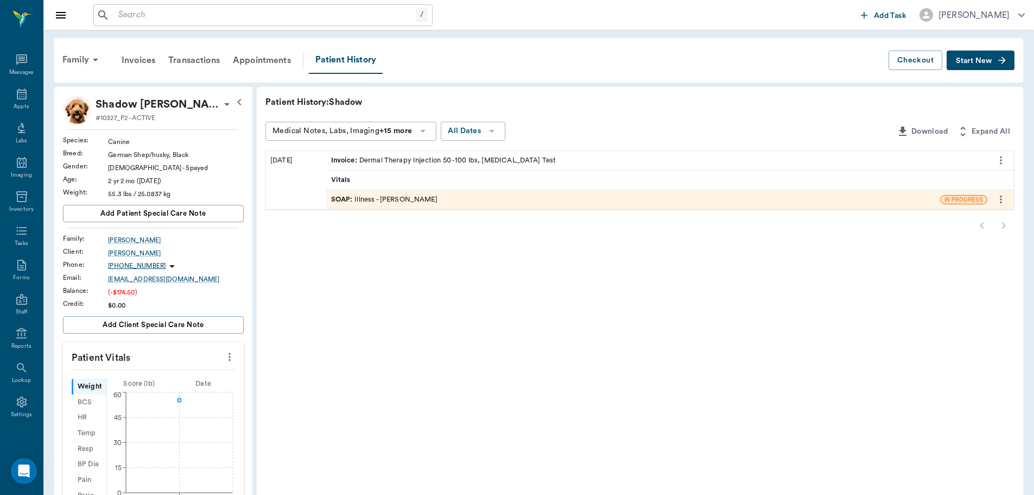
click at [412, 195] on div "SOAP : Illness - Dr. Bert Ellsworth" at bounding box center [384, 199] width 106 height 10
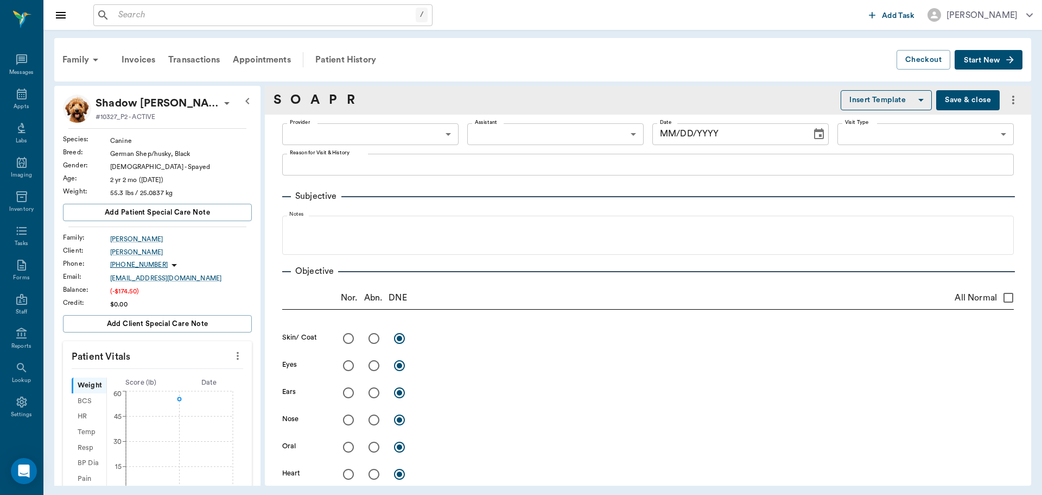
type input "63ec2f075fda476ae8351a4d"
type input "65d2be4f46e3a538d89b8c15"
type textarea "Constantly itching, hairloss, rubs face raw [GEOGRAPHIC_DATA]"
type input "[DATE]"
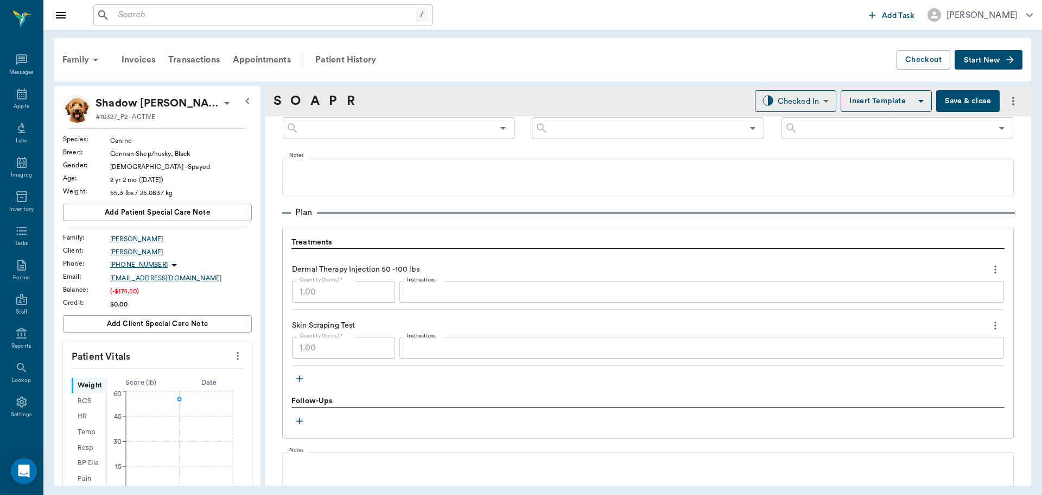
scroll to position [760, 0]
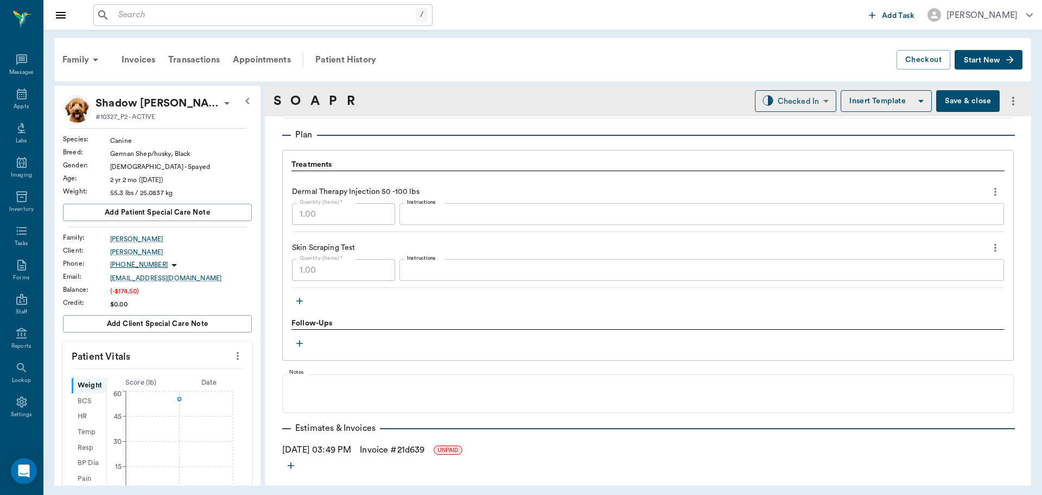
click at [484, 225] on div "Dermal Therapy Injection 50 -100 lbs Quantity (Items) * 1.00 Quantity (Items) *…" at bounding box center [648, 206] width 712 height 49
click at [485, 220] on textarea "Instructions" at bounding box center [702, 214] width 590 height 12
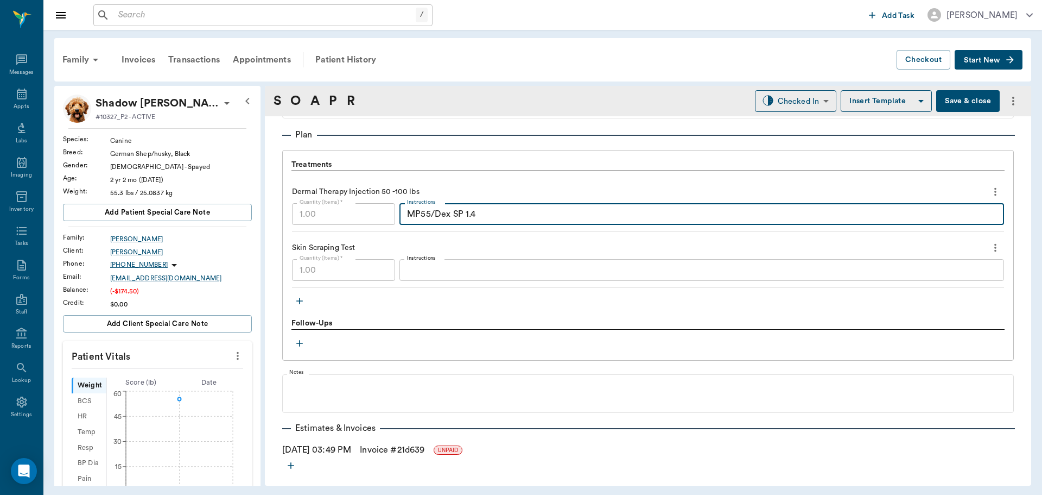
type textarea "MP55/Dex SP 1.4"
click at [969, 102] on button "Save & close" at bounding box center [968, 101] width 64 height 22
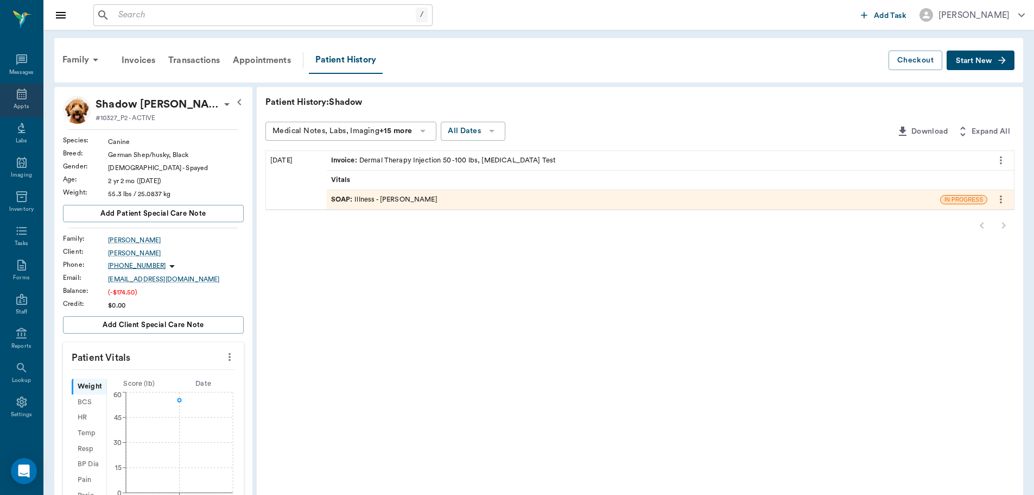
click at [19, 92] on icon at bounding box center [22, 93] width 10 height 11
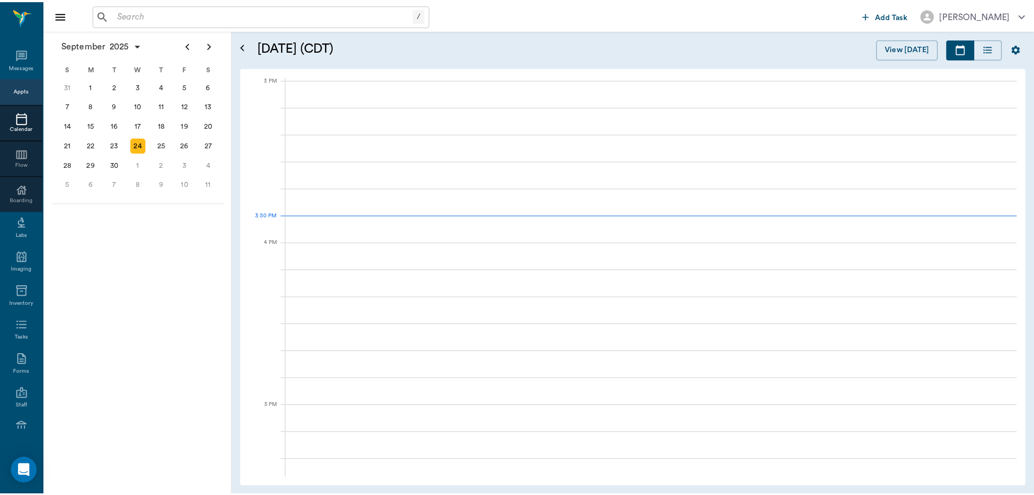
scroll to position [1141, 0]
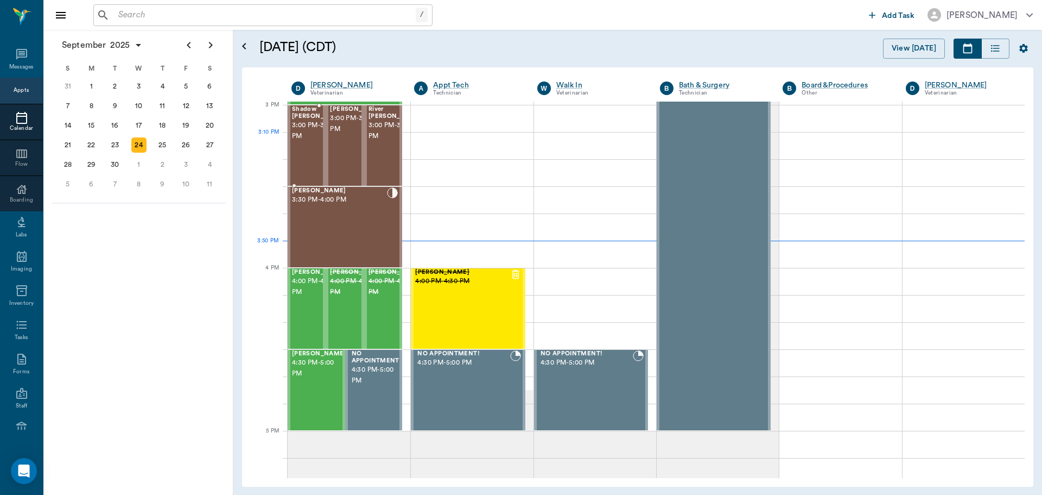
click at [302, 136] on span "3:00 PM - 3:30 PM" at bounding box center [319, 131] width 54 height 22
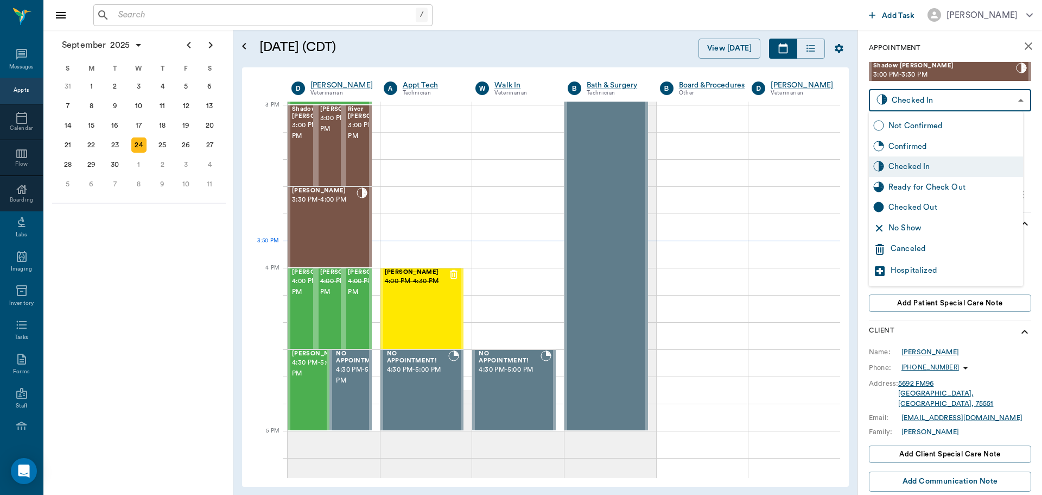
click at [1019, 100] on body "/ ​ Add Task Dr. Bert Ellsworth Nectar Messages Appts Calendar Flow Boarding La…" at bounding box center [521, 247] width 1042 height 495
click at [949, 181] on div "Ready for Check Out" at bounding box center [954, 187] width 130 height 12
type input "READY_TO_CHECKOUT"
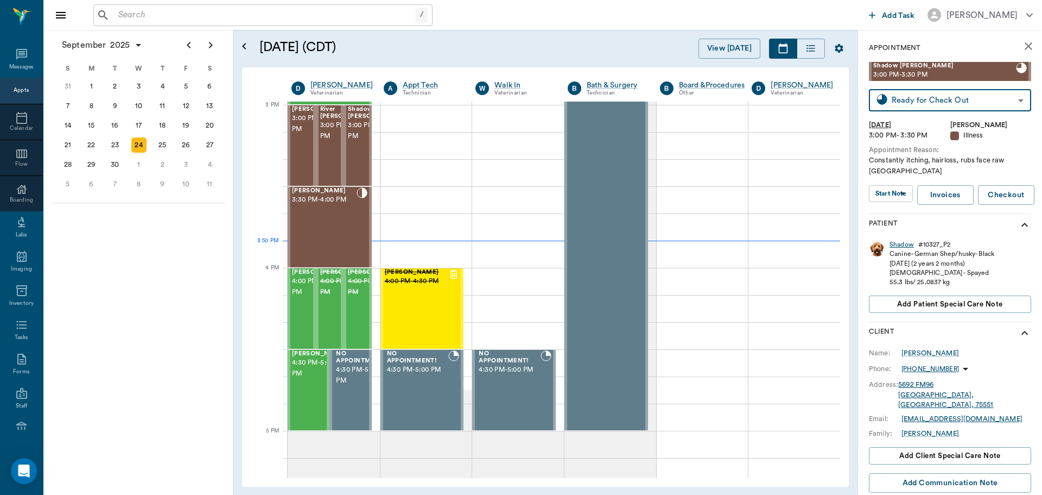
click at [906, 245] on div "Shadow" at bounding box center [902, 244] width 24 height 9
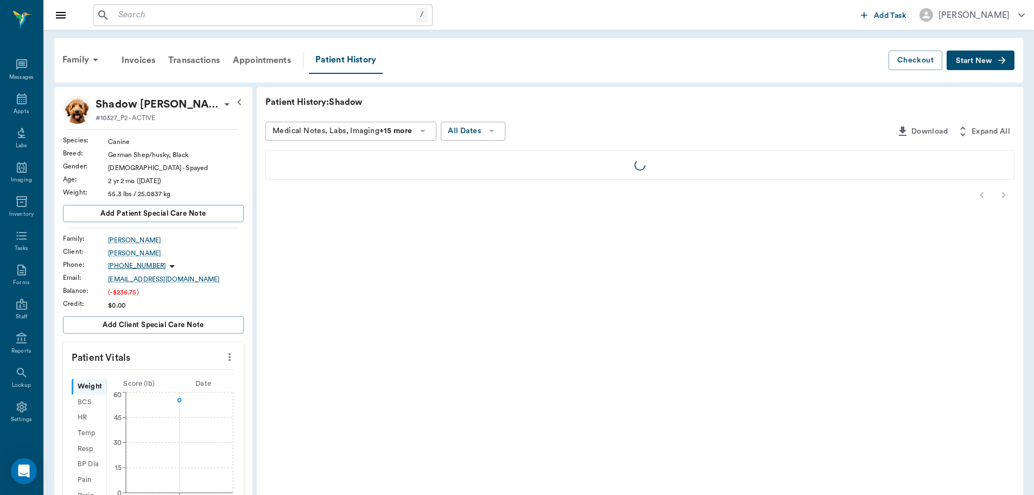
scroll to position [5, 0]
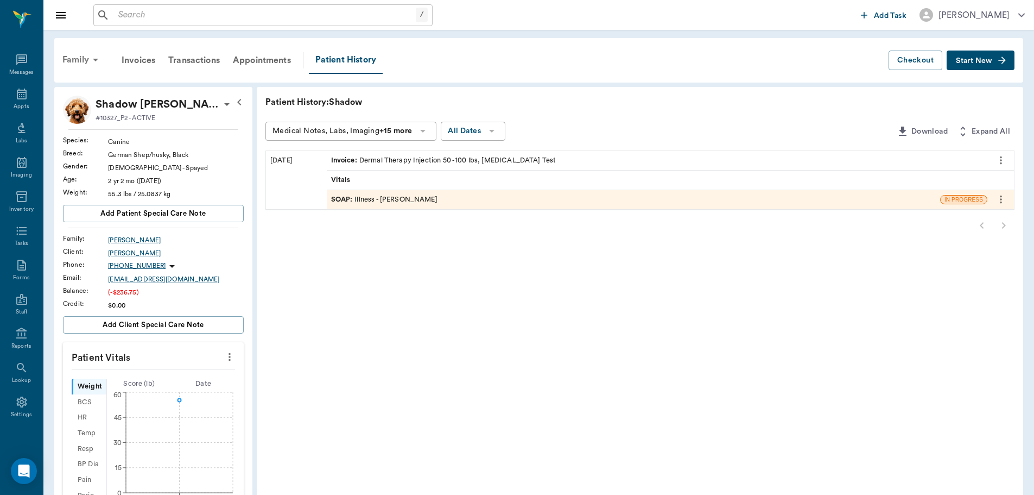
click at [100, 52] on div "Family" at bounding box center [82, 60] width 53 height 26
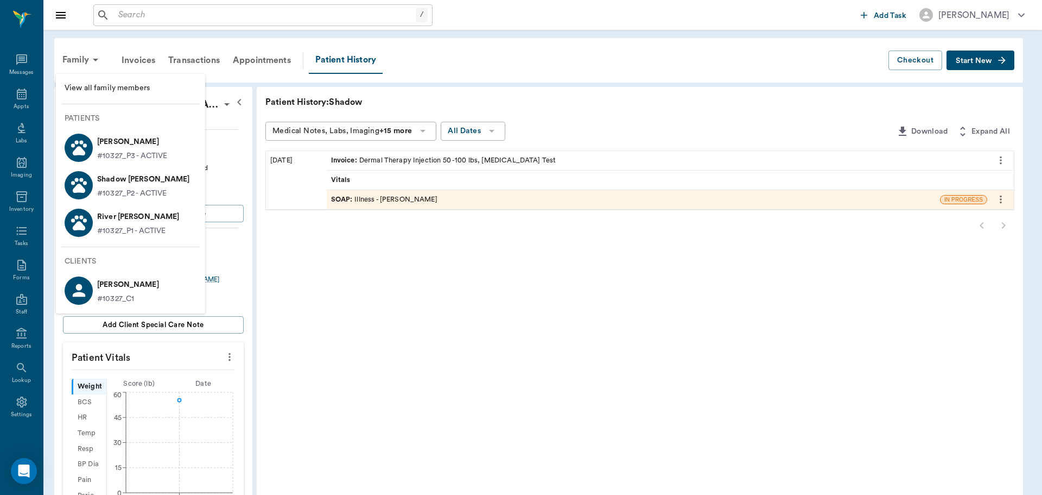
click at [111, 83] on span "View all family members" at bounding box center [131, 88] width 132 height 11
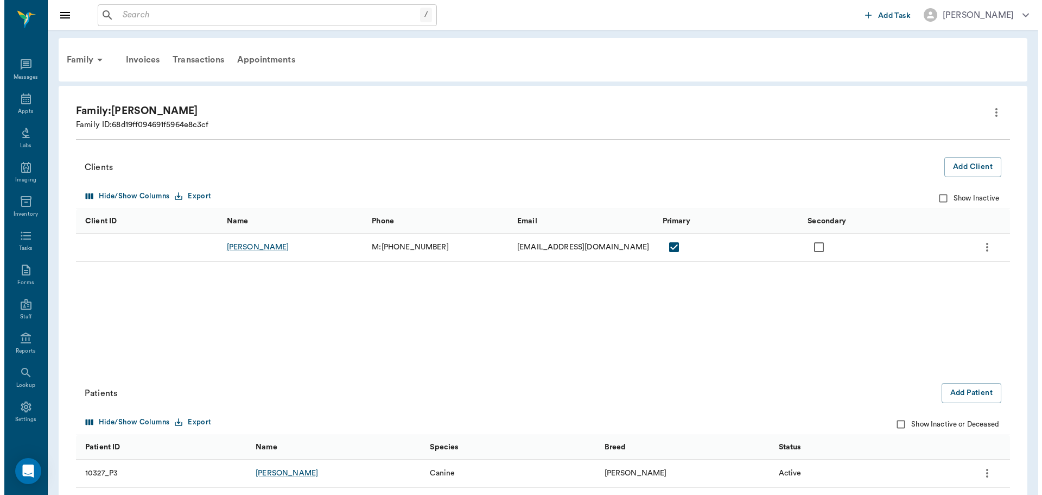
scroll to position [5, 0]
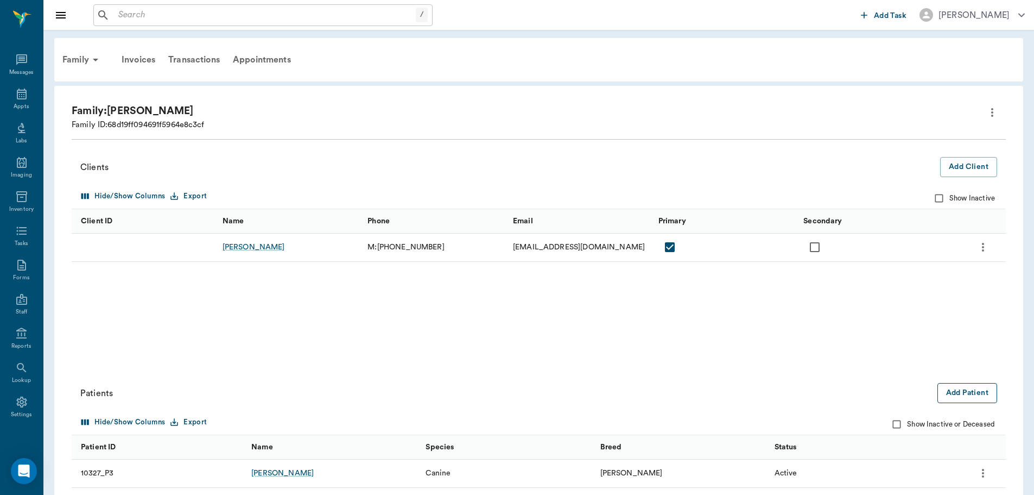
click at [980, 396] on button "Add Patient" at bounding box center [968, 393] width 60 height 20
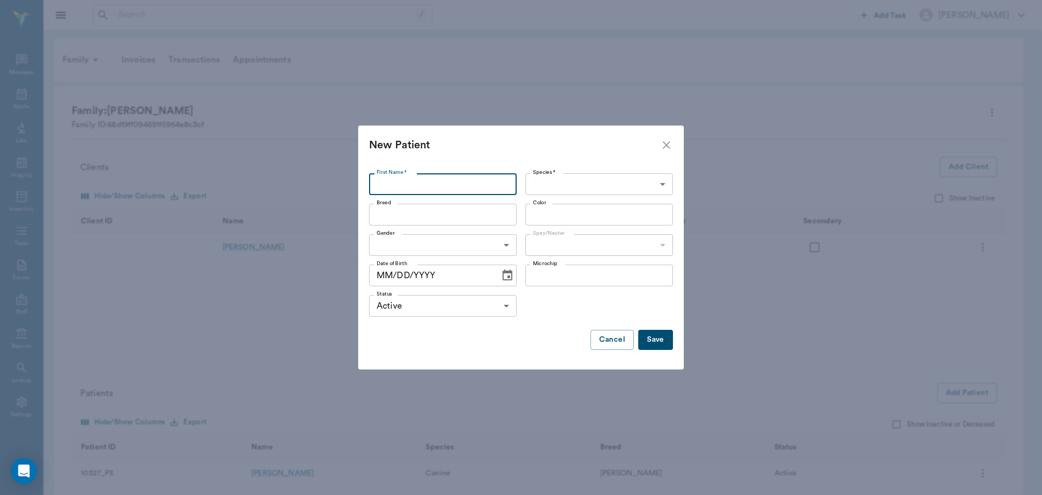
click at [429, 185] on input "First Name *" at bounding box center [443, 184] width 148 height 22
type input "[PERSON_NAME]"
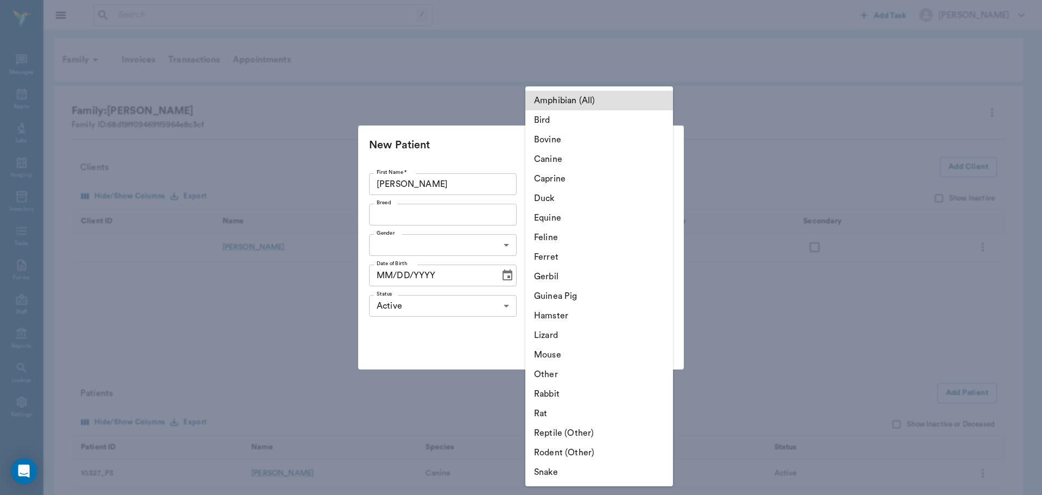
click at [624, 185] on body "/ ​ Add Task Dr. Bert Ellsworth Nectar Messages Appts Labs Imaging Inventory Ta…" at bounding box center [521, 306] width 1042 height 612
click at [586, 152] on li "Canine" at bounding box center [599, 159] width 148 height 20
type input "Canine"
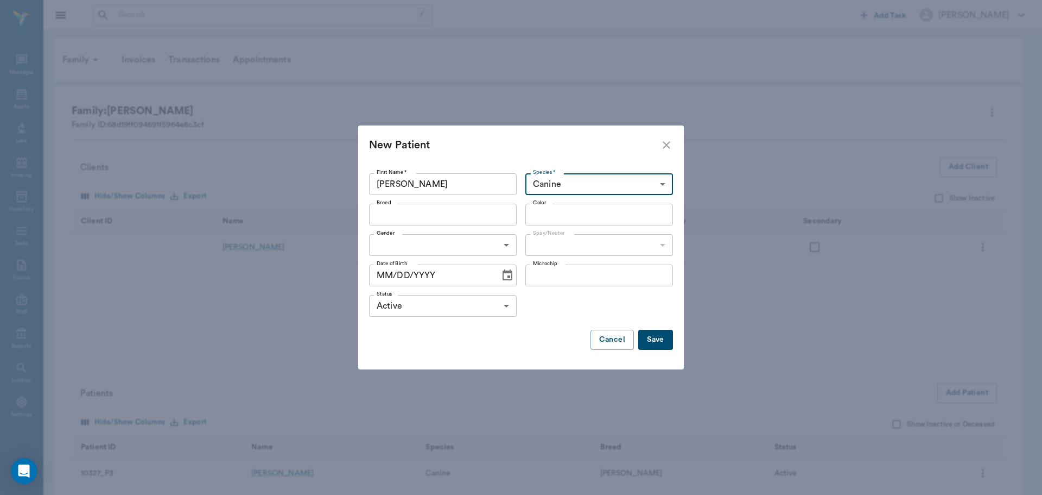
click at [464, 225] on div "Breed" at bounding box center [443, 215] width 148 height 22
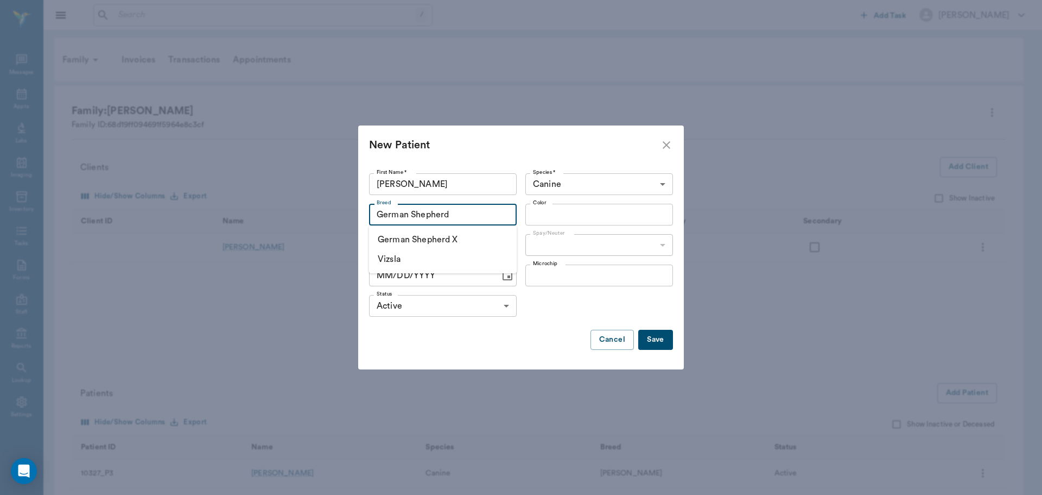
type input "German Shepherd"
click at [533, 334] on div "Save Cancel" at bounding box center [521, 340] width 304 height 20
click at [446, 212] on input "Breed" at bounding box center [433, 214] width 123 height 15
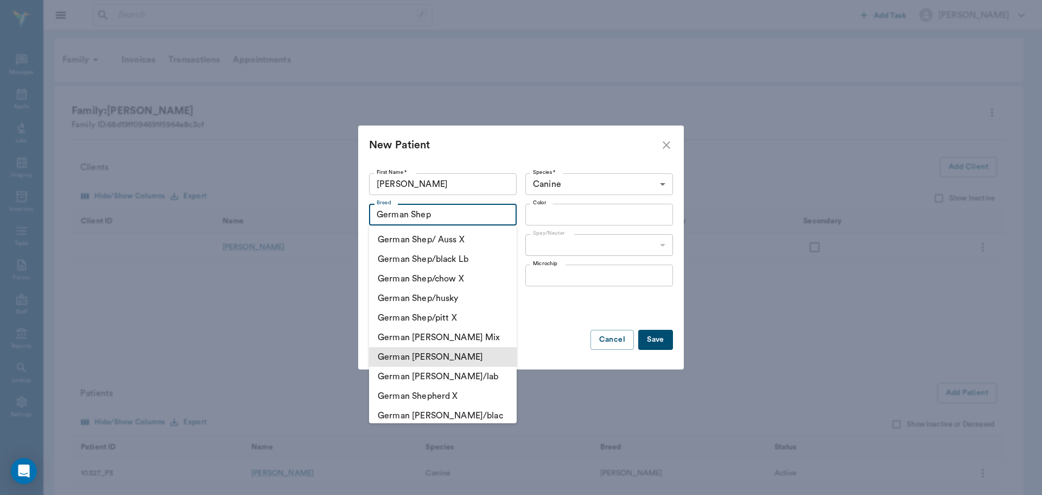
click at [474, 352] on li "German Shephard" at bounding box center [443, 357] width 148 height 20
type input "German Shephard"
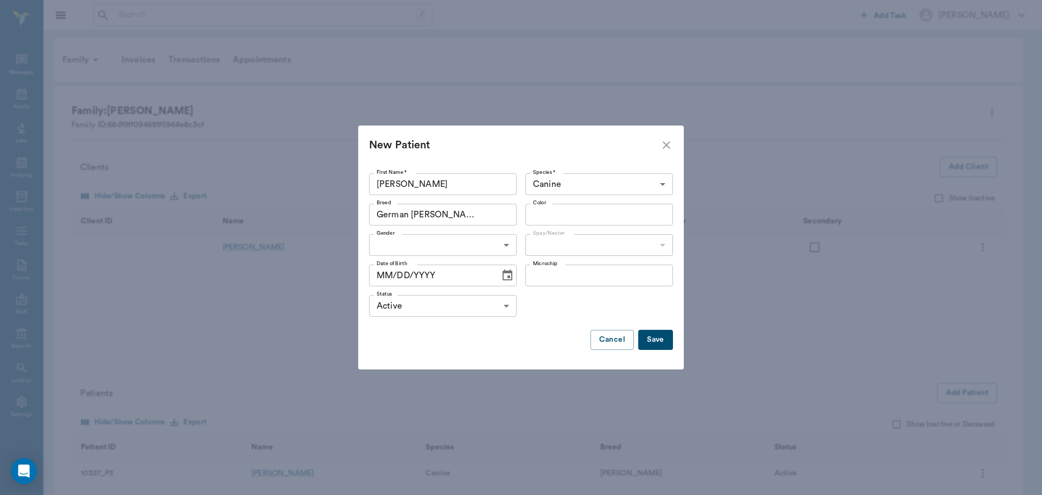
click at [607, 219] on input "Color" at bounding box center [590, 214] width 123 height 15
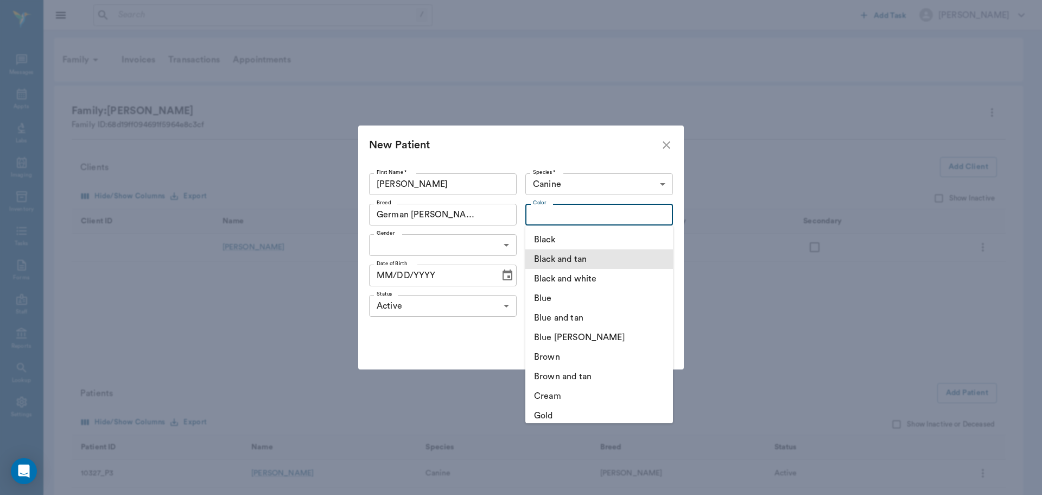
click at [589, 259] on li "Black and tan" at bounding box center [599, 259] width 148 height 20
type input "Black and tan"
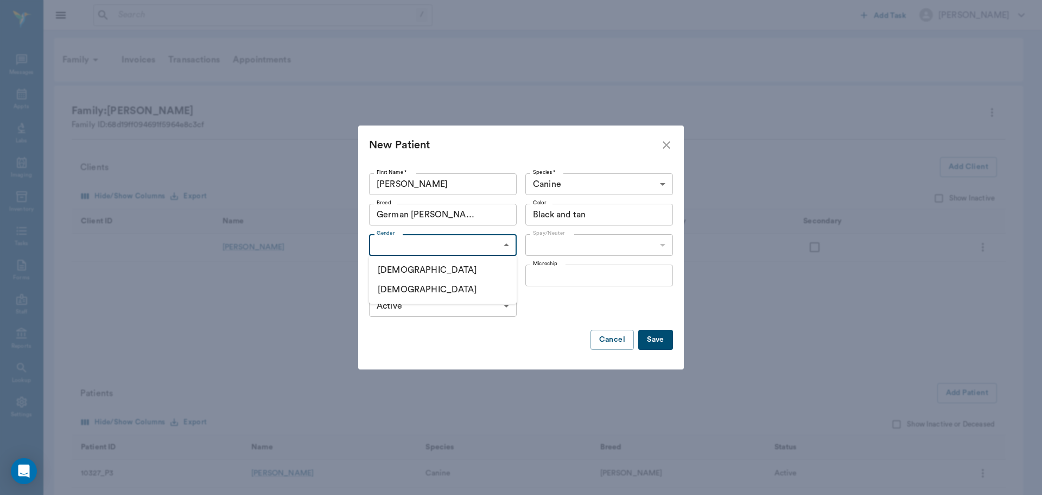
click at [483, 246] on body "/ ​ Add Task Dr. Bert Ellsworth Nectar Messages Appts Labs Imaging Inventory Ta…" at bounding box center [521, 306] width 1042 height 612
click at [453, 277] on li "Male" at bounding box center [443, 270] width 148 height 20
type input "MALE"
click at [598, 231] on div "Spay/Neuter ​ Spay/Neuter" at bounding box center [597, 245] width 152 height 30
click at [598, 236] on body "/ ​ Add Task Dr. Bert Ellsworth Nectar Messages Appts Labs Imaging Inventory Ta…" at bounding box center [521, 306] width 1042 height 612
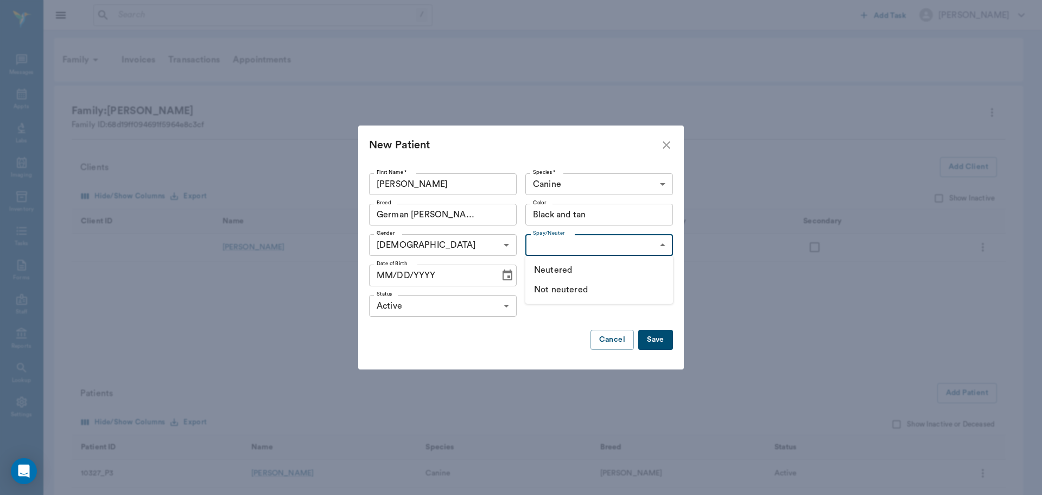
click at [583, 267] on li "Neutered" at bounding box center [599, 270] width 148 height 20
type input "true"
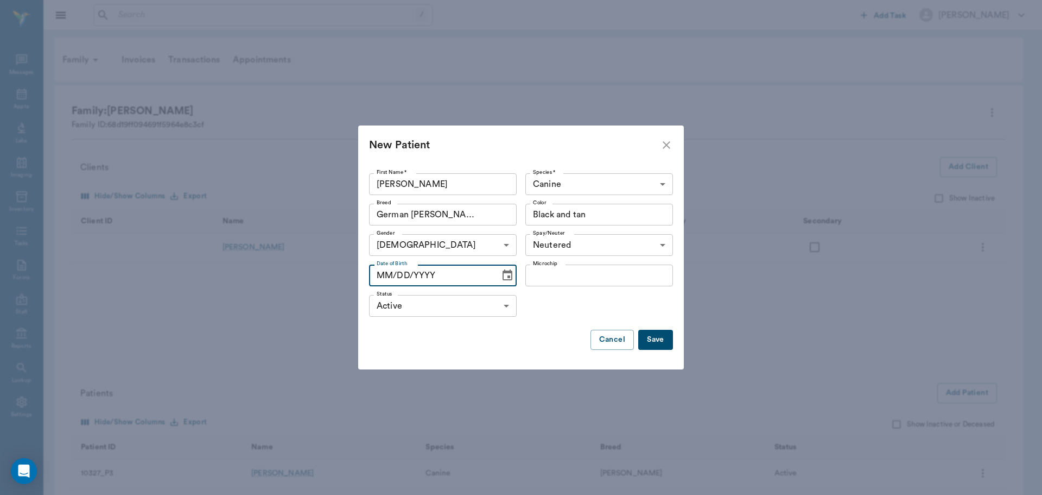
click at [384, 273] on input "MM/DD/YYYY" at bounding box center [430, 275] width 123 height 22
click at [504, 280] on icon "Choose date" at bounding box center [508, 274] width 10 height 11
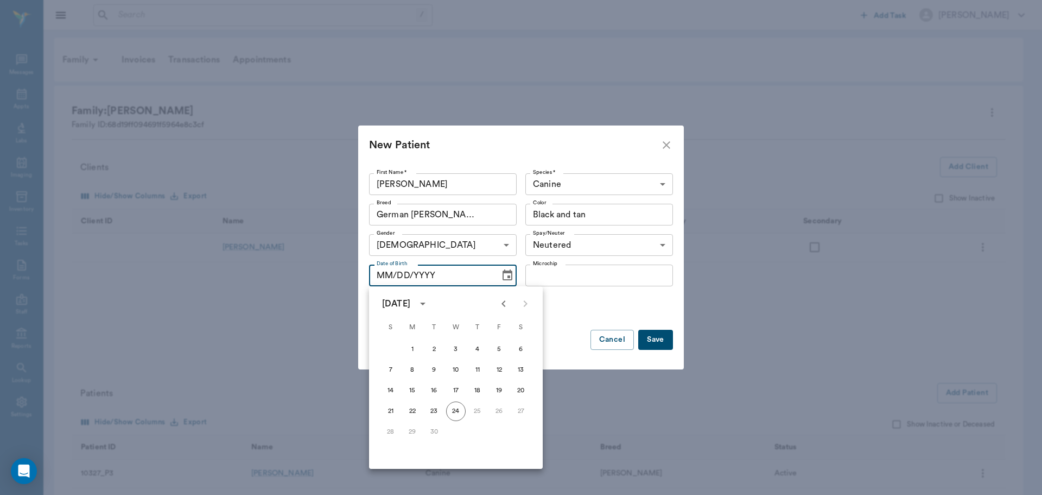
click at [429, 302] on icon "calendar view is open, switch to year view" at bounding box center [422, 303] width 13 height 13
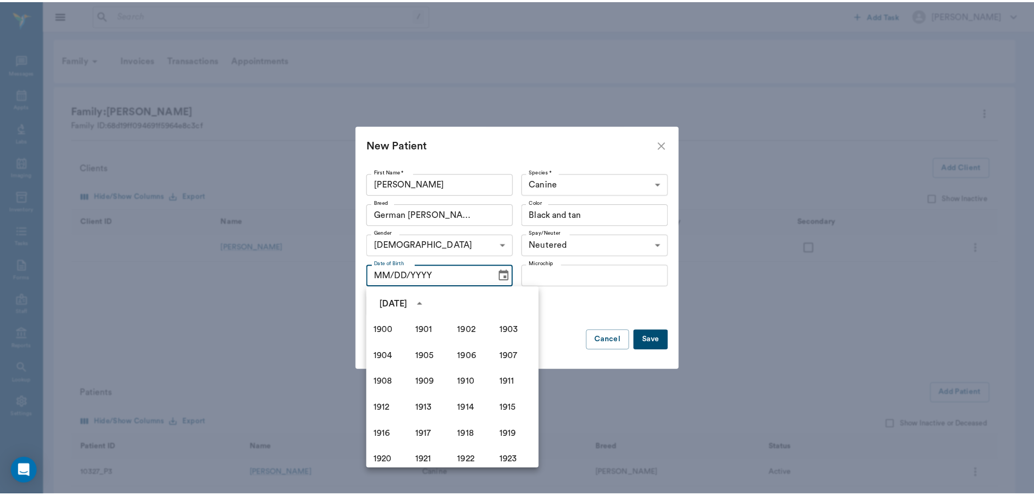
scroll to position [745, 0]
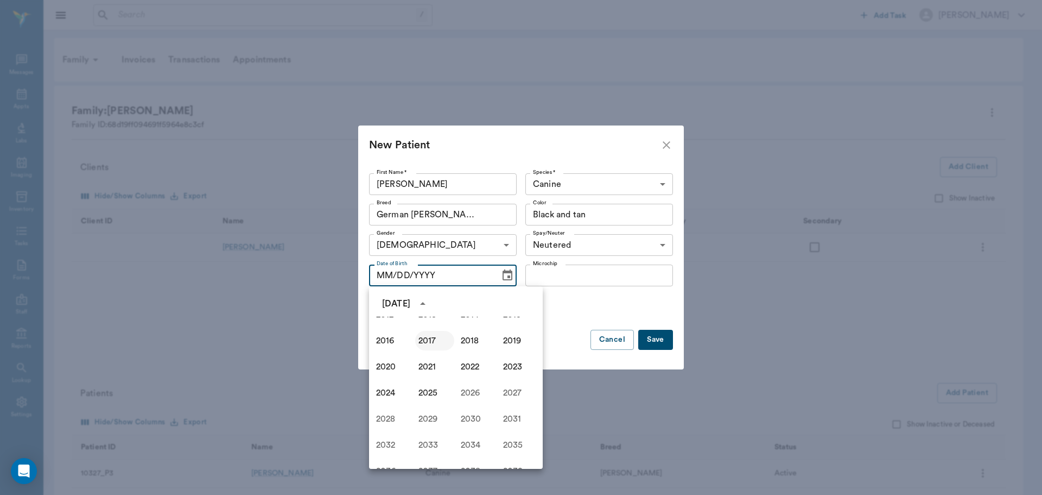
click at [430, 344] on button "2017" at bounding box center [434, 341] width 39 height 20
click at [500, 343] on button "1" at bounding box center [500, 349] width 20 height 20
type input "09/01/2017"
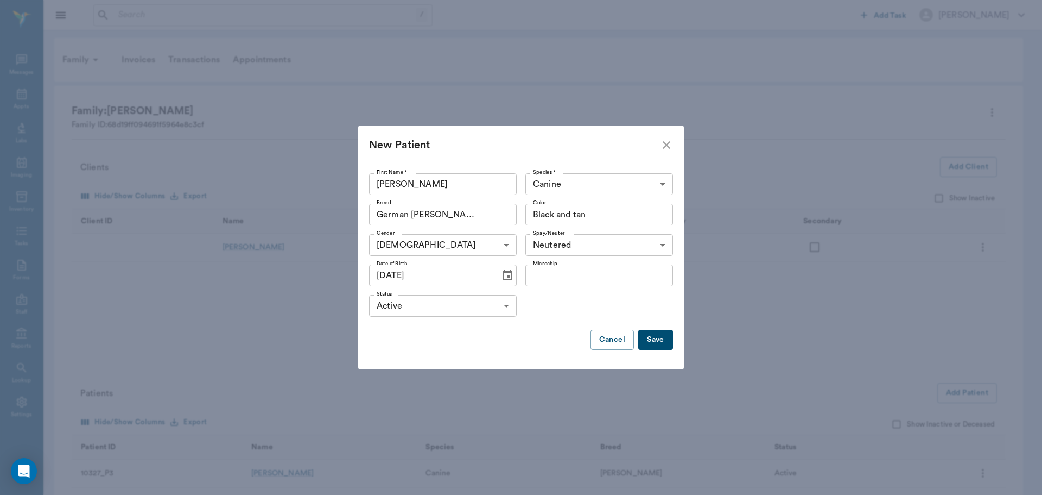
click at [653, 341] on button "Save" at bounding box center [655, 340] width 35 height 20
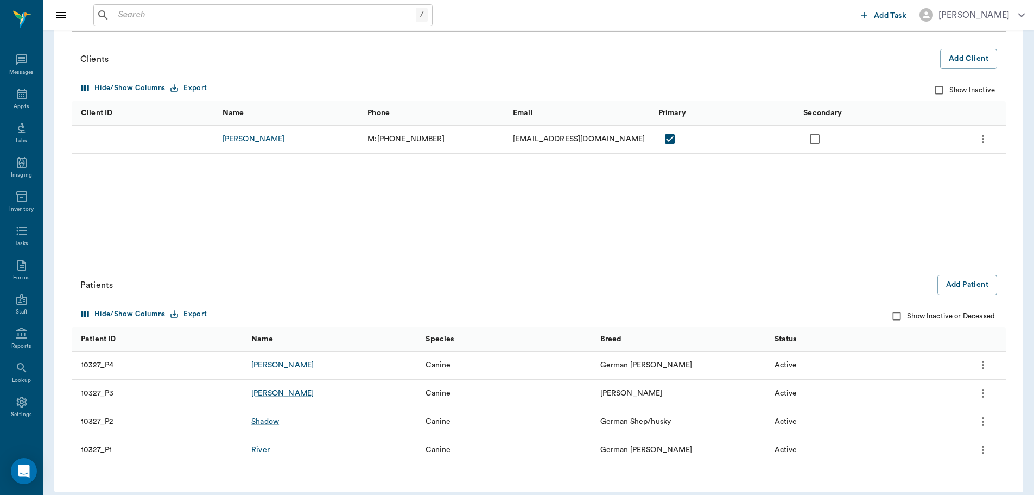
scroll to position [118, 0]
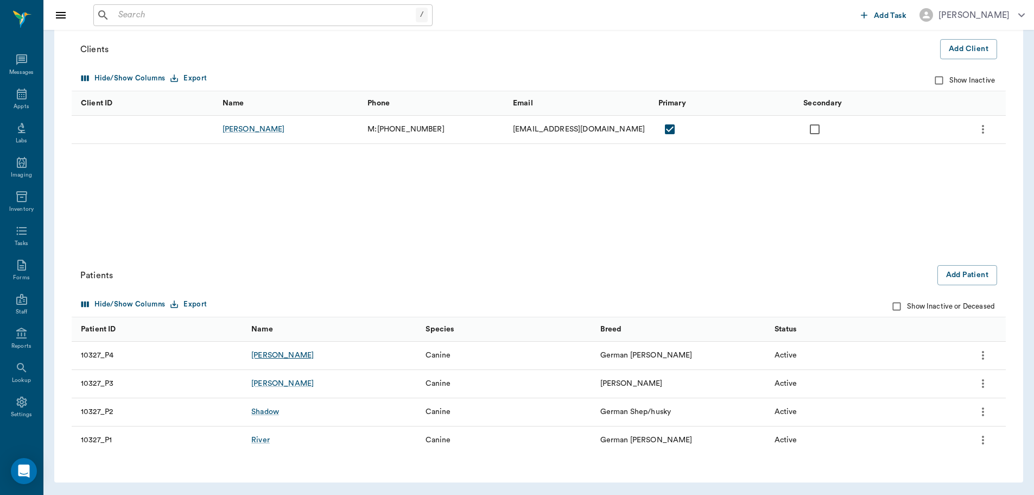
click at [260, 351] on div "Sargent" at bounding box center [282, 355] width 62 height 11
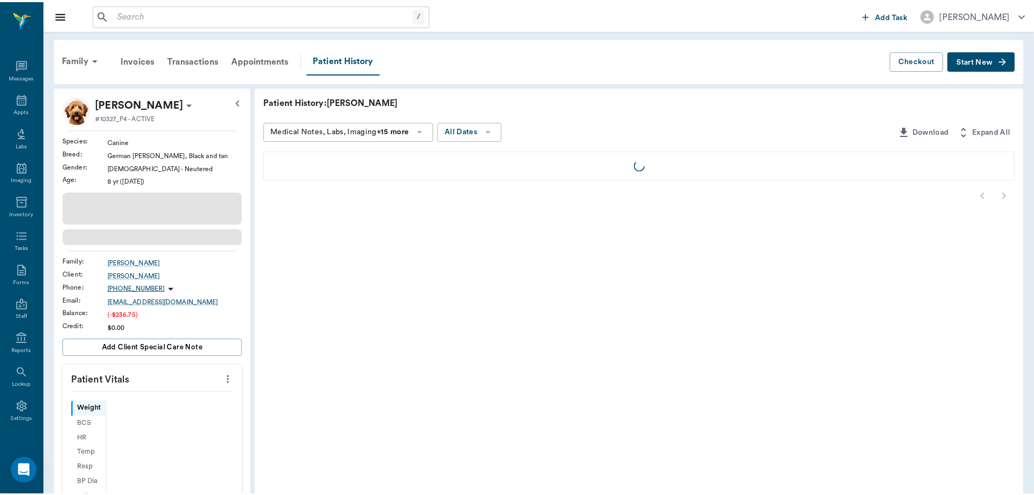
scroll to position [5, 0]
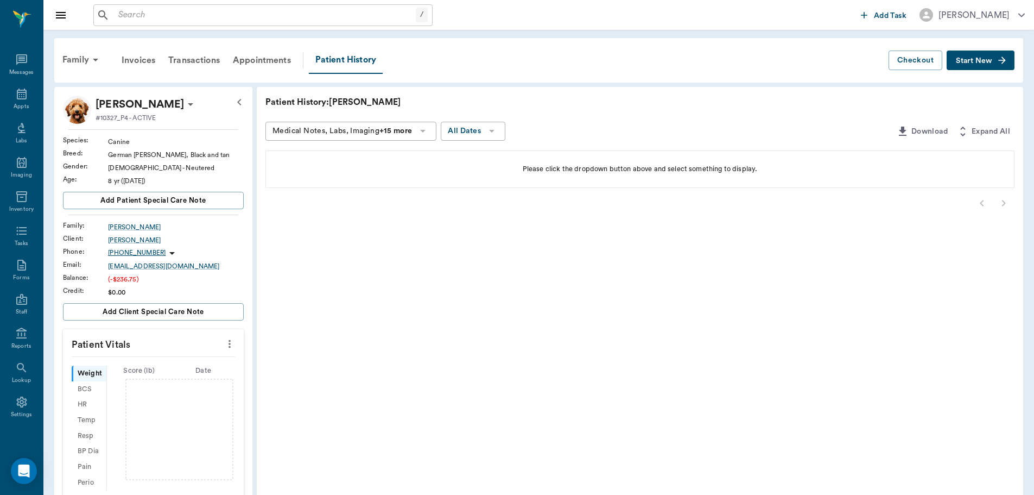
click at [980, 66] on button "Start New" at bounding box center [981, 60] width 68 height 20
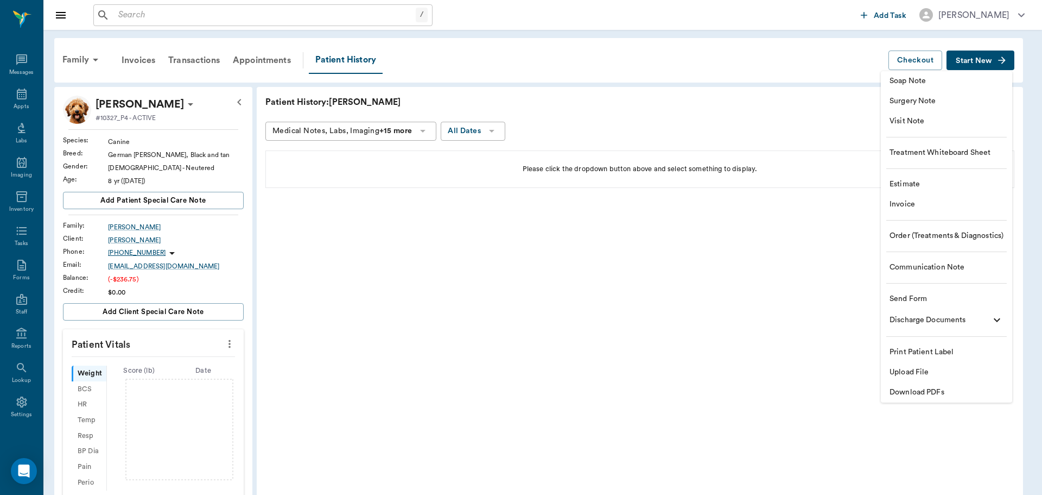
click at [952, 206] on span "Invoice" at bounding box center [947, 204] width 114 height 11
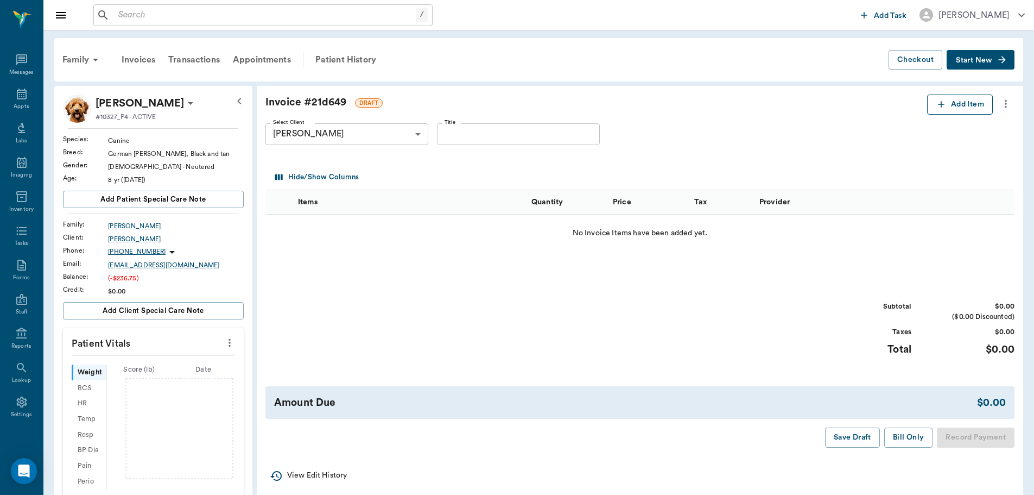
click at [969, 108] on button "Add Item" at bounding box center [960, 104] width 66 height 20
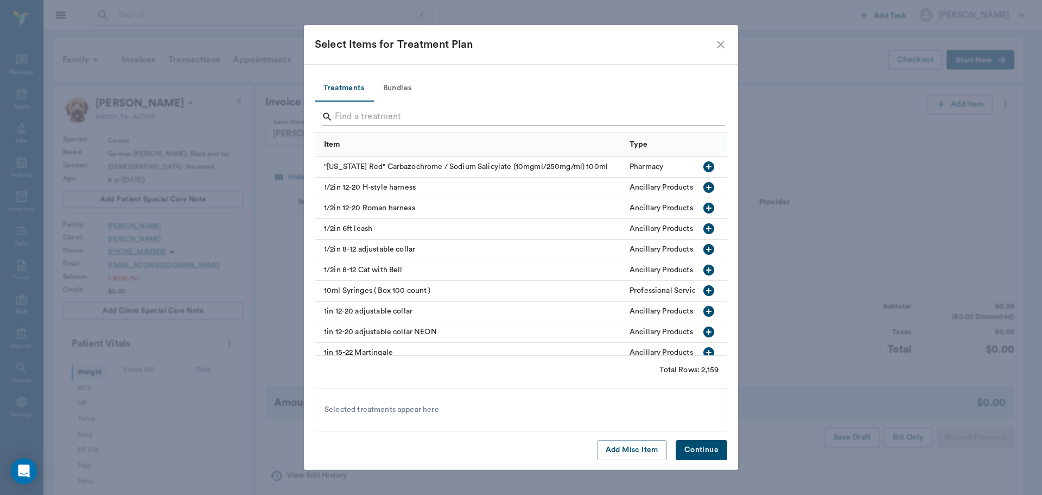
click at [409, 115] on input "Search" at bounding box center [522, 116] width 374 height 17
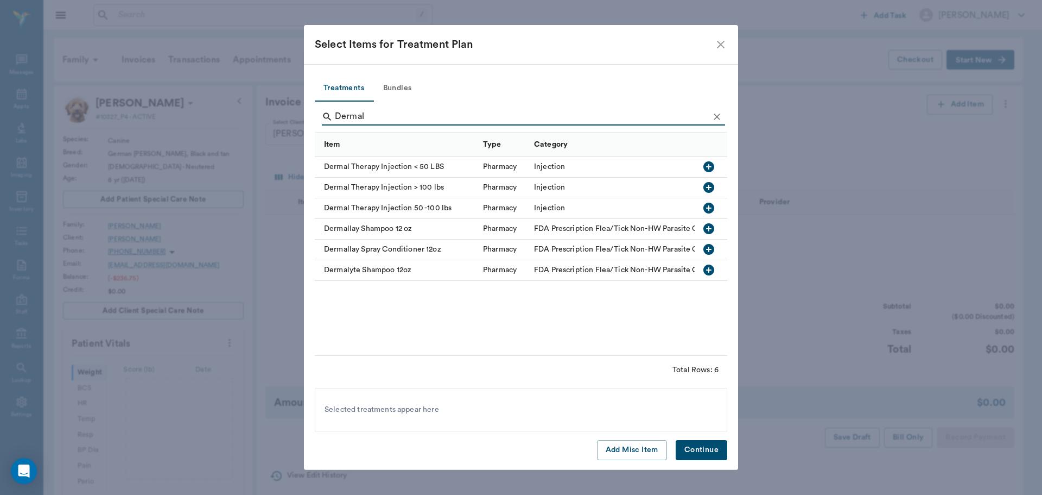
type input "Dermal"
click at [705, 206] on icon "button" at bounding box center [709, 207] width 11 height 11
click at [705, 449] on button "Continue" at bounding box center [702, 450] width 52 height 20
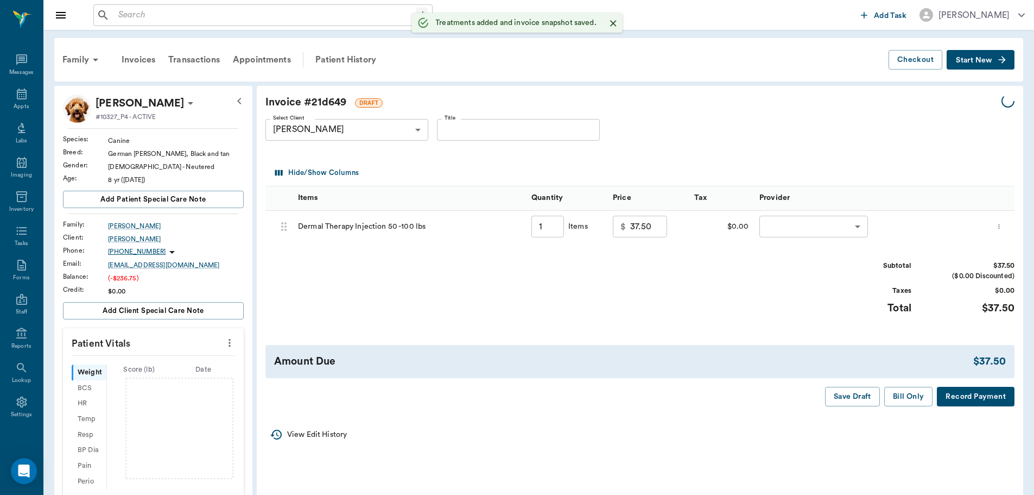
type input "1.00"
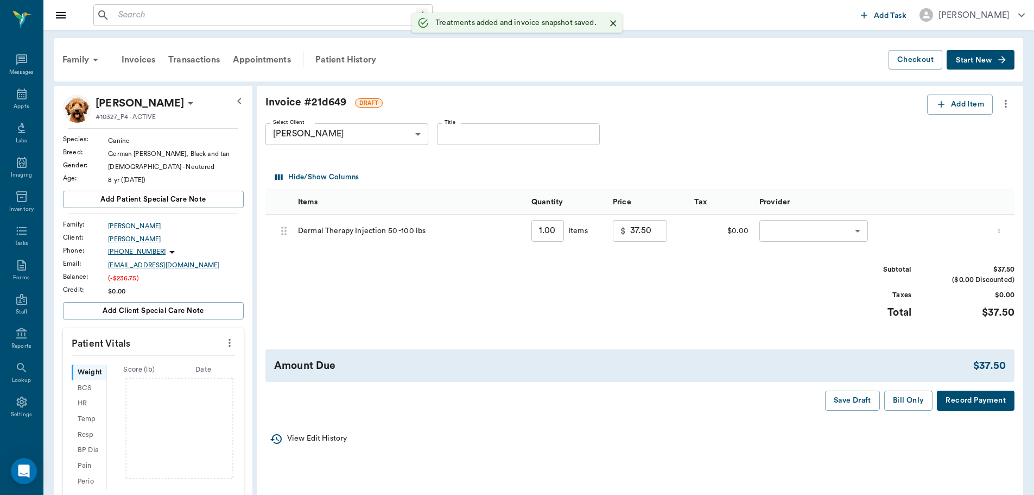
click at [828, 229] on body "/ ​ Add Task Dr. Bert Ellsworth Nectar Messages Appts Labs Imaging Inventory Ta…" at bounding box center [517, 359] width 1034 height 718
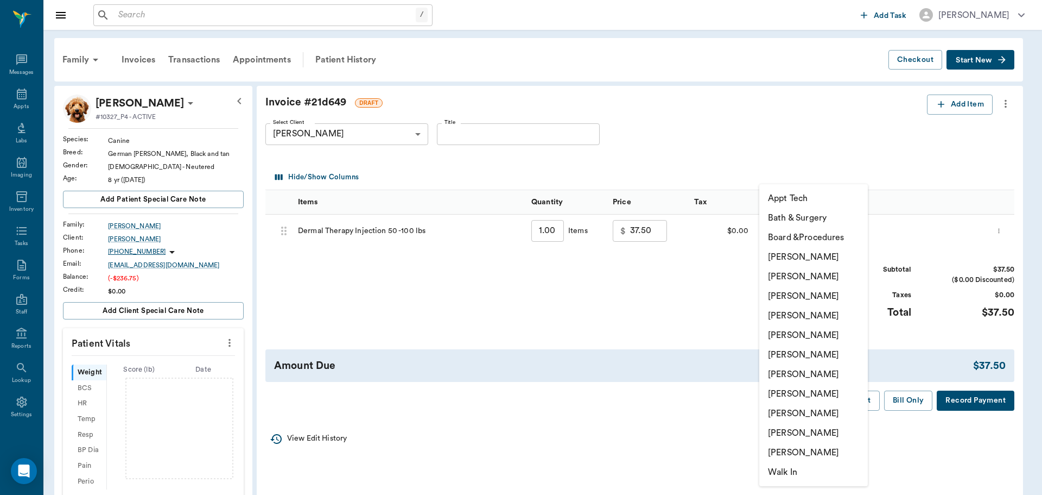
click at [834, 315] on li "[PERSON_NAME]" at bounding box center [813, 316] width 109 height 20
type input "none-63ec2f075fda476ae8351a4d"
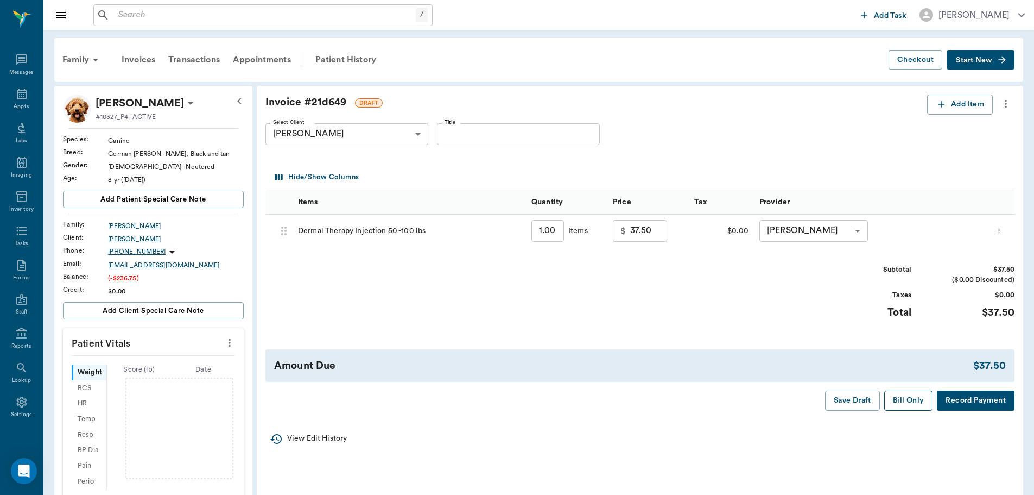
click at [903, 403] on button "Bill Only" at bounding box center [908, 400] width 49 height 20
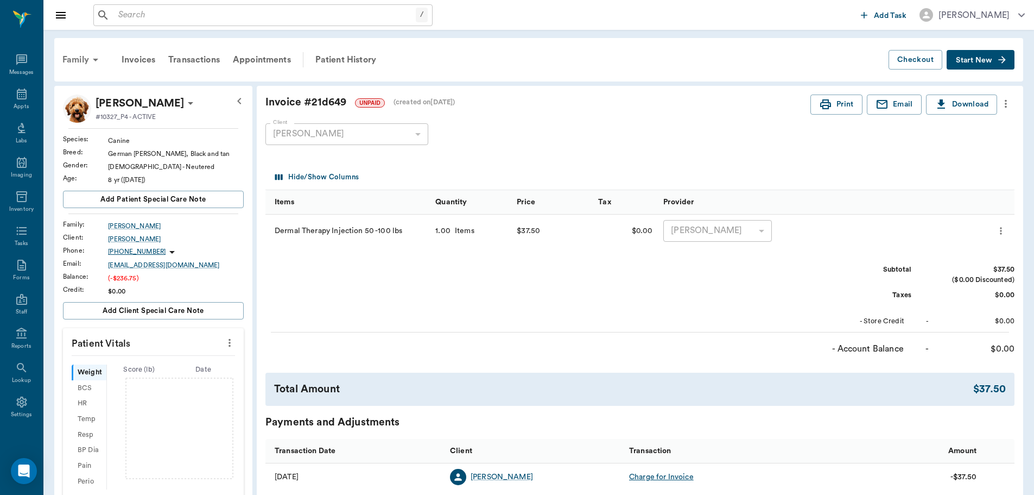
click at [84, 55] on div "Family" at bounding box center [82, 60] width 53 height 26
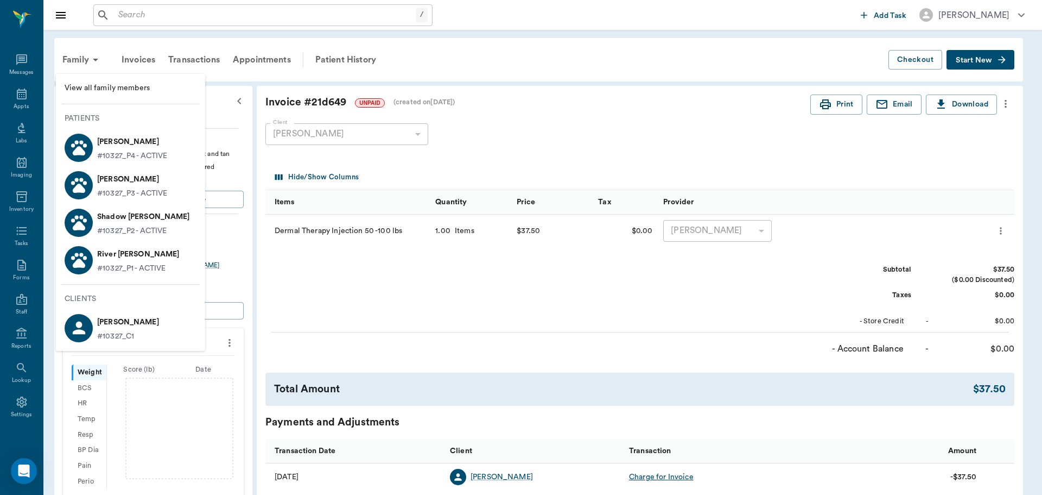
click at [121, 80] on li "View all family members" at bounding box center [130, 88] width 149 height 20
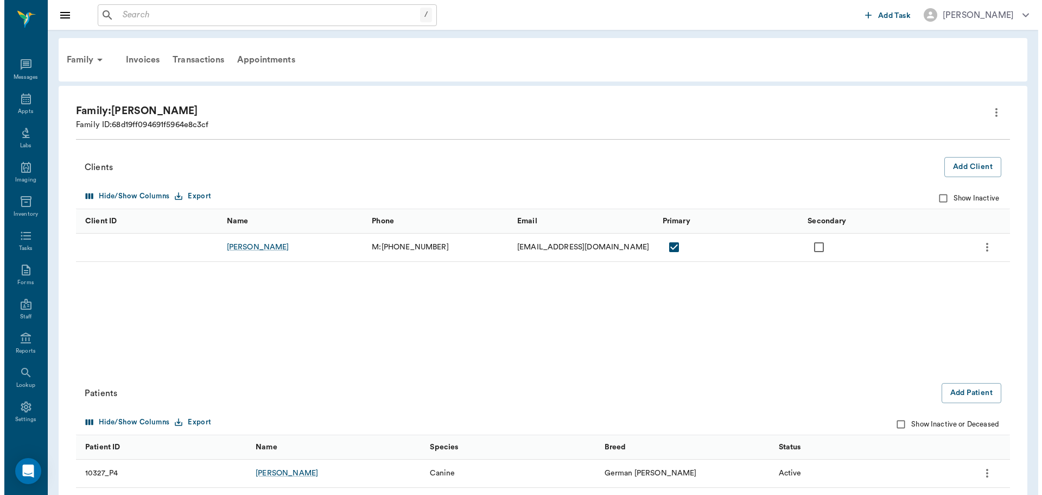
scroll to position [5, 0]
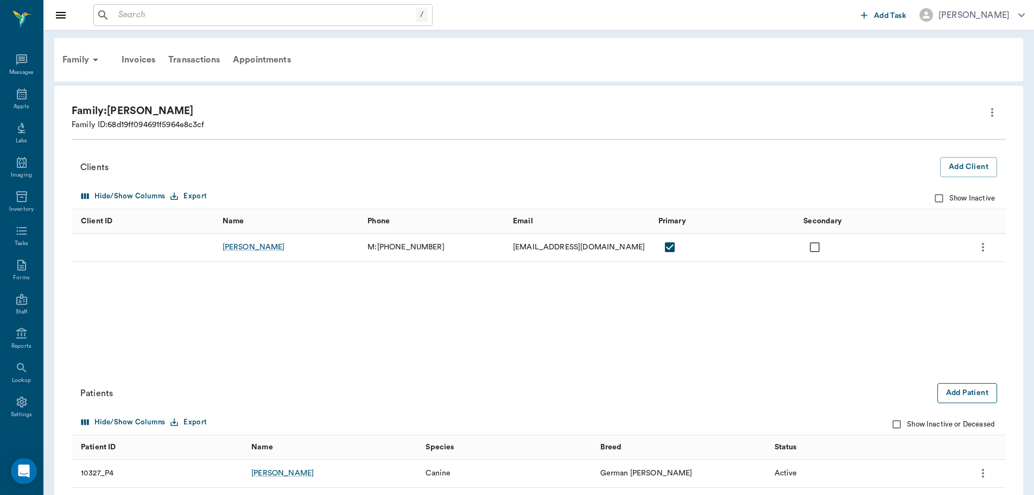
click at [955, 398] on button "Add Patient" at bounding box center [968, 393] width 60 height 20
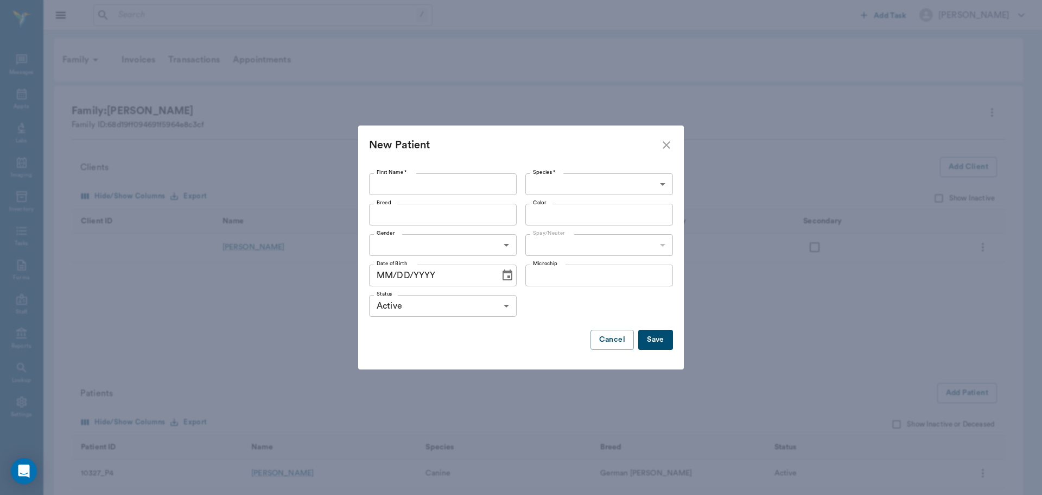
click at [410, 183] on input "First Name *" at bounding box center [443, 184] width 148 height 22
type input "Duke"
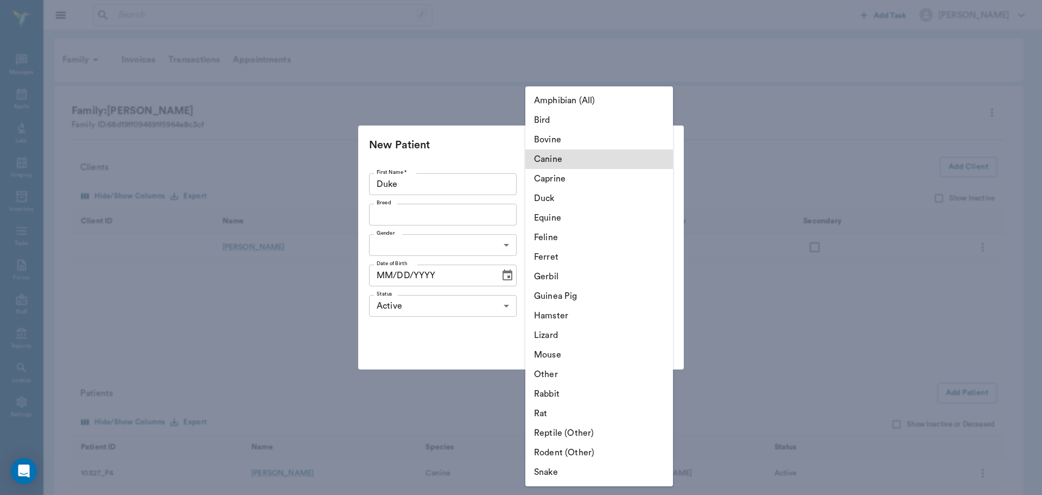
type input "Canine"
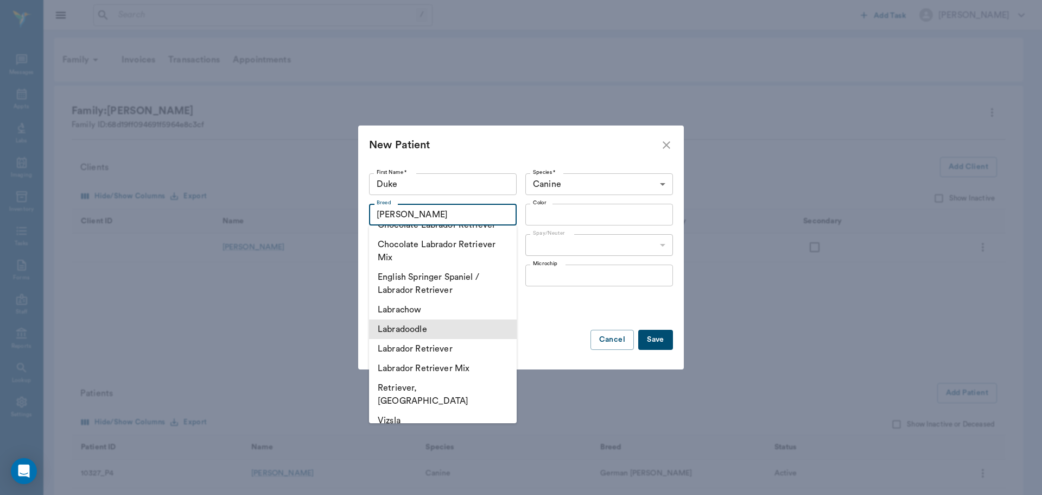
scroll to position [54, 0]
click at [461, 368] on li "Labrador Retriever Mix" at bounding box center [443, 368] width 148 height 20
type input "Labrador Retriever Mix"
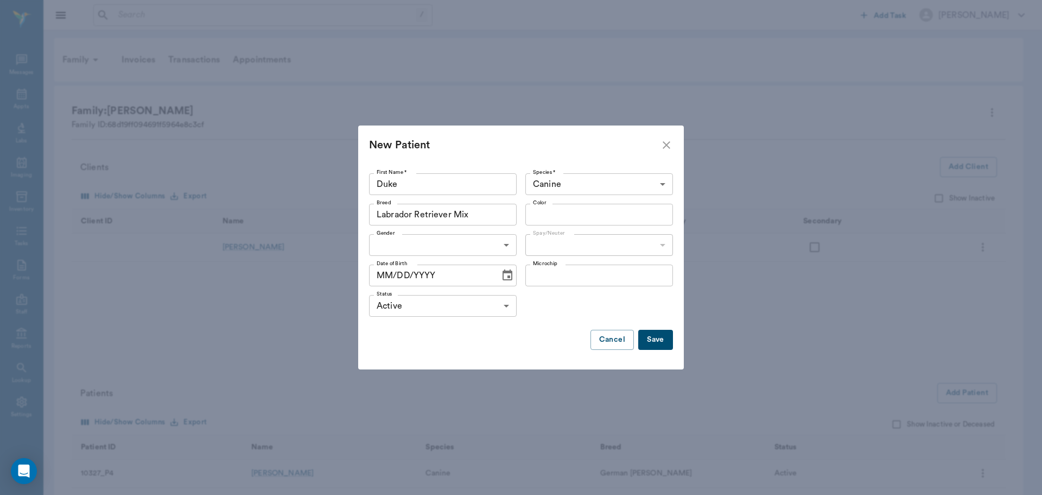
click at [569, 212] on input "Color" at bounding box center [590, 214] width 123 height 15
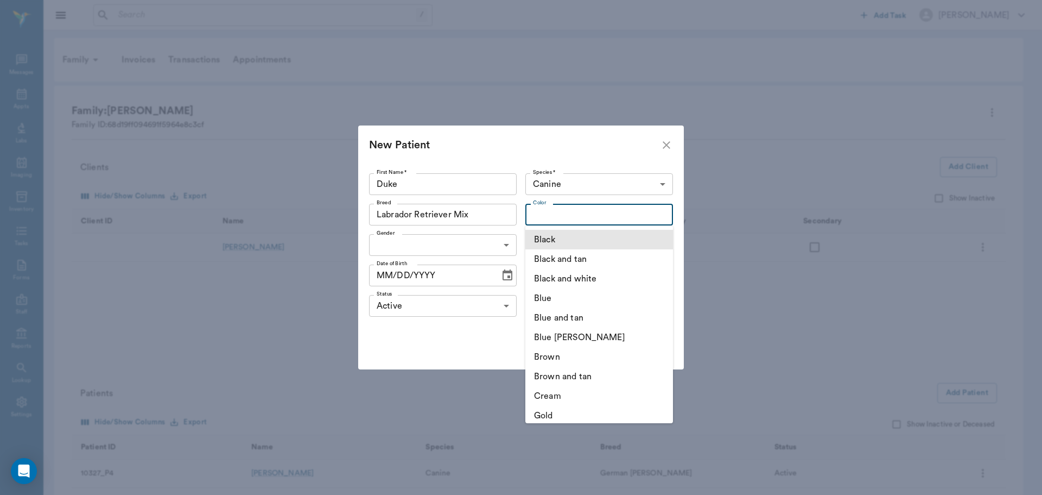
click at [580, 234] on li "Black" at bounding box center [599, 240] width 148 height 20
type input "Black"
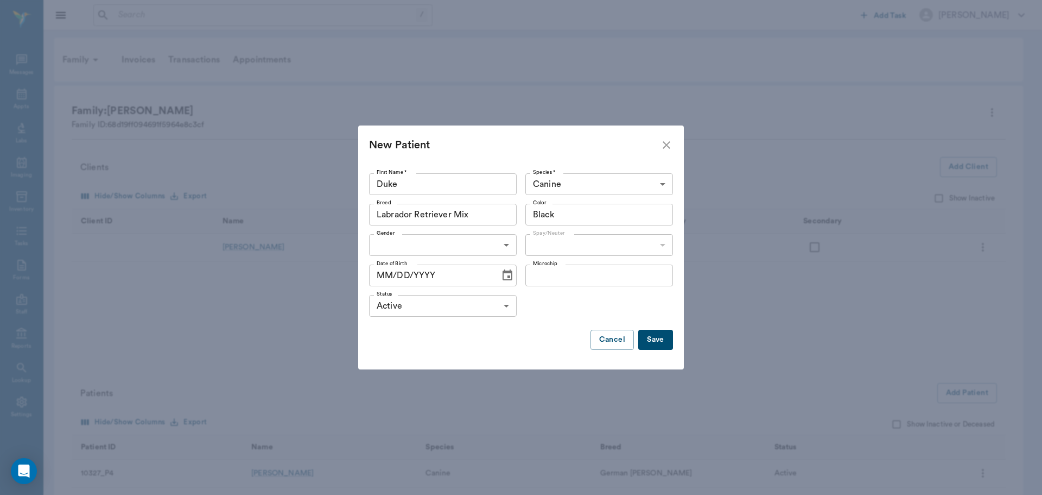
click at [473, 243] on body "/ ​ Add Task Dr. Bert Ellsworth Nectar Messages Appts Labs Imaging Inventory Ta…" at bounding box center [521, 306] width 1042 height 612
click at [439, 272] on li "[DEMOGRAPHIC_DATA]" at bounding box center [443, 270] width 148 height 20
type input "[DEMOGRAPHIC_DATA]"
click at [561, 244] on body "/ ​ Add Task Dr. Bert Ellsworth Nectar Messages Appts Labs Imaging Inventory Ta…" at bounding box center [521, 306] width 1042 height 612
click at [580, 273] on li "Neutered" at bounding box center [599, 270] width 148 height 20
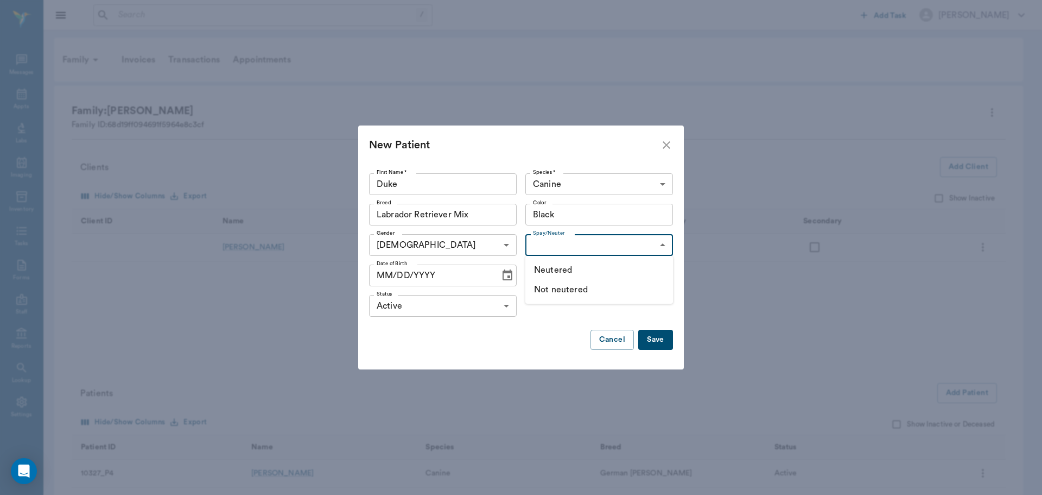
type input "true"
click at [502, 281] on icon "Choose date" at bounding box center [507, 275] width 13 height 13
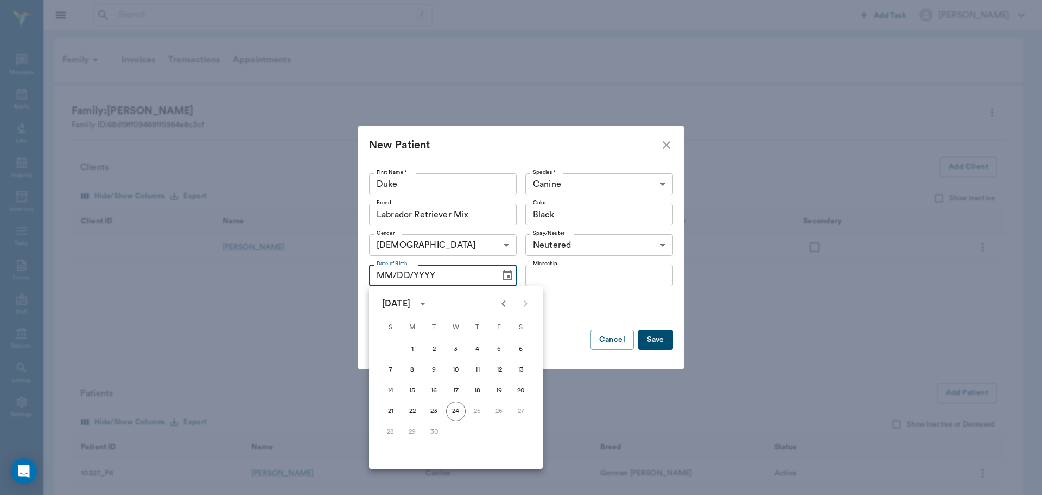
click at [429, 309] on icon "calendar view is open, switch to year view" at bounding box center [422, 303] width 13 height 13
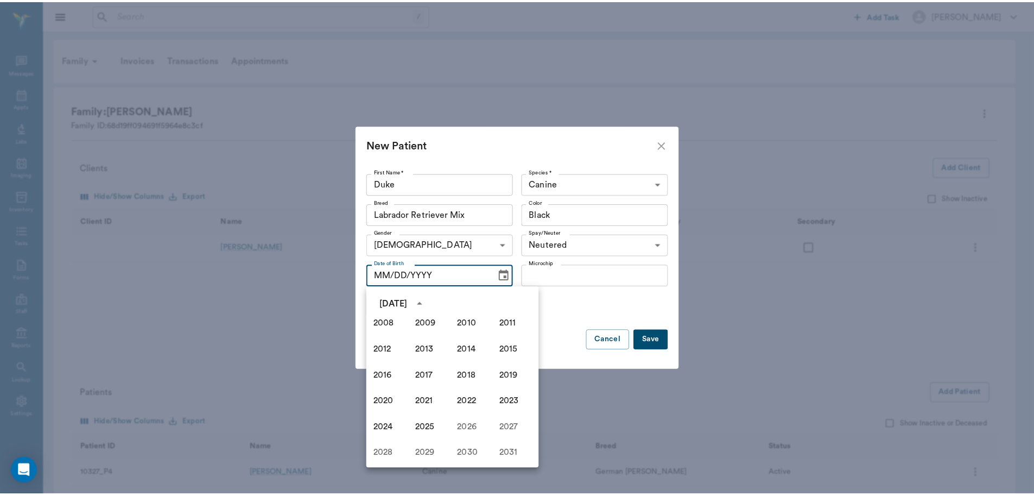
scroll to position [691, 0]
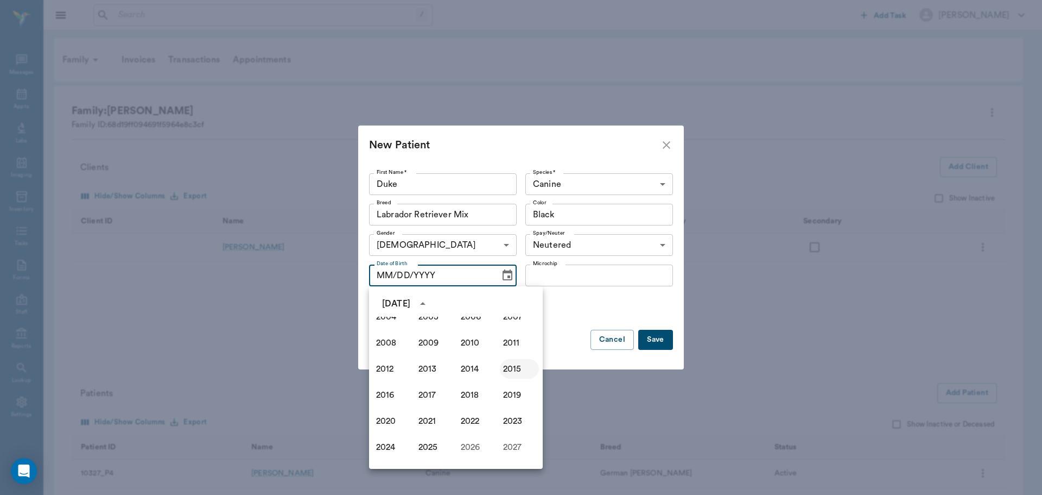
click at [509, 368] on button "2015" at bounding box center [519, 369] width 39 height 20
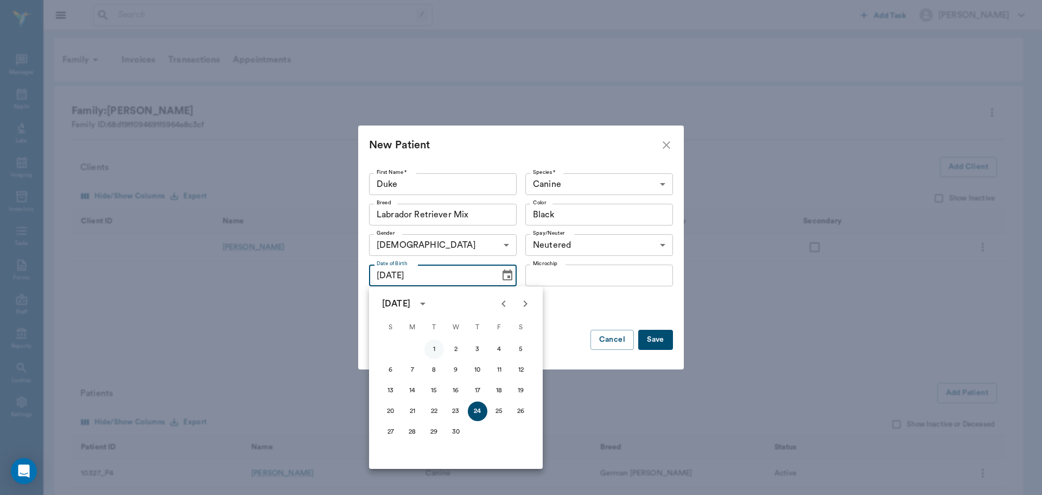
click at [436, 348] on button "1" at bounding box center [435, 349] width 20 height 20
type input "09/01/2015"
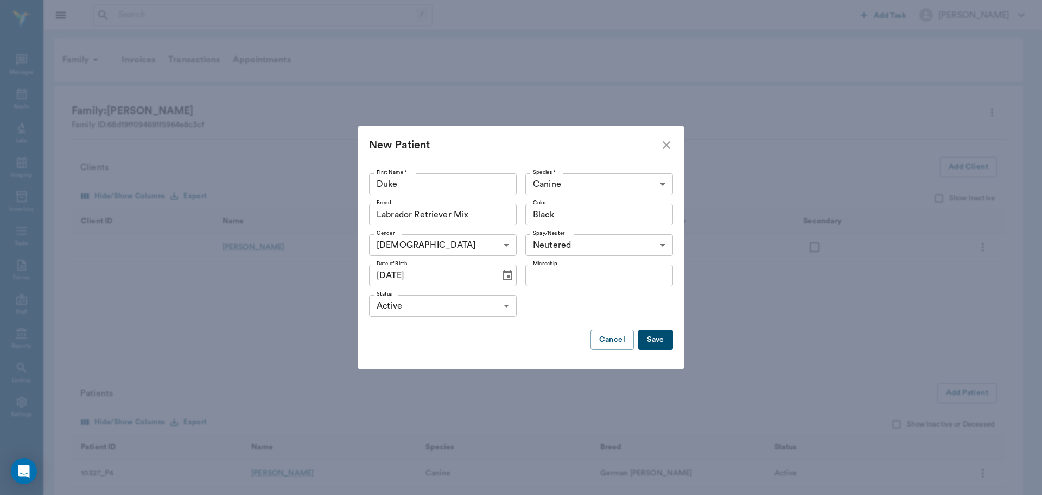
click at [657, 342] on button "Save" at bounding box center [655, 340] width 35 height 20
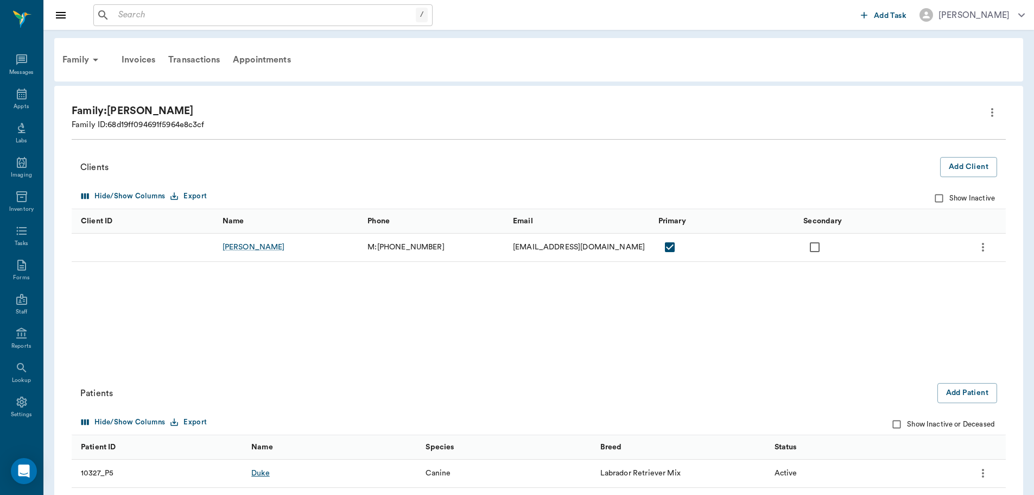
click at [258, 470] on div "Duke" at bounding box center [260, 472] width 18 height 11
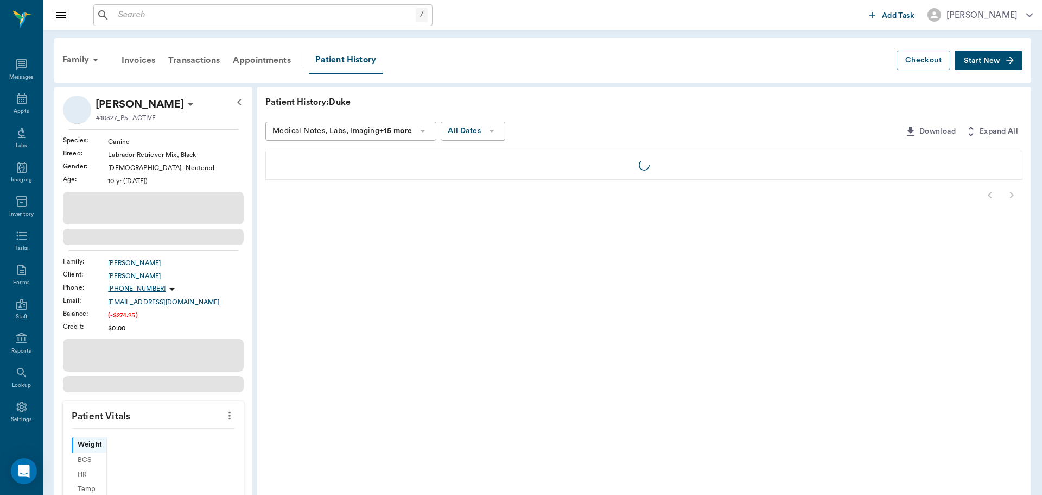
scroll to position [5, 0]
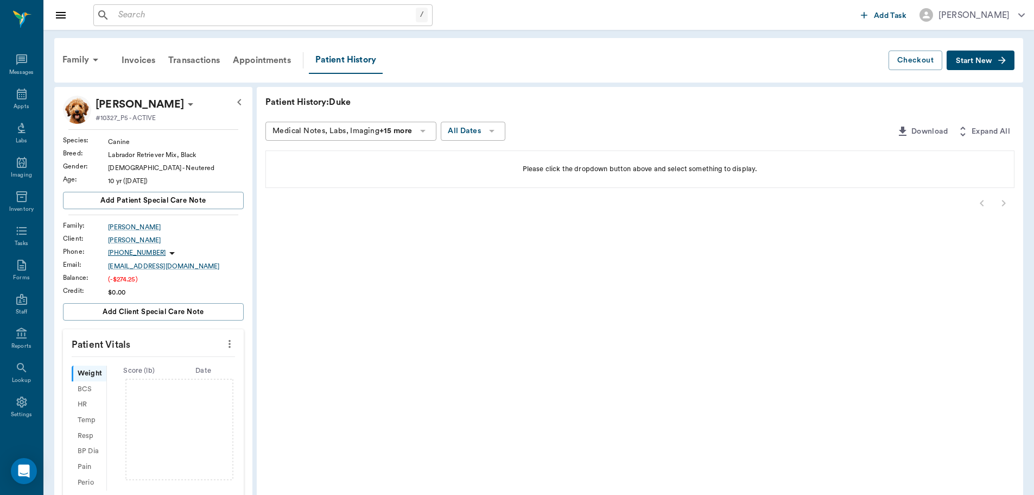
click at [980, 61] on span "Start New" at bounding box center [974, 61] width 36 height 0
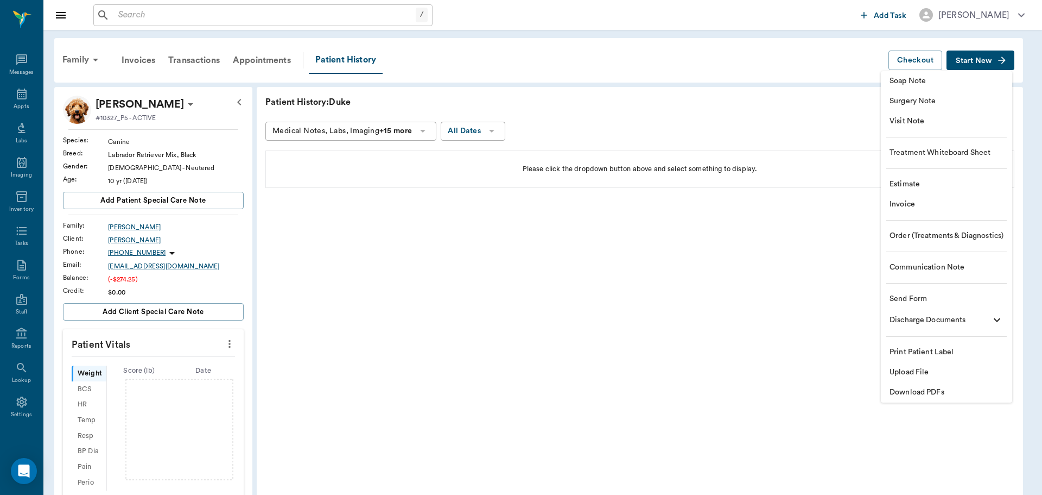
click at [948, 200] on span "Invoice" at bounding box center [947, 204] width 114 height 11
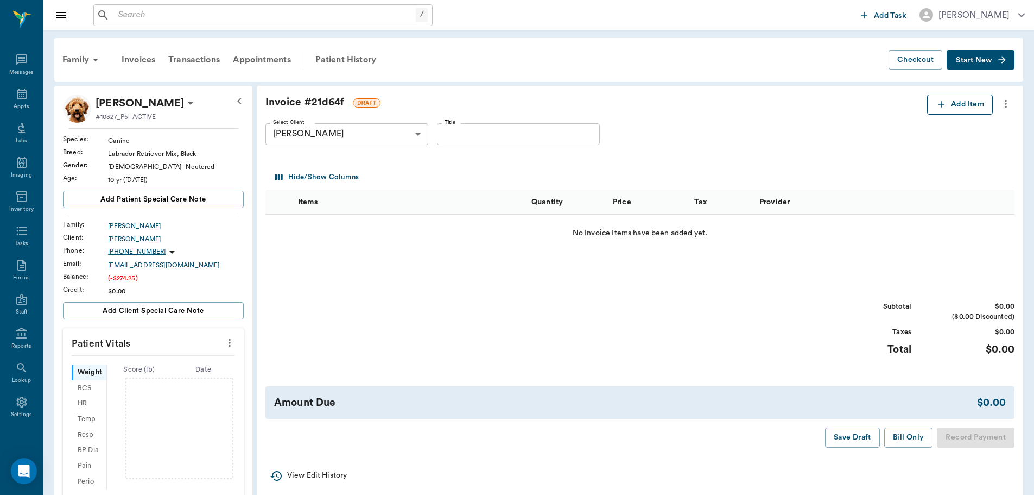
click at [960, 102] on button "Add Item" at bounding box center [960, 104] width 66 height 20
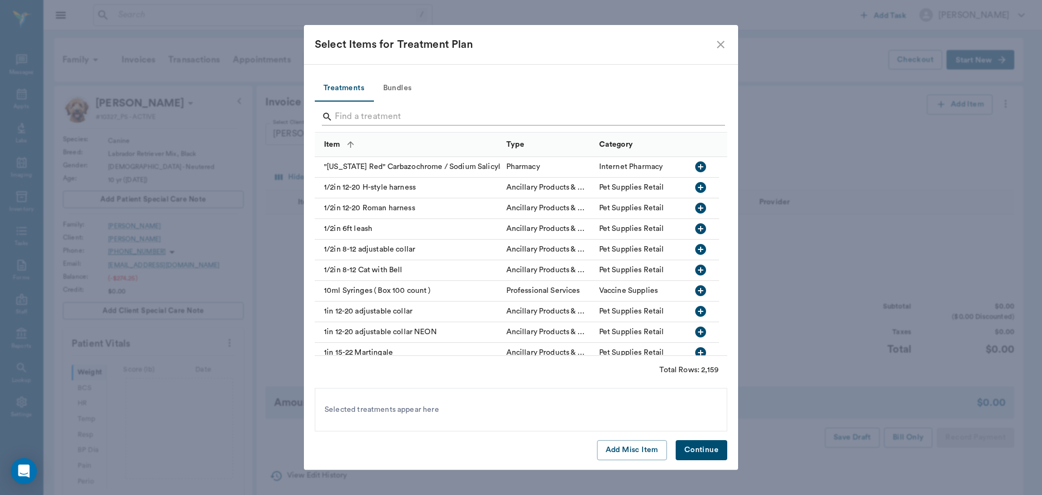
click at [383, 117] on input "Search" at bounding box center [522, 116] width 374 height 17
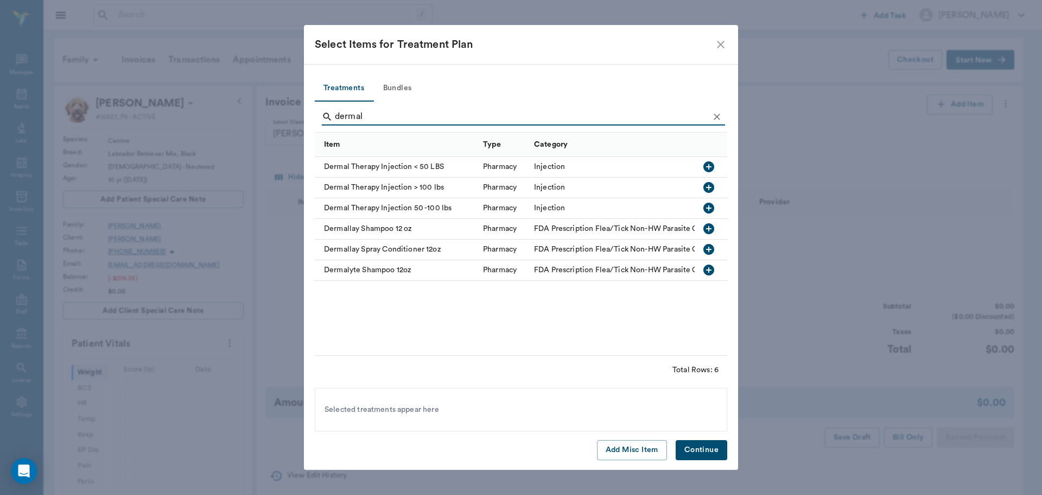
type input "dermal"
click at [712, 208] on icon "button" at bounding box center [709, 207] width 11 height 11
click at [706, 454] on button "Continue" at bounding box center [702, 450] width 52 height 20
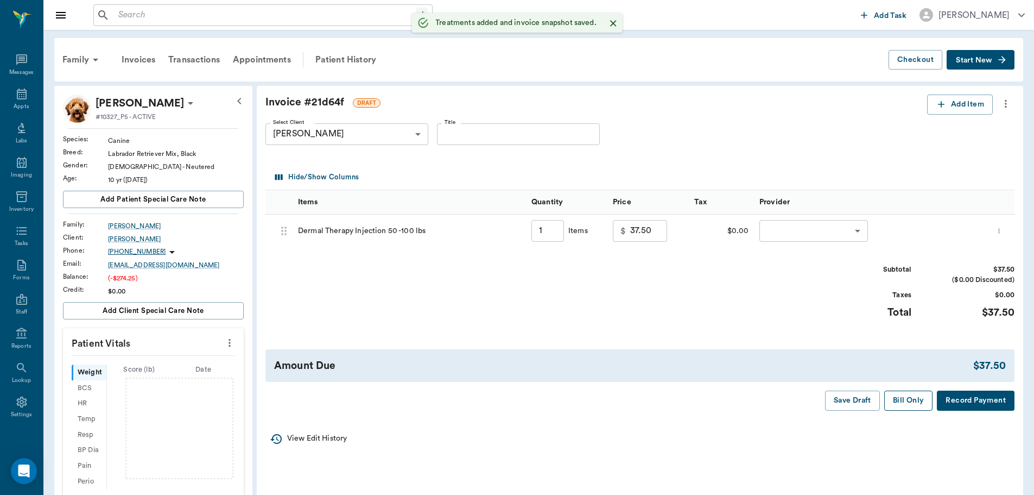
type input "1.00"
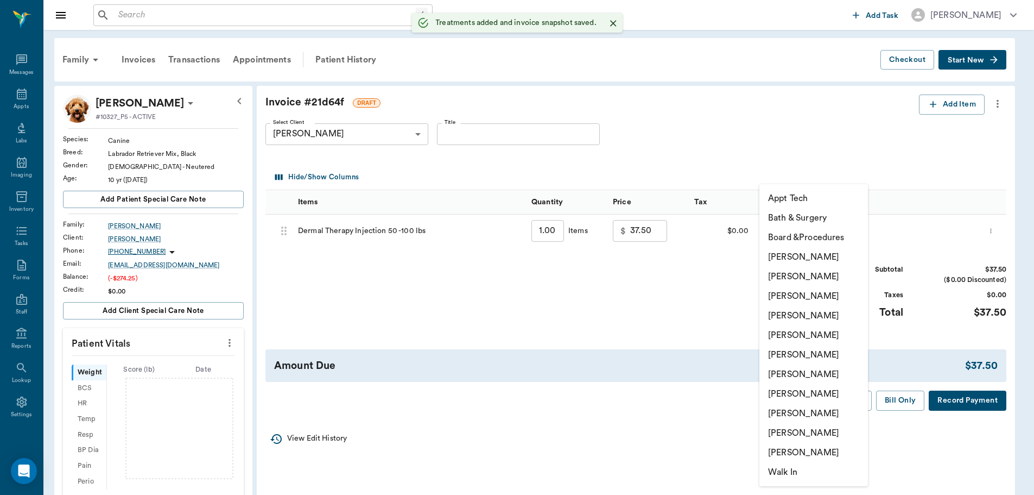
click at [856, 229] on body "/ ​ Add Task Dr. Bert Ellsworth Nectar Messages Appts Labs Imaging Inventory Ta…" at bounding box center [517, 359] width 1034 height 718
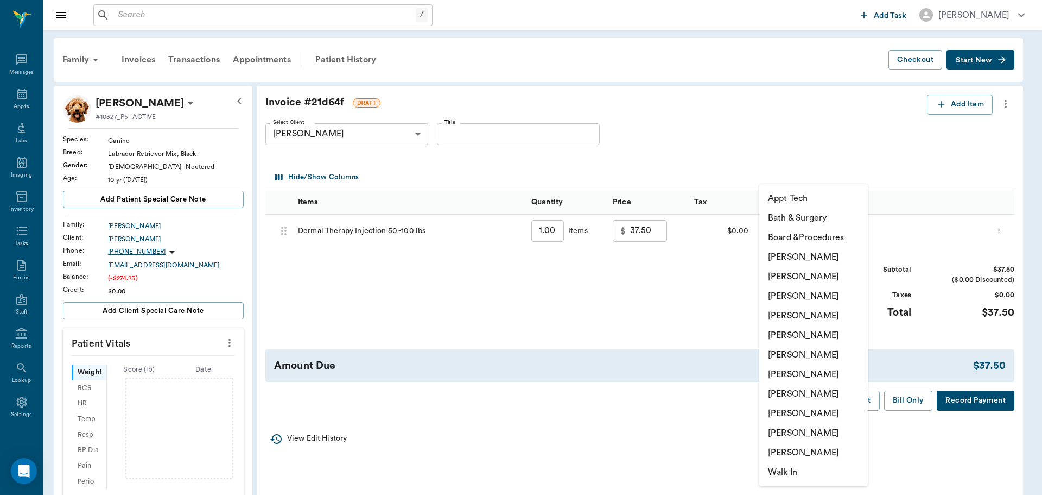
click at [828, 314] on li "[PERSON_NAME]" at bounding box center [813, 316] width 109 height 20
type input "none-63ec2f075fda476ae8351a4d"
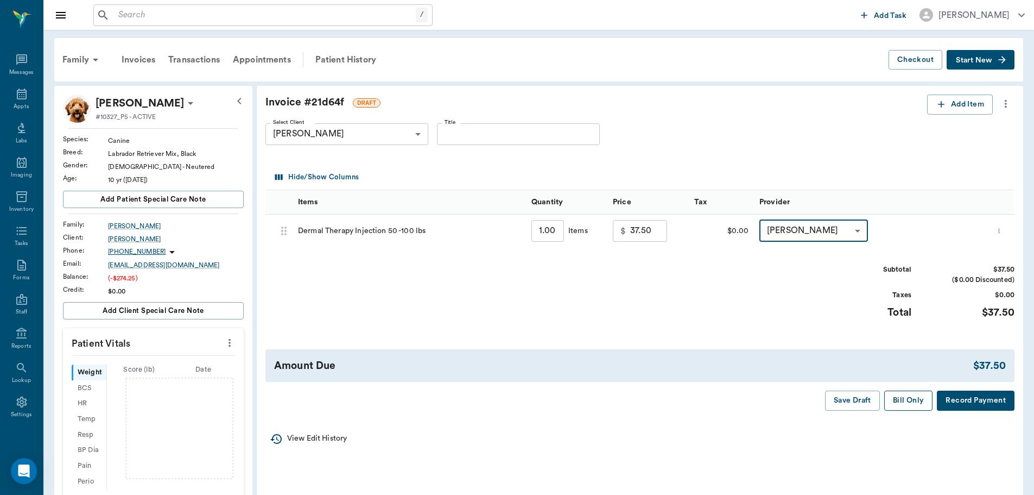
click at [908, 398] on button "Bill Only" at bounding box center [908, 400] width 49 height 20
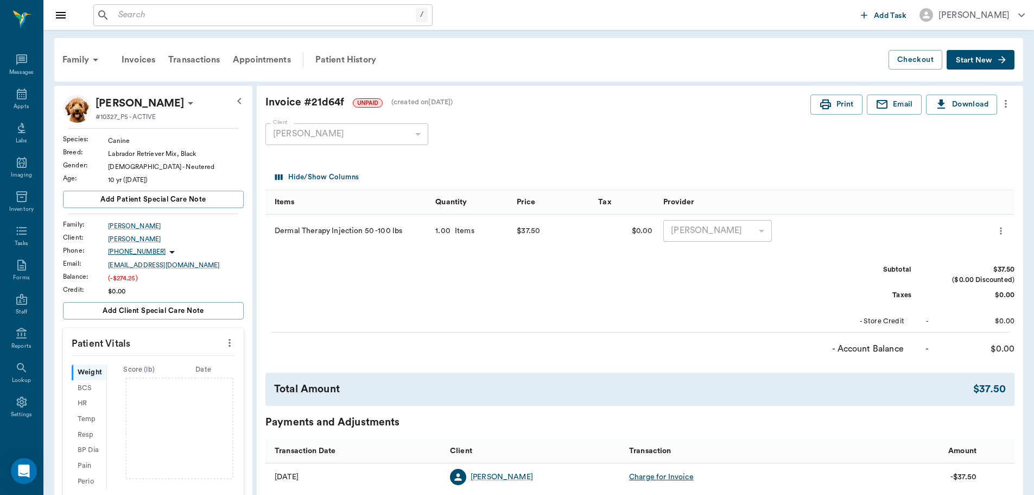
click at [995, 67] on button "Start New" at bounding box center [981, 60] width 68 height 20
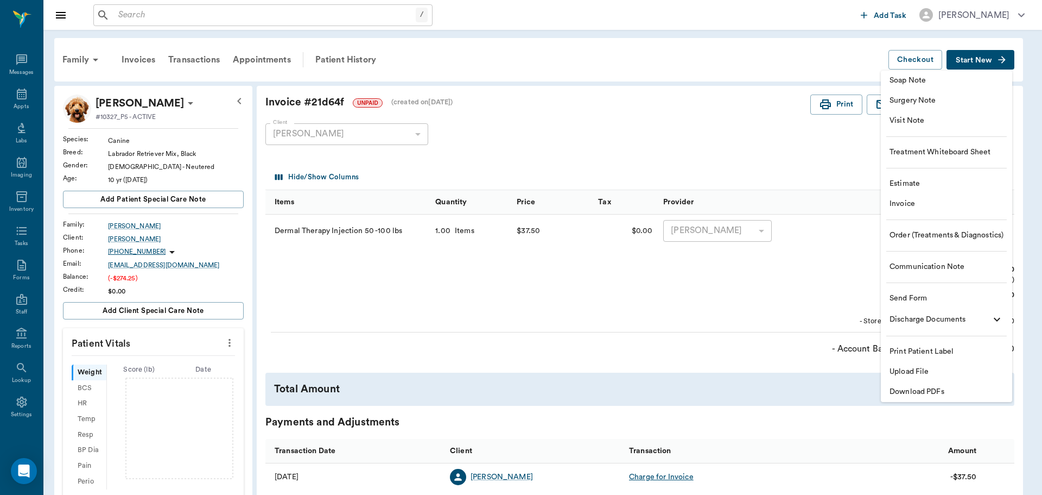
click at [947, 121] on span "Visit Note" at bounding box center [947, 120] width 114 height 11
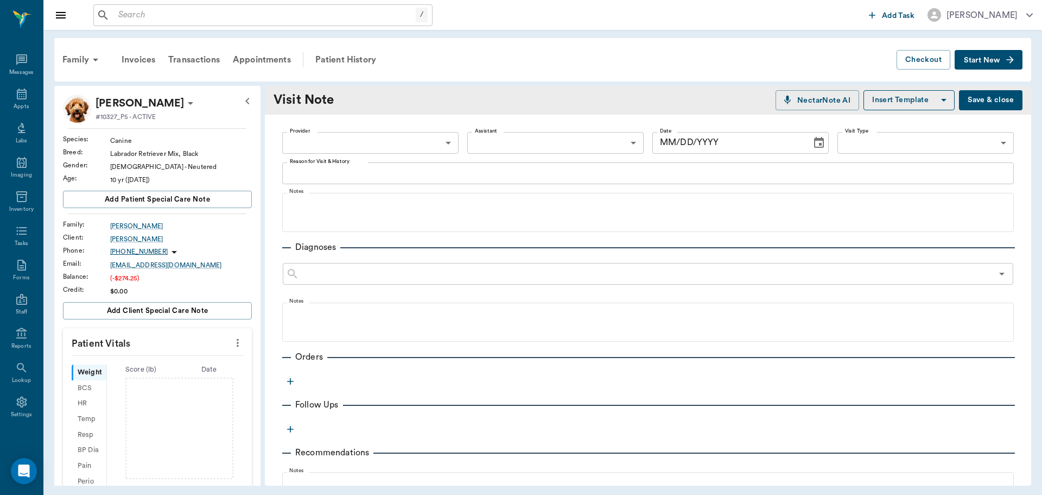
type input "[DATE]"
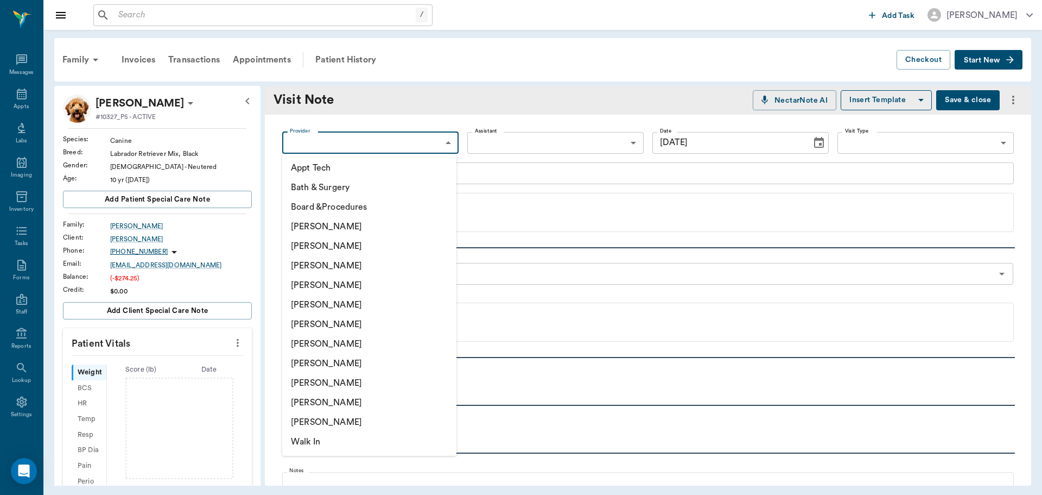
click at [428, 142] on body "/ ​ Add Task [PERSON_NAME] Nectar Messages Appts Labs Imaging Inventory Tasks F…" at bounding box center [521, 247] width 1042 height 495
click at [377, 282] on li "[PERSON_NAME]" at bounding box center [369, 285] width 174 height 20
type input "63ec2f075fda476ae8351a4d"
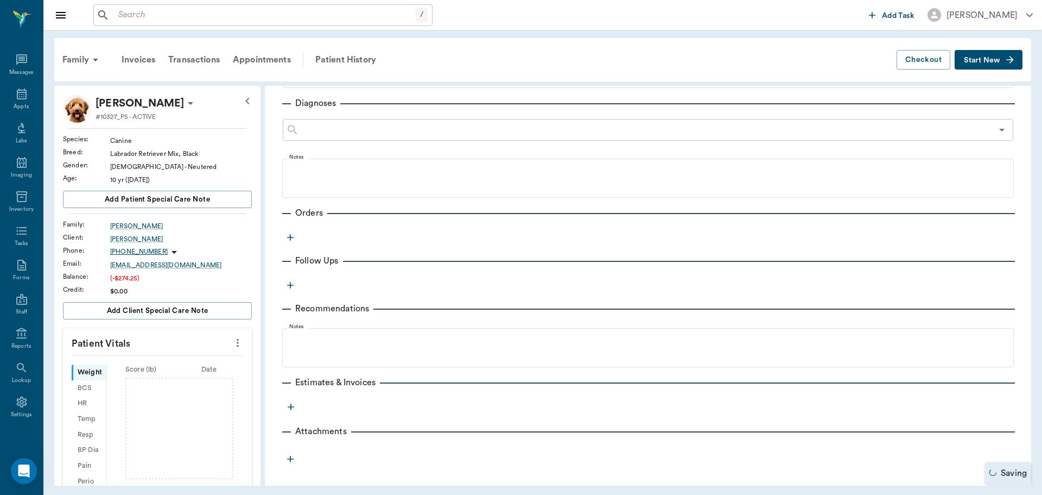
scroll to position [0, 0]
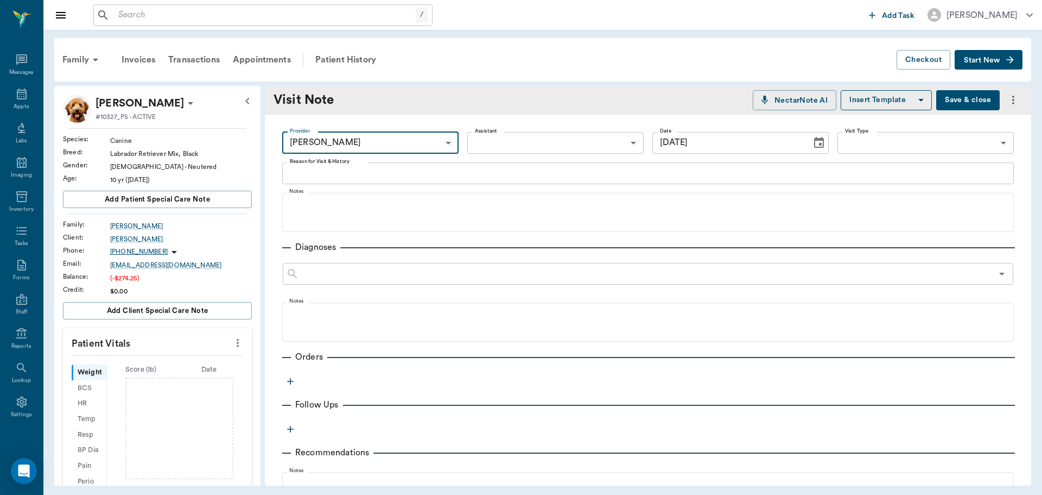
click at [476, 170] on textarea "Reason for Visit & History" at bounding box center [648, 173] width 717 height 12
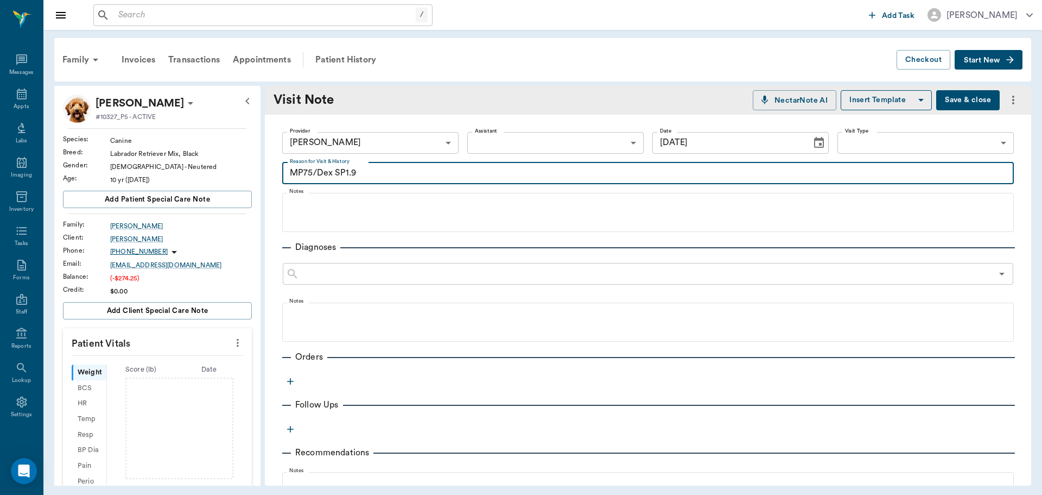
type textarea "MP75/Dex SP1.9"
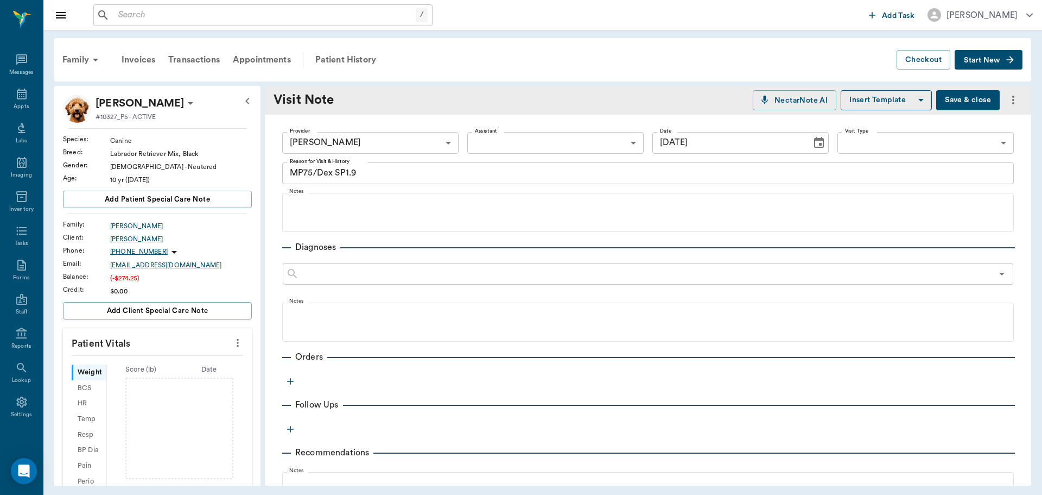
click at [955, 93] on button "Save & close" at bounding box center [968, 100] width 64 height 20
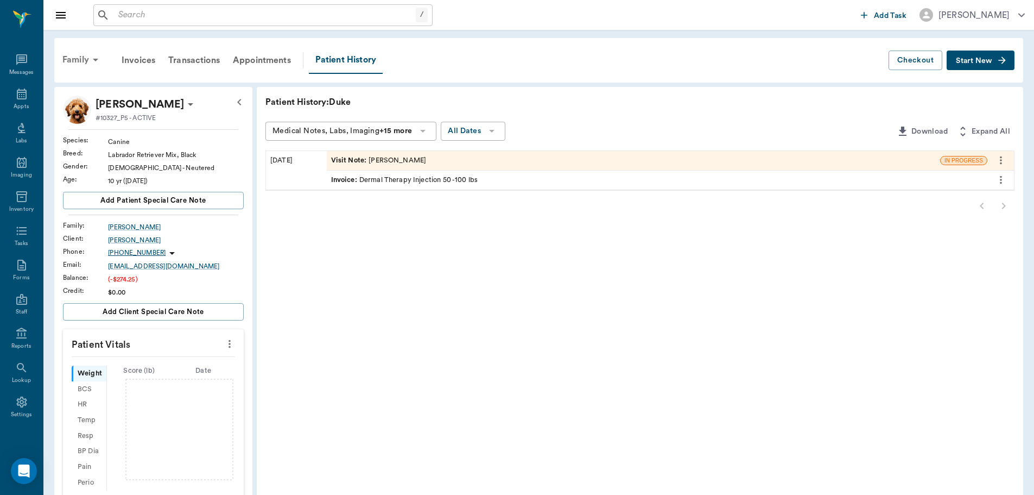
click at [95, 61] on icon at bounding box center [95, 59] width 13 height 13
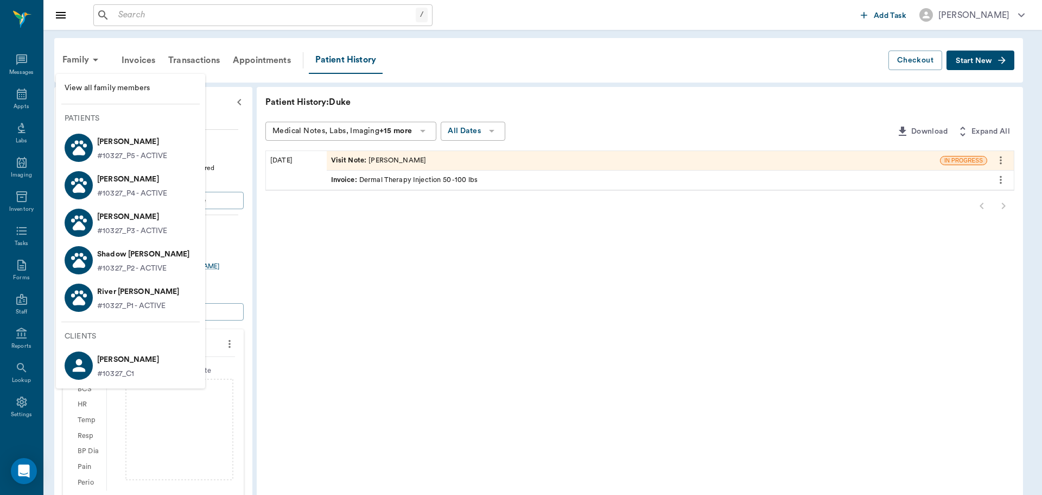
click at [109, 191] on p "#10327_P4 - ACTIVE" at bounding box center [132, 193] width 70 height 11
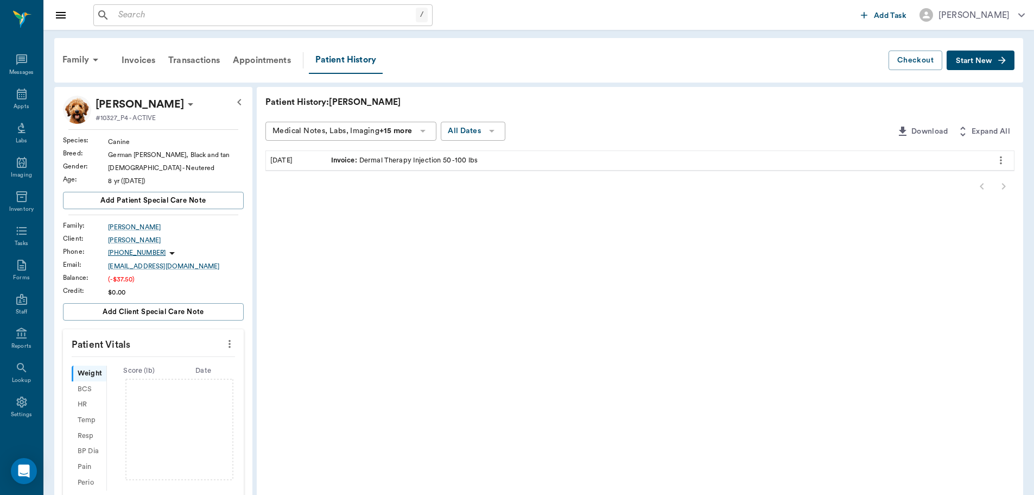
click at [991, 61] on span "Start New" at bounding box center [974, 61] width 36 height 0
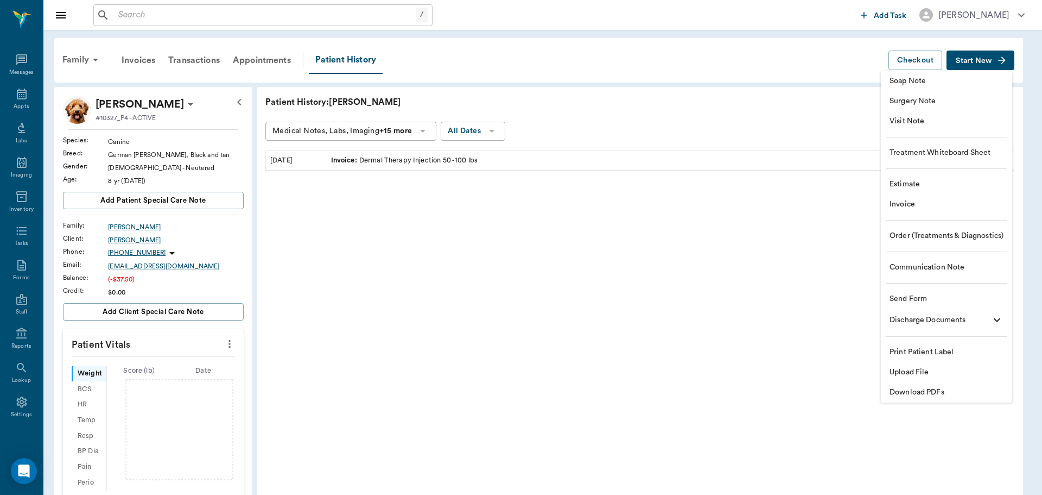
click at [938, 121] on span "Visit Note" at bounding box center [947, 121] width 114 height 11
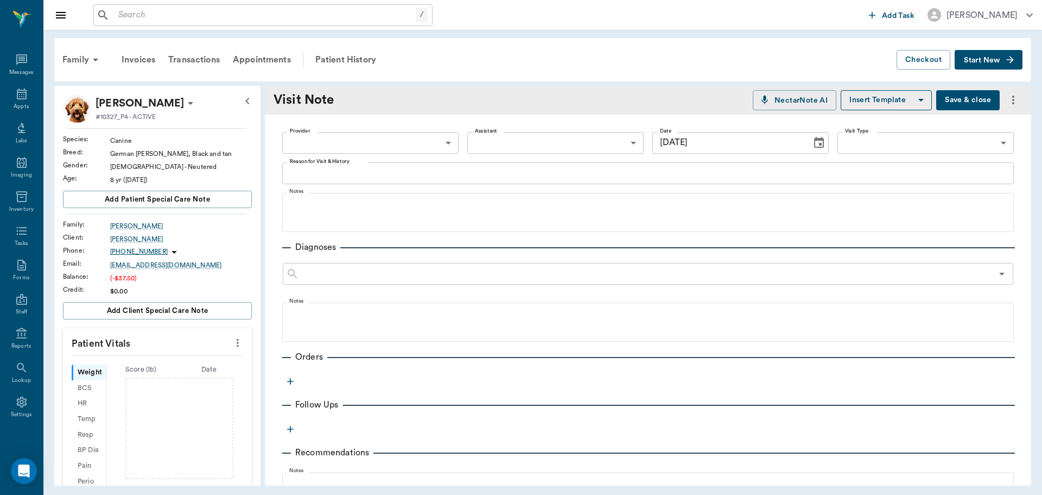
type input "[DATE]"
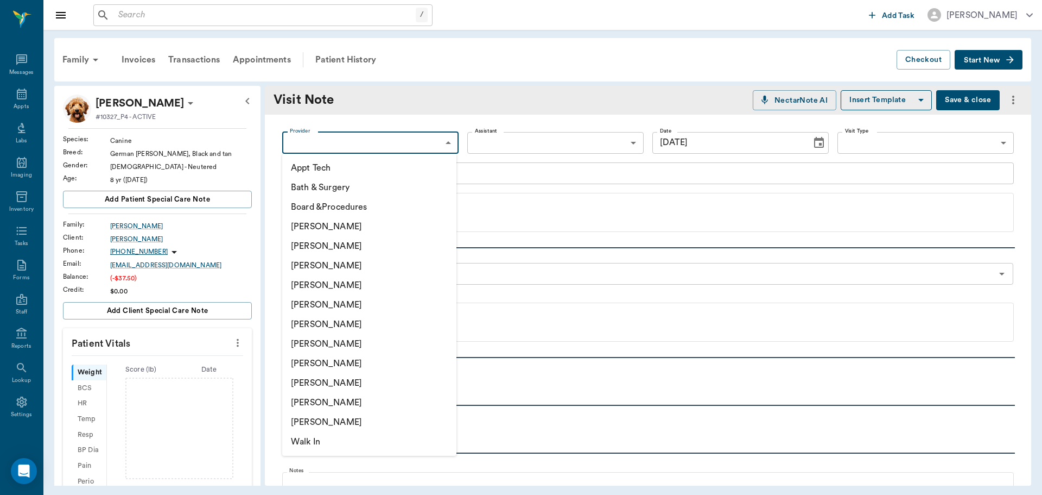
click at [427, 144] on body "/ ​ Add Task [PERSON_NAME] Nectar Messages Appts Labs Imaging Inventory Tasks F…" at bounding box center [521, 247] width 1042 height 495
click at [403, 287] on li "[PERSON_NAME]" at bounding box center [369, 285] width 174 height 20
type input "63ec2f075fda476ae8351a4d"
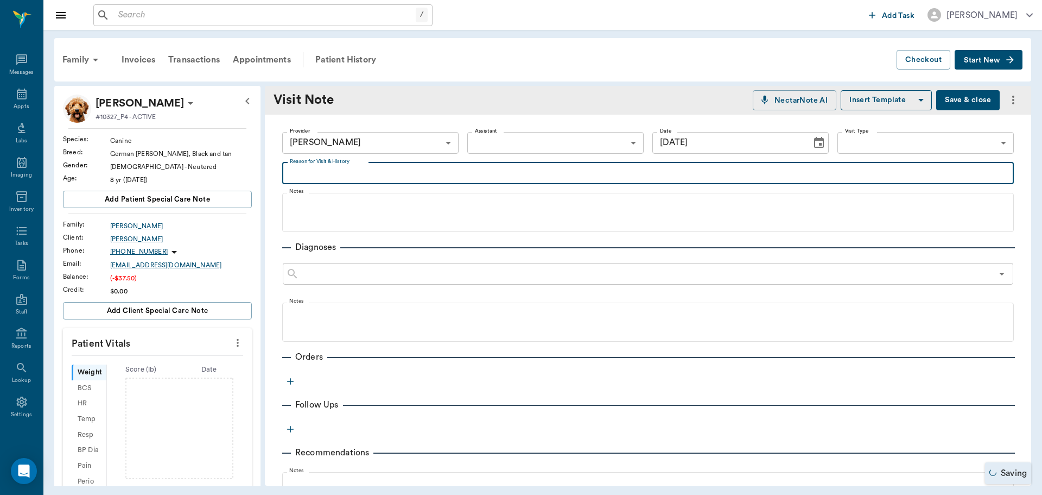
click at [457, 176] on textarea "Reason for Visit & History" at bounding box center [648, 173] width 717 height 12
type textarea "MP100/Dex SP2.5"
click at [971, 102] on button "Save & close" at bounding box center [968, 100] width 64 height 20
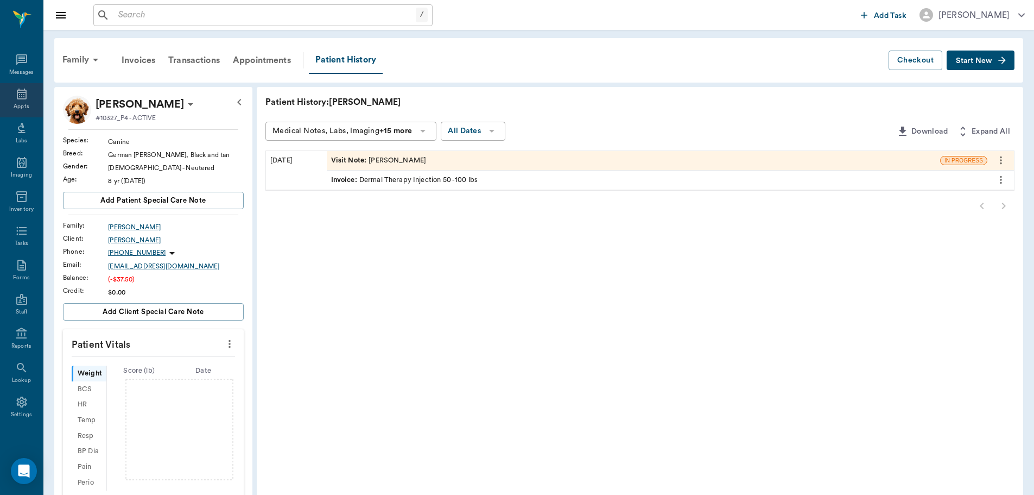
click at [10, 93] on div "Appts" at bounding box center [21, 100] width 43 height 34
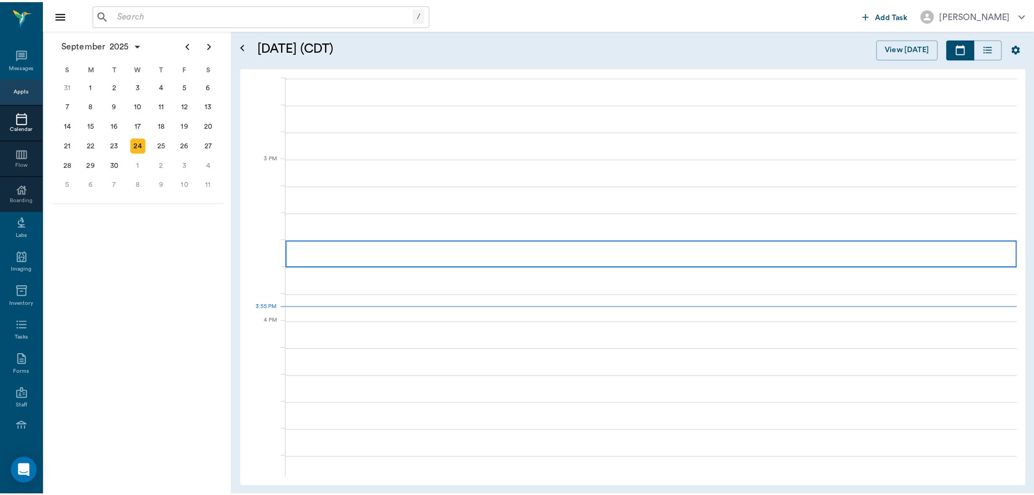
scroll to position [1143, 0]
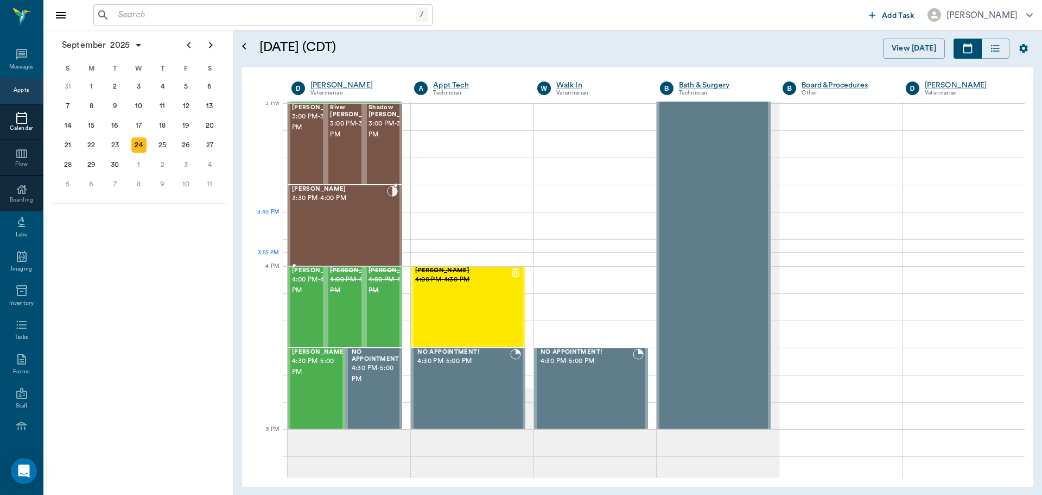
click at [344, 227] on div "[PERSON_NAME] 3:30 PM - 4:00 PM" at bounding box center [339, 225] width 95 height 79
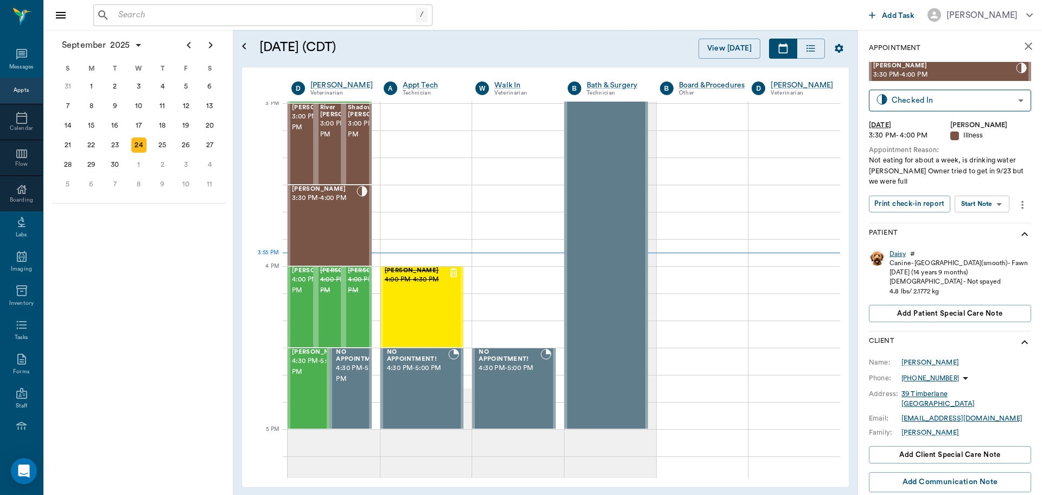
click at [893, 251] on div "Daisy" at bounding box center [898, 253] width 16 height 9
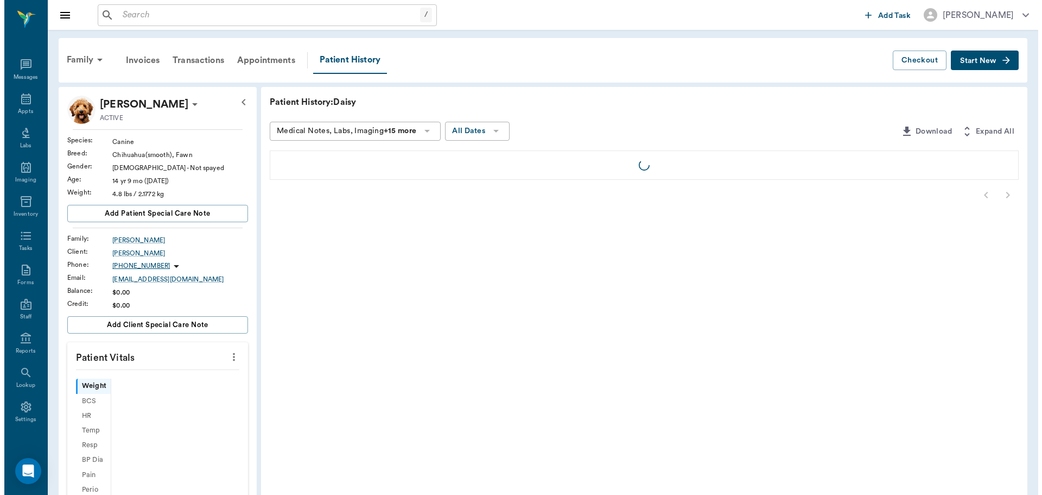
scroll to position [5, 0]
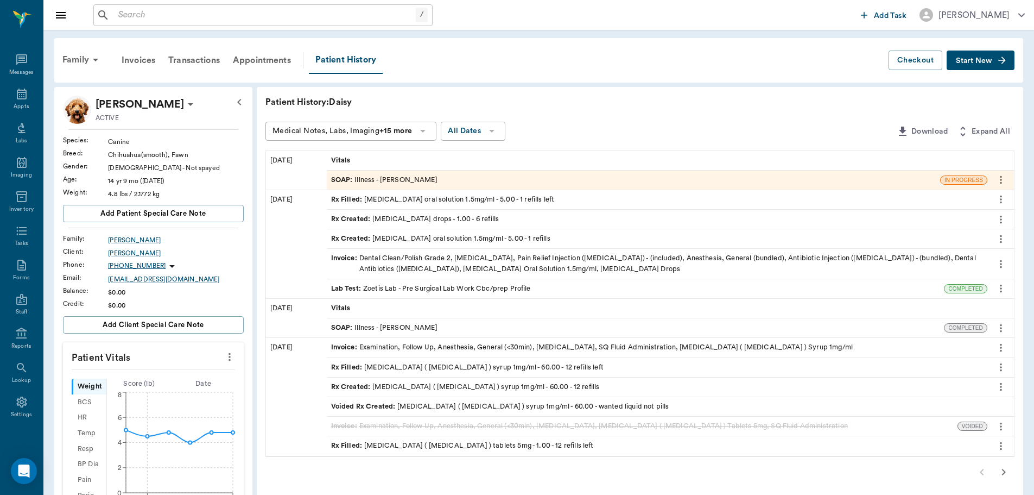
click at [1003, 470] on icon "button" at bounding box center [1004, 471] width 4 height 7
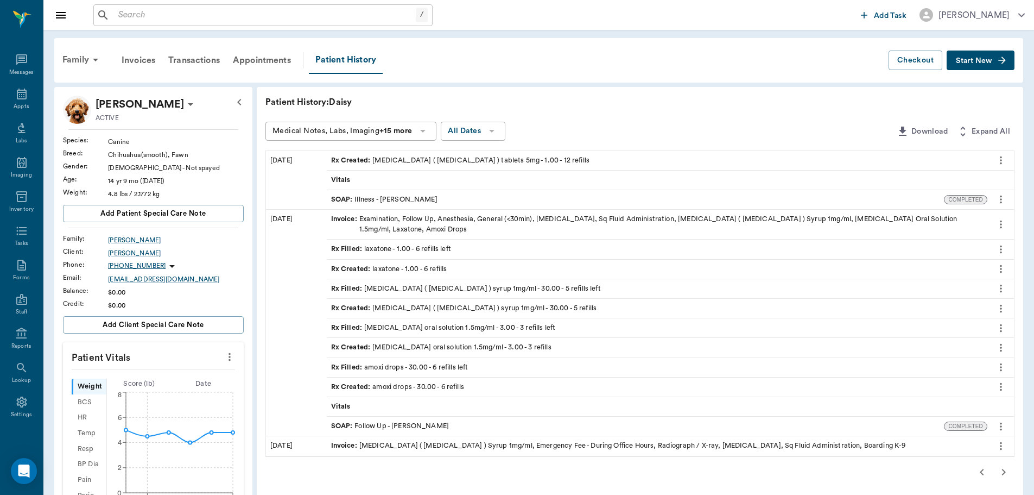
click at [343, 199] on span "SOAP :" at bounding box center [343, 199] width 24 height 10
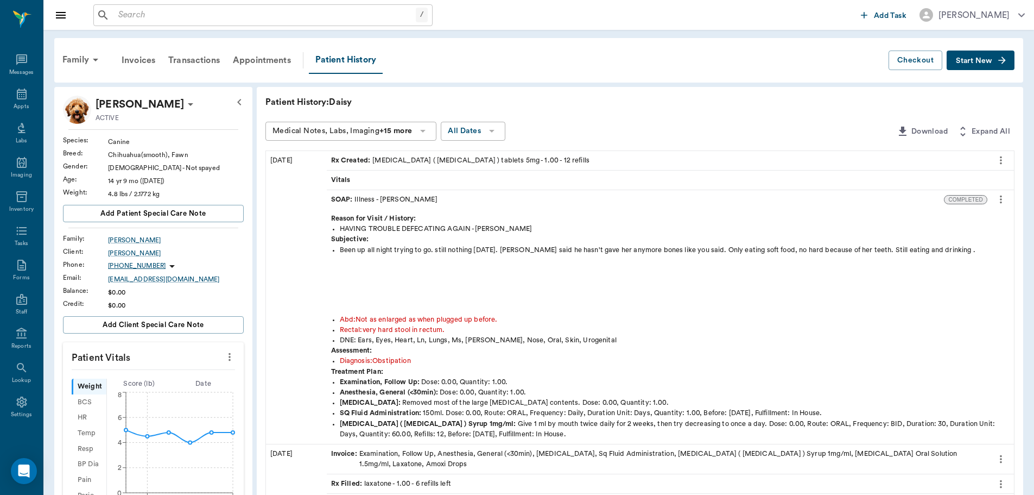
click at [1003, 201] on icon "more" at bounding box center [1001, 199] width 12 height 13
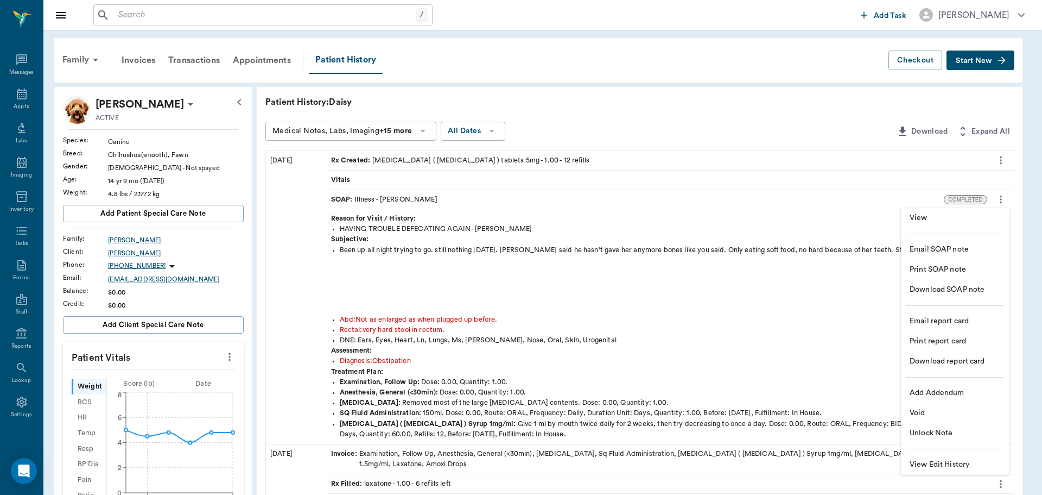
click at [935, 213] on span "View" at bounding box center [955, 217] width 91 height 11
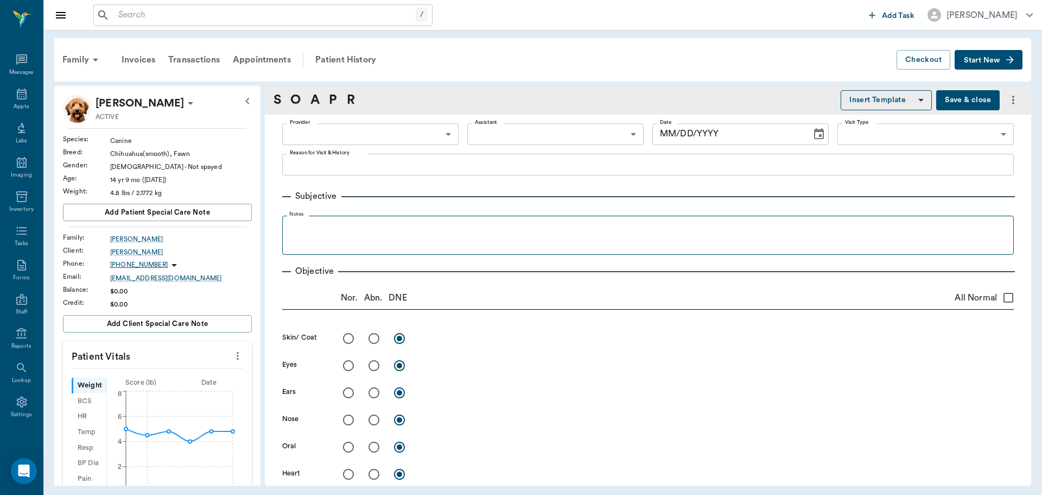
type input "63ec2f075fda476ae8351a4d"
type input "65d2be4f46e3a538d89b8c15"
type textarea "HAVING TROUBLE DEFECATING AGAIN -[PERSON_NAME]"
radio input "true"
type textarea "Not as enlarged as when plugged up before."
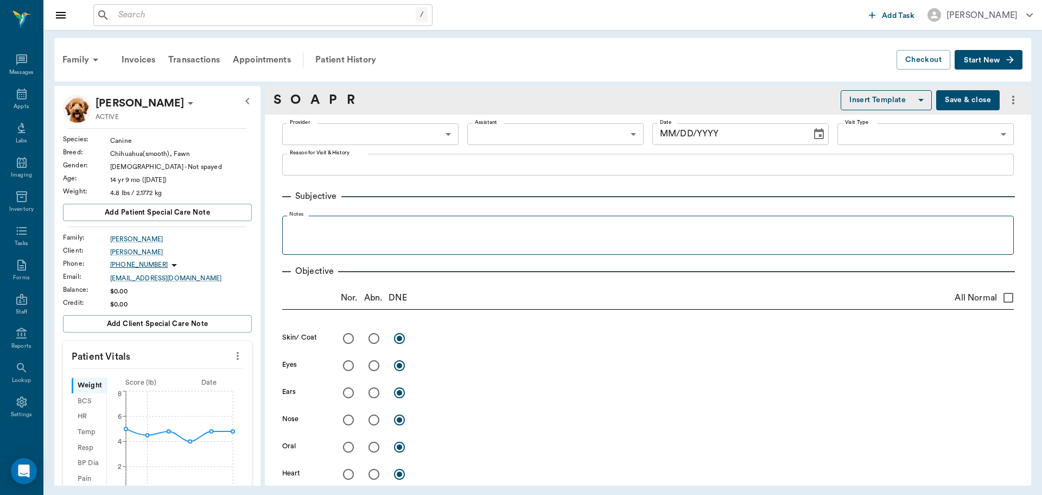
radio input "true"
type textarea "very hard stool in rectum."
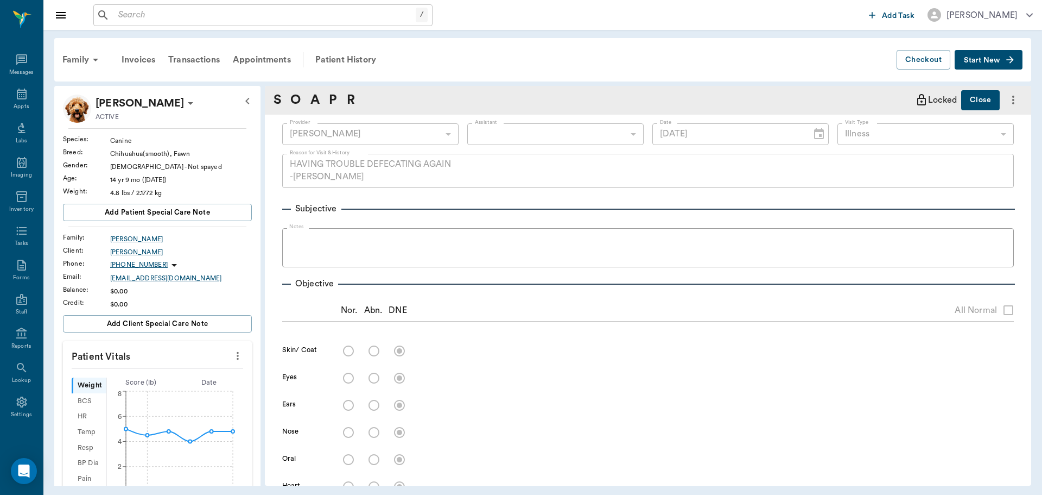
type input "[DATE]"
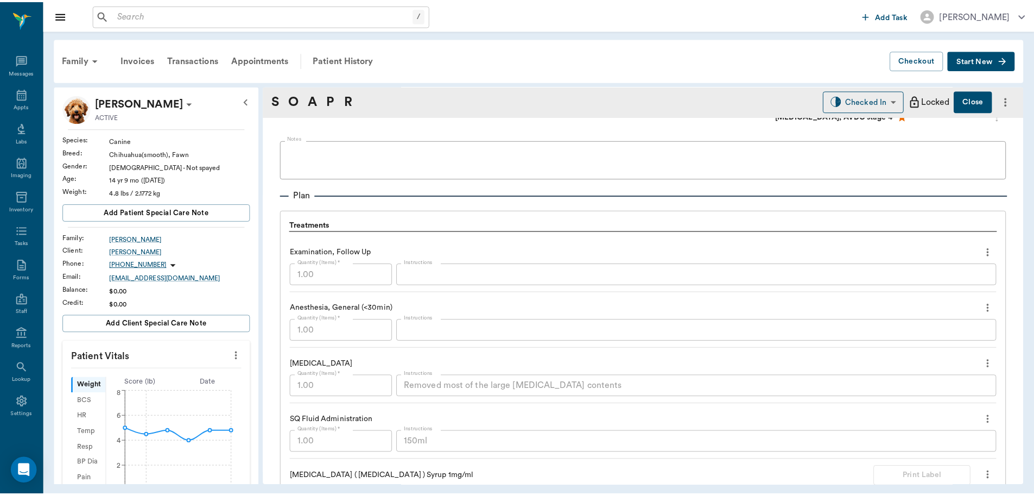
scroll to position [651, 0]
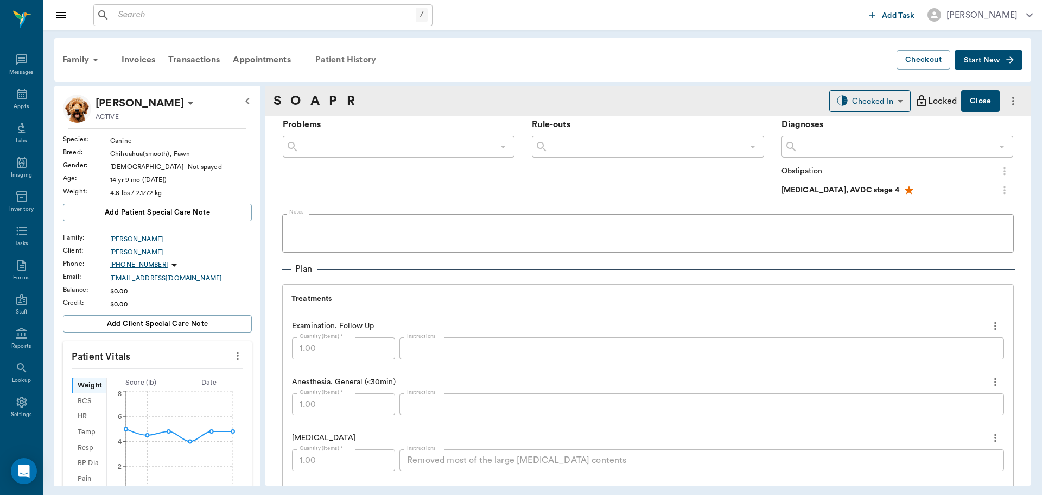
click at [366, 55] on div "Patient History" at bounding box center [346, 60] width 74 height 26
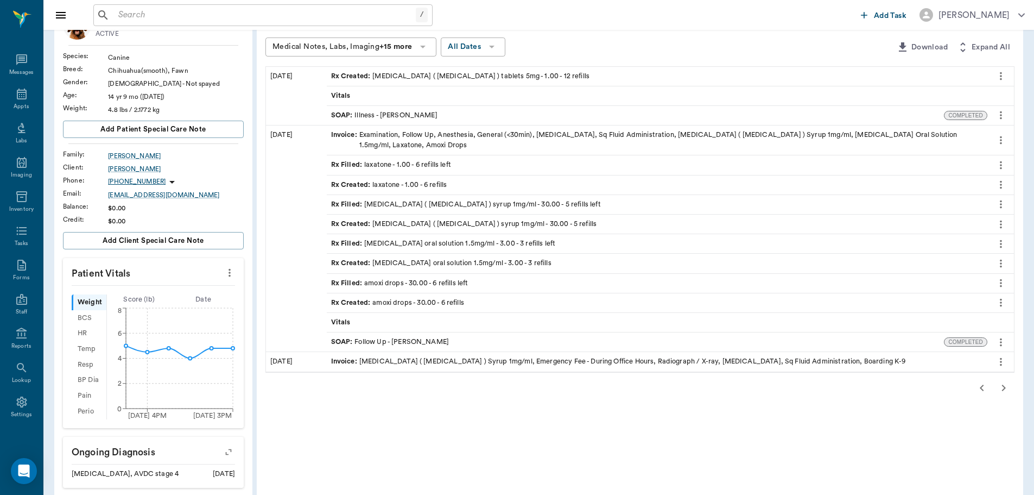
scroll to position [109, 0]
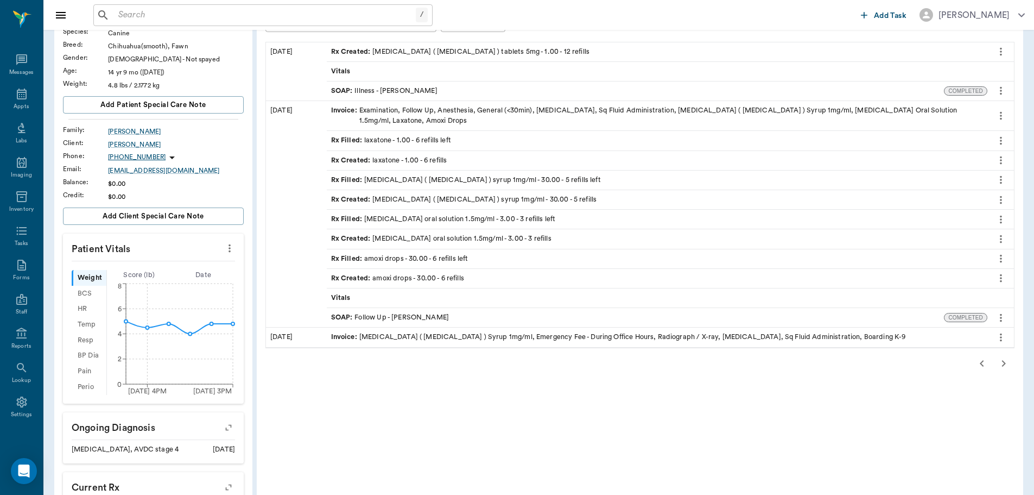
click at [1001, 358] on icon "button" at bounding box center [1003, 363] width 13 height 13
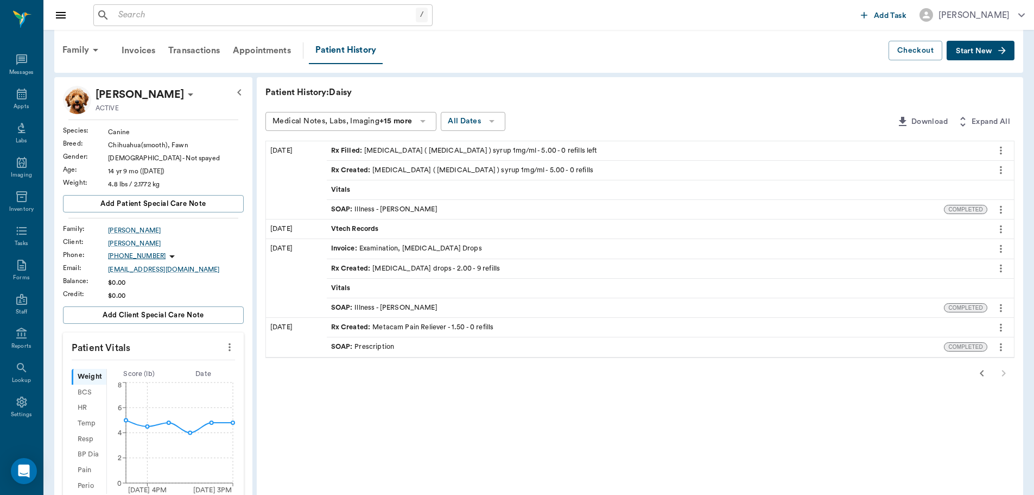
scroll to position [0, 0]
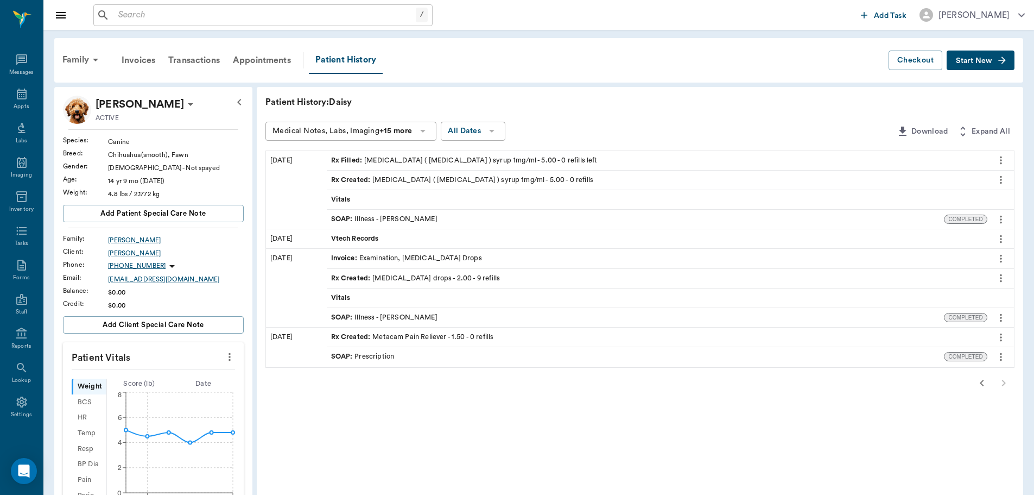
click at [984, 380] on icon "button" at bounding box center [982, 382] width 13 height 13
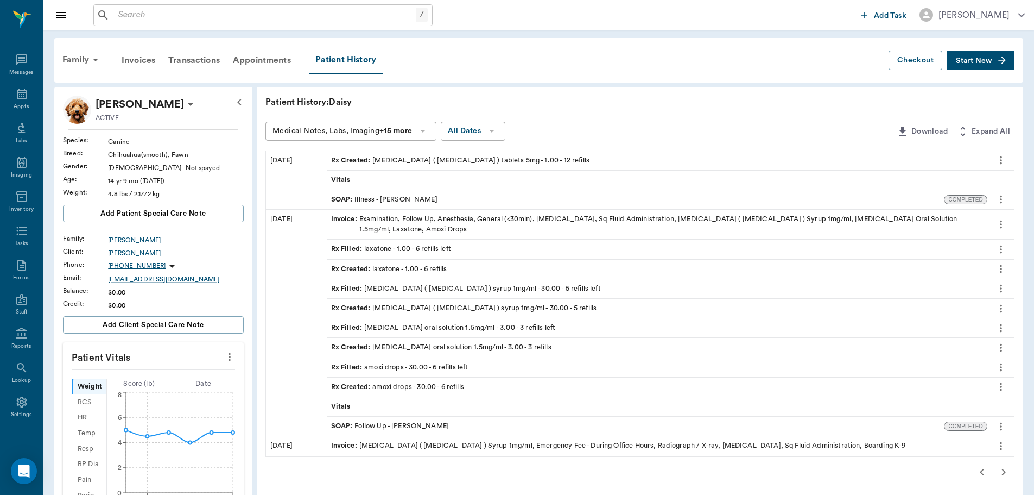
click at [982, 465] on icon "button" at bounding box center [982, 471] width 13 height 13
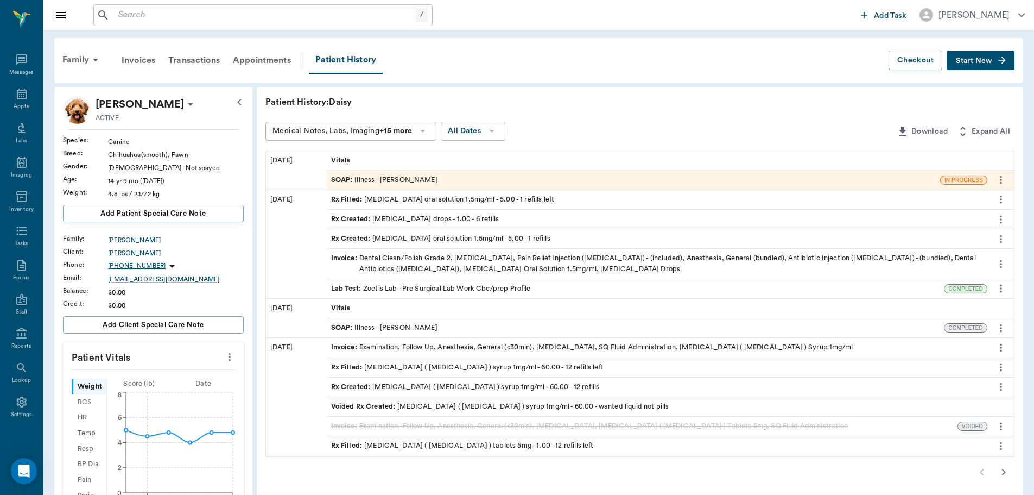
click at [982, 472] on div at bounding box center [639, 472] width 749 height 22
click at [338, 328] on span "SOAP :" at bounding box center [343, 327] width 24 height 10
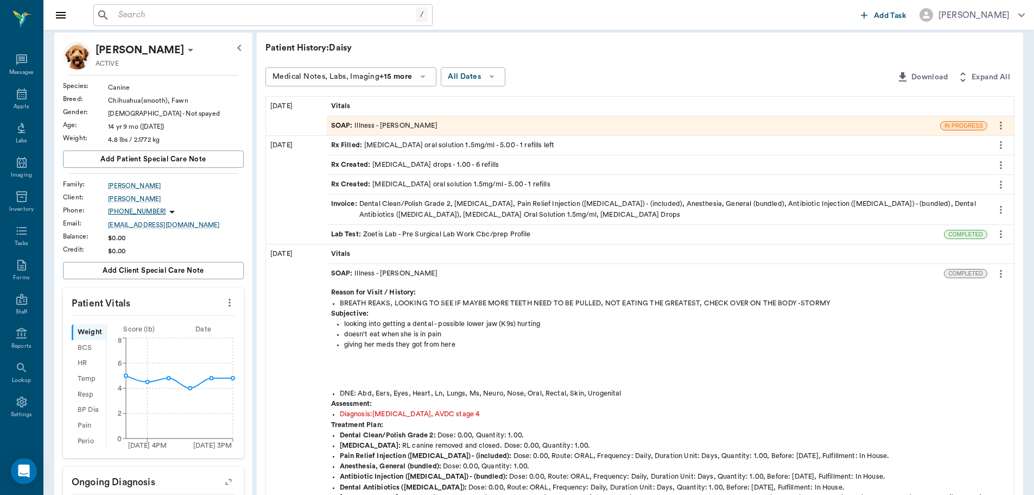
scroll to position [109, 0]
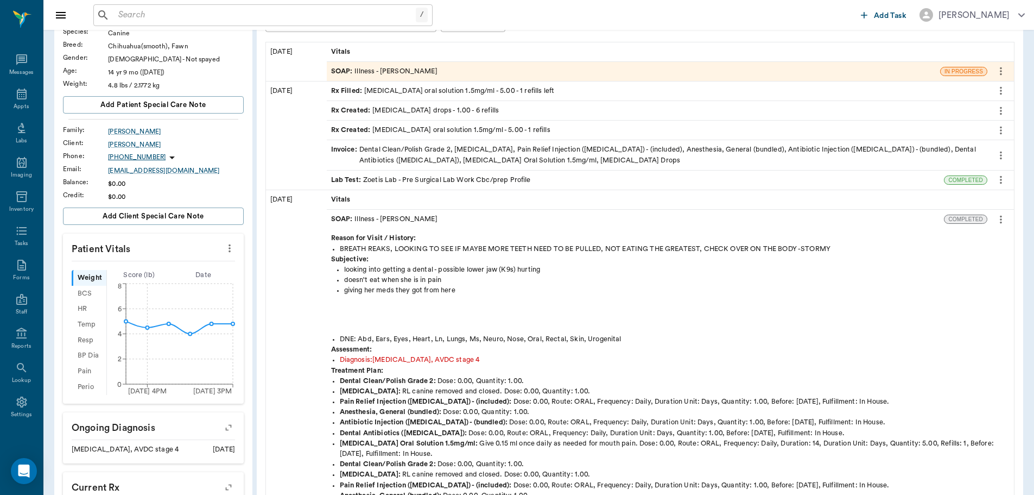
click at [1002, 220] on icon "more" at bounding box center [1001, 219] width 12 height 13
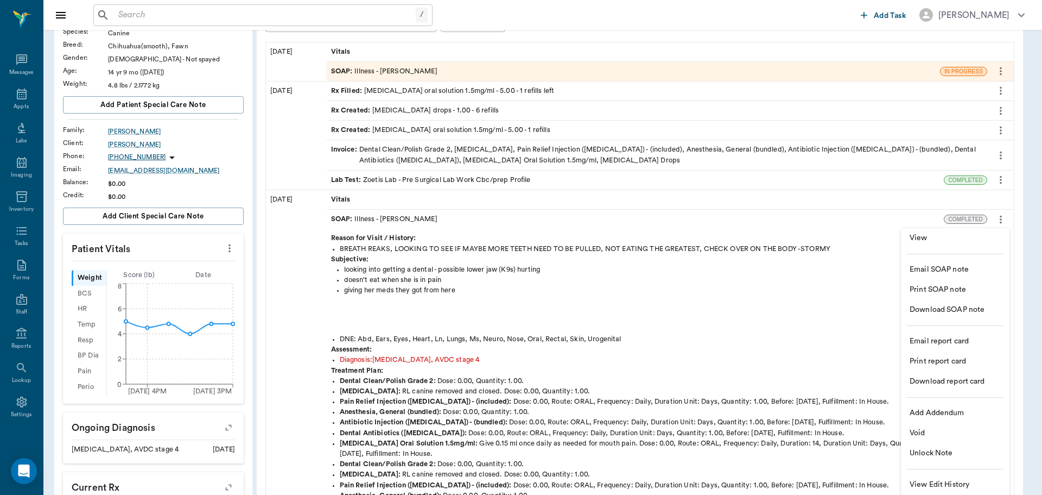
click at [915, 239] on span "View" at bounding box center [955, 237] width 91 height 11
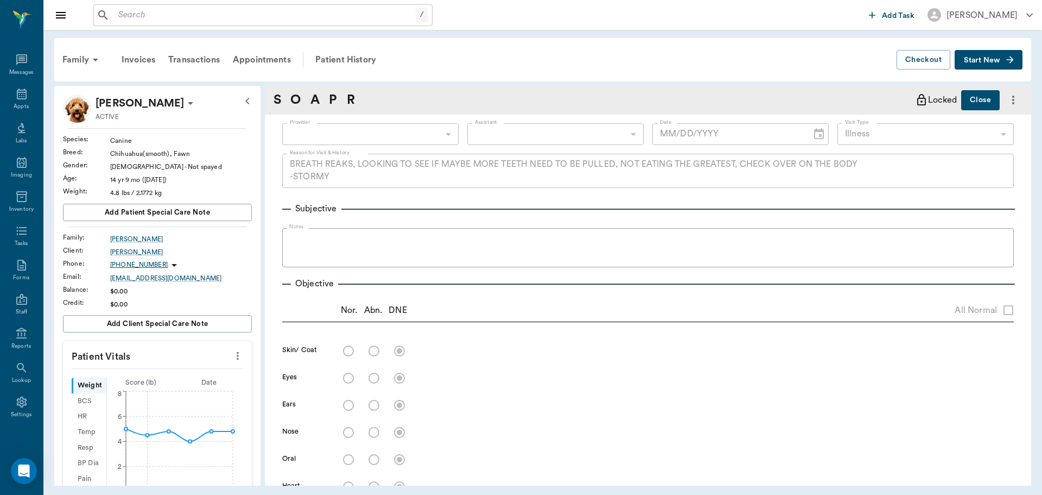
type input "63ec2f075fda476ae8351a4d"
type input "6740bf97de10e07744acf1eb"
type input "65d2be4f46e3a538d89b8c15"
type textarea "BREATH REAKS, LOOKING TO SEE IF MAYBE MORE TEETH NEED TO BE PULLED, NOT EATING …"
type input "[DATE]"
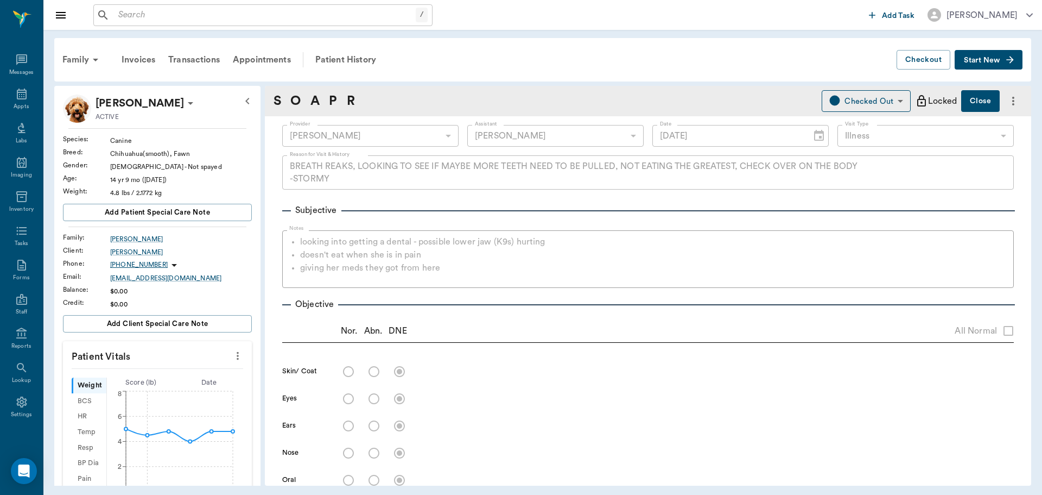
click at [232, 356] on icon "more" at bounding box center [238, 355] width 12 height 13
click at [208, 390] on span "Enlarge" at bounding box center [183, 394] width 91 height 11
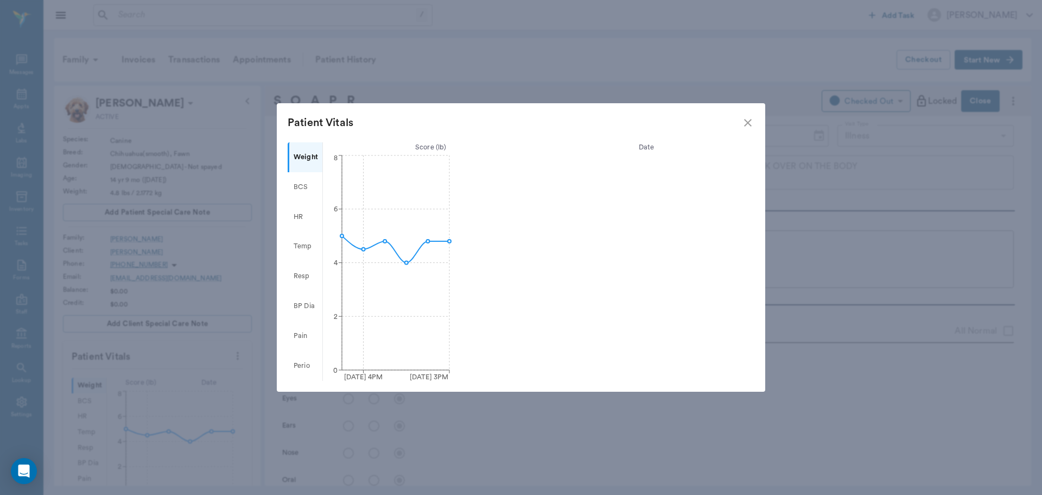
click at [748, 122] on icon "close" at bounding box center [748, 123] width 8 height 8
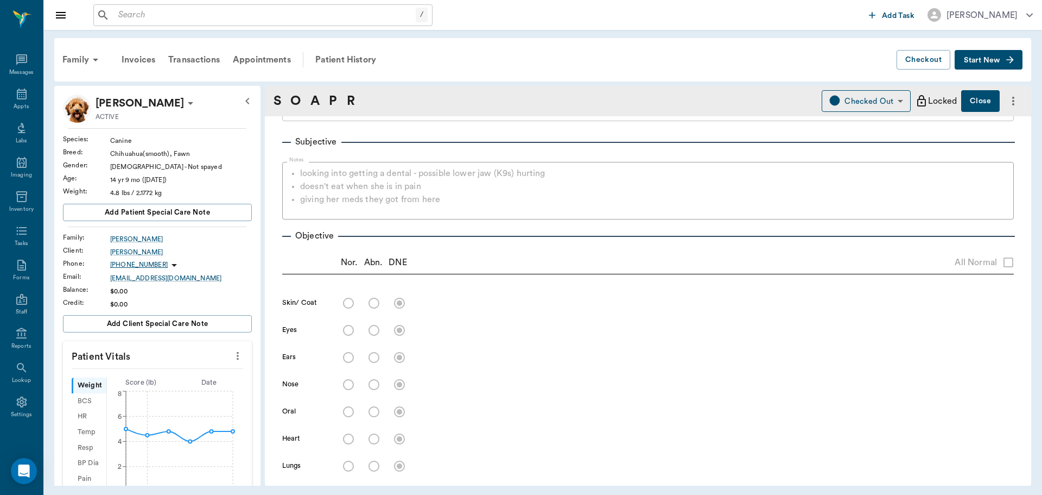
scroll to position [109, 0]
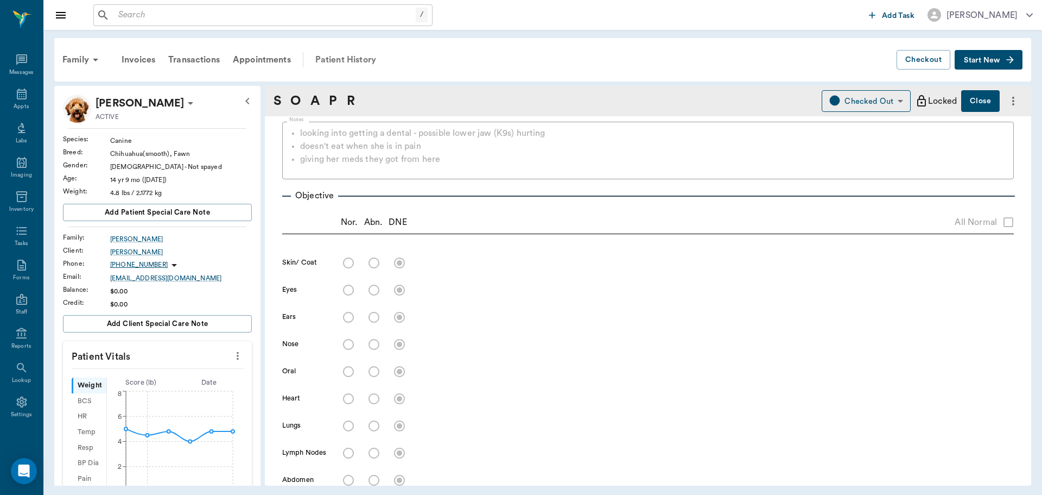
click at [351, 53] on div "Patient History" at bounding box center [346, 60] width 74 height 26
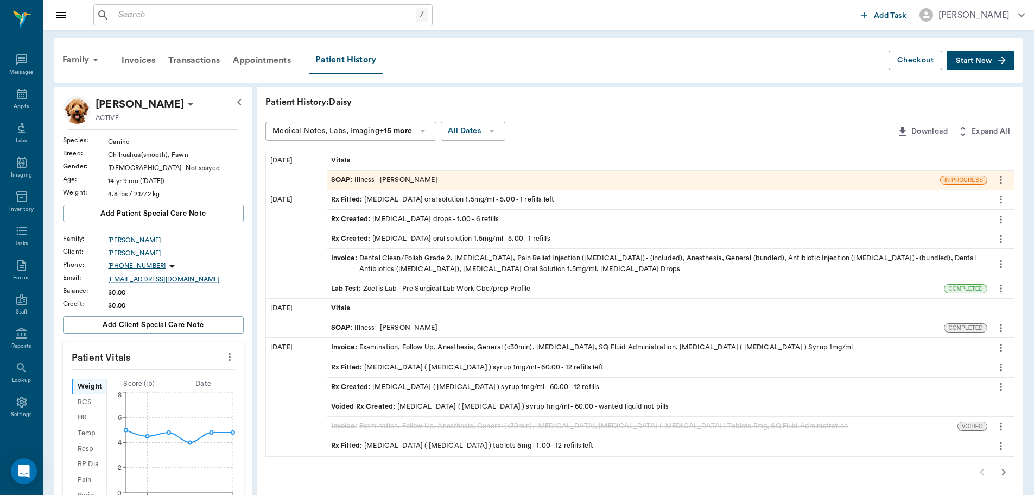
drag, startPoint x: 977, startPoint y: 476, endPoint x: 986, endPoint y: 473, distance: 9.5
click at [983, 475] on div at bounding box center [639, 472] width 749 height 22
click at [986, 473] on div at bounding box center [639, 472] width 749 height 22
click at [982, 468] on div at bounding box center [639, 472] width 749 height 22
click at [17, 90] on icon at bounding box center [22, 93] width 10 height 11
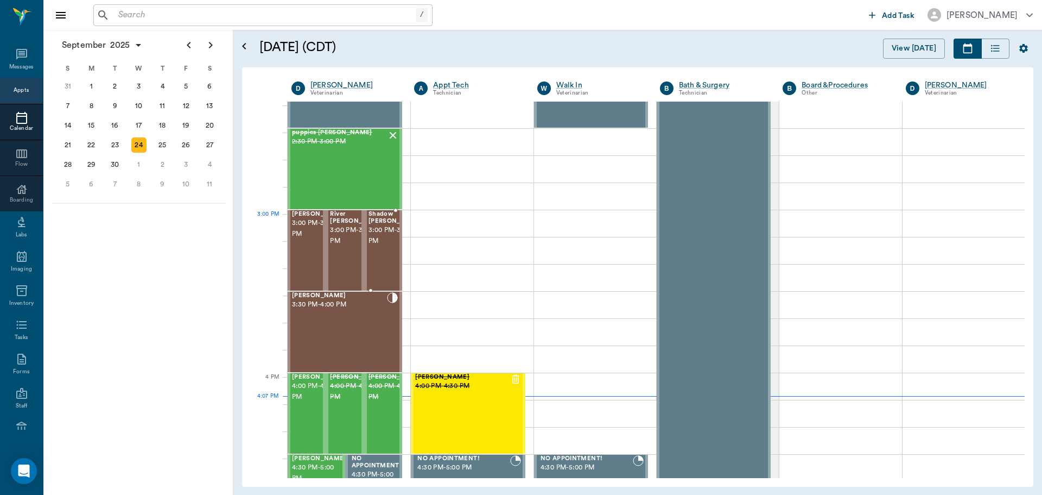
scroll to position [1032, 0]
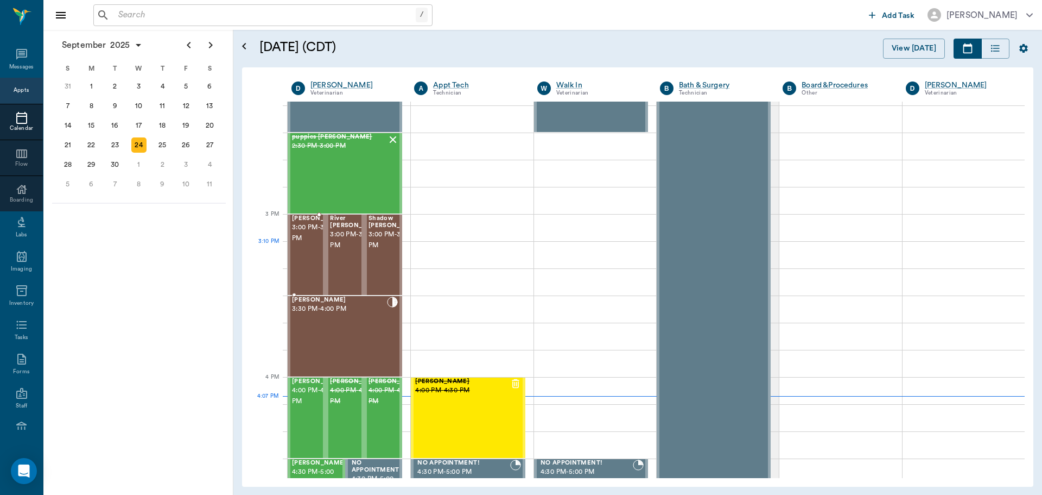
click at [346, 267] on div at bounding box center [346, 254] width 0 height 79
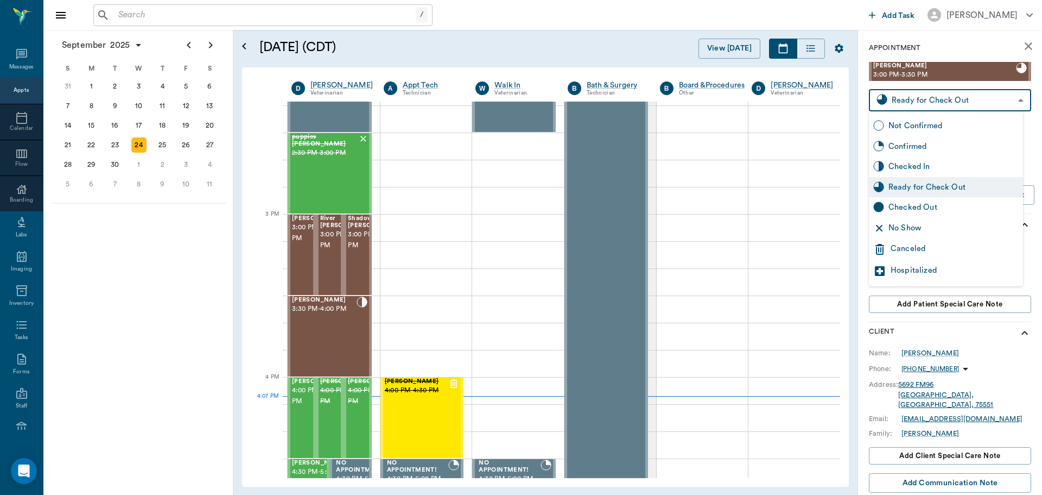
drag, startPoint x: 970, startPoint y: 105, endPoint x: 962, endPoint y: 117, distance: 14.5
click at [970, 104] on body "/ ​ Add Task [PERSON_NAME] Nectar Messages Appts Calendar Flow Boarding Labs Im…" at bounding box center [521, 247] width 1042 height 495
click at [956, 198] on div "Checked Out" at bounding box center [946, 207] width 154 height 21
type input "CHECKED_OUT"
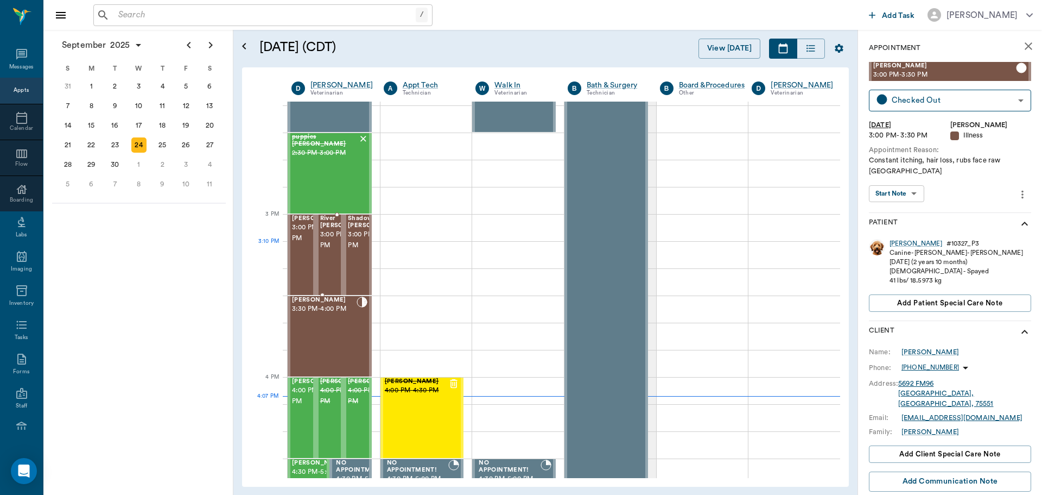
click at [338, 251] on span "3:00 PM - 3:30 PM" at bounding box center [347, 240] width 54 height 22
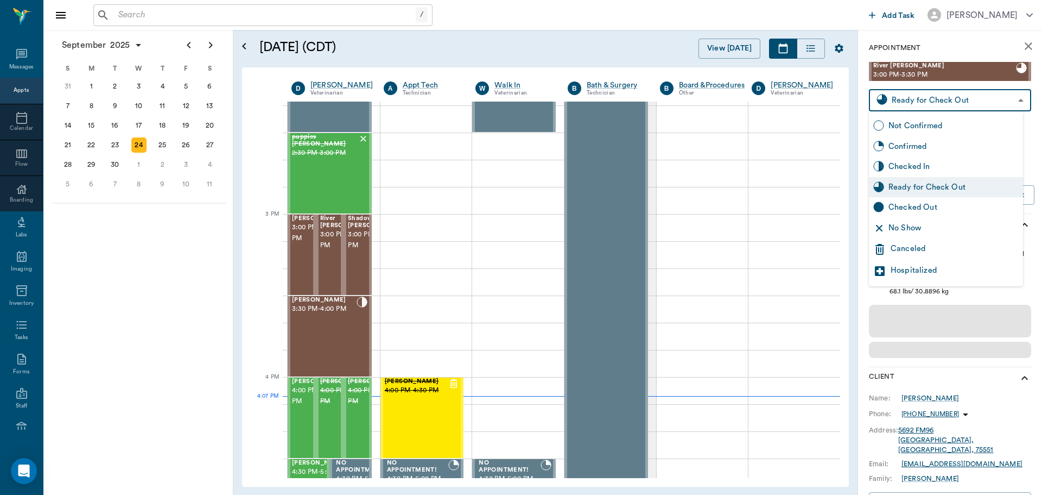
click at [923, 98] on body "/ ​ Add Task [PERSON_NAME] Nectar Messages Appts Calendar Flow Boarding Labs Im…" at bounding box center [521, 247] width 1042 height 495
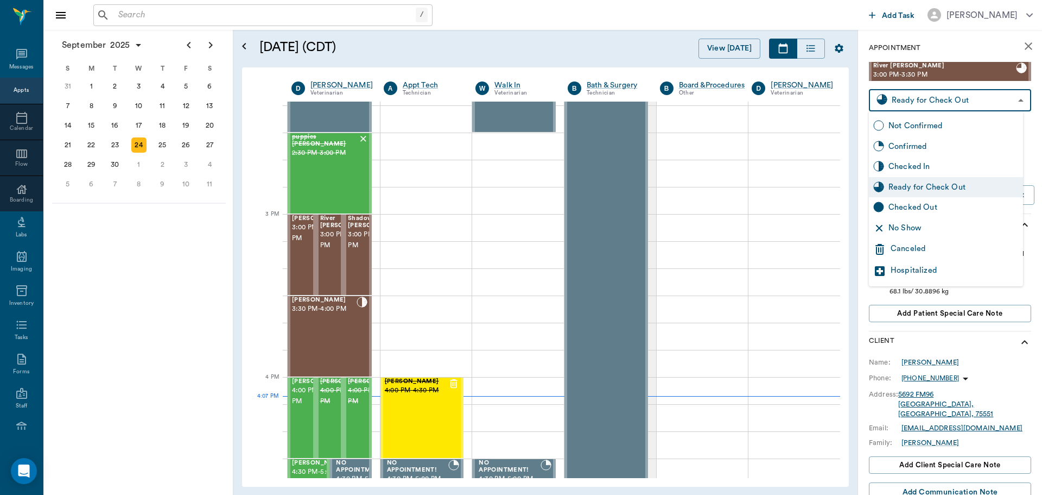
click at [927, 201] on div "Checked Out" at bounding box center [954, 207] width 130 height 12
type input "CHECKED_OUT"
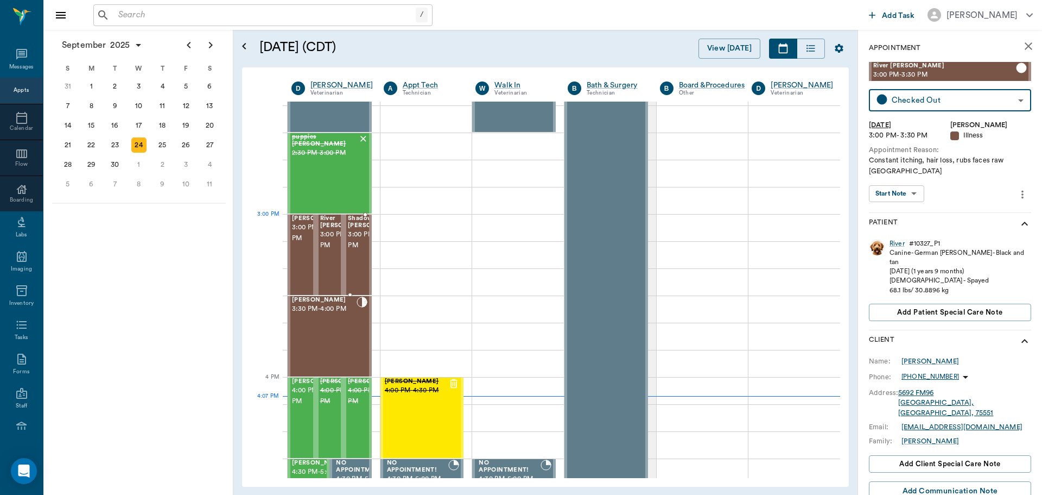
click at [359, 225] on span "Shadow [PERSON_NAME]" at bounding box center [375, 222] width 54 height 14
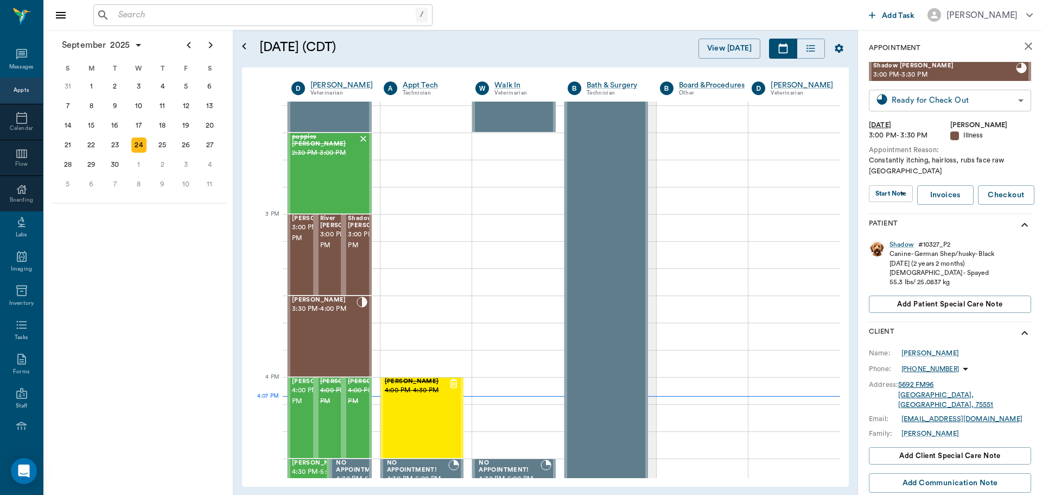
click at [920, 106] on body "/ ​ Add Task [PERSON_NAME] Nectar Messages Appts Calendar Flow Boarding Labs Im…" at bounding box center [521, 247] width 1042 height 495
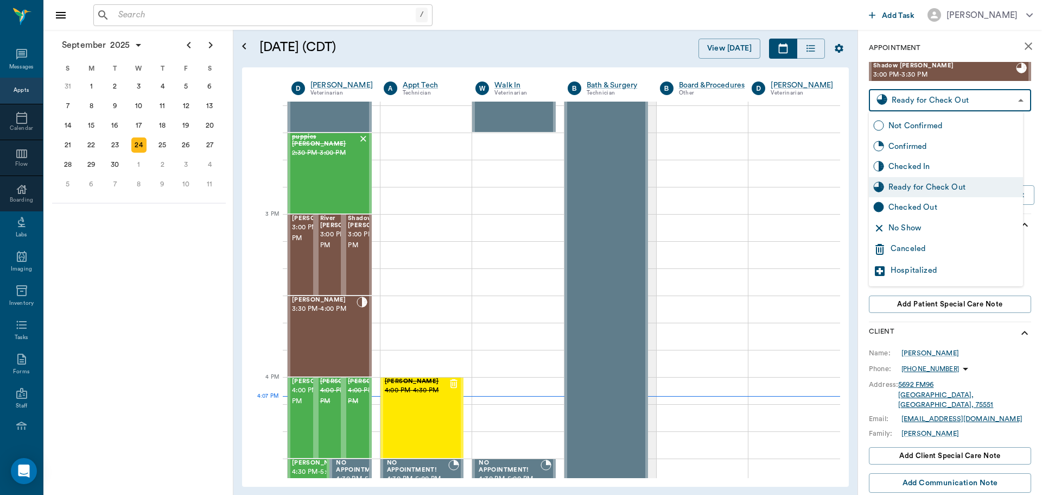
click at [941, 199] on div "Checked Out" at bounding box center [946, 207] width 154 height 21
type input "CHECKED_OUT"
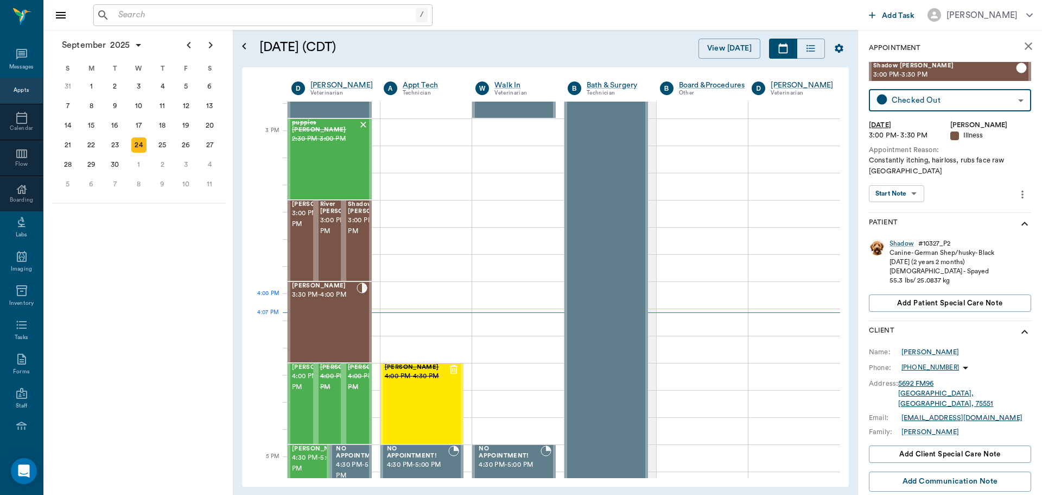
scroll to position [1140, 0]
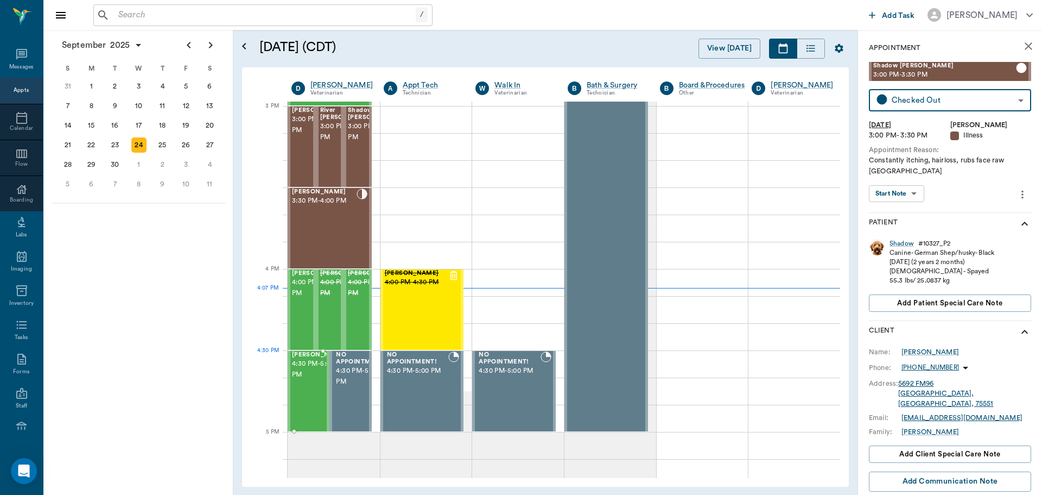
click at [296, 371] on span "4:30 PM - 5:00 PM" at bounding box center [319, 369] width 54 height 22
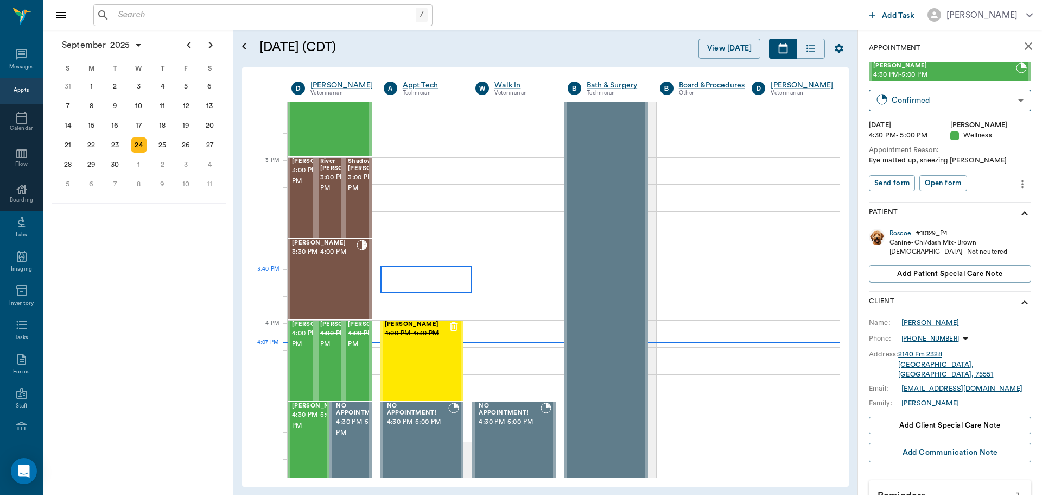
scroll to position [1086, 0]
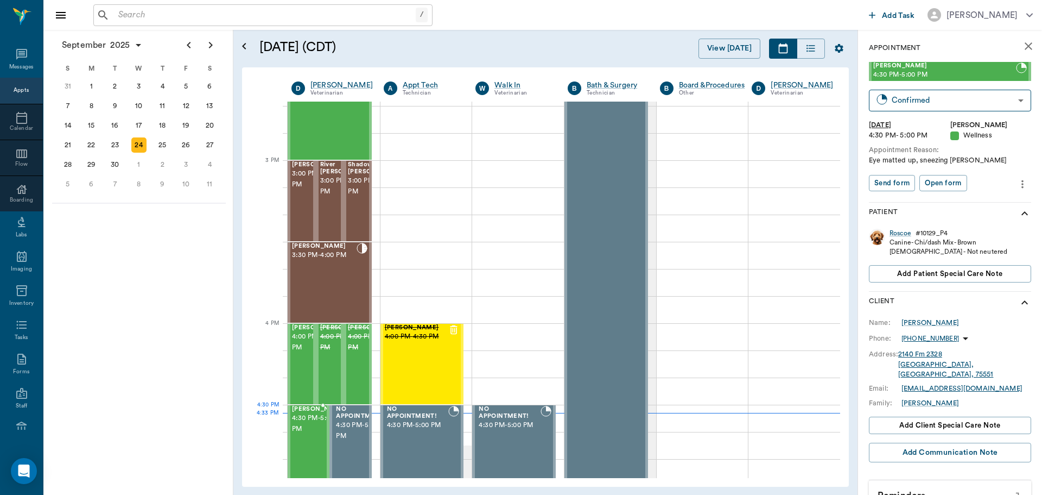
click at [308, 426] on span "4:30 PM - 5:00 PM" at bounding box center [319, 424] width 54 height 22
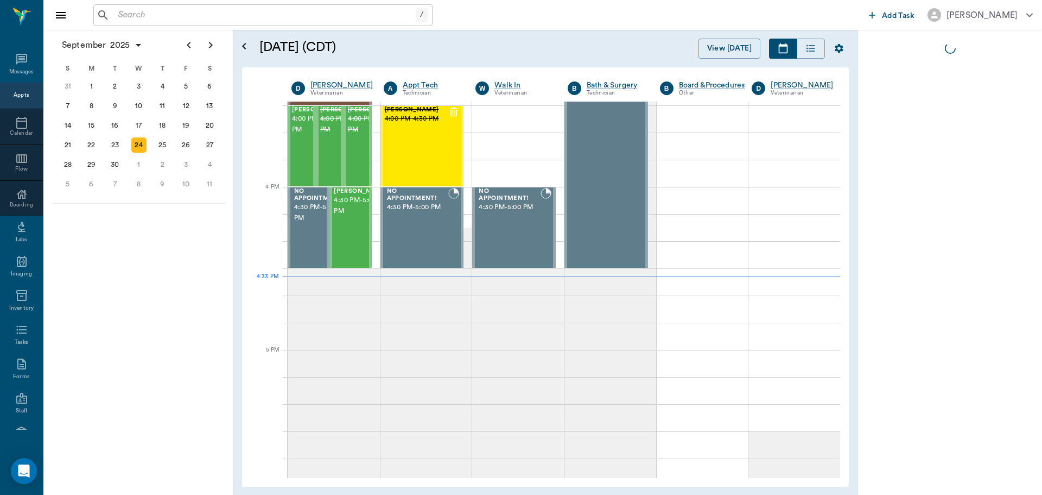
scroll to position [5, 0]
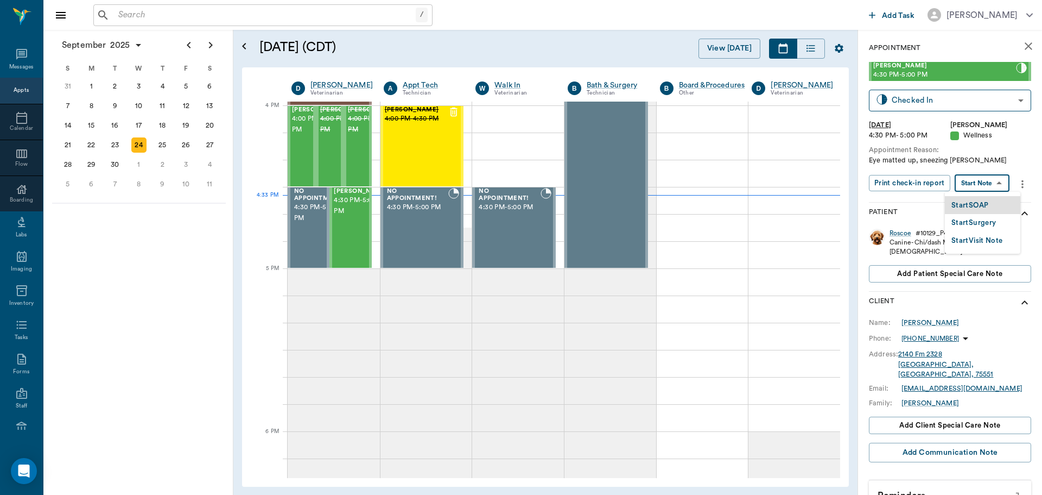
click at [1004, 182] on body "/ ​ Add Task [PERSON_NAME] Nectar Messages Appts Calendar Flow Boarding Labs Im…" at bounding box center [521, 247] width 1042 height 495
click at [982, 200] on button "Start SOAP" at bounding box center [970, 205] width 37 height 12
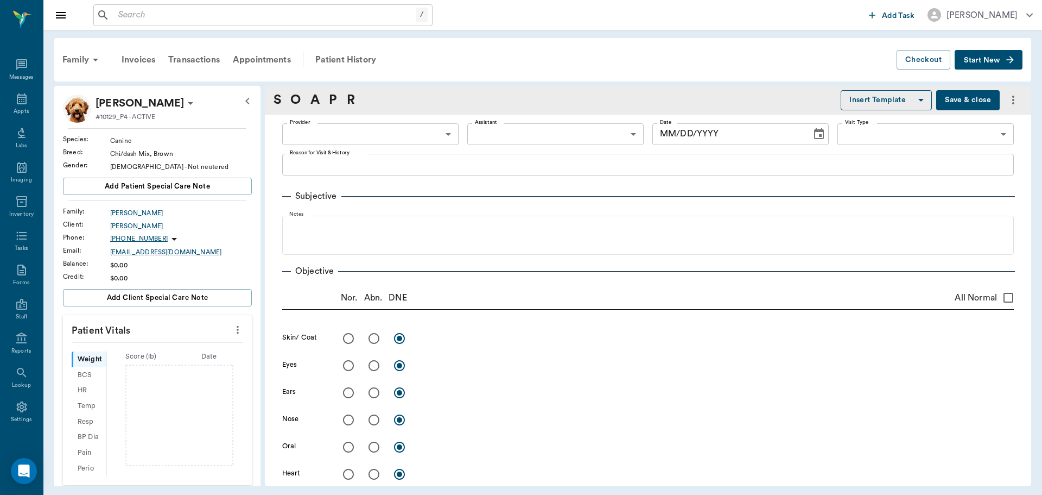
scroll to position [5, 0]
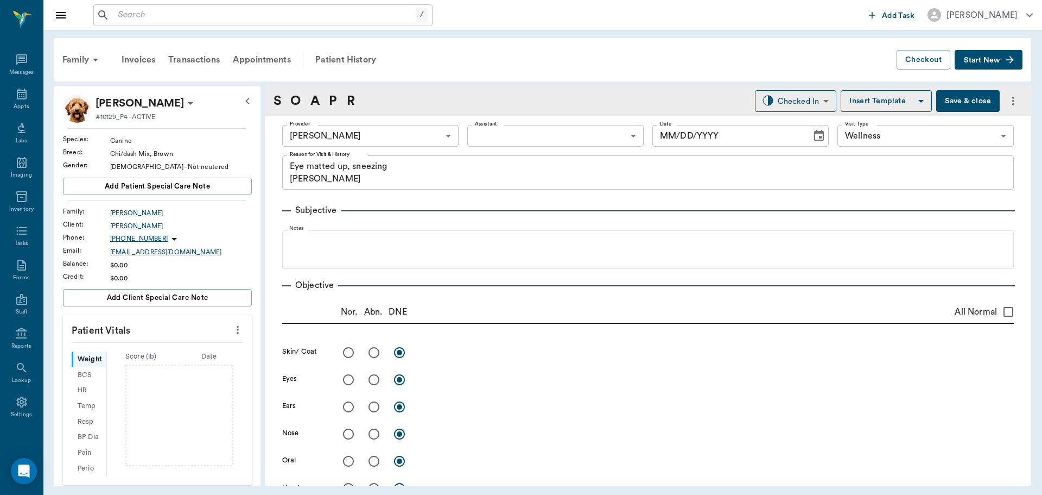
type input "63ec2f075fda476ae8351a4d"
type input "65d2be4f46e3a538d89b8c14"
type textarea "Eye matted up, sneezing [PERSON_NAME]"
type input "[DATE]"
click at [386, 134] on body "/ ​ Add Task [PERSON_NAME] Nectar Messages Appts Labs Imaging Inventory Tasks F…" at bounding box center [521, 247] width 1042 height 495
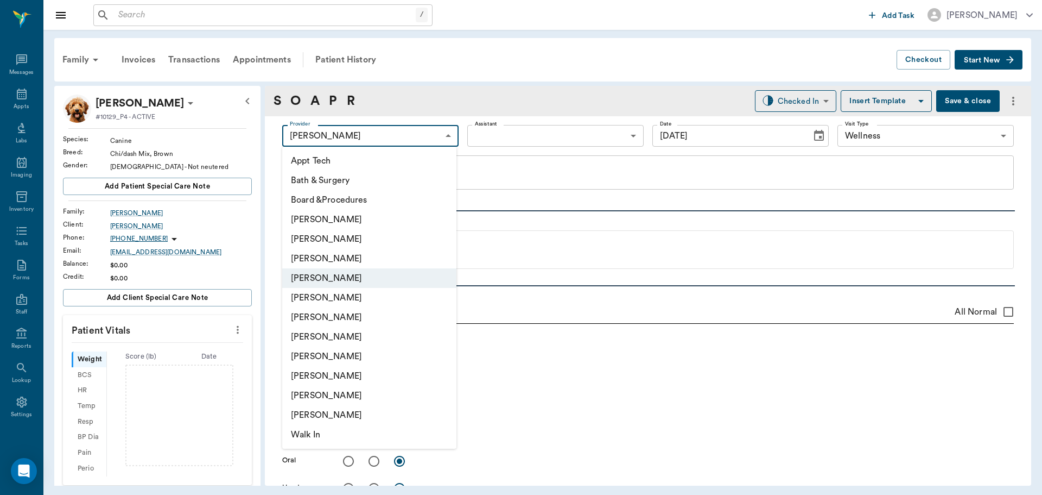
click at [548, 144] on div at bounding box center [521, 247] width 1042 height 495
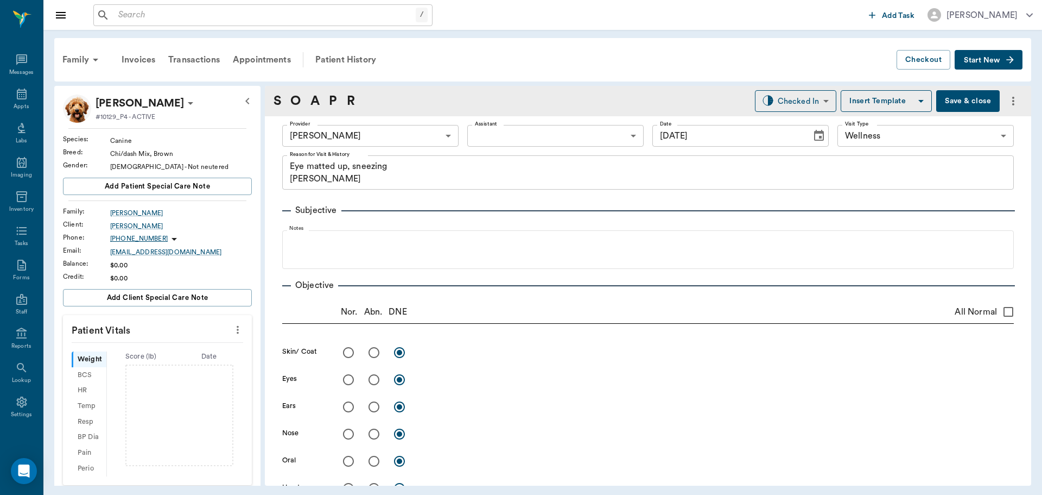
click at [562, 138] on body "/ ​ Add Task [PERSON_NAME] Nectar Messages Appts Labs Imaging Inventory Tasks F…" at bounding box center [521, 247] width 1042 height 495
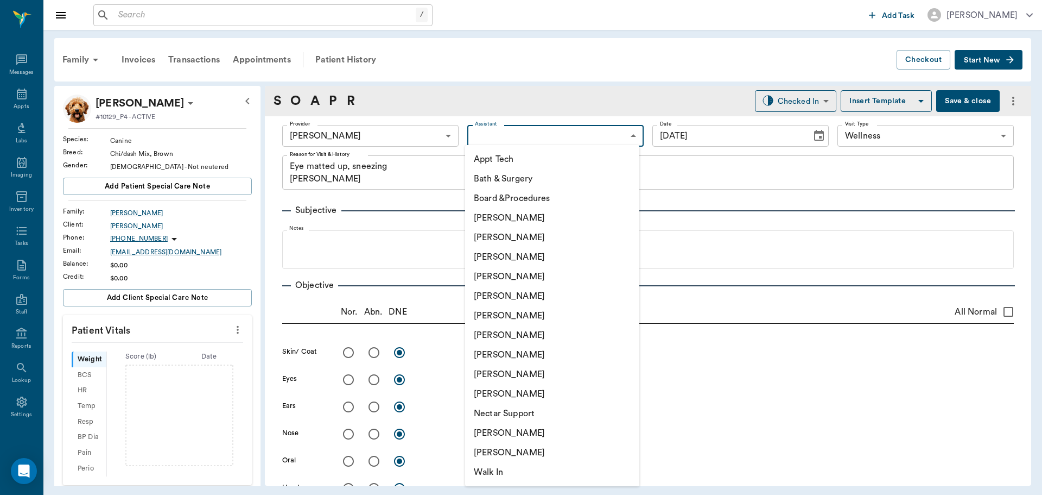
click at [541, 258] on li "[PERSON_NAME]" at bounding box center [552, 257] width 174 height 20
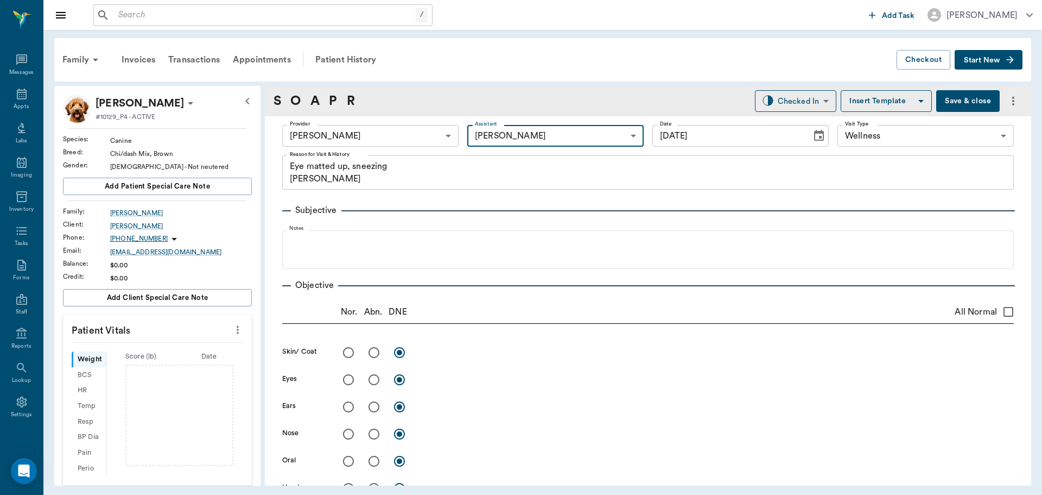
type input "642ef10e332a41444de2bad1"
click at [232, 334] on icon "more" at bounding box center [238, 329] width 12 height 13
click at [181, 341] on li "Enter Vitals" at bounding box center [184, 348] width 109 height 20
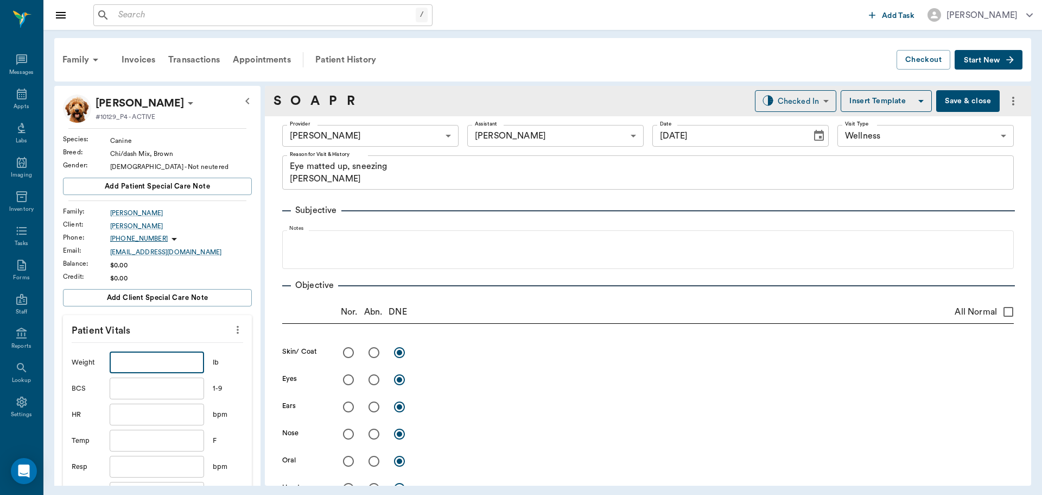
click at [156, 360] on input "text" at bounding box center [157, 362] width 94 height 22
type input "12.2"
type input "101"
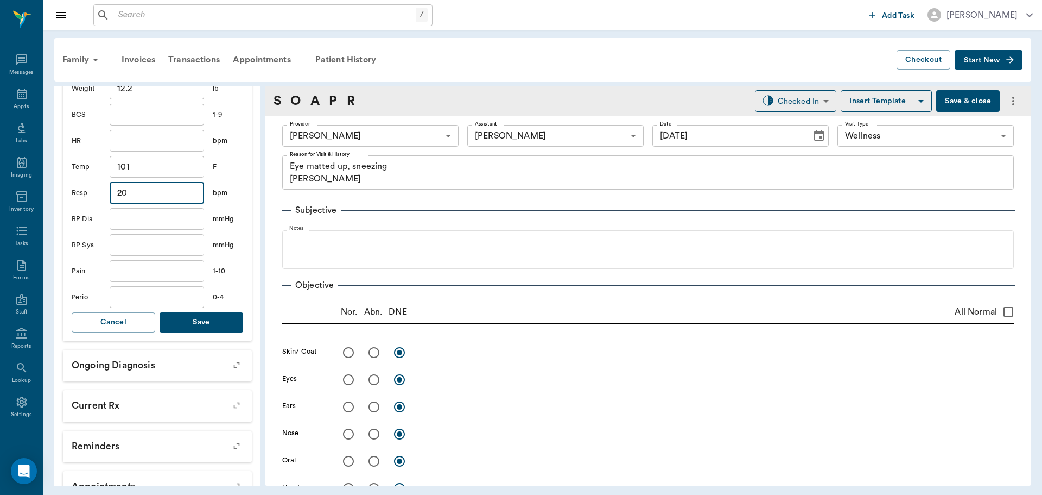
scroll to position [289, 0]
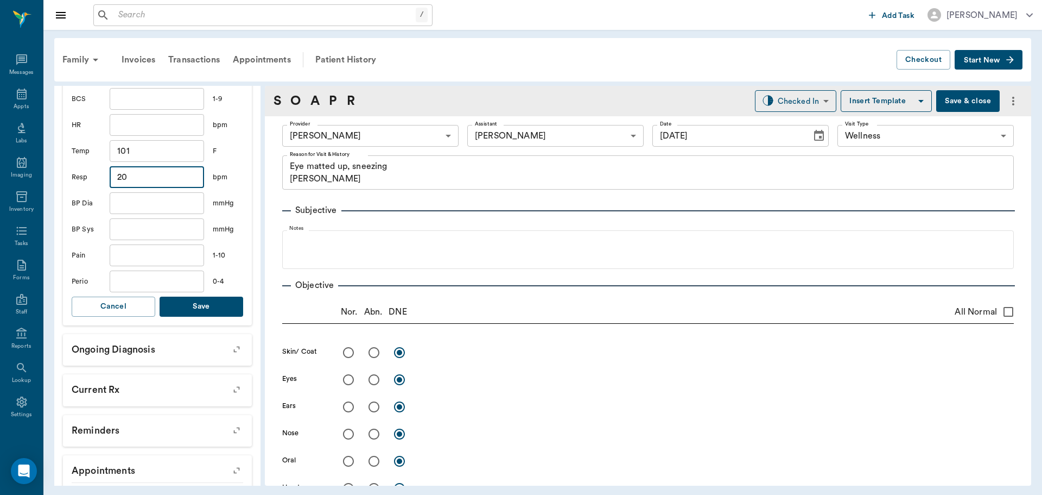
type input "20"
click at [220, 309] on button "Save" at bounding box center [202, 306] width 84 height 20
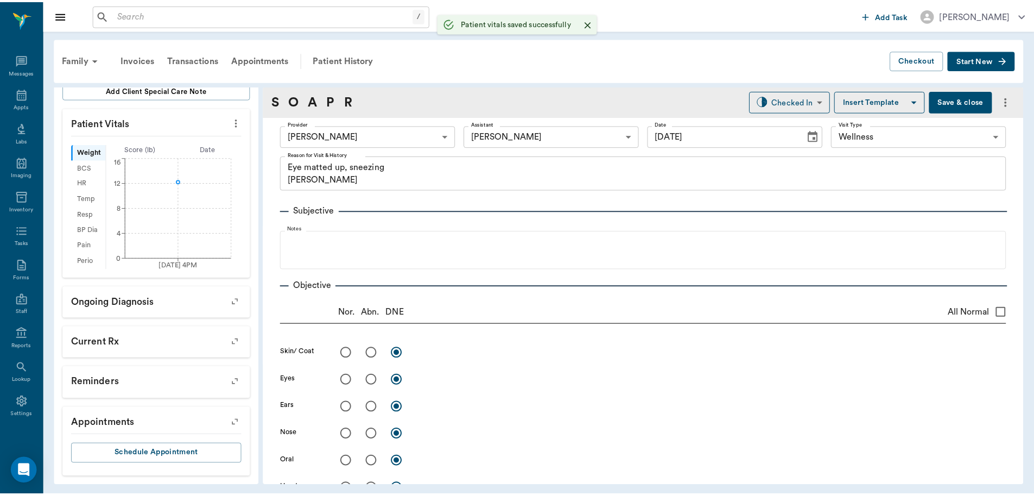
scroll to position [220, 0]
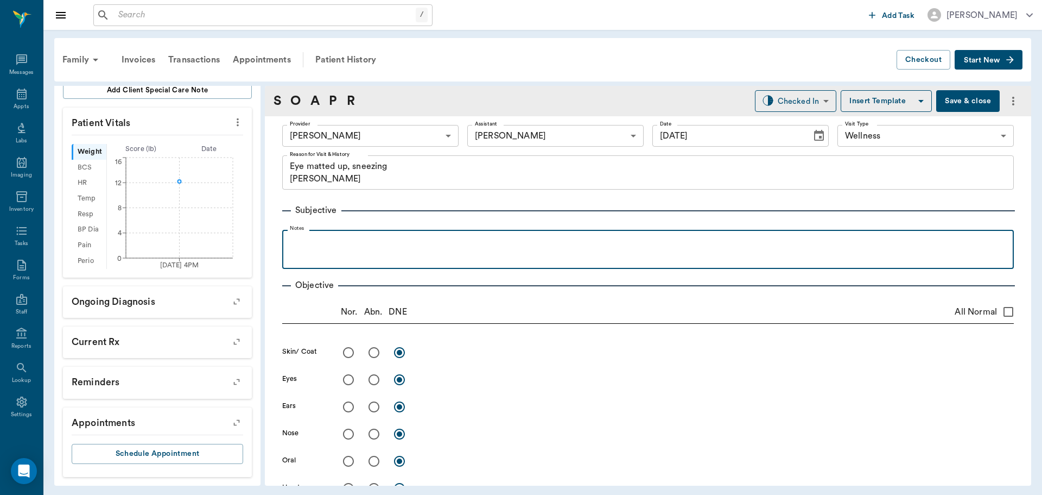
click at [399, 242] on p at bounding box center [648, 241] width 721 height 13
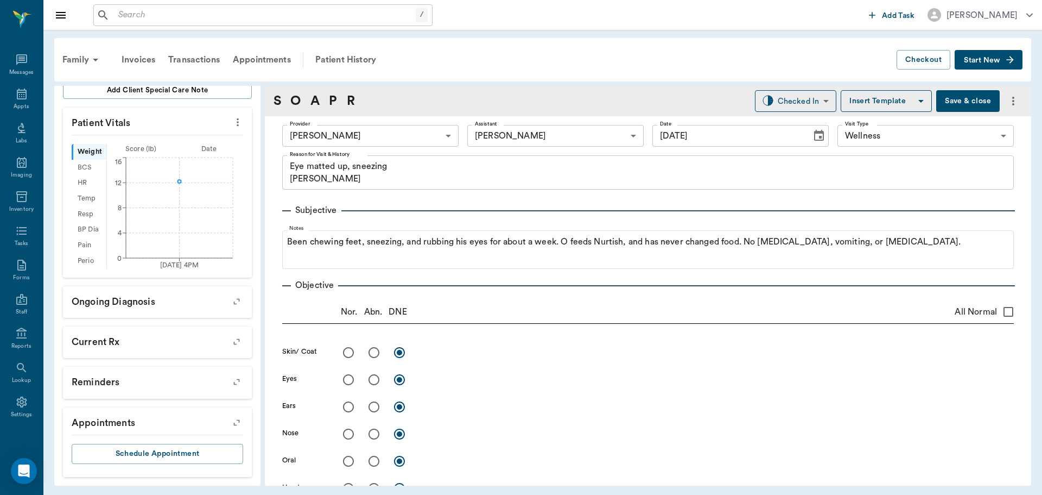
click at [968, 99] on button "Save & close" at bounding box center [968, 101] width 64 height 22
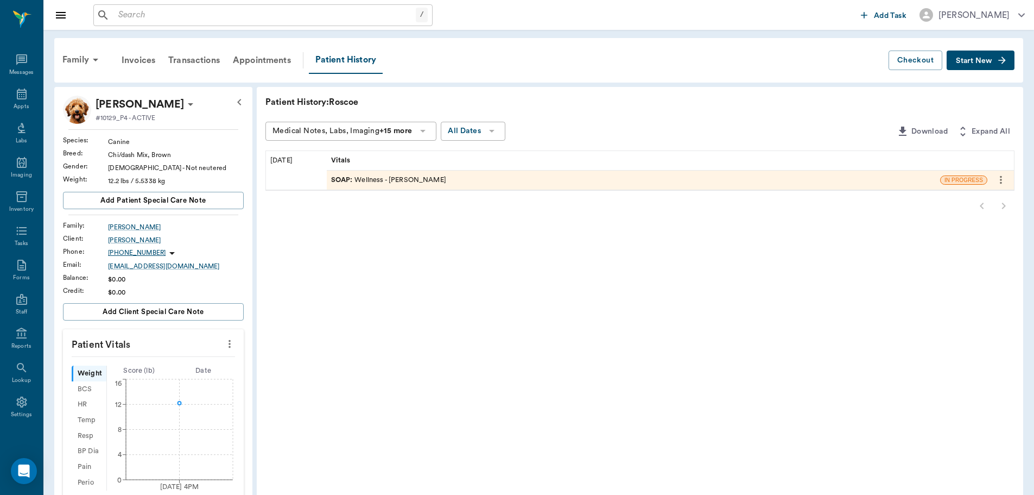
click at [128, 103] on p "[PERSON_NAME]" at bounding box center [140, 104] width 88 height 17
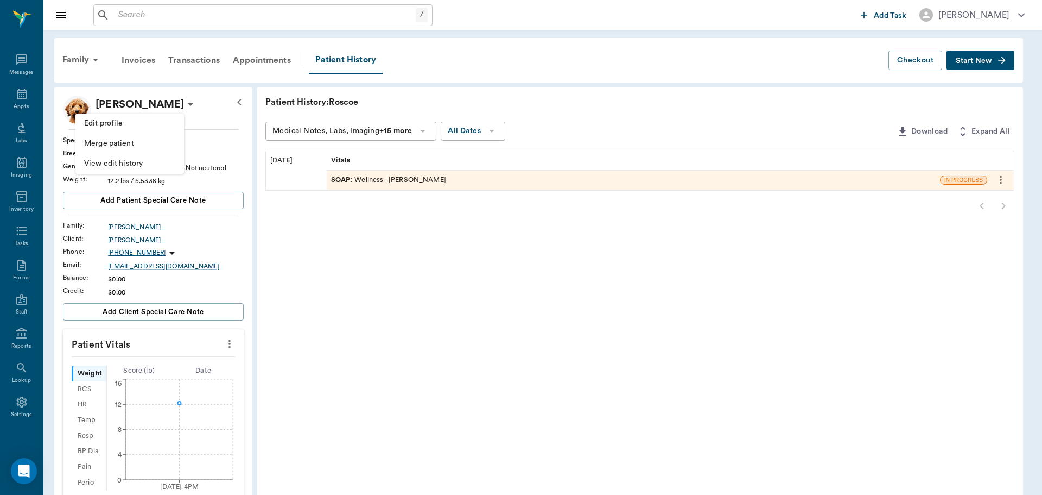
click at [144, 120] on span "Edit profile" at bounding box center [129, 123] width 91 height 11
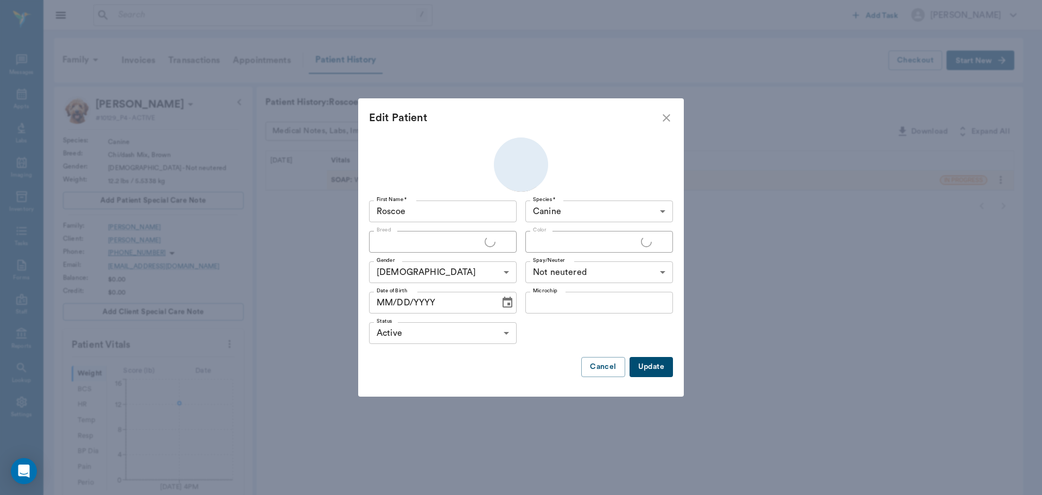
type input "Chi/dash Mix"
type input "Brown"
click at [503, 307] on icon "Choose date" at bounding box center [508, 301] width 10 height 11
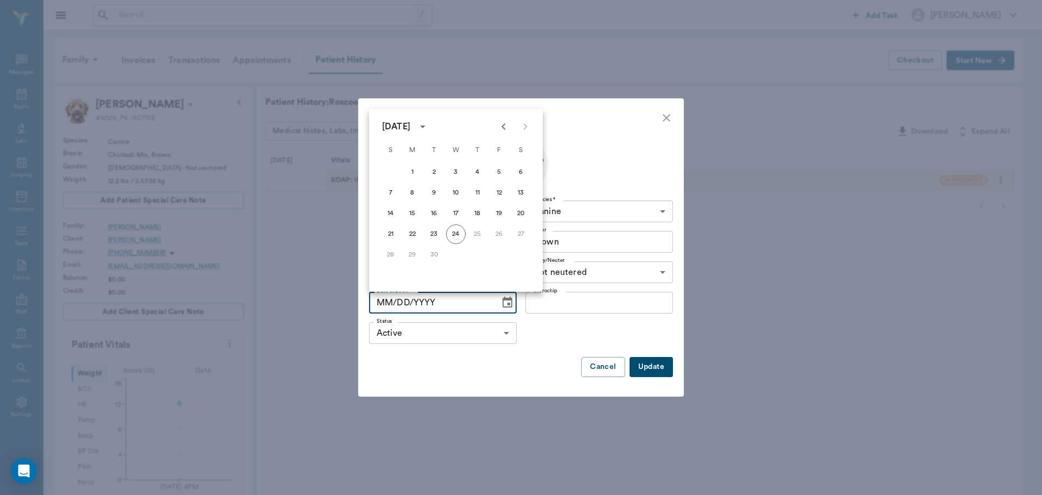
click at [410, 122] on div "[DATE]" at bounding box center [396, 126] width 28 height 13
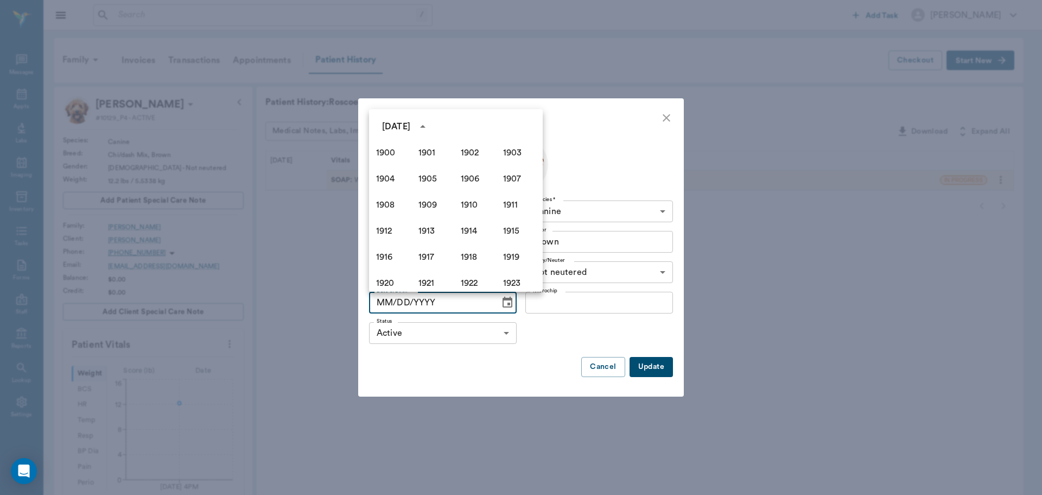
scroll to position [745, 0]
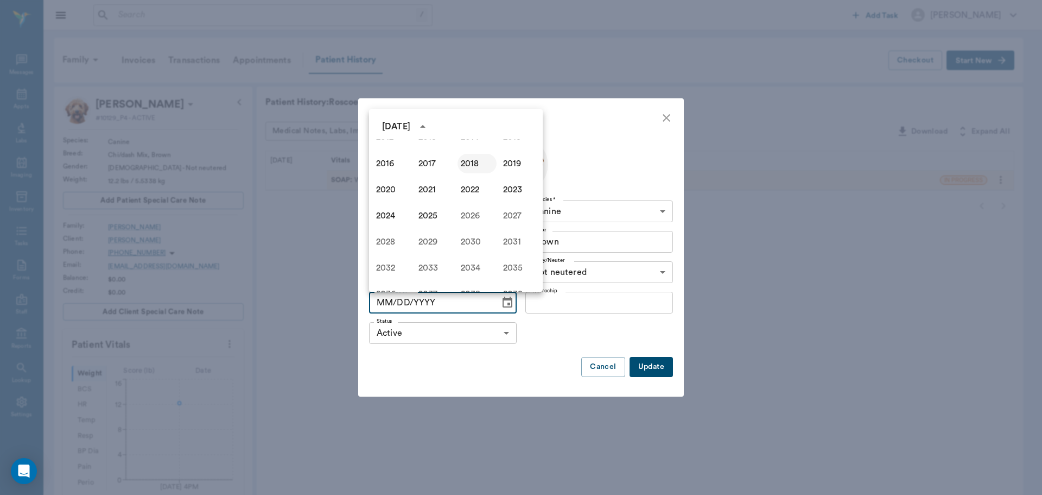
click at [473, 164] on button "2018" at bounding box center [477, 164] width 39 height 20
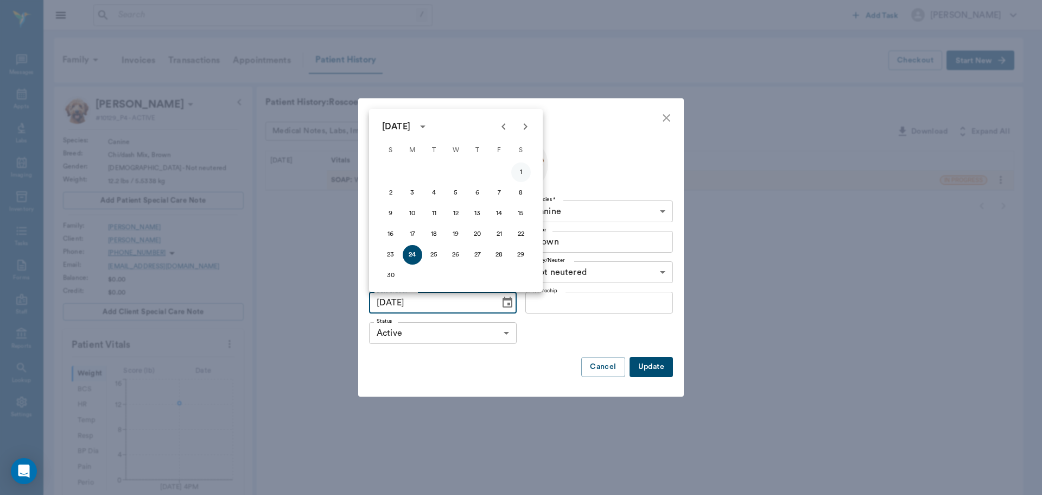
click at [518, 174] on button "1" at bounding box center [521, 172] width 20 height 20
type input "[DATE]"
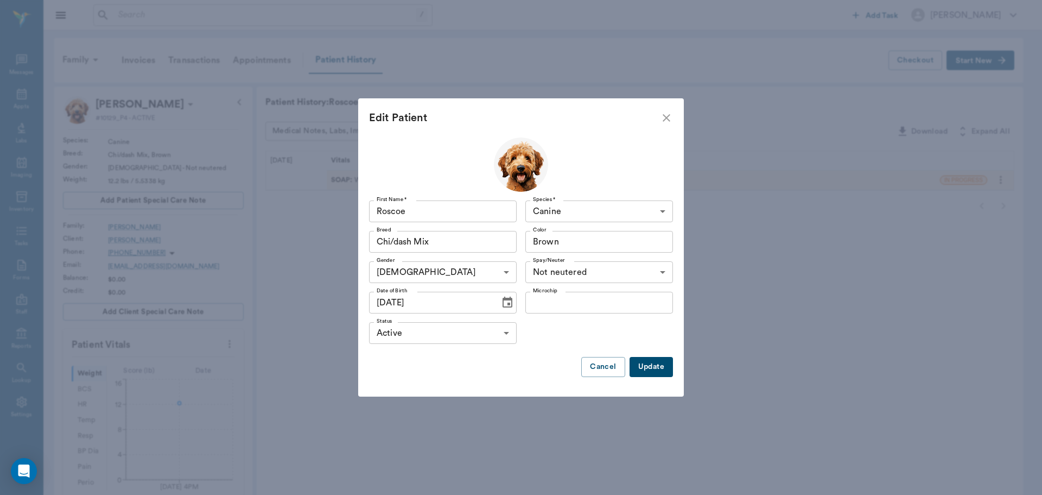
click at [650, 368] on button "Update" at bounding box center [651, 367] width 43 height 20
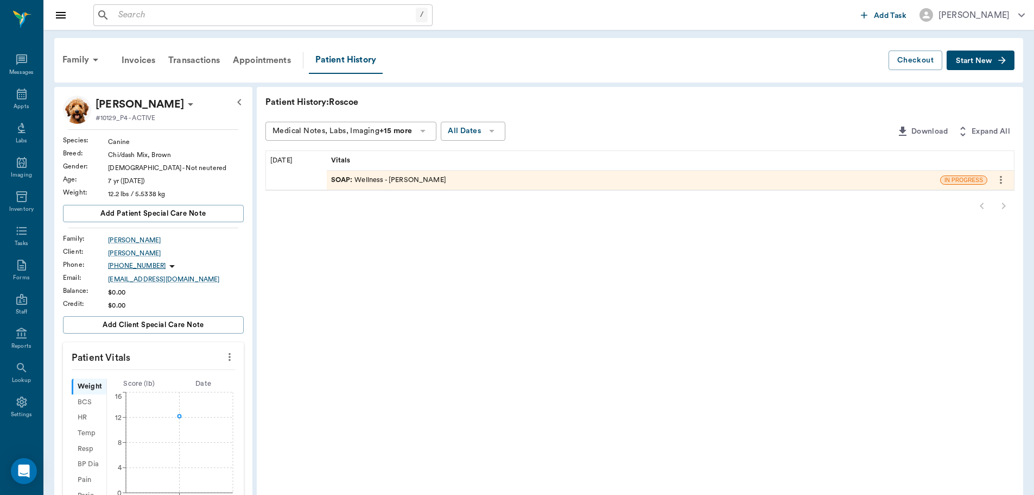
click at [301, 18] on input "text" at bounding box center [265, 15] width 302 height 15
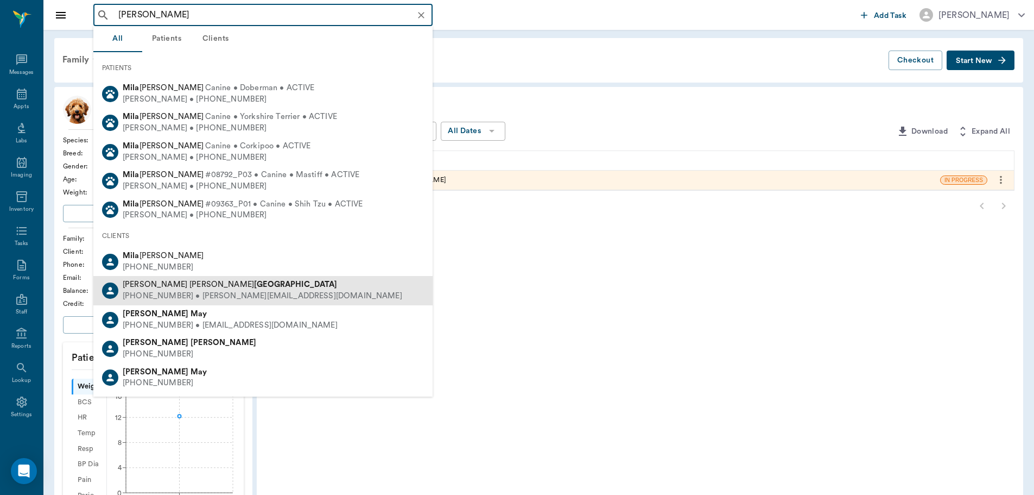
click at [254, 288] on b "[GEOGRAPHIC_DATA]" at bounding box center [296, 284] width 84 height 8
type input "[PERSON_NAME]"
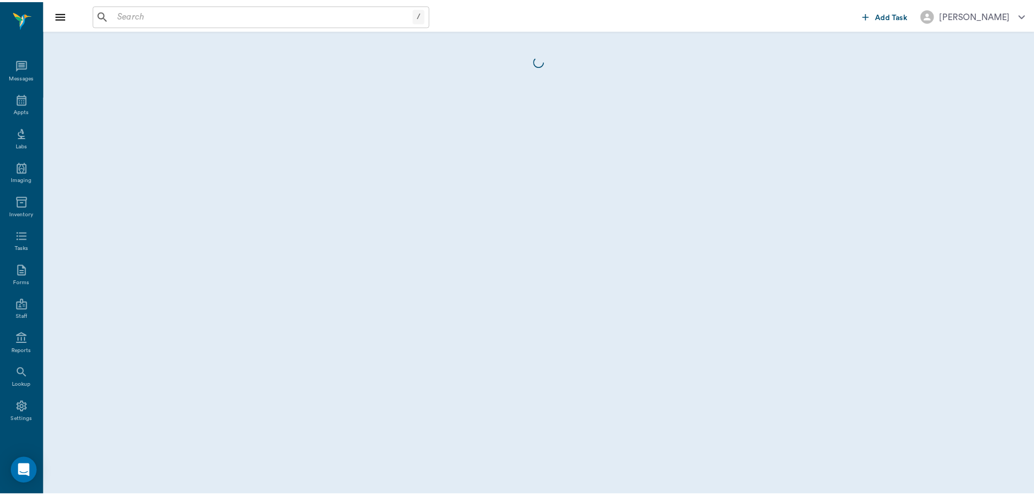
scroll to position [5, 0]
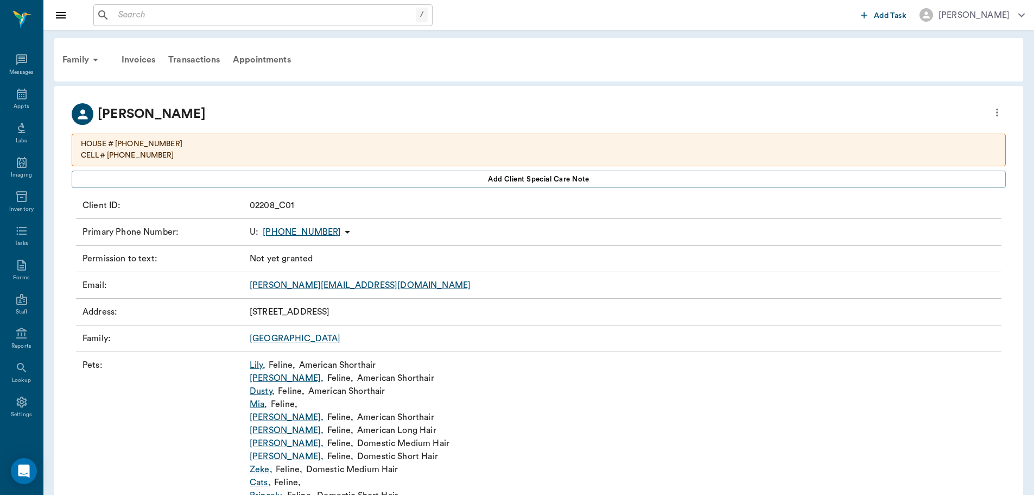
click at [266, 429] on link "[PERSON_NAME] ," at bounding box center [287, 429] width 74 height 13
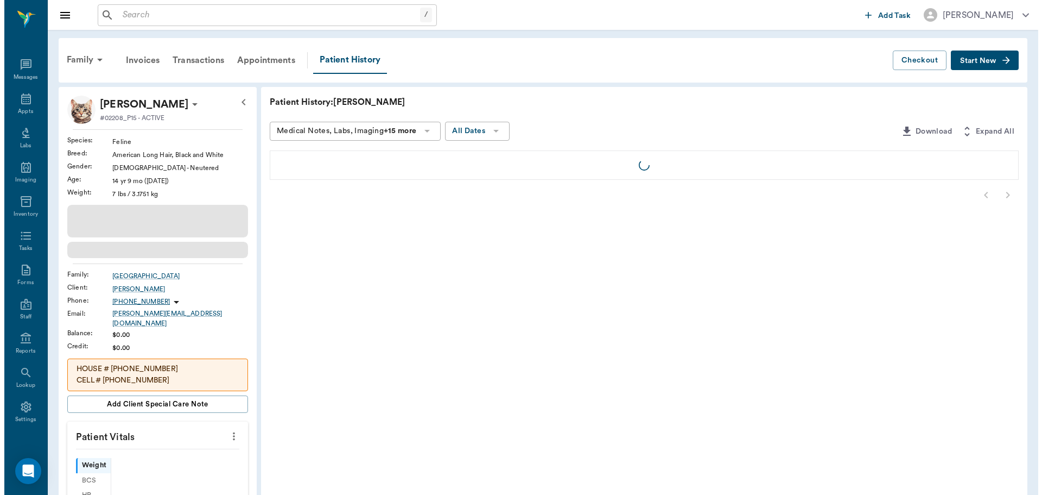
scroll to position [5, 0]
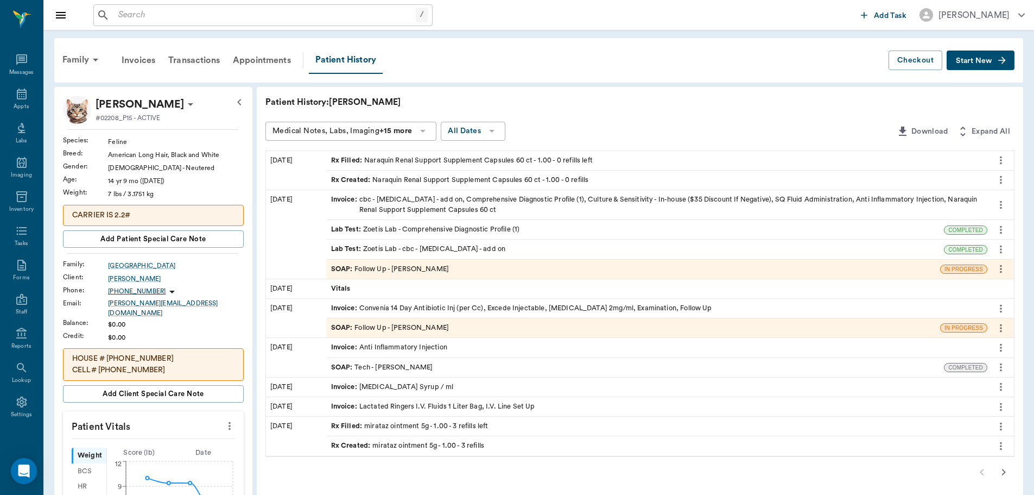
click at [398, 269] on div "SOAP : Follow Up - [PERSON_NAME]" at bounding box center [390, 269] width 118 height 10
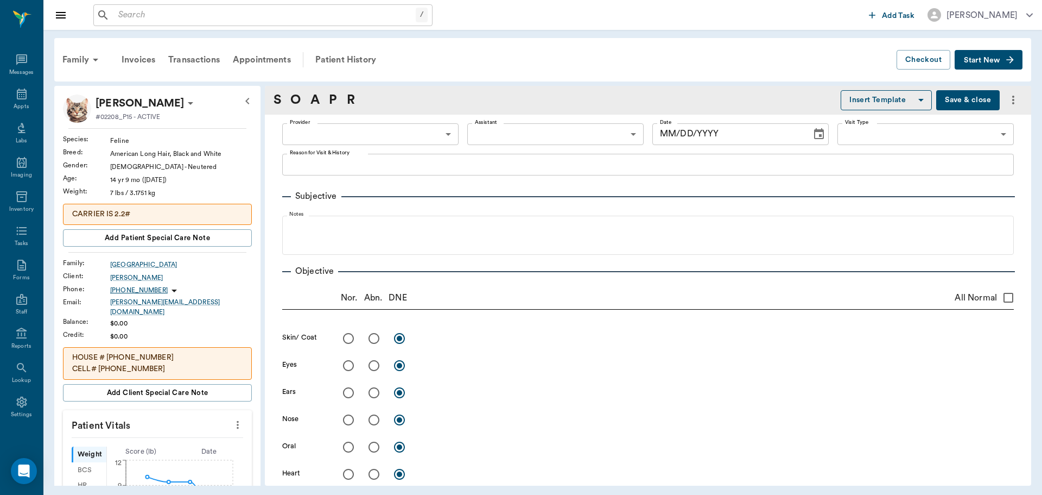
type input "63ec2f075fda476ae8351a4d"
type input "65d2be4f46e3a538d89b8c16"
type textarea "[PERSON_NAME] SAID THAT IF HE WASN'T BETTER [DATE] TO BRING HIM BACK. HE IS NOT…"
radio input "true"
type textarea "rough"
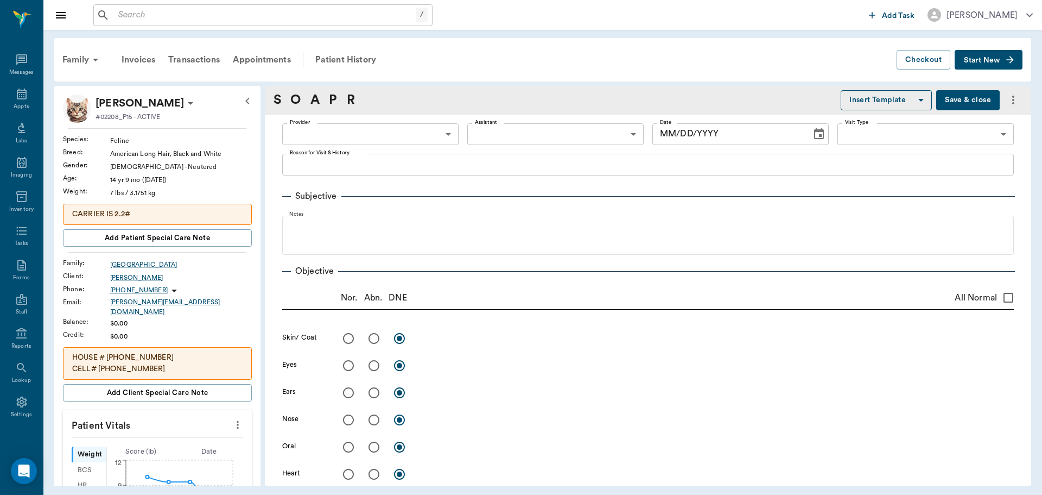
radio input "true"
type textarea "R sided nasal discharge white to gray"
radio input "true"
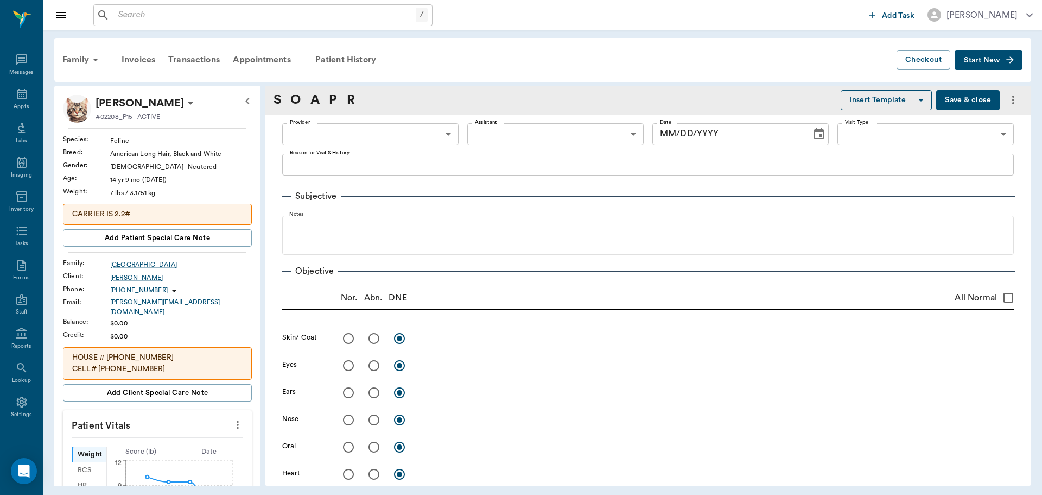
type textarea "malodorous"
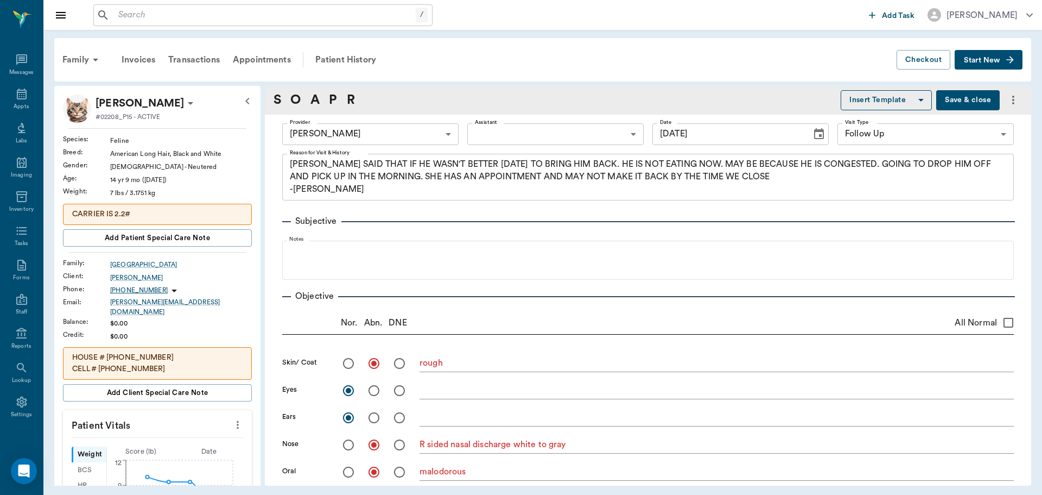
type input "[DATE]"
click at [331, 59] on div "Patient History" at bounding box center [346, 60] width 74 height 26
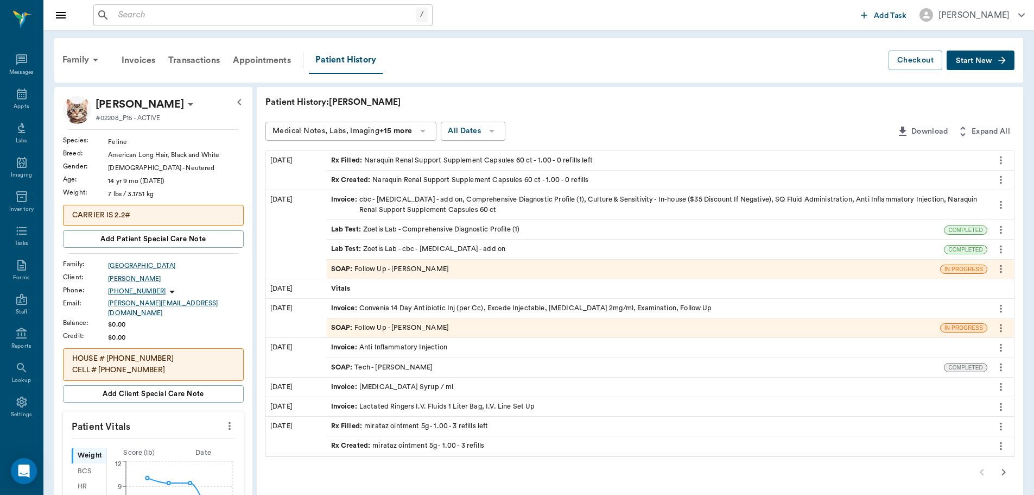
click at [420, 324] on div "SOAP : Follow Up - [PERSON_NAME]" at bounding box center [390, 327] width 118 height 10
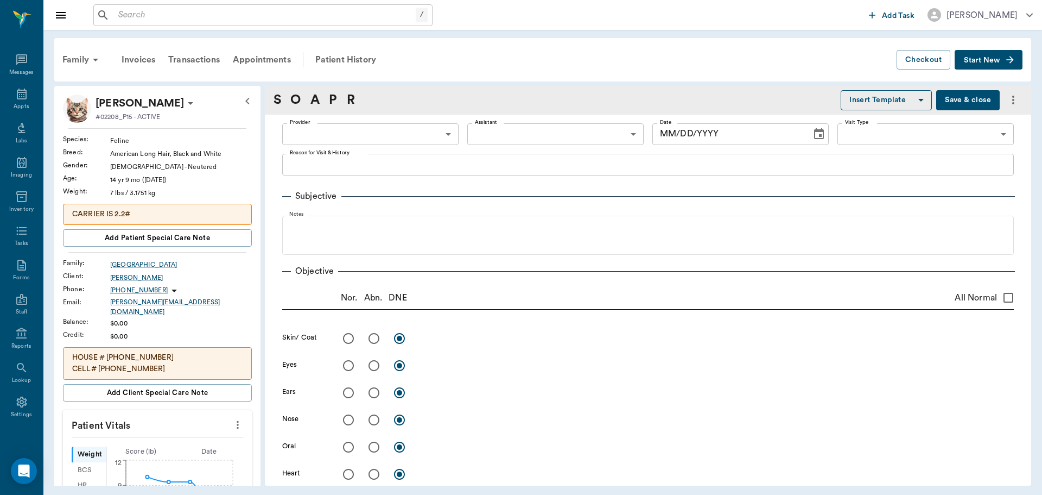
type input "63ec2f075fda476ae8351a4d"
type input "65d2be4f46e3a538d89b8c16"
type textarea "[PERSON_NAME] WANTED A FOLLOW UP ON HIM AND [PERSON_NAME]. WENT AHEAD AND POINT…"
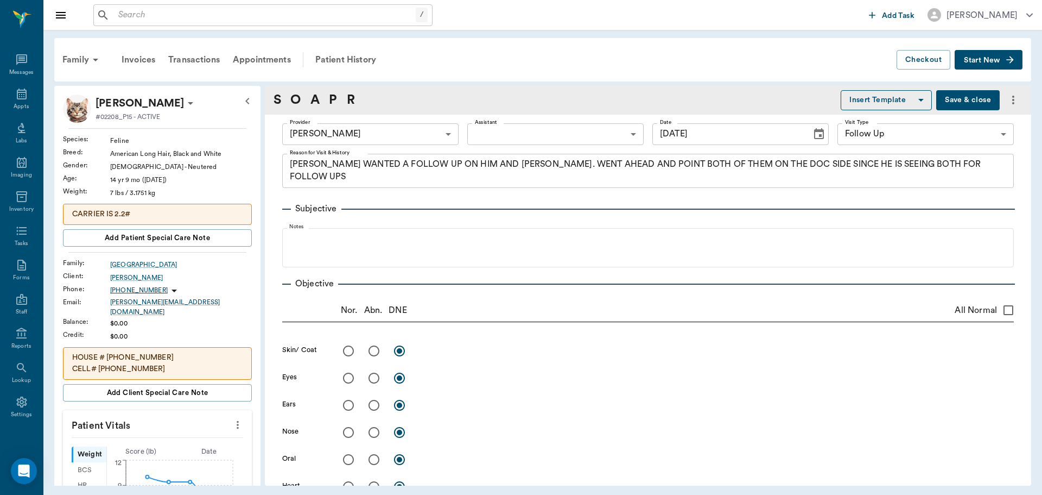
type input "[DATE]"
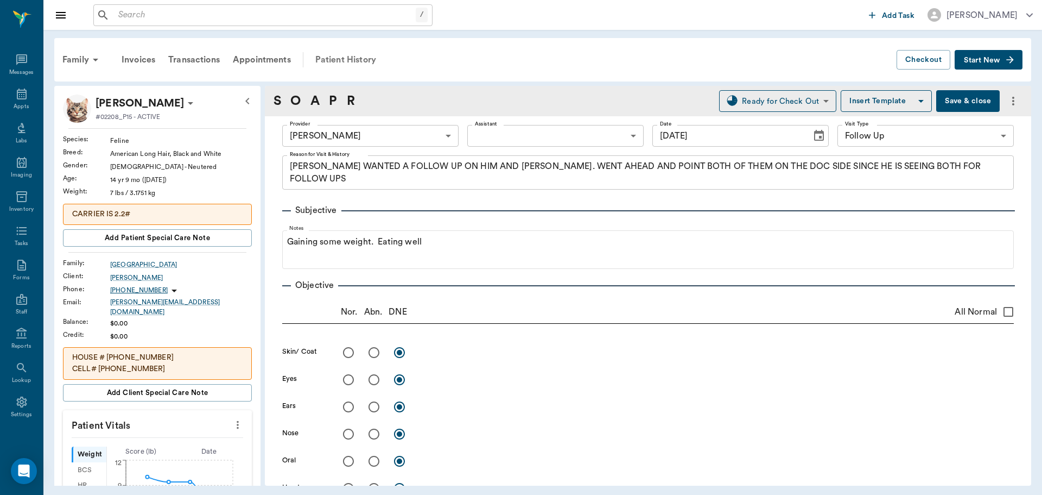
click at [337, 61] on div "Patient History" at bounding box center [346, 60] width 74 height 26
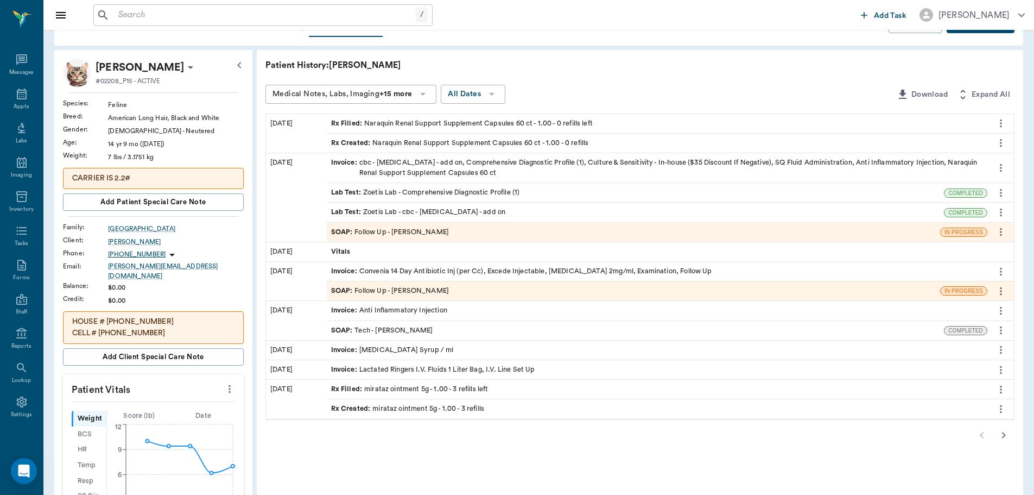
scroll to position [54, 0]
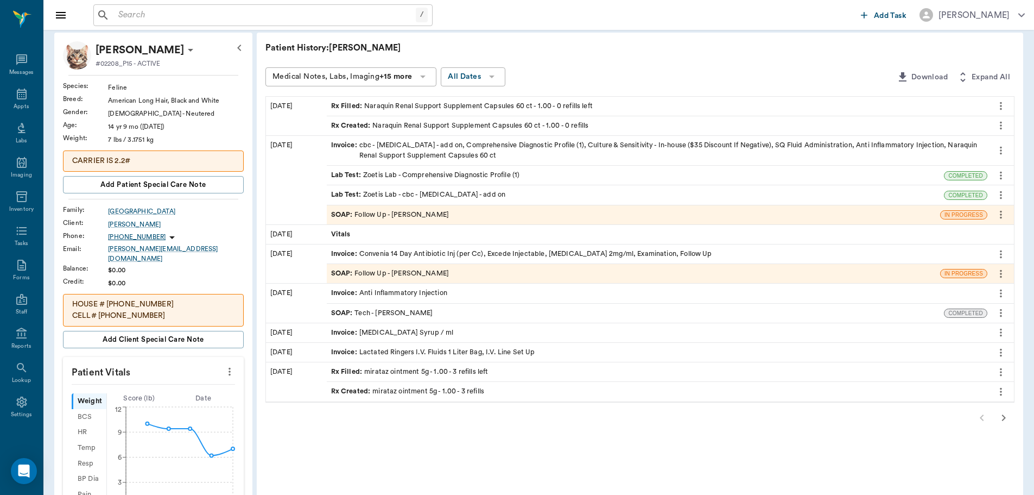
click at [999, 412] on icon "button" at bounding box center [1003, 417] width 13 height 13
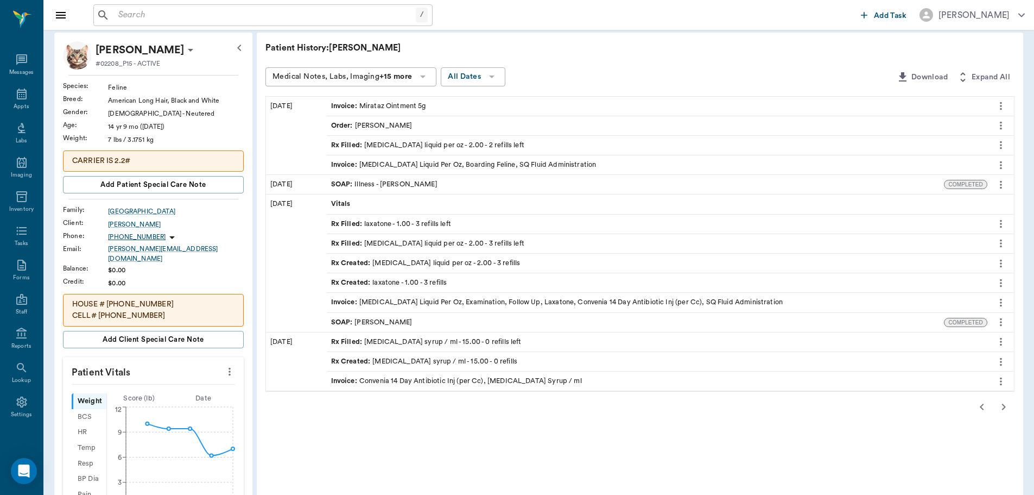
click at [1001, 124] on icon "more" at bounding box center [1001, 125] width 12 height 13
click at [960, 144] on span "View" at bounding box center [955, 143] width 91 height 11
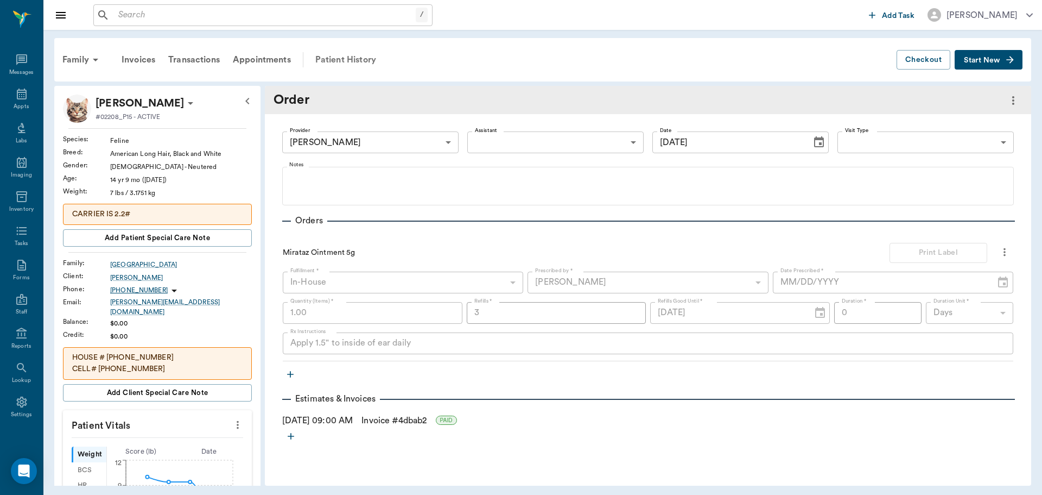
click at [341, 59] on div "Patient History" at bounding box center [346, 60] width 74 height 26
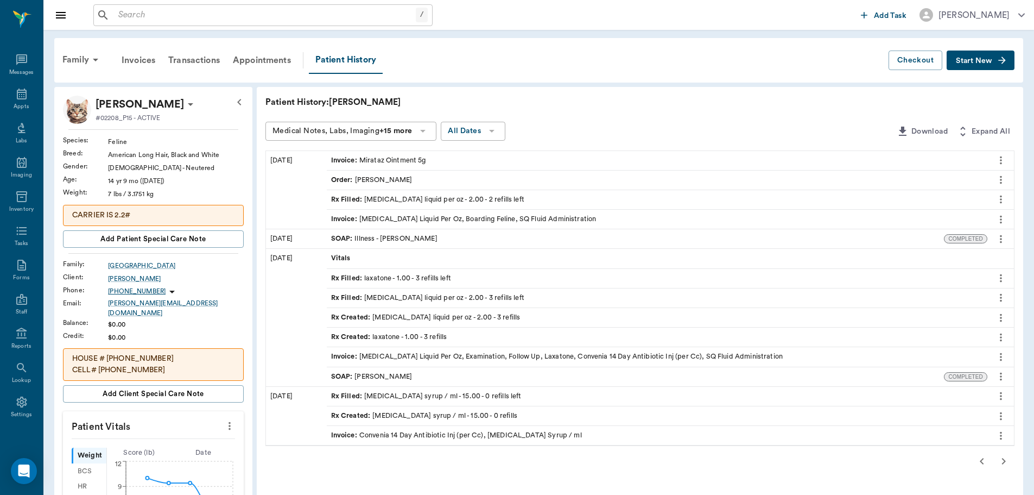
click at [1002, 377] on icon "more" at bounding box center [1001, 376] width 2 height 8
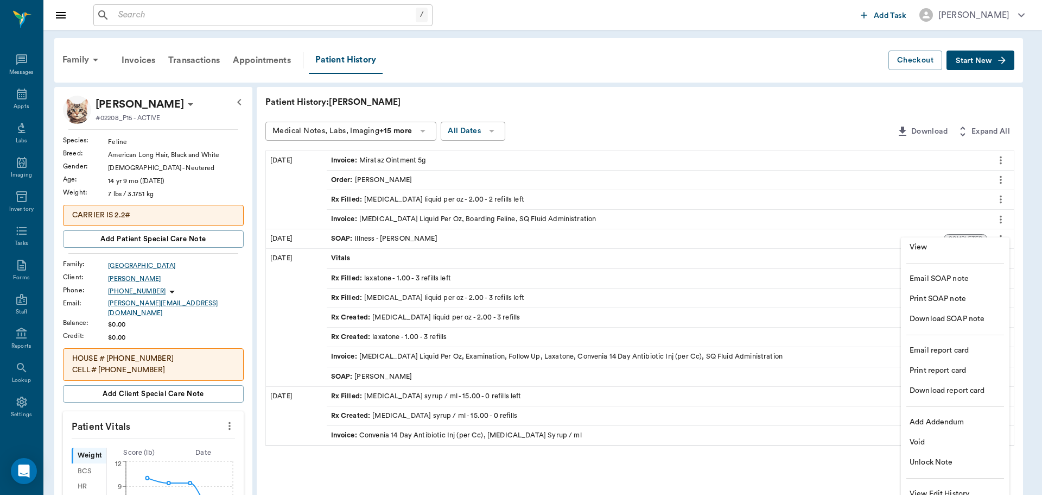
click at [916, 246] on span "View" at bounding box center [955, 247] width 91 height 11
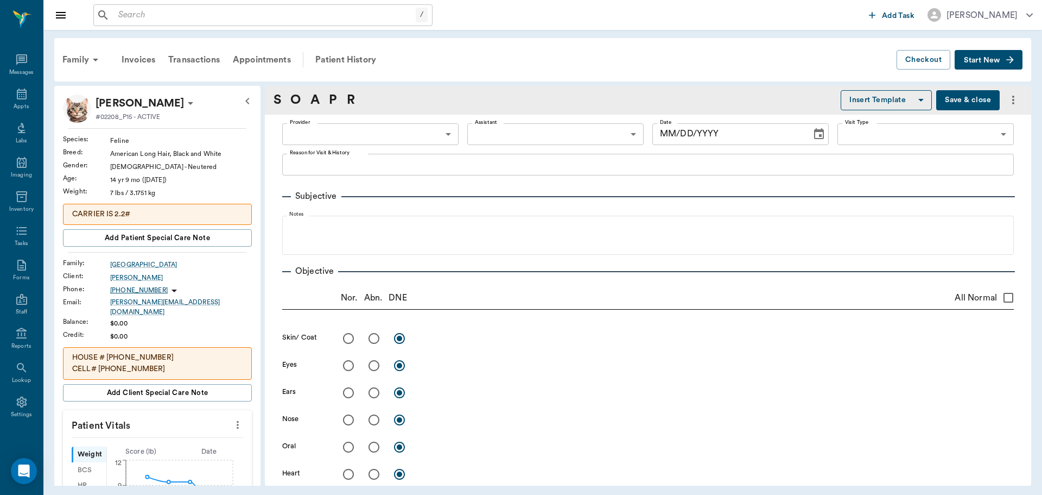
type input "63ec2f075fda476ae8351a4d"
radio input "true"
type textarea "dull, lifeless"
radio input "true"
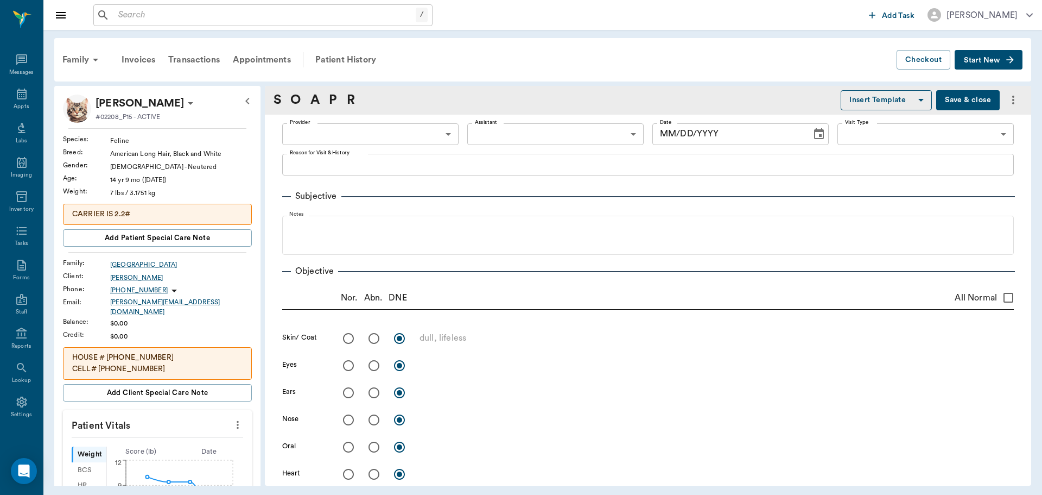
type textarea "grade 2 some missing"
radio input "true"
type textarea "1 kidney large, 1 small, large bowel full and hard"
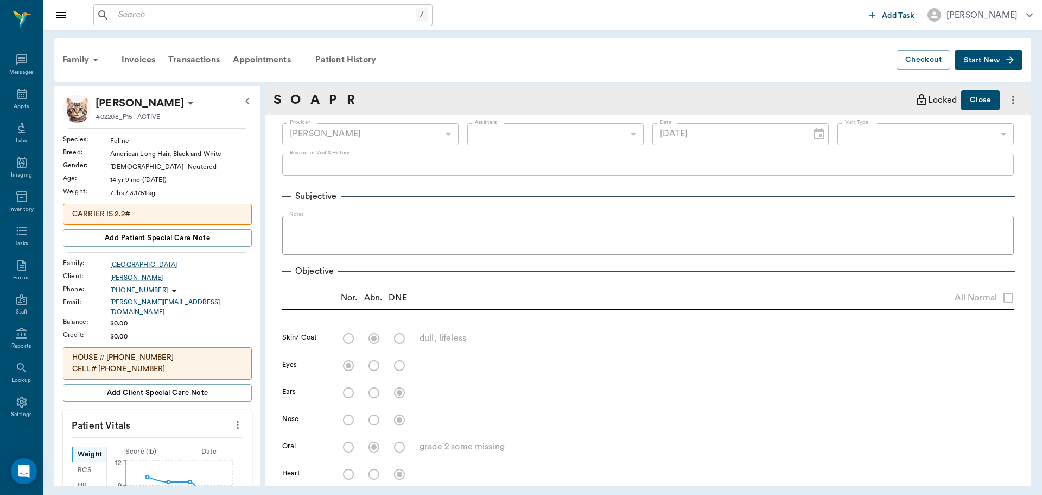
type input "[DATE]"
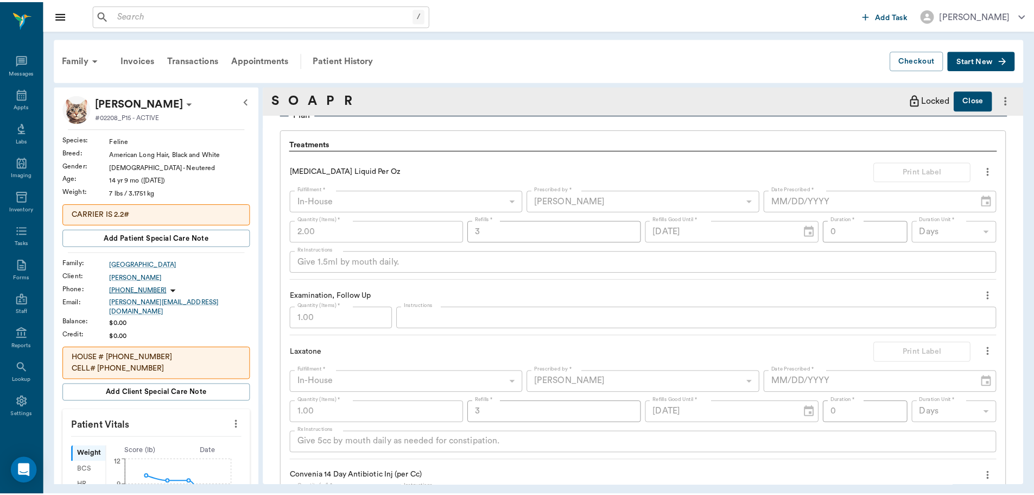
scroll to position [467, 0]
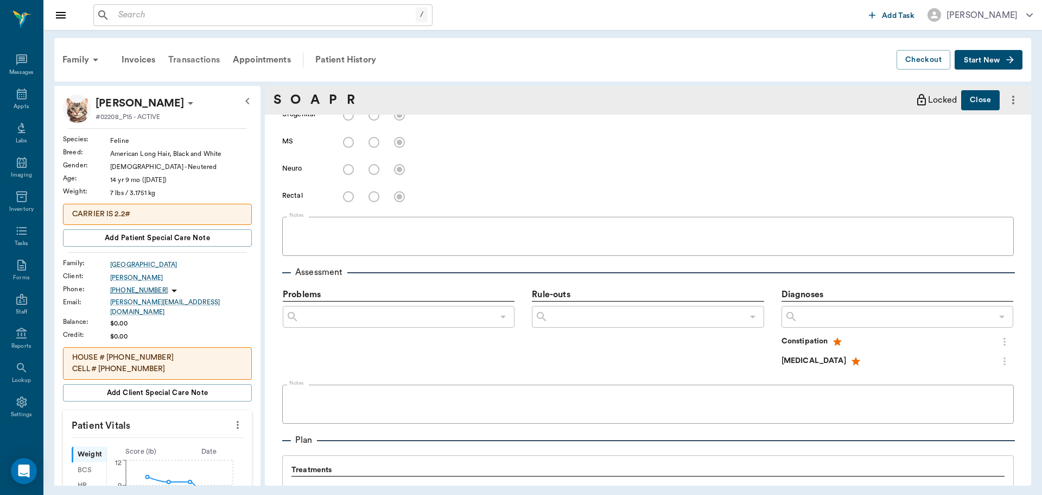
click at [192, 61] on div "Transactions" at bounding box center [194, 60] width 65 height 26
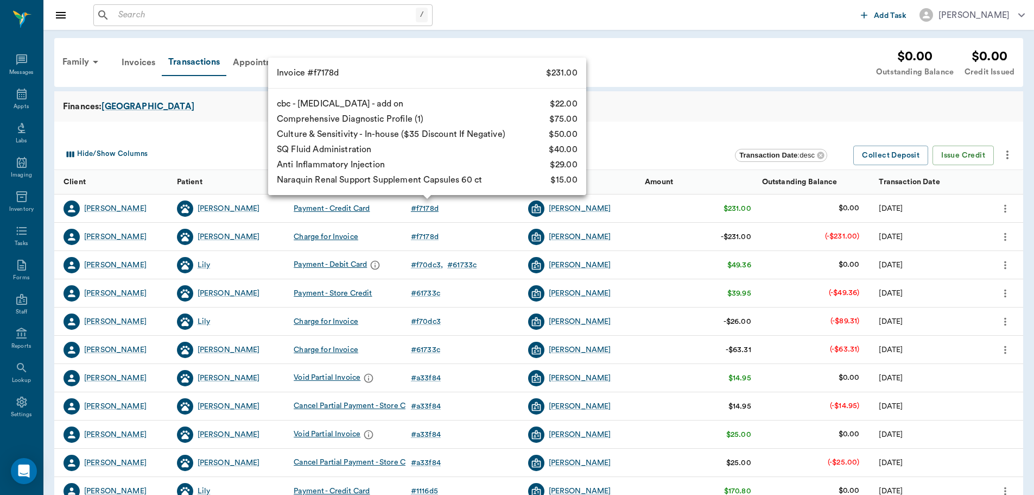
click at [430, 206] on div "# f7178d" at bounding box center [425, 208] width 28 height 11
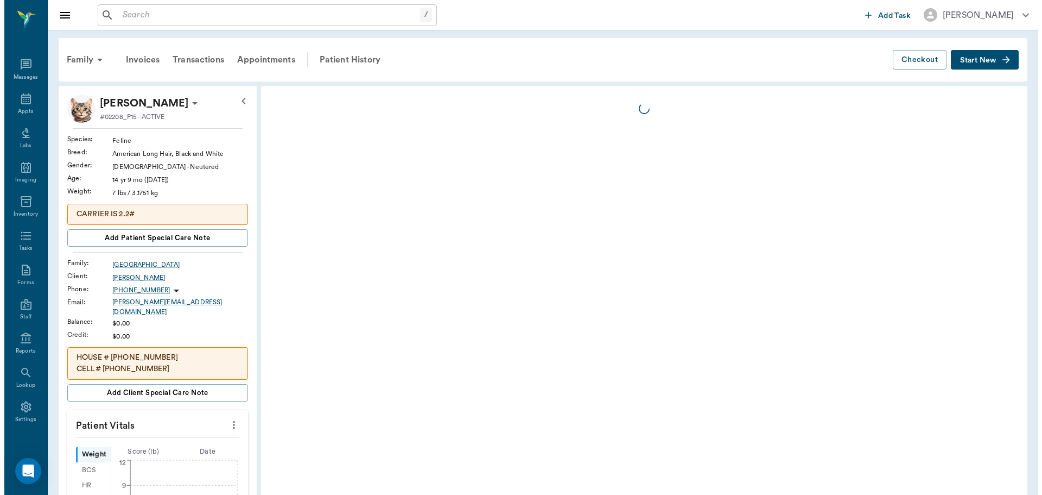
scroll to position [5, 0]
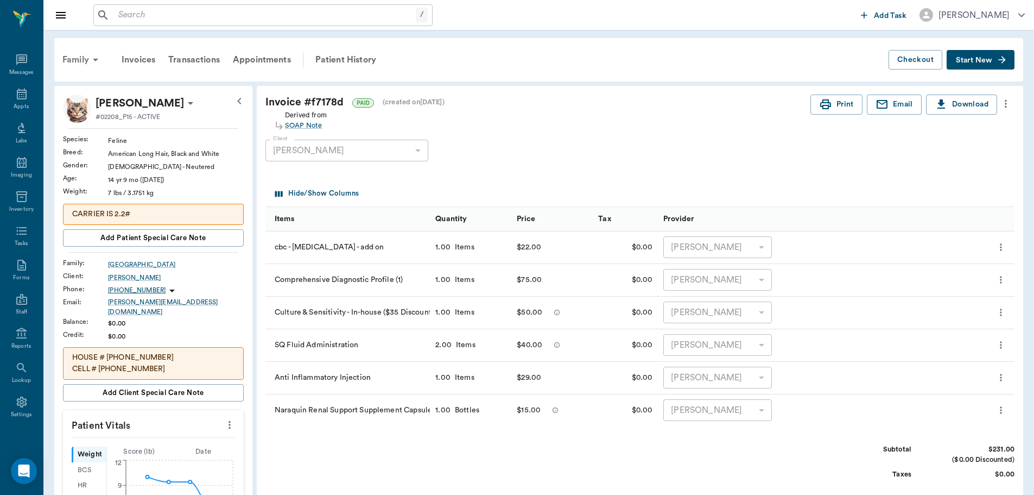
click at [65, 56] on div "Family" at bounding box center [82, 60] width 53 height 26
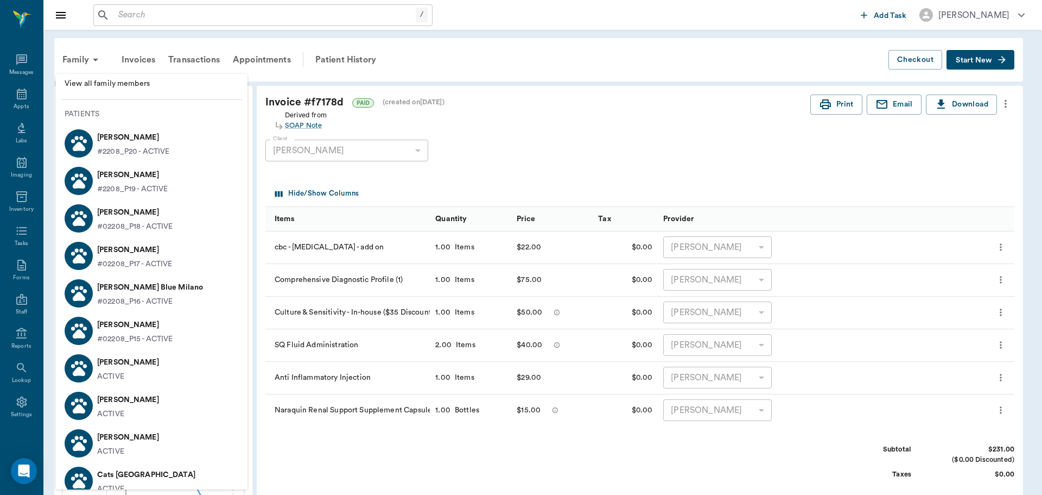
scroll to position [0, 0]
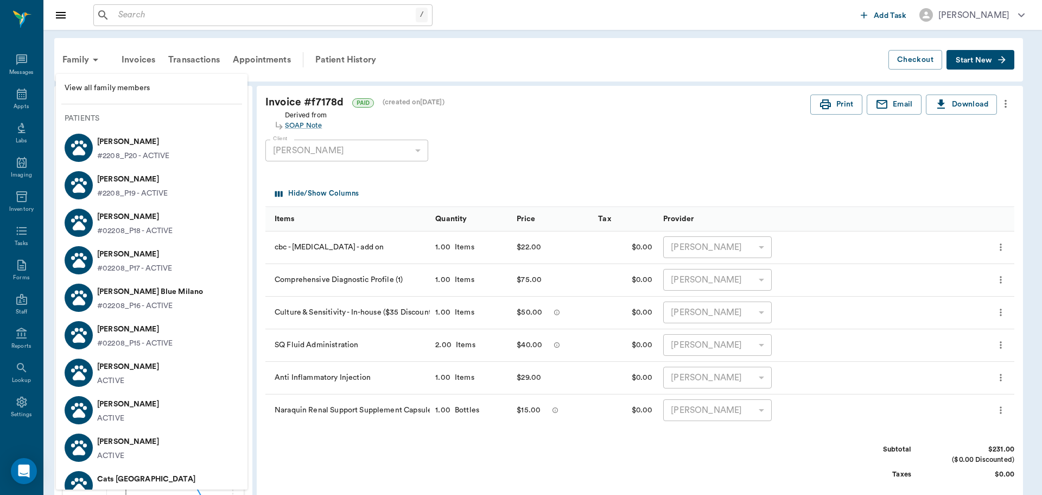
click at [554, 148] on div at bounding box center [521, 247] width 1042 height 495
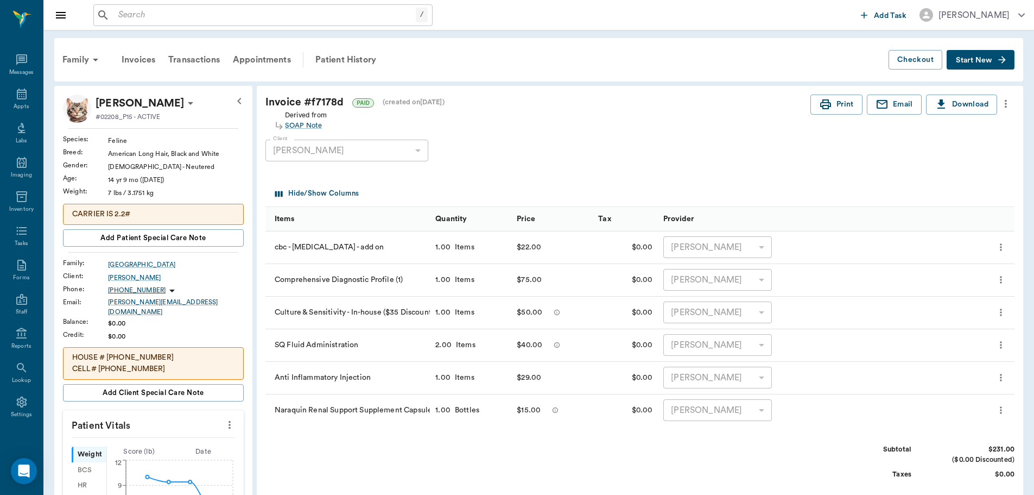
click at [1002, 413] on icon "more" at bounding box center [1001, 410] width 2 height 7
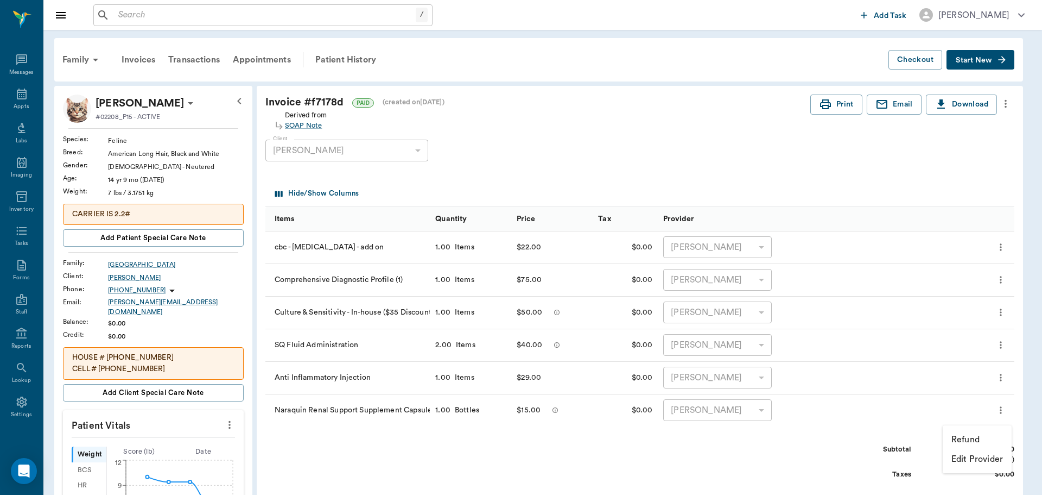
click at [971, 435] on p "Refund" at bounding box center [966, 439] width 28 height 13
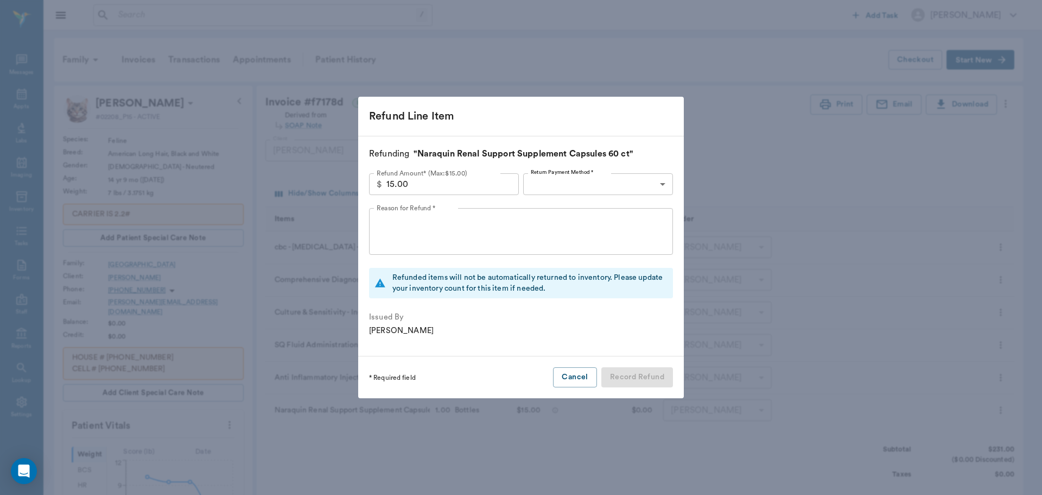
click at [599, 183] on body "/ ​ Add Task [PERSON_NAME] Nectar Messages Appts Labs Imaging Inventory Tasks F…" at bounding box center [521, 459] width 1042 height 918
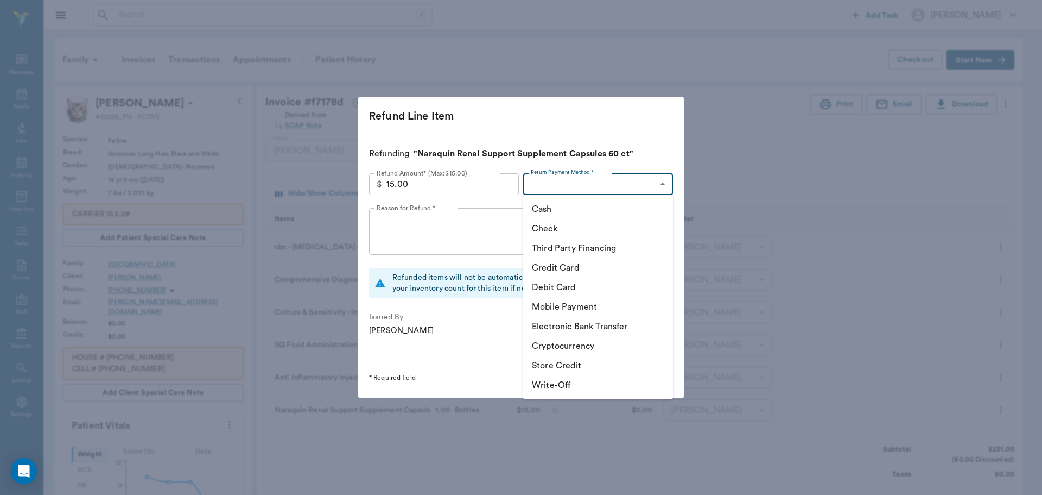
click at [562, 363] on li "Store Credit" at bounding box center [598, 366] width 150 height 20
type input "STORE_CREDIT"
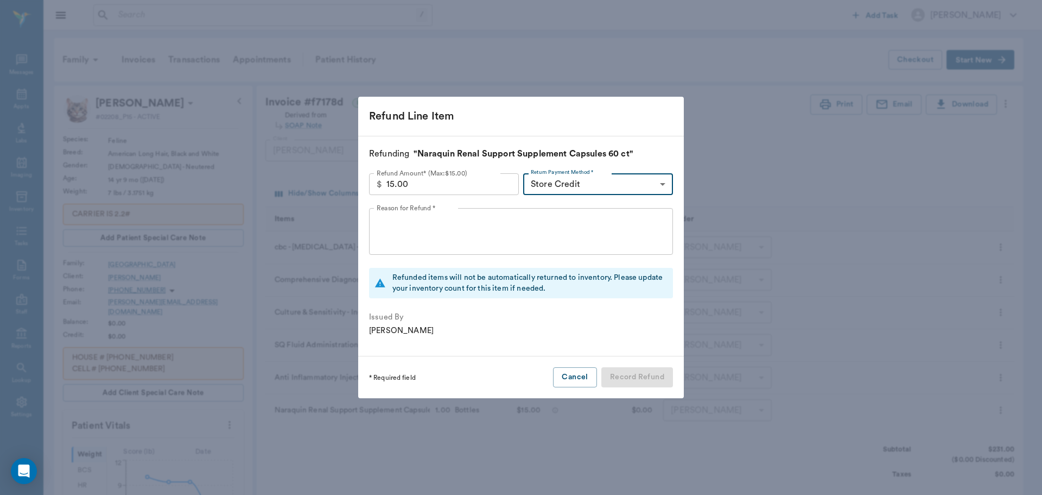
click at [493, 227] on textarea "Reason for Refund *" at bounding box center [521, 231] width 289 height 37
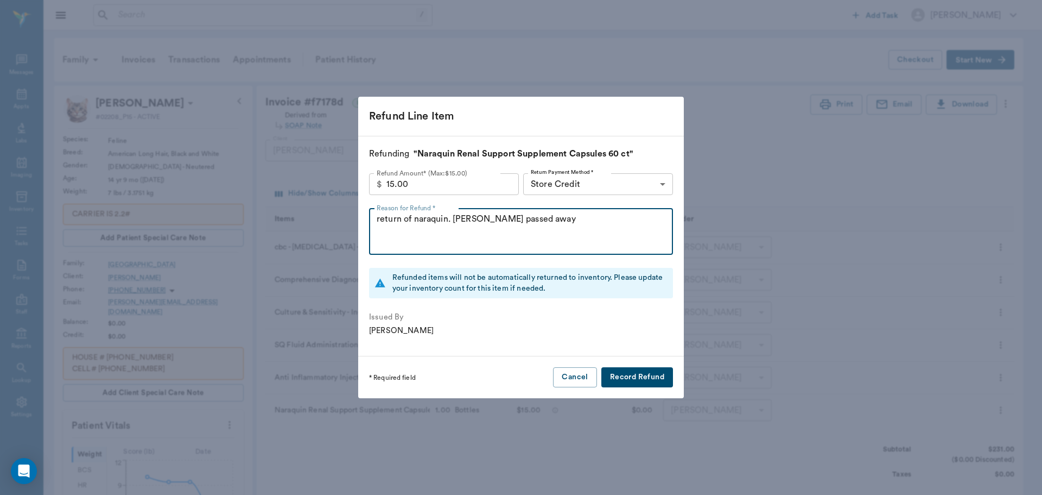
click at [555, 220] on textarea "return of naraquin. [PERSON_NAME] passed away" at bounding box center [521, 231] width 289 height 37
type textarea "return of naraquin. [PERSON_NAME] passed away.LL [DATE]"
click at [625, 377] on button "Record Refund" at bounding box center [638, 377] width 72 height 20
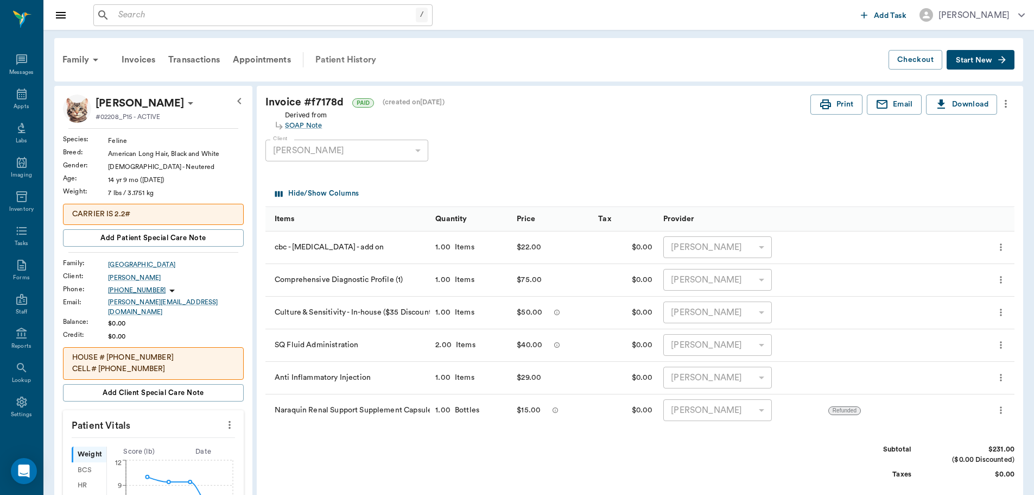
click at [338, 57] on div "Patient History" at bounding box center [346, 60] width 74 height 26
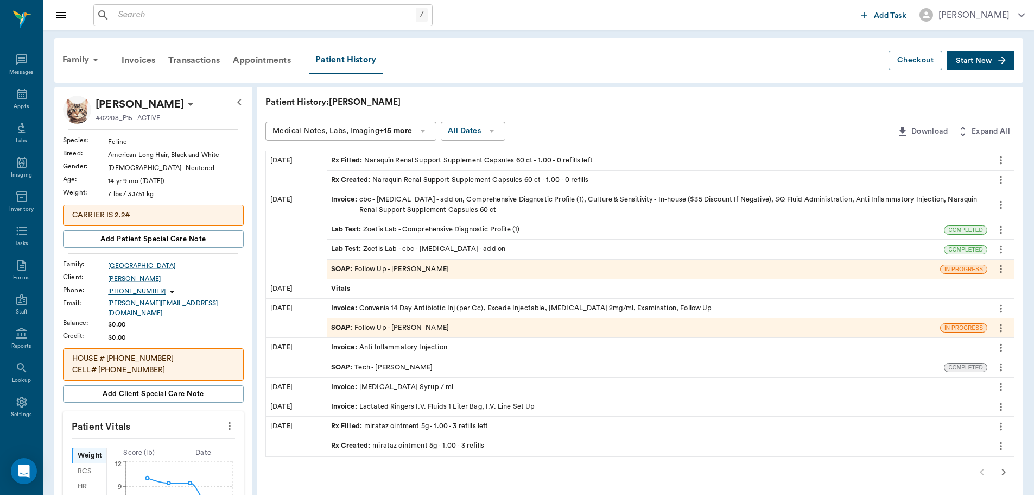
click at [806, 199] on div "Invoice : cbc - [MEDICAL_DATA] - add on, Comprehensive Diagnostic Profile (1), …" at bounding box center [657, 204] width 652 height 21
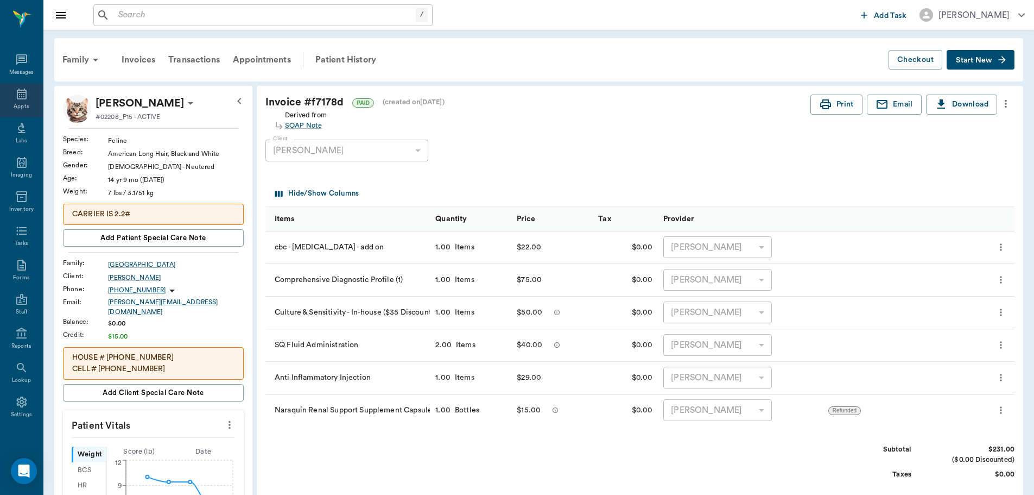
click at [15, 91] on icon at bounding box center [21, 93] width 13 height 13
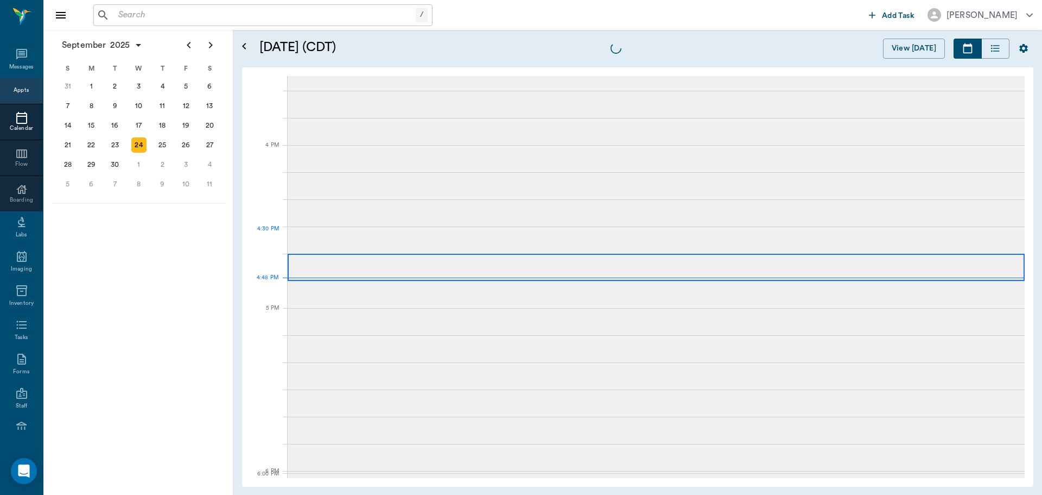
scroll to position [1305, 0]
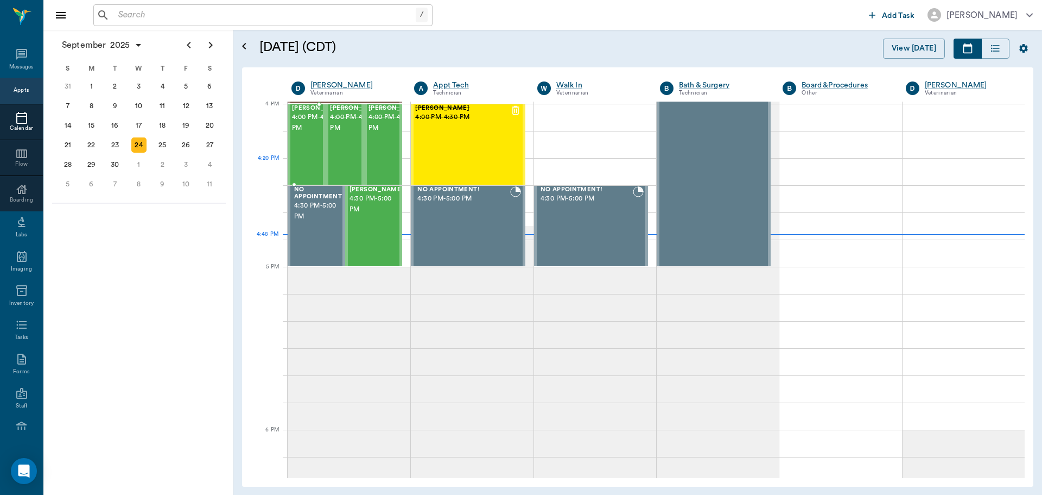
click at [310, 134] on span "4:00 PM - 4:30 PM" at bounding box center [319, 123] width 54 height 22
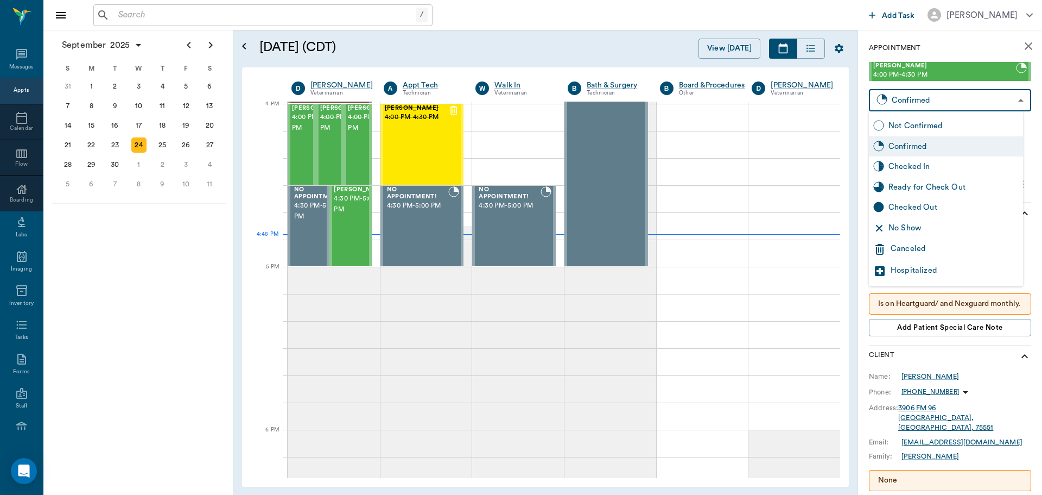
click at [961, 99] on body "/ ​ Add Task [PERSON_NAME] Nectar Messages Appts Calendar Flow Boarding Labs Im…" at bounding box center [521, 247] width 1042 height 495
click at [949, 156] on div "Checked In" at bounding box center [946, 166] width 154 height 21
type input "CHECKED_IN"
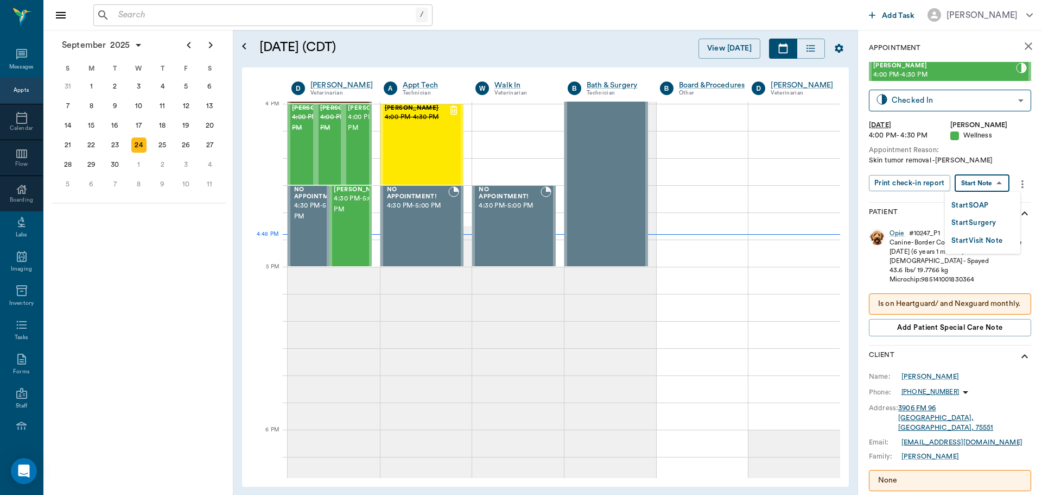
click at [982, 182] on body "/ ​ Add Task [PERSON_NAME] Nectar Messages Appts Calendar Flow Boarding Labs Im…" at bounding box center [521, 247] width 1042 height 495
click at [979, 201] on button "Start SOAP" at bounding box center [970, 205] width 37 height 12
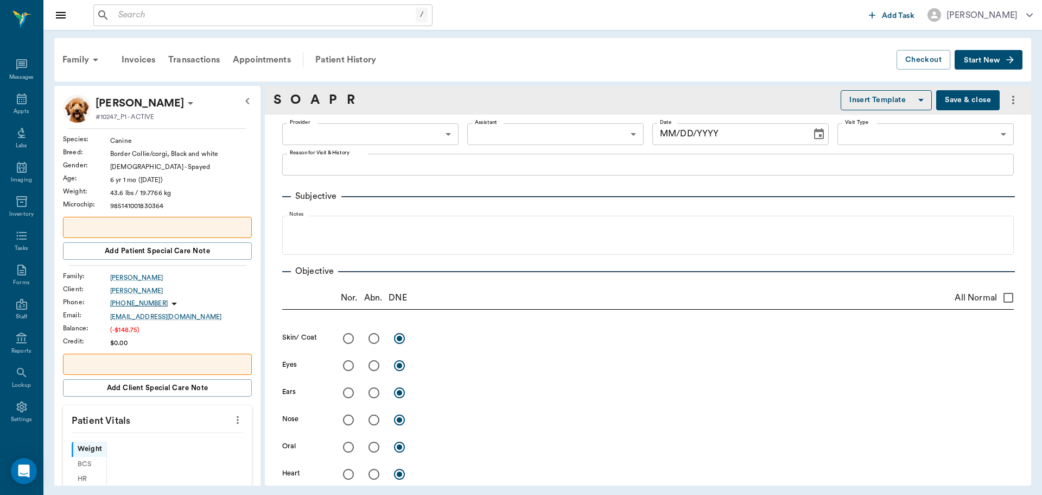
scroll to position [5, 0]
type input "63ec2f075fda476ae8351a4d"
type input "65d2be4f46e3a538d89b8c14"
type textarea "Skin tumor removal -[PERSON_NAME]"
type input "[DATE]"
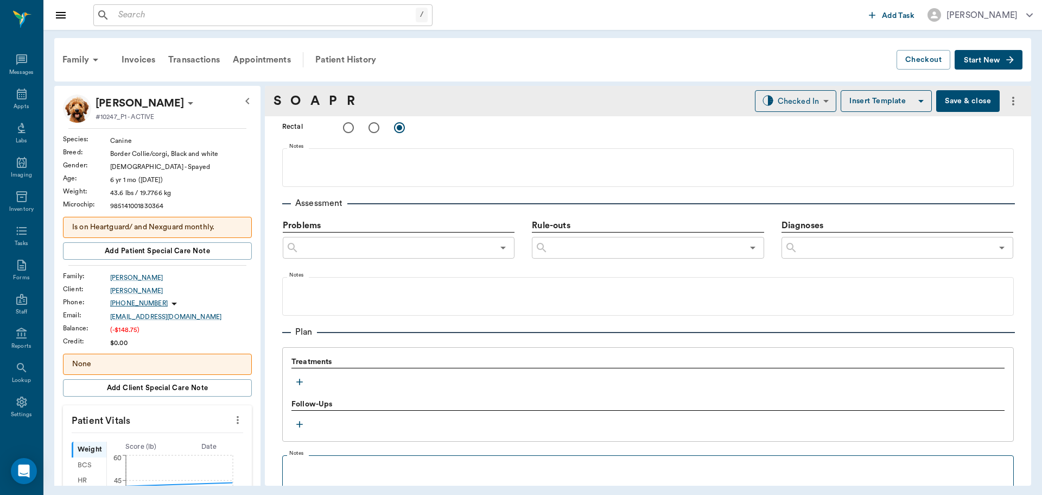
scroll to position [597, 0]
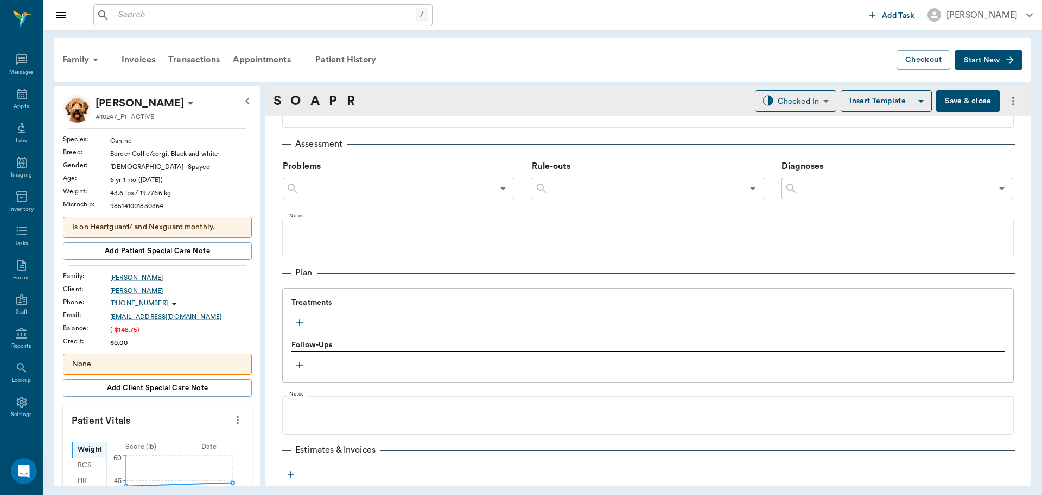
click at [300, 320] on icon "button" at bounding box center [299, 322] width 11 height 11
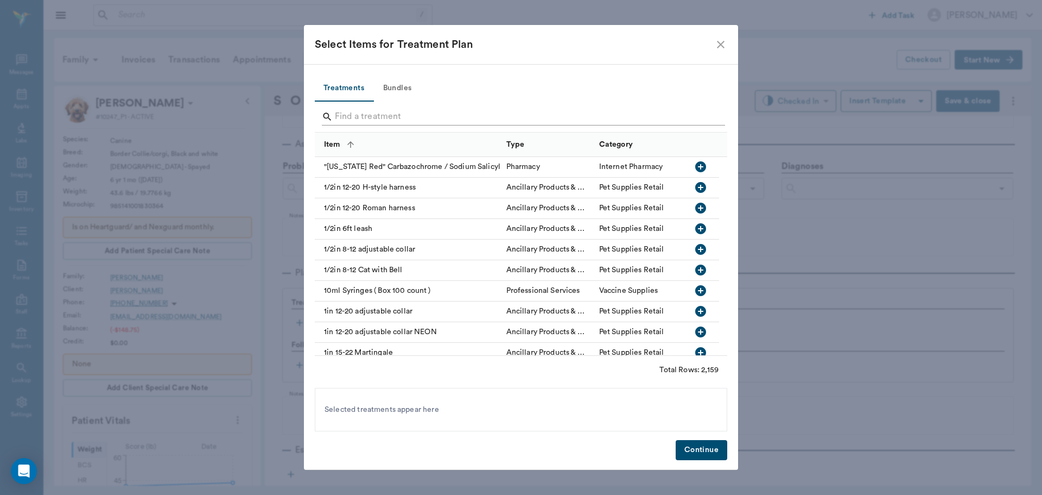
click at [409, 117] on input "Search" at bounding box center [522, 116] width 374 height 17
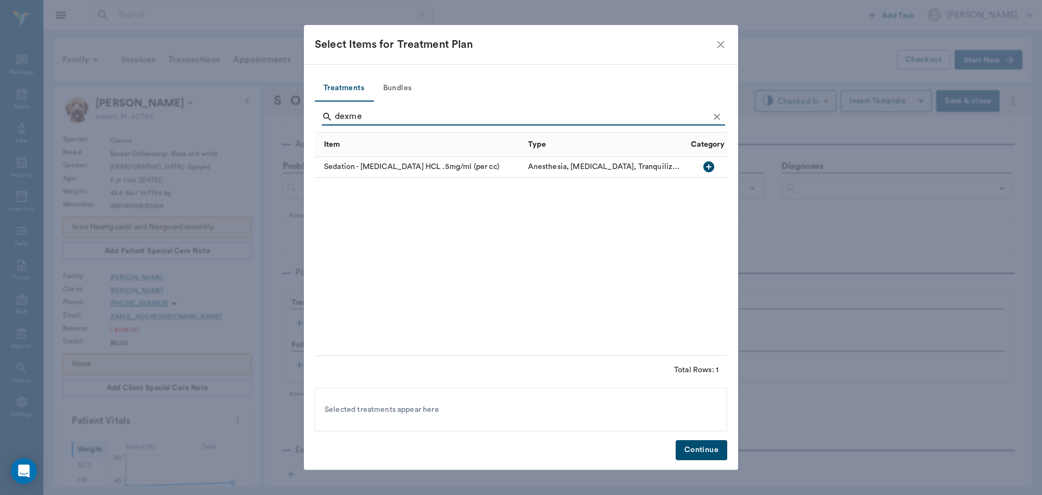
type input "dexme"
click at [706, 167] on icon "button" at bounding box center [709, 166] width 11 height 11
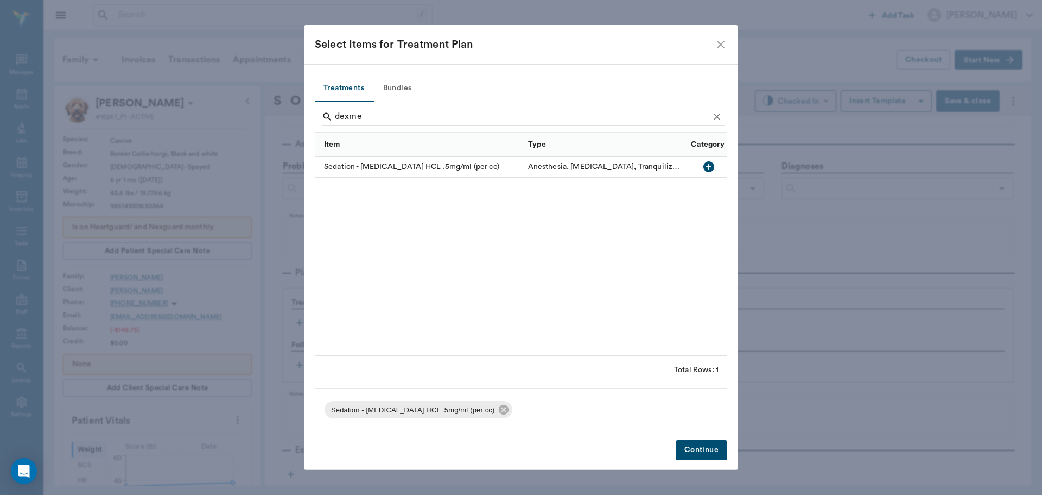
click at [702, 454] on button "Continue" at bounding box center [702, 450] width 52 height 20
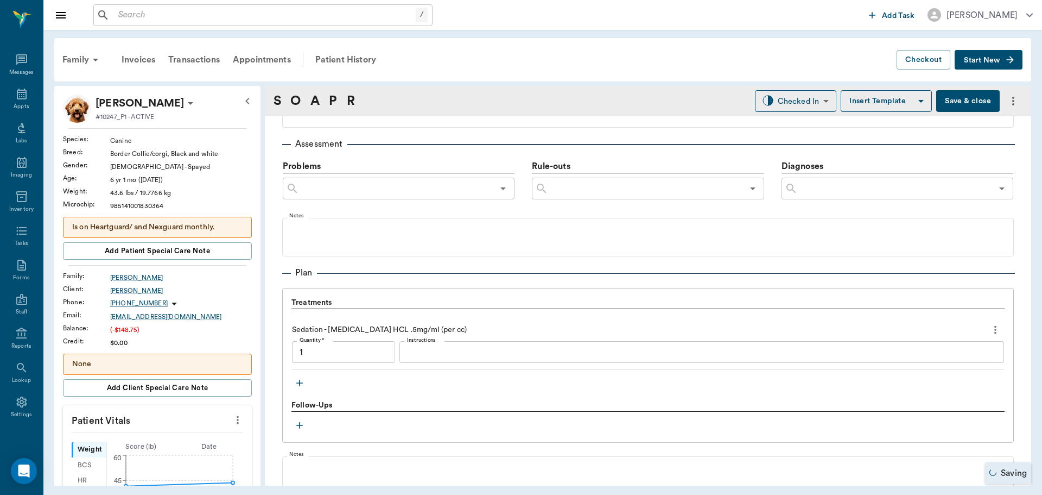
click at [319, 356] on input "1" at bounding box center [343, 352] width 103 height 22
click at [319, 356] on input "1.00" at bounding box center [343, 352] width 103 height 22
type input "0.45"
click at [294, 384] on button "button" at bounding box center [300, 383] width 16 height 16
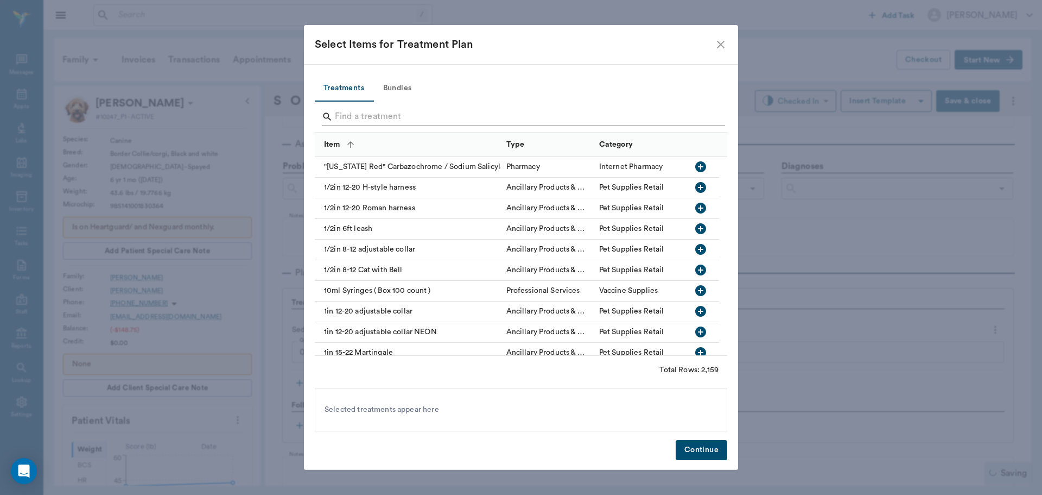
click at [383, 117] on input "Search" at bounding box center [522, 116] width 374 height 17
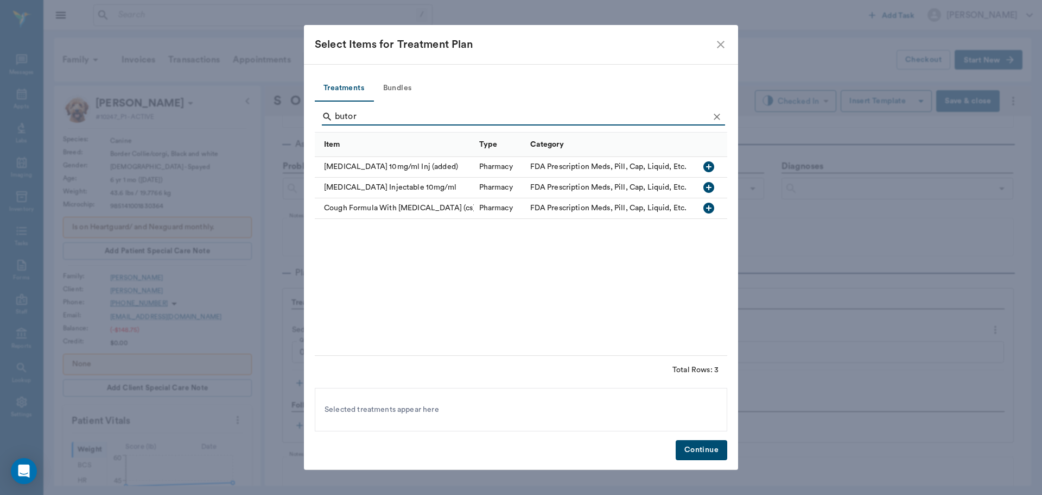
type input "butor"
click at [711, 166] on icon "button" at bounding box center [709, 166] width 11 height 11
click at [722, 115] on icon "Clear" at bounding box center [717, 116] width 11 height 11
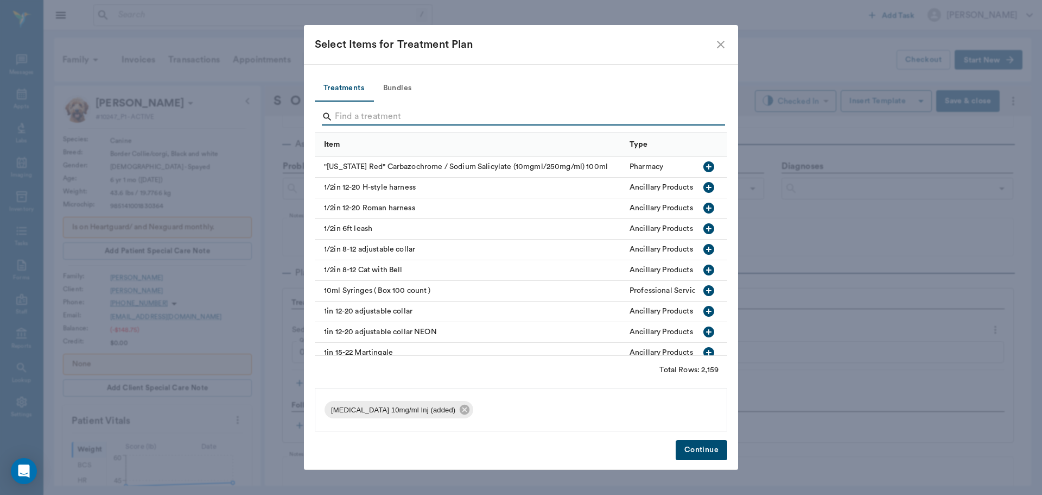
click at [705, 116] on input "Search" at bounding box center [522, 116] width 374 height 17
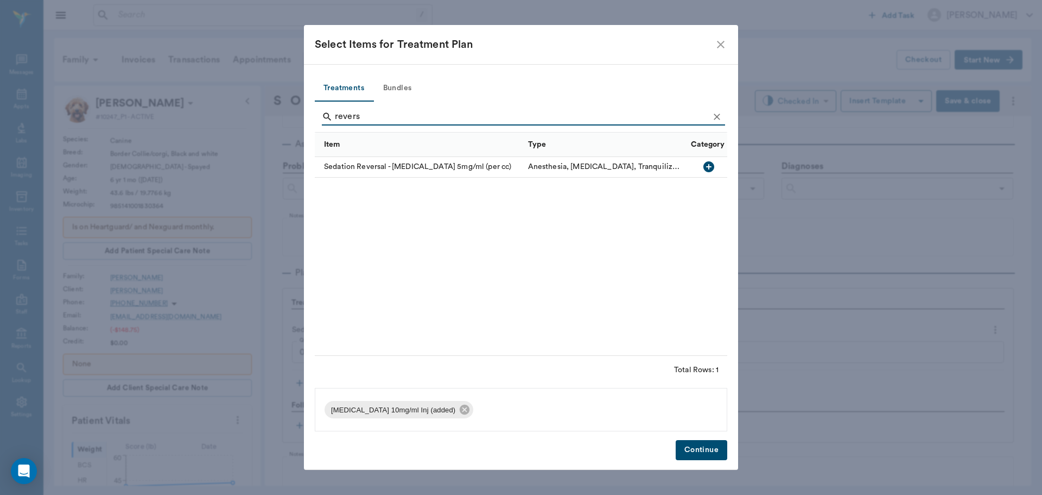
type input "revers"
click at [710, 165] on icon "button" at bounding box center [709, 166] width 11 height 11
click at [720, 117] on icon "Clear" at bounding box center [717, 116] width 11 height 11
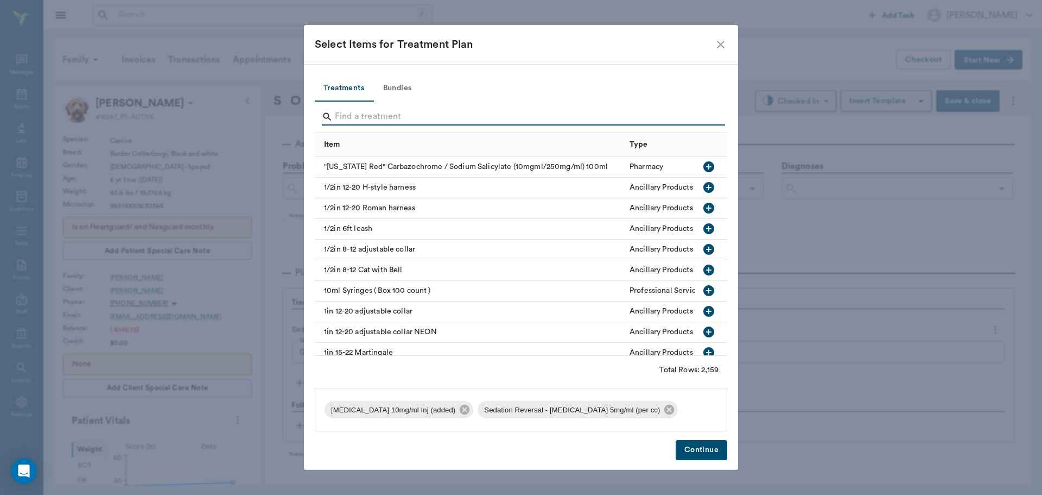
click at [704, 117] on input "Search" at bounding box center [522, 116] width 374 height 17
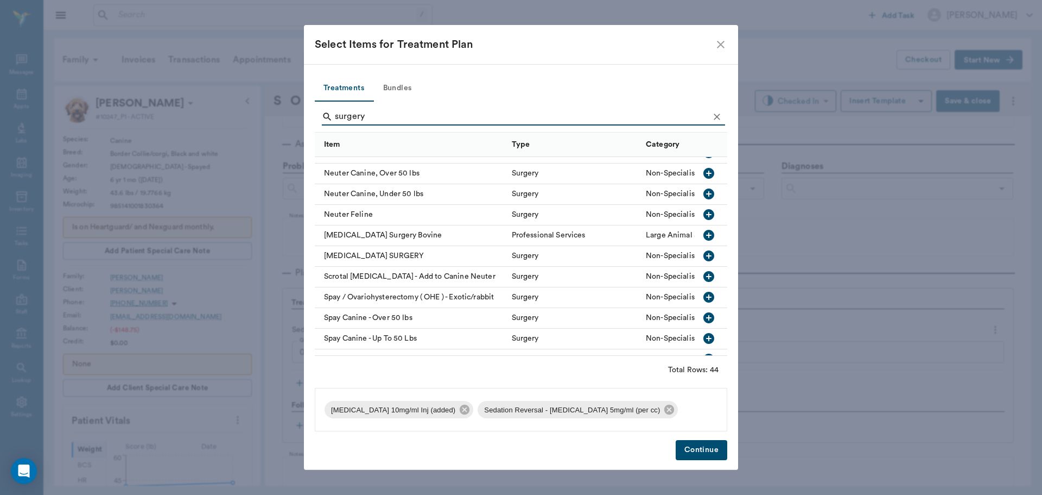
scroll to position [651, 0]
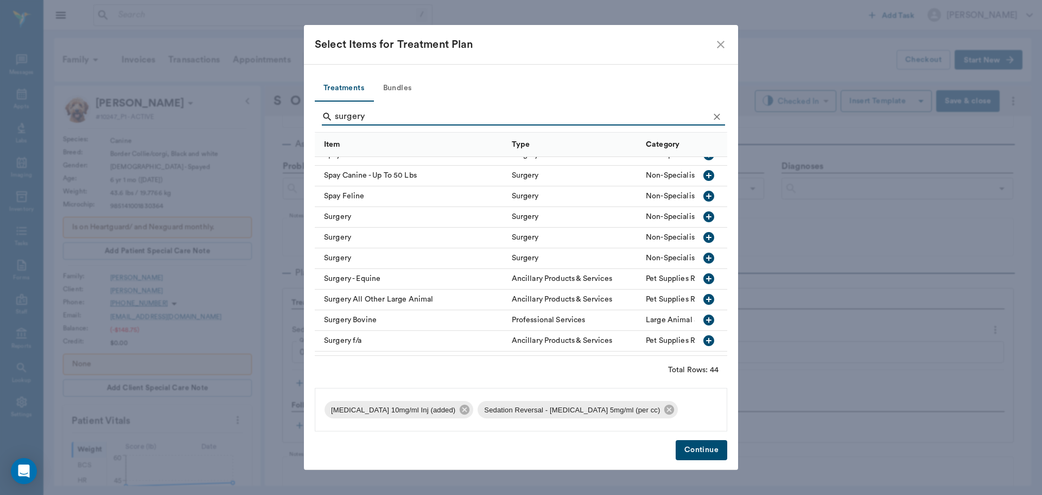
type input "surgery"
click at [704, 218] on icon "button" at bounding box center [709, 216] width 11 height 11
click at [722, 119] on icon "Clear" at bounding box center [717, 116] width 11 height 11
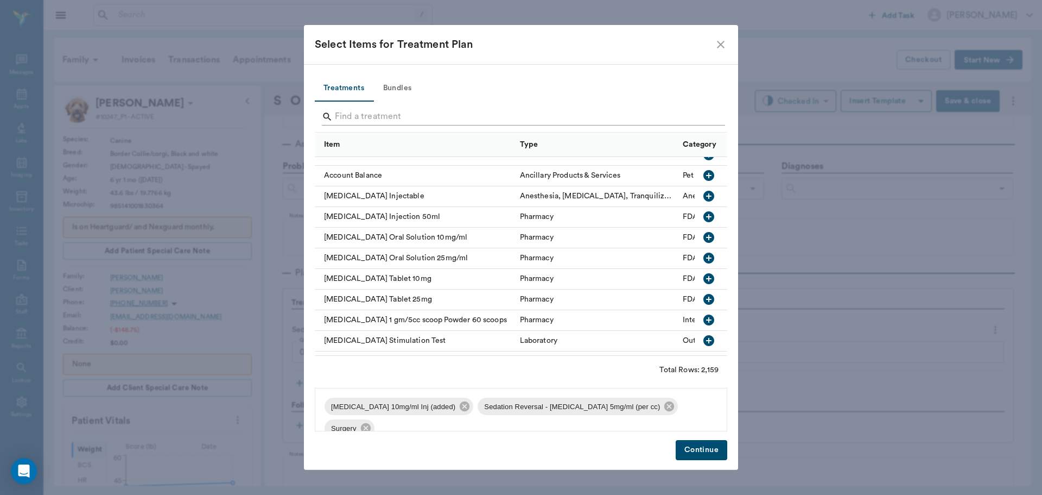
click at [701, 119] on input "Search" at bounding box center [522, 116] width 374 height 17
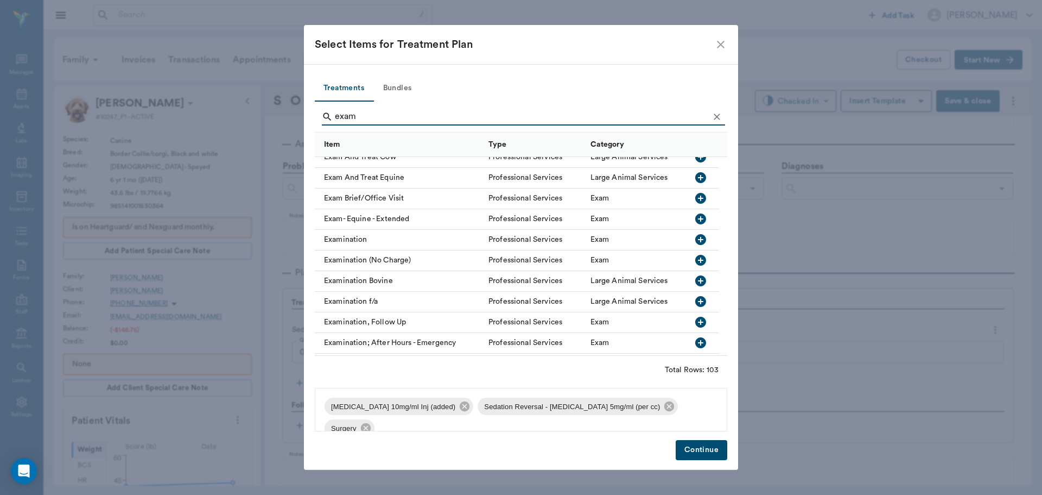
scroll to position [923, 0]
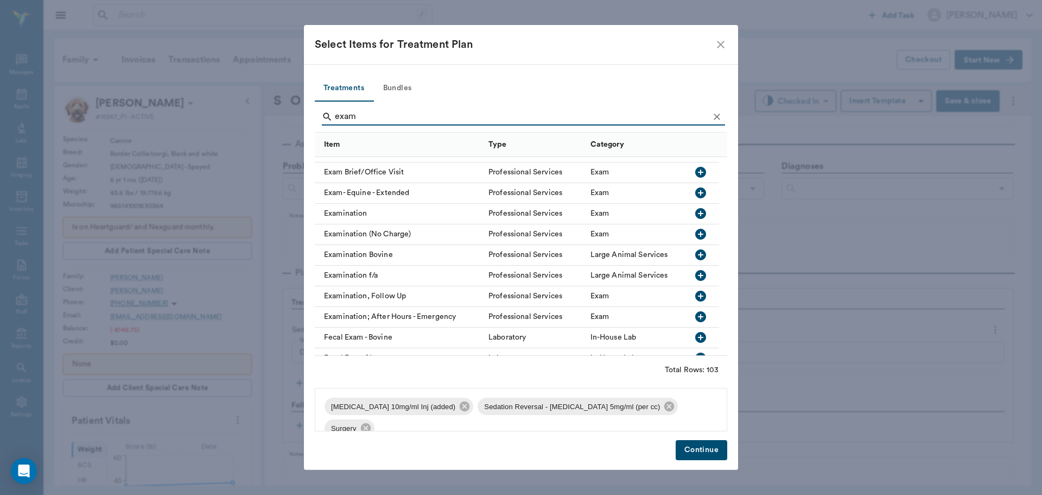
type input "exam"
click at [699, 234] on icon "button" at bounding box center [700, 233] width 13 height 13
click at [688, 445] on button "Continue" at bounding box center [702, 450] width 52 height 20
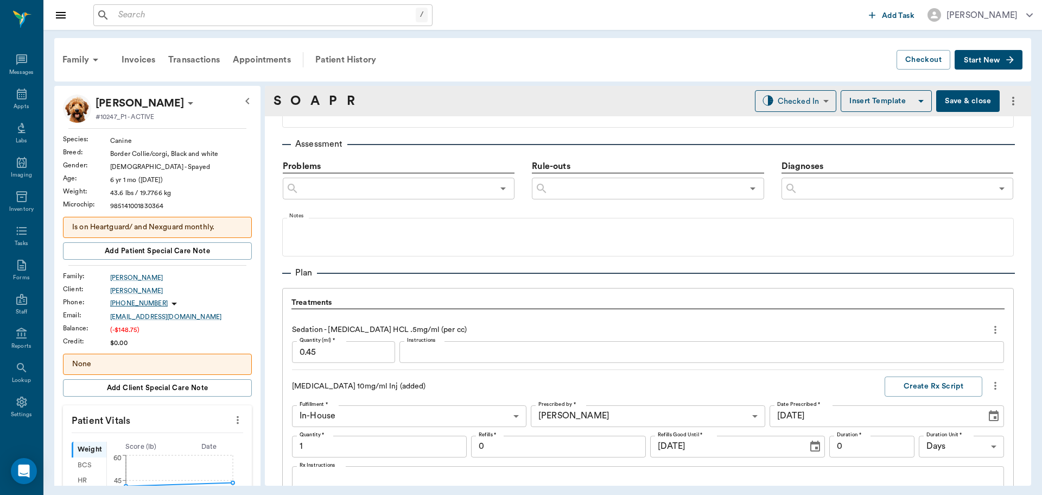
scroll to position [987, 0]
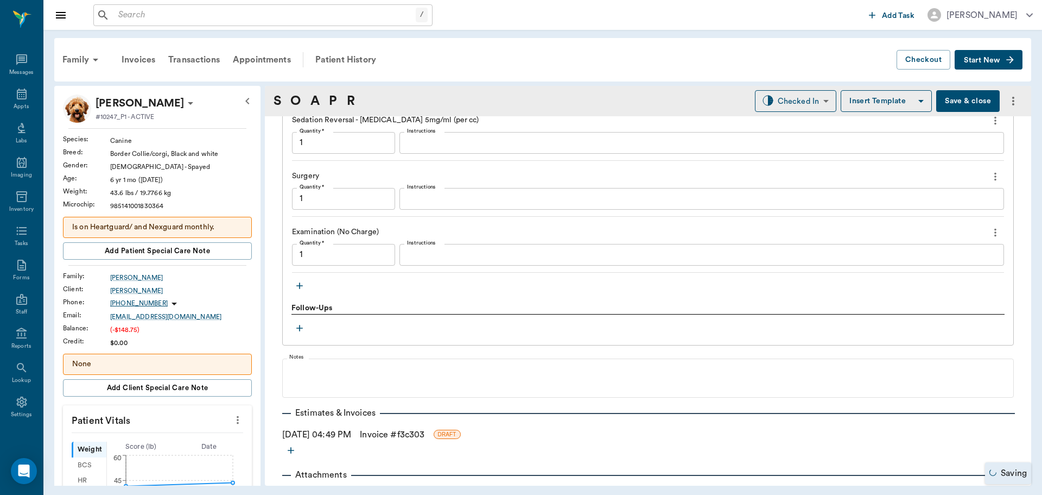
type input "1.00"
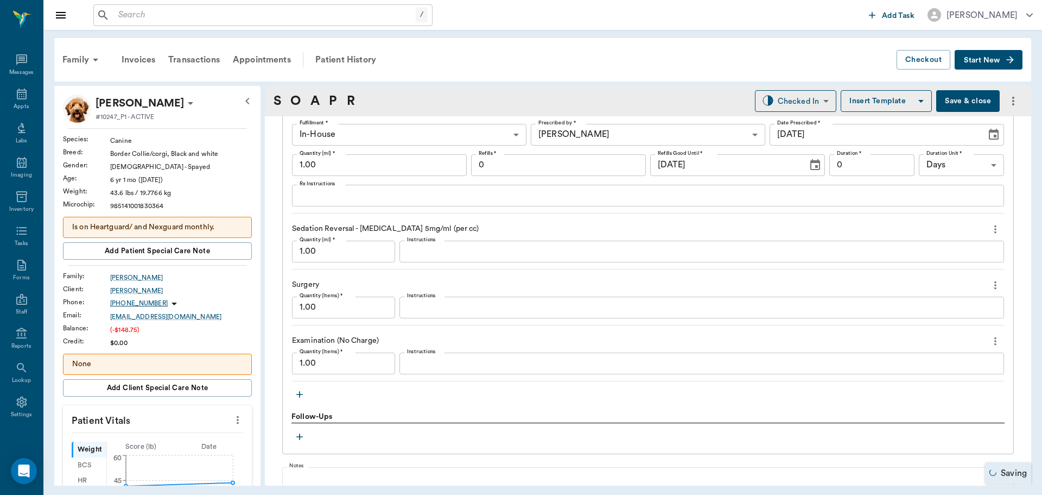
scroll to position [824, 0]
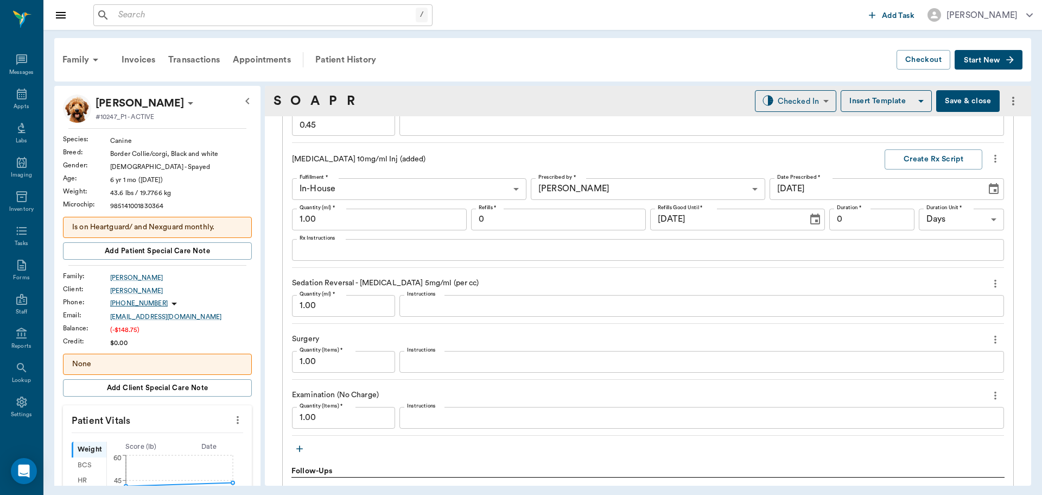
click at [351, 303] on input "1.00" at bounding box center [343, 306] width 103 height 22
type input "0.45"
click at [342, 211] on input "1.00" at bounding box center [379, 219] width 175 height 22
click at [359, 364] on input "1.00" at bounding box center [343, 362] width 103 height 22
type input "0.50"
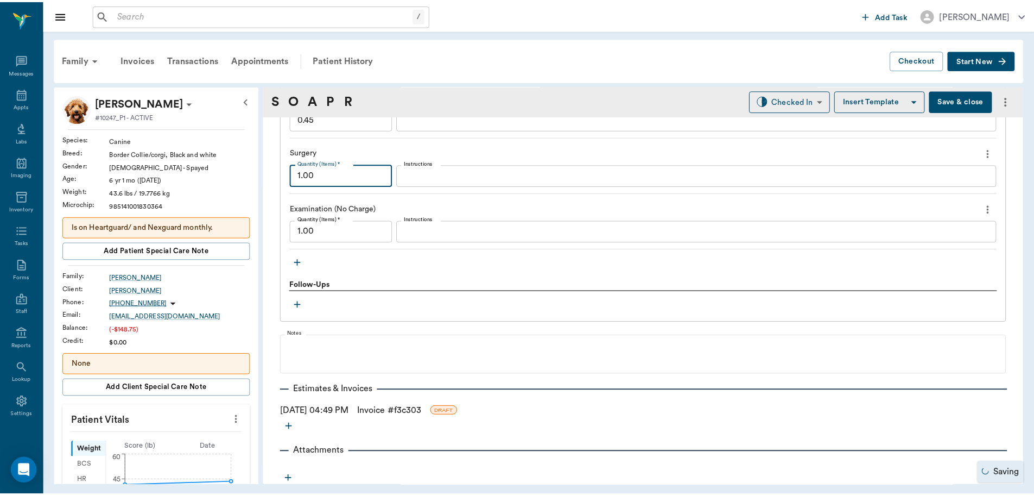
scroll to position [1013, 0]
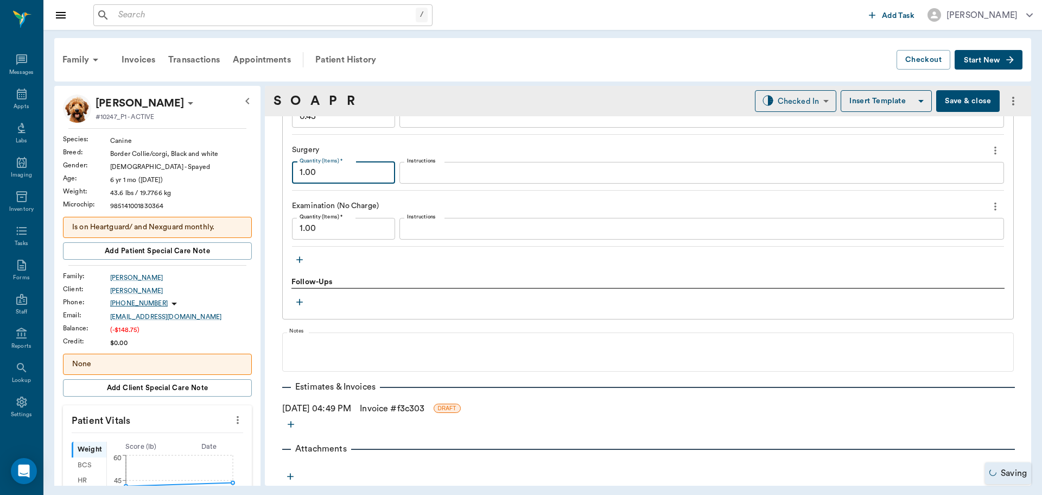
click at [410, 404] on link "Invoice # f3c303" at bounding box center [392, 408] width 65 height 13
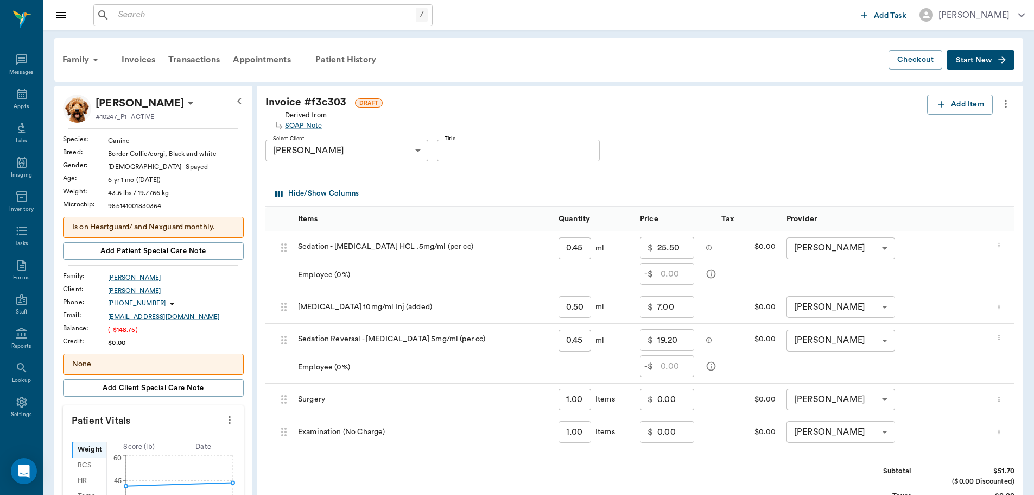
click at [661, 401] on input "0.00" at bounding box center [675, 399] width 37 height 22
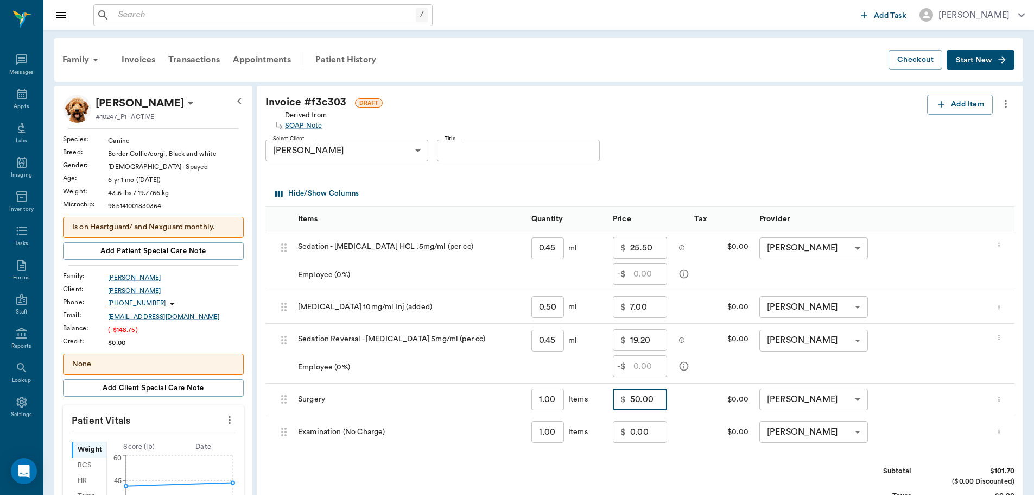
click at [683, 444] on div "$ 0.00 ​" at bounding box center [647, 432] width 81 height 33
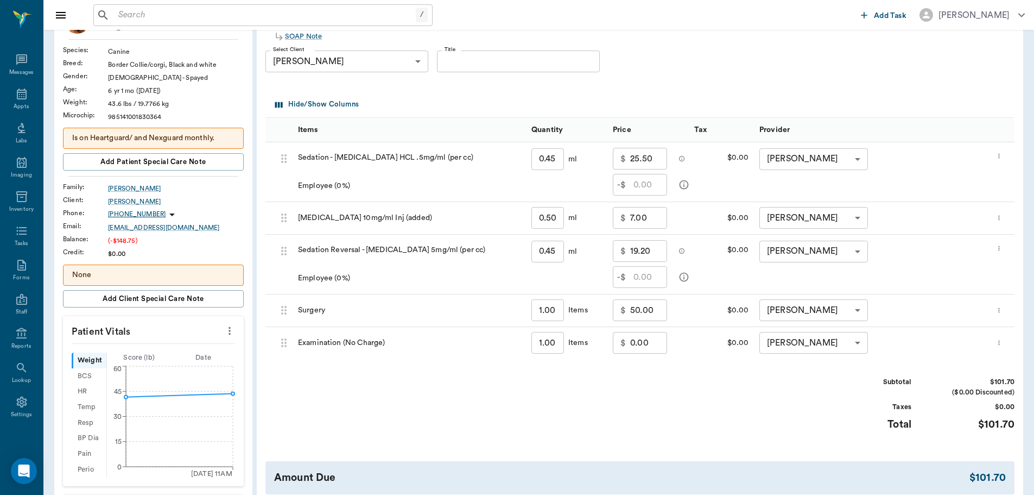
scroll to position [109, 0]
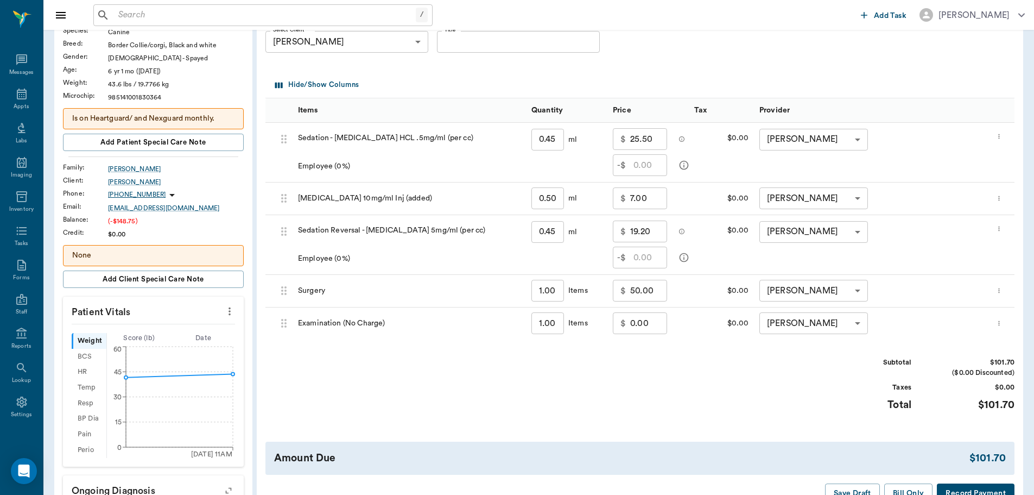
click at [651, 292] on input "50.00" at bounding box center [648, 291] width 37 height 22
click at [654, 385] on div "Subtotal $76.70 ($0.00 Discounted) Taxes $0.00 Total $76.70" at bounding box center [639, 390] width 749 height 67
click at [655, 166] on input "text" at bounding box center [651, 165] width 34 height 22
click at [622, 284] on p "$" at bounding box center [623, 290] width 5 height 13
click at [633, 287] on input "25.00" at bounding box center [648, 291] width 37 height 22
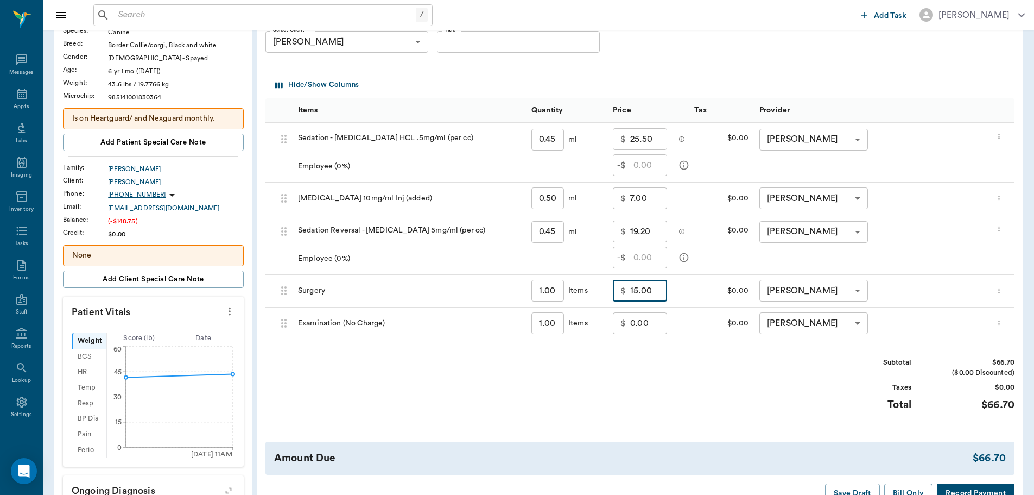
type input "15.00"
click at [731, 388] on div "Subtotal $66.70 ($0.00 Discounted) Taxes $0.00 Total $66.70" at bounding box center [639, 390] width 749 height 67
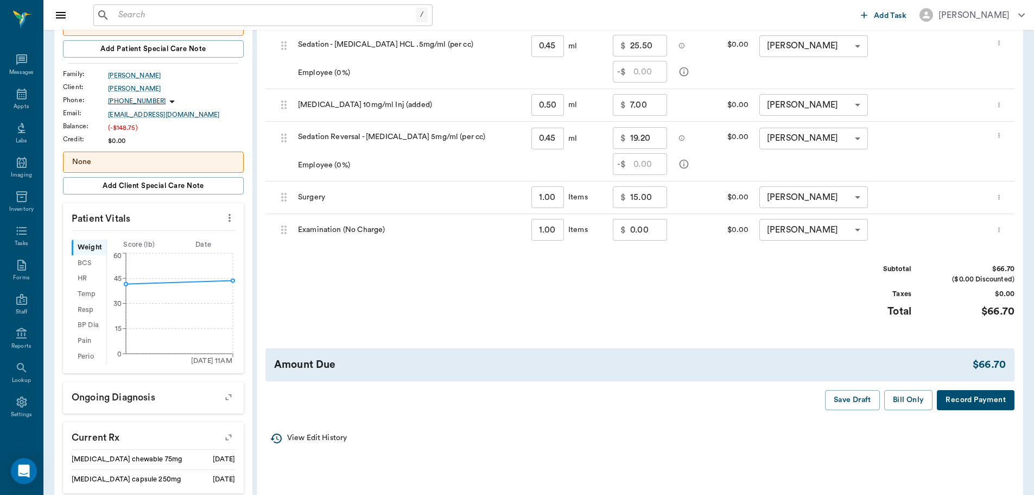
scroll to position [217, 0]
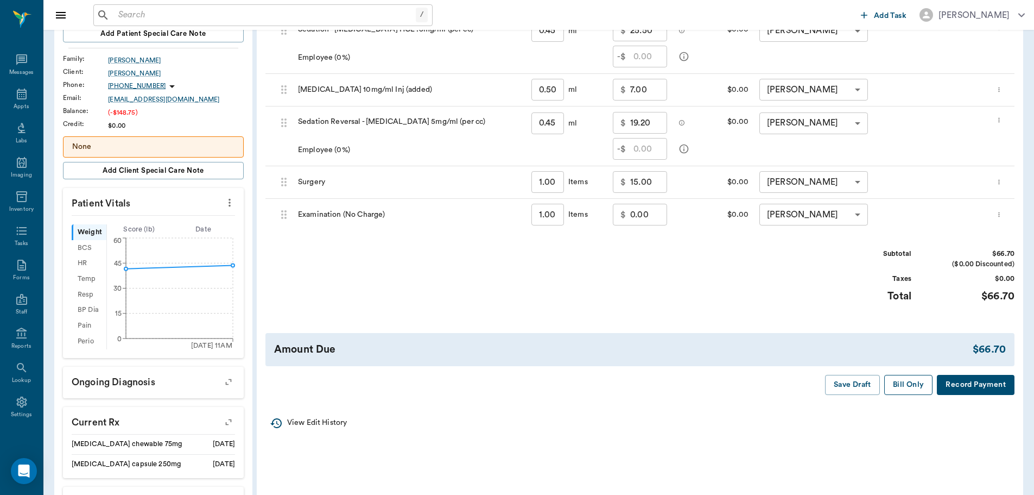
click at [919, 389] on button "Bill Only" at bounding box center [908, 385] width 49 height 20
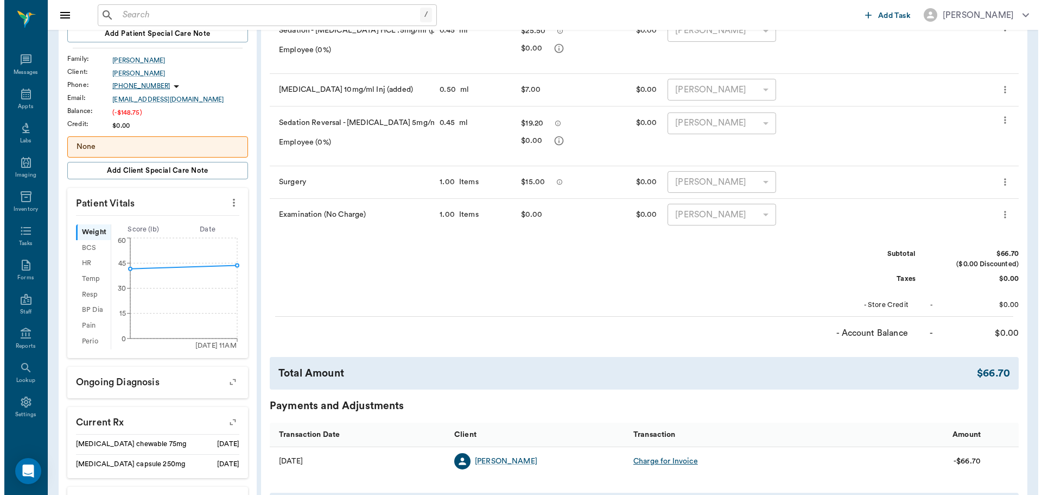
scroll to position [0, 0]
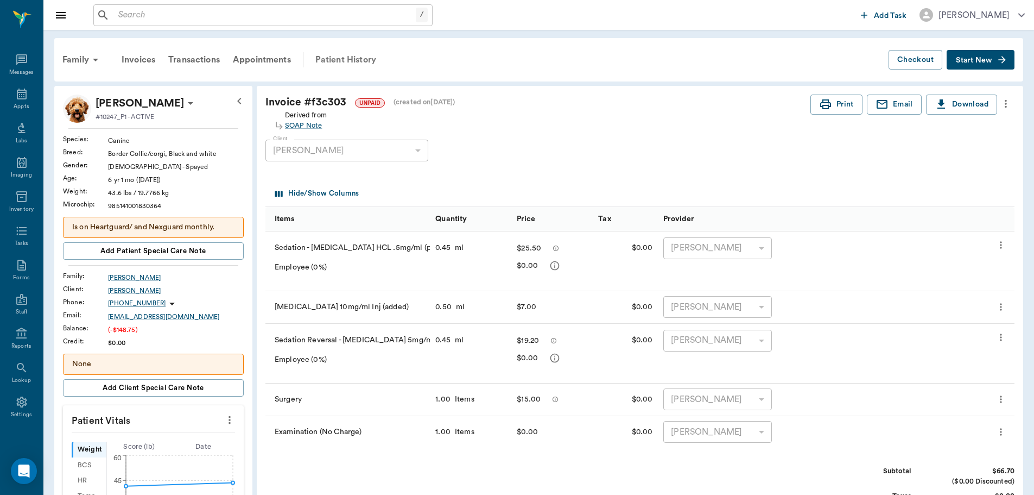
click at [364, 62] on div "Patient History" at bounding box center [346, 60] width 74 height 26
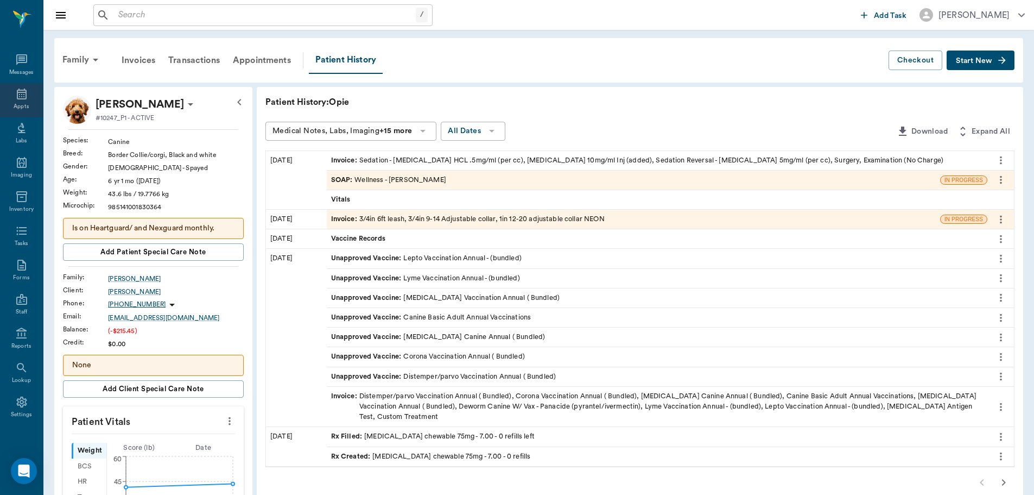
click at [14, 106] on div "Appts" at bounding box center [21, 107] width 15 height 8
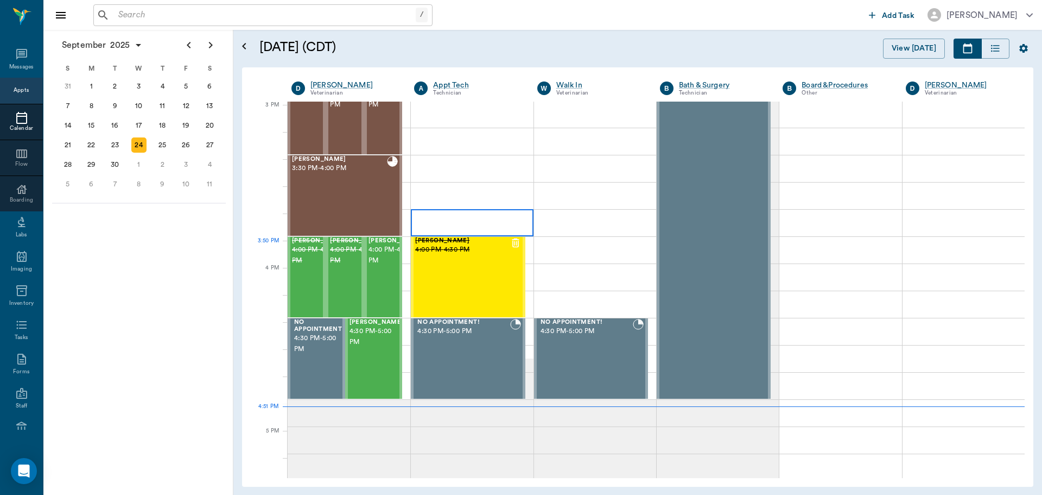
scroll to position [1141, 0]
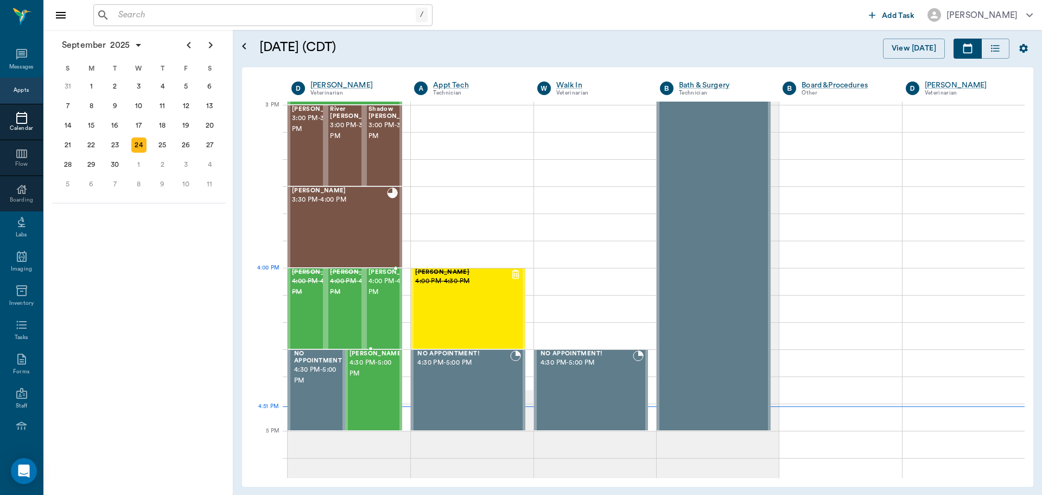
click at [383, 292] on span "4:00 PM - 4:30 PM" at bounding box center [396, 287] width 54 height 22
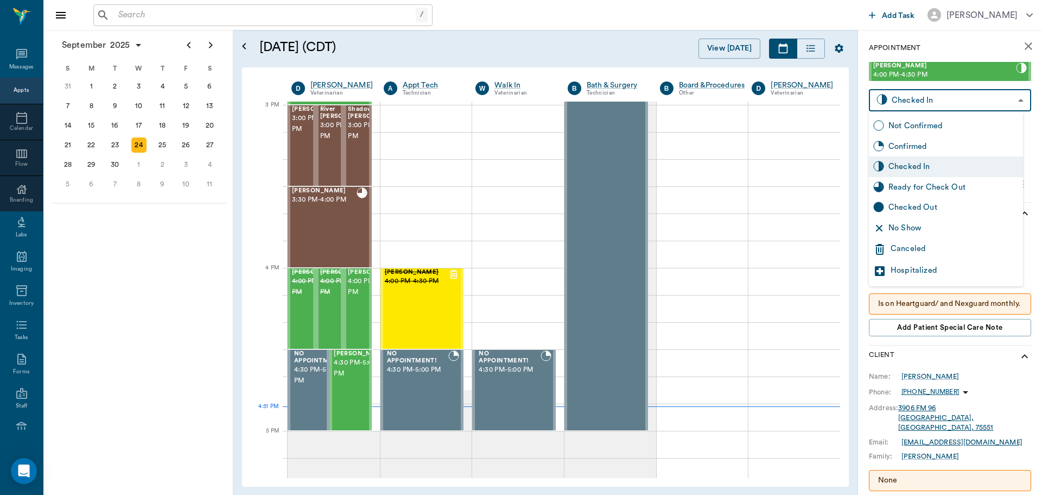
click at [911, 103] on body "/ ​ Add Task [PERSON_NAME] Nectar Messages Appts Calendar Flow Boarding Labs Im…" at bounding box center [521, 247] width 1042 height 495
click at [935, 208] on div "Checked Out" at bounding box center [954, 207] width 130 height 12
type input "CHECKED_OUT"
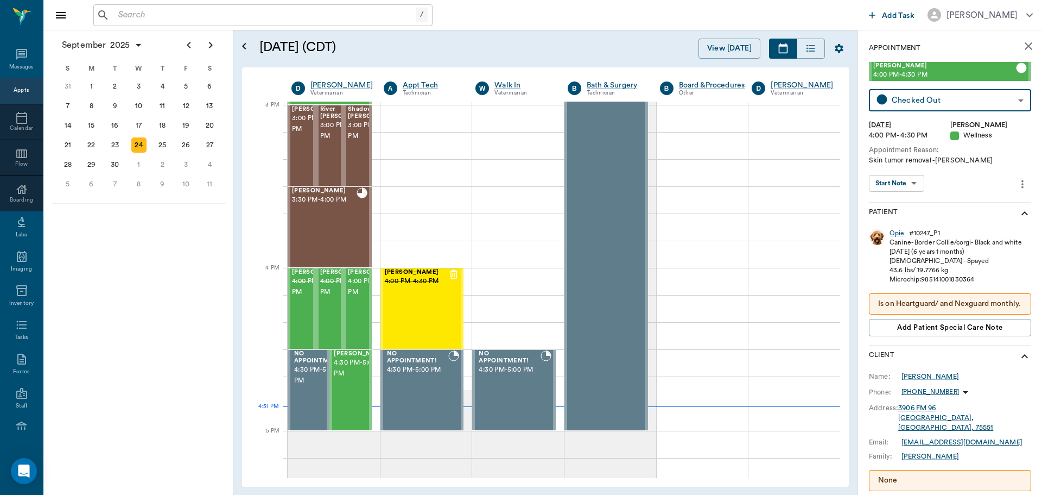
click at [179, 300] on div "[DATE] S M T W T F S 27 28 29 30 [DATE] 1 2 3 4 5 6 7 8 9 10 11 12 13 14 15 16 …" at bounding box center [138, 262] width 190 height 465
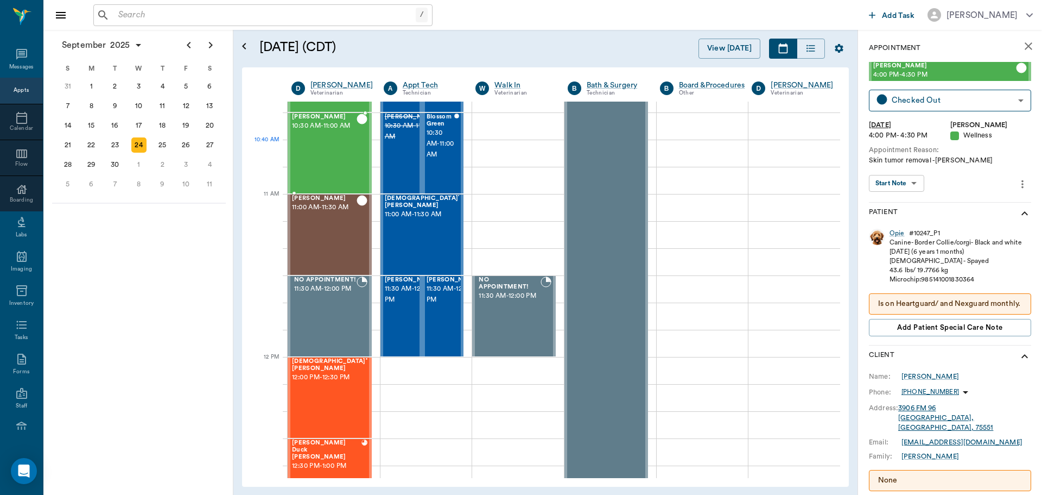
scroll to position [381, 0]
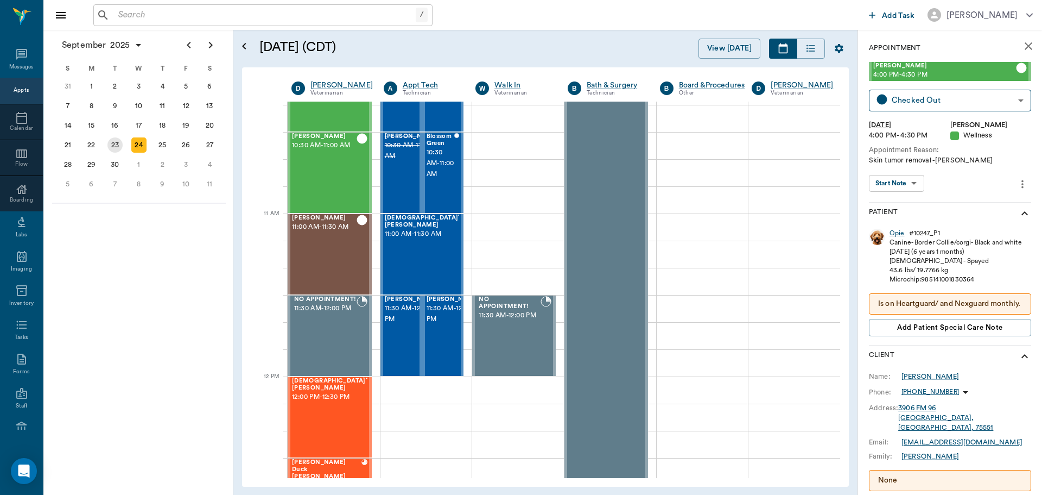
click at [118, 140] on div "23" at bounding box center [114, 144] width 15 height 15
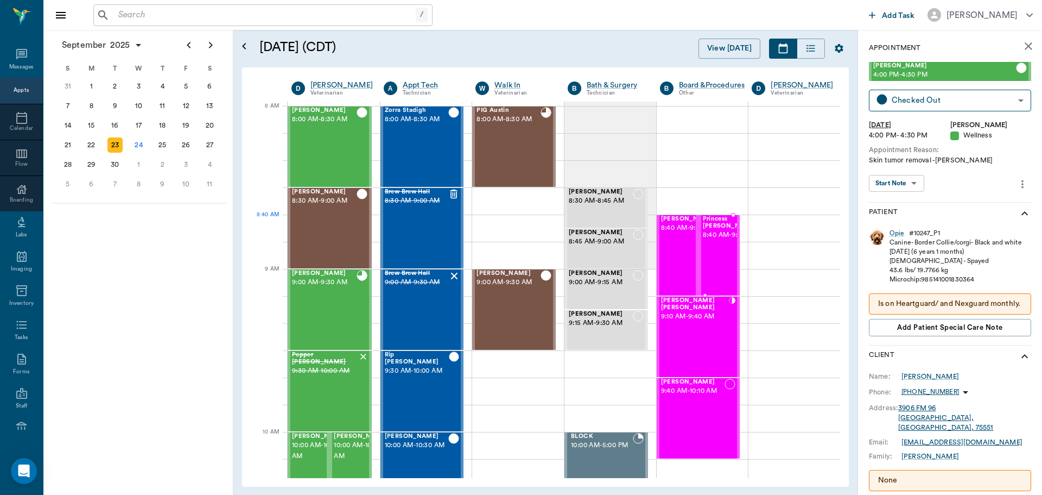
click at [713, 240] on span "8:40 AM - 9:10 AM" at bounding box center [730, 235] width 54 height 11
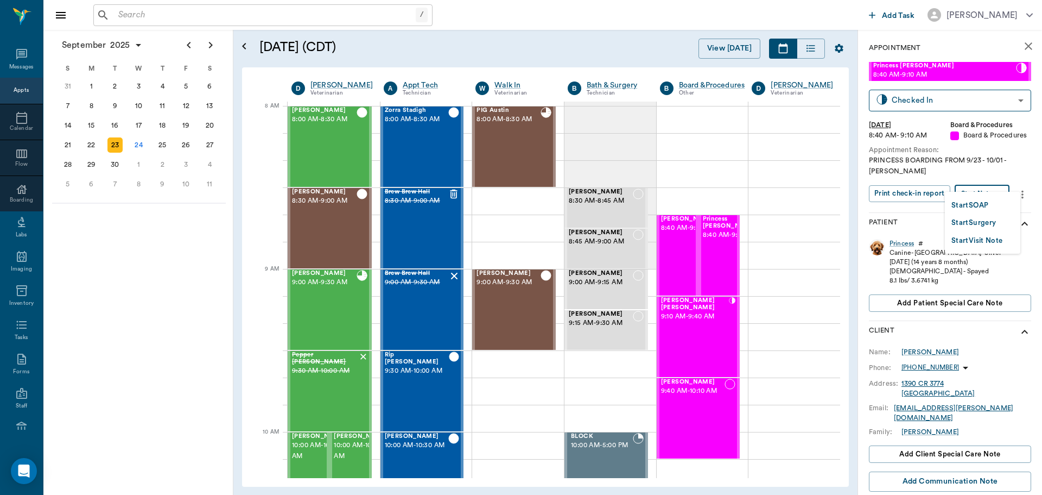
click at [972, 181] on body "/ ​ Add Task [PERSON_NAME] Nectar Messages Appts Calendar Flow Boarding Labs Im…" at bounding box center [521, 247] width 1042 height 495
click at [970, 206] on button "Start SOAP" at bounding box center [970, 205] width 37 height 12
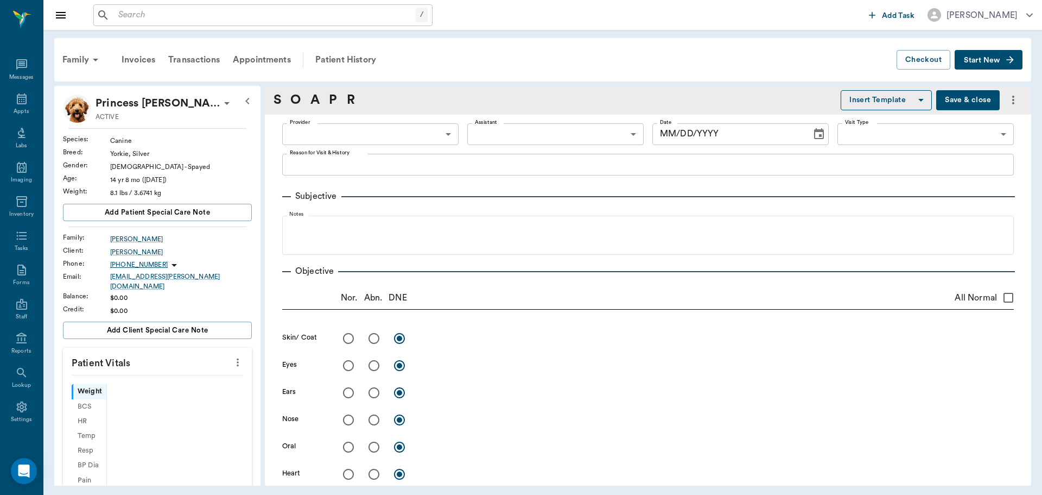
scroll to position [5, 0]
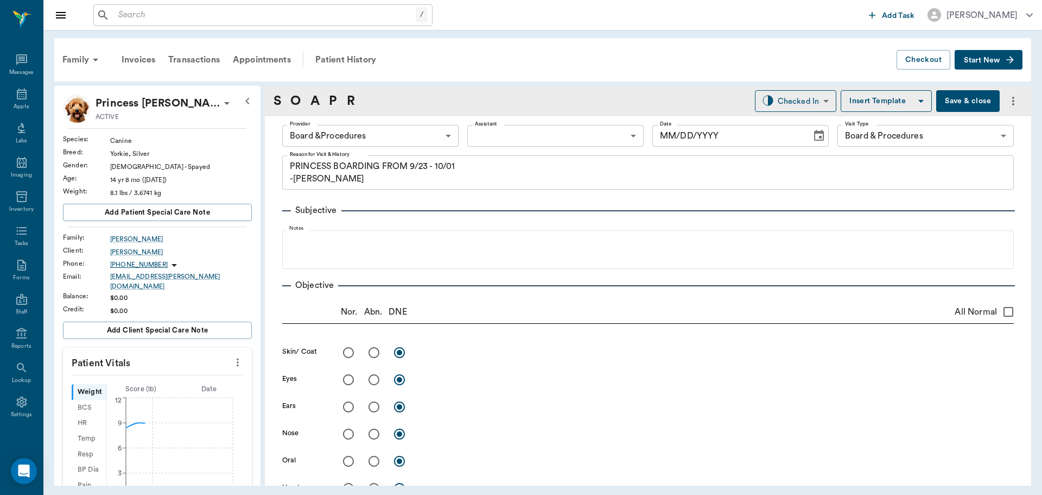
type input "63ec2f075fda476ae8351a51"
type input "67816c1cf444b6f7d0a603e8"
type textarea "PRINCESS BOARDING FROM 9/23 - 10/01 -[PERSON_NAME]"
type input "[DATE]"
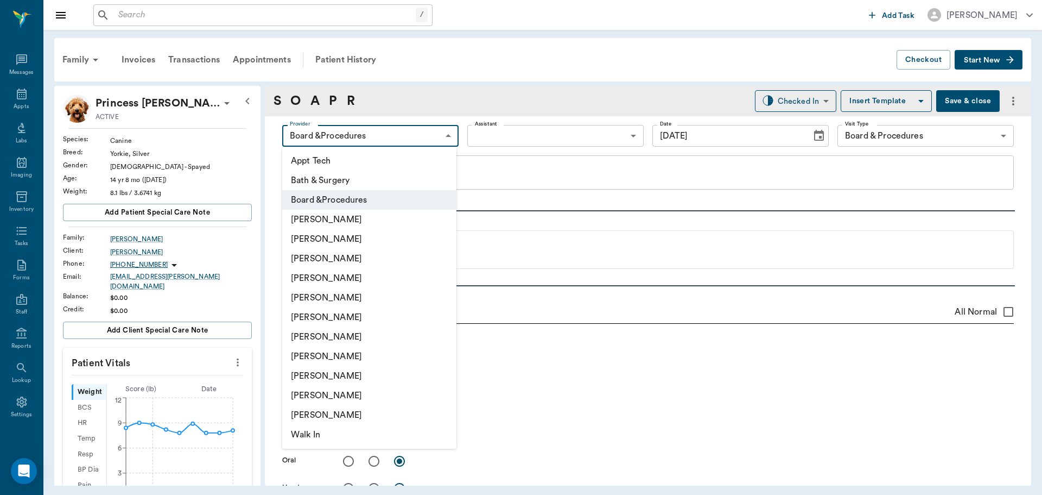
click at [422, 138] on body "/ ​ Add Task [PERSON_NAME] Nectar Messages Appts Labs Imaging Inventory Tasks F…" at bounding box center [521, 247] width 1042 height 495
click at [335, 280] on li "[PERSON_NAME]" at bounding box center [369, 278] width 174 height 20
type input "63ec2f075fda476ae8351a4d"
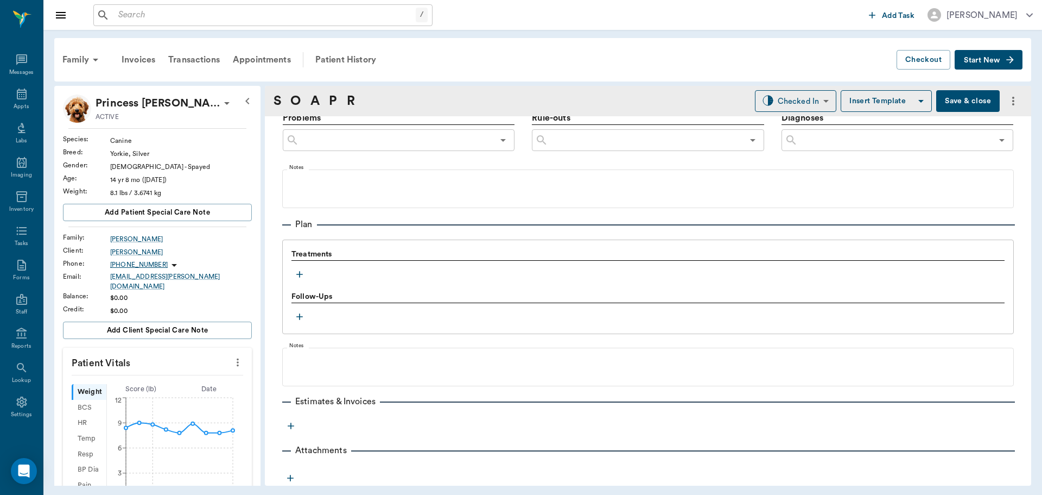
scroll to position [660, 0]
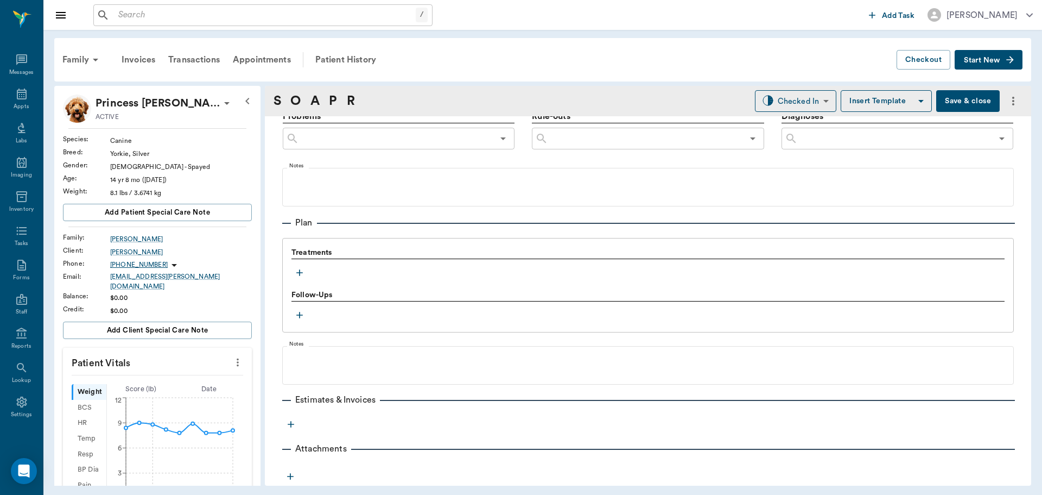
click at [296, 280] on button "button" at bounding box center [300, 272] width 16 height 16
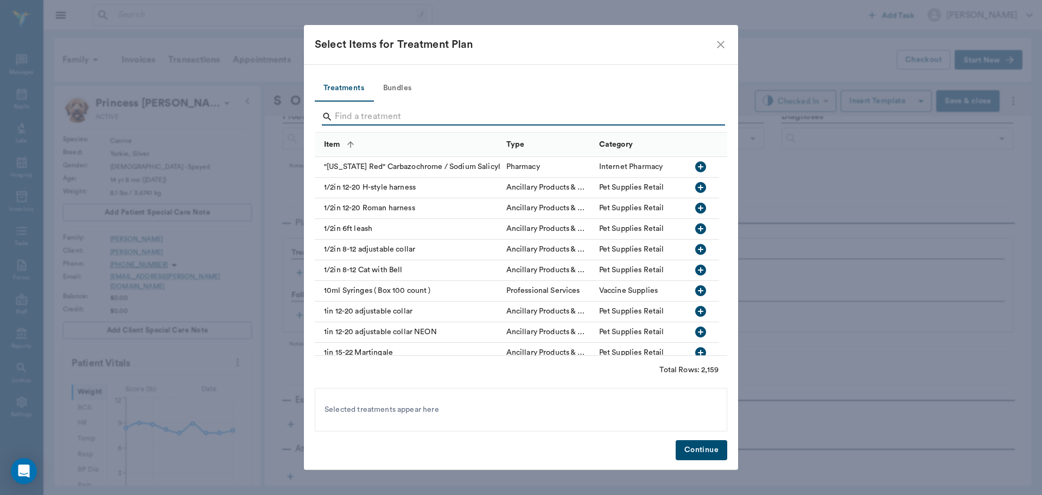
click at [397, 115] on input "Search" at bounding box center [522, 116] width 374 height 17
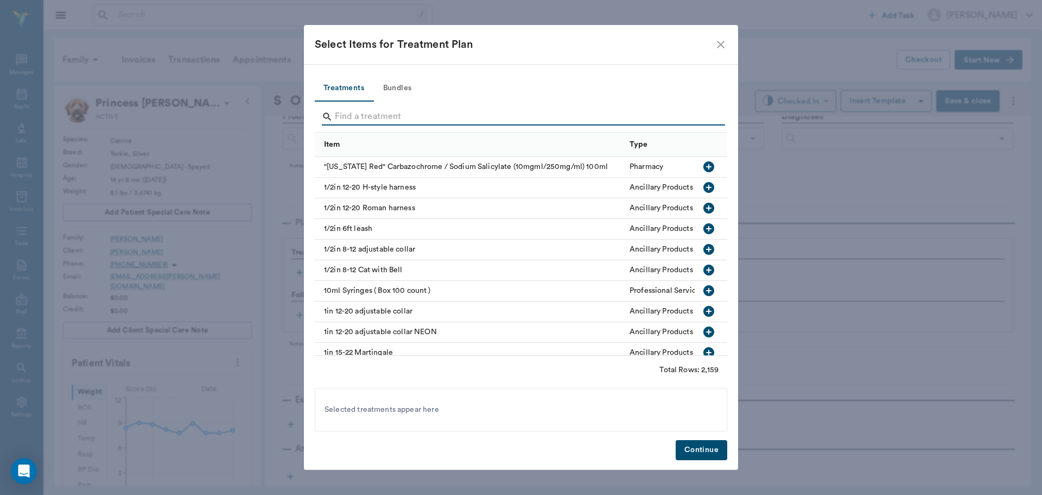
type input "r"
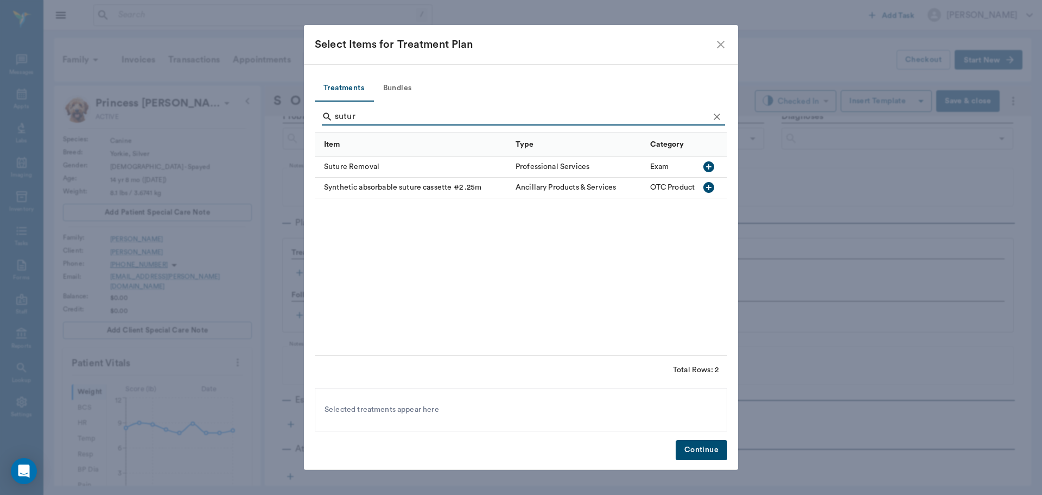
type input "sutur"
click at [707, 168] on icon "button" at bounding box center [709, 166] width 11 height 11
click at [711, 448] on button "Continue" at bounding box center [702, 450] width 52 height 20
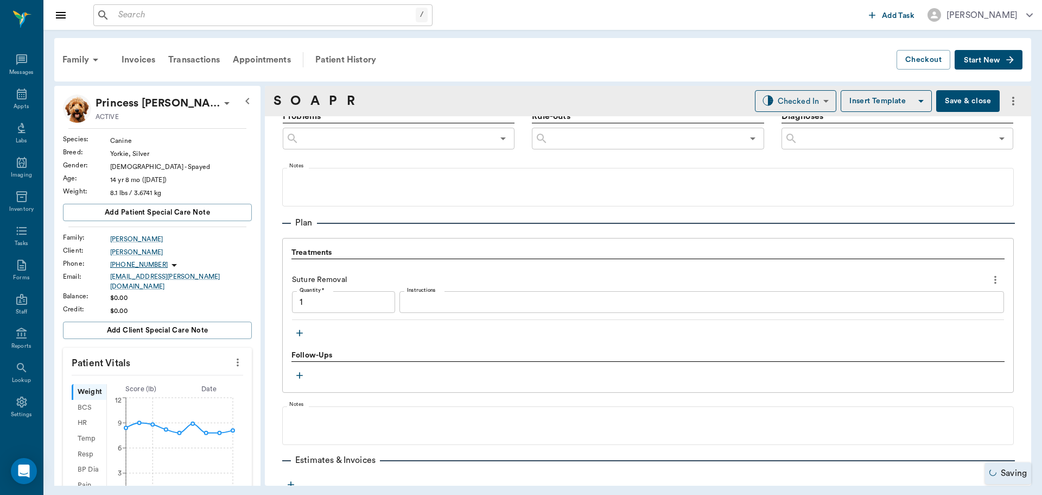
type input "1.00"
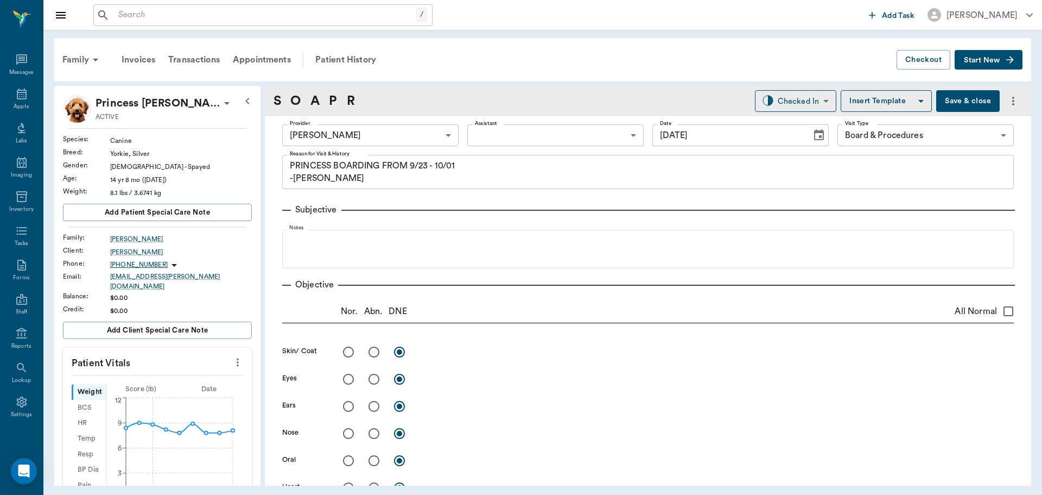
scroll to position [0, 0]
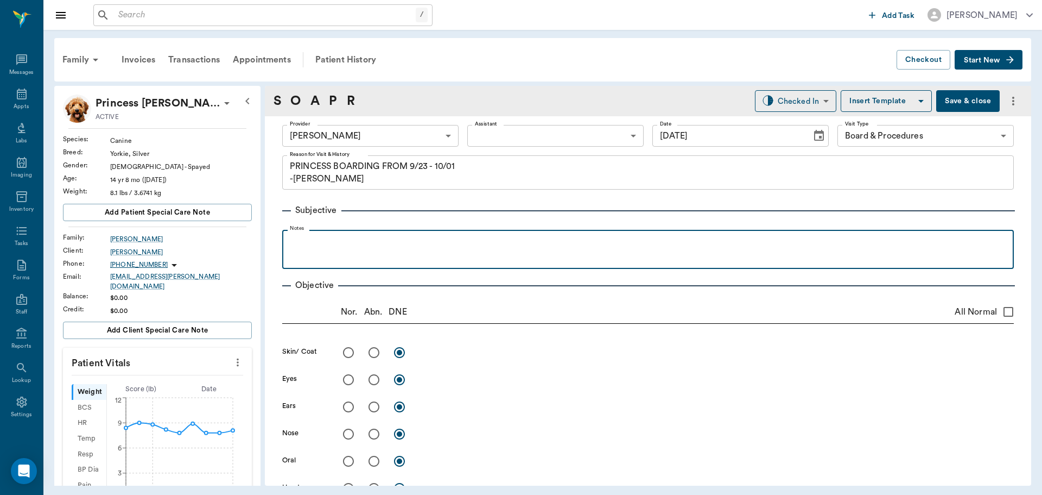
click at [326, 238] on p at bounding box center [648, 241] width 721 height 13
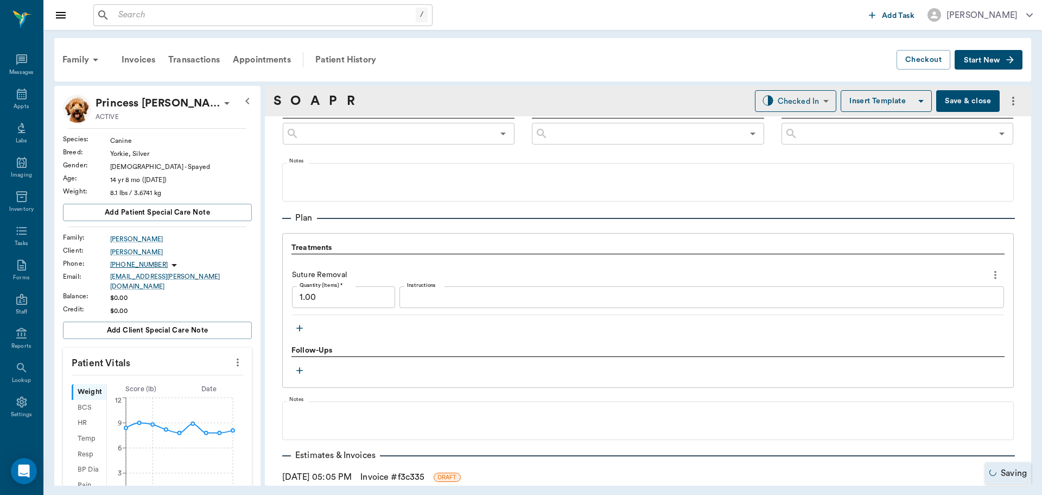
scroll to position [733, 0]
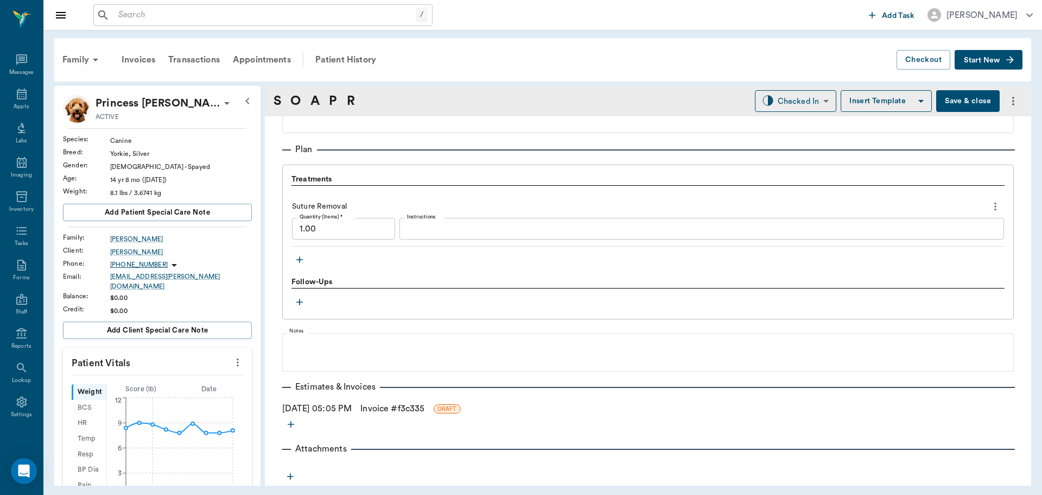
click at [425, 410] on link "Invoice # f3c335" at bounding box center [392, 408] width 64 height 13
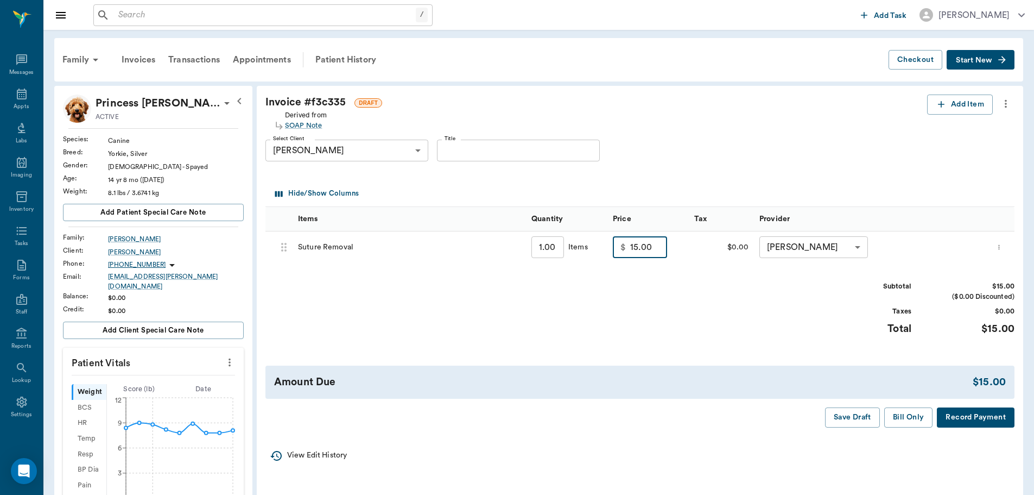
click at [644, 250] on input "15.00" at bounding box center [648, 247] width 37 height 22
type input "0.00"
click at [874, 421] on button "Save Draft" at bounding box center [852, 417] width 55 height 20
drag, startPoint x: 832, startPoint y: 411, endPoint x: 648, endPoint y: 411, distance: 184.6
click at [764, 411] on div "Save Draft Bill Only Record Payment" at bounding box center [639, 417] width 749 height 20
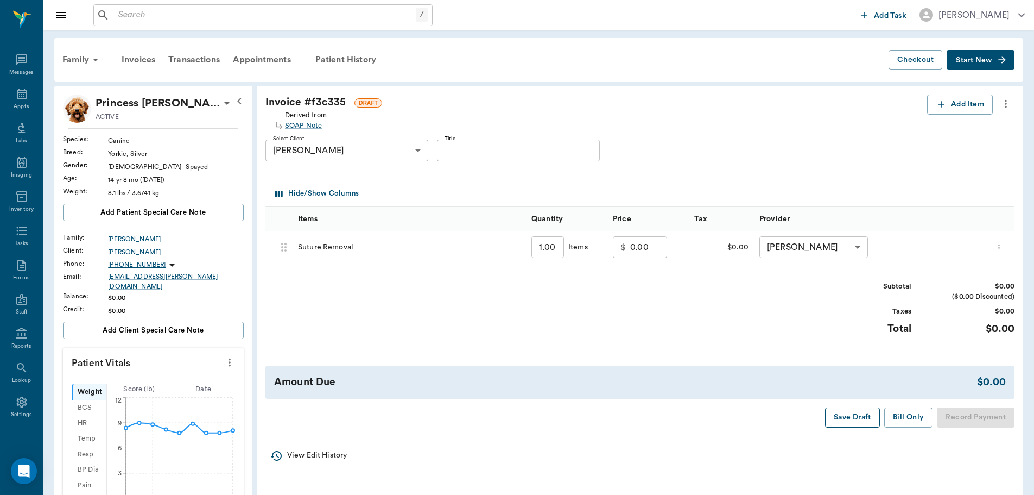
click at [862, 416] on button "Save Draft" at bounding box center [852, 417] width 55 height 20
click at [16, 97] on icon at bounding box center [21, 93] width 13 height 13
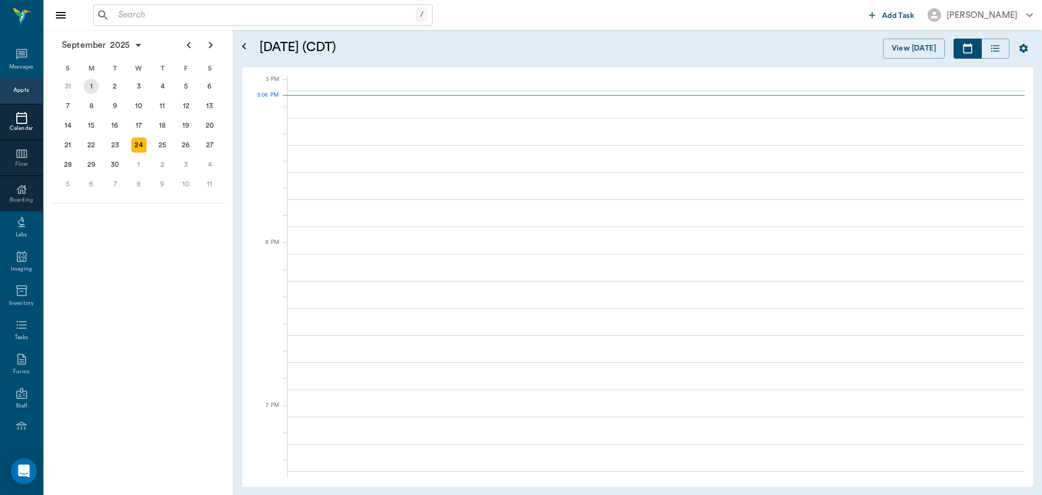
scroll to position [1467, 0]
